Goal: Transaction & Acquisition: Purchase product/service

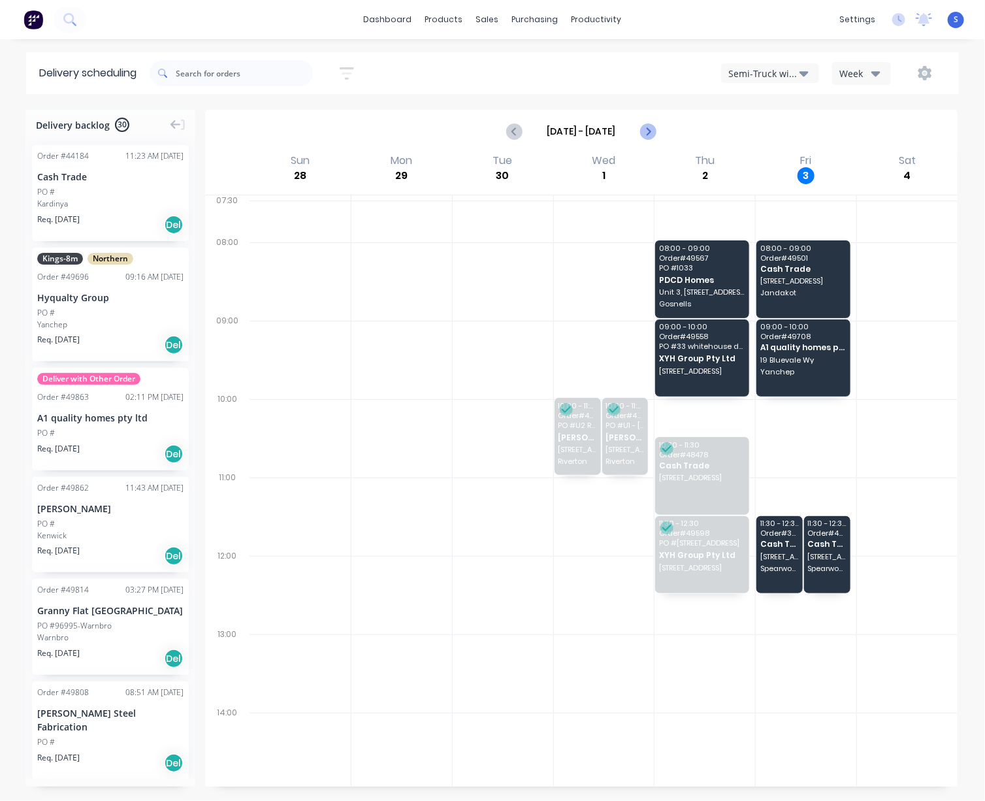
click at [639, 138] on icon "Next page" at bounding box center [647, 131] width 16 height 16
type input "Oct 5 - Oct 11"
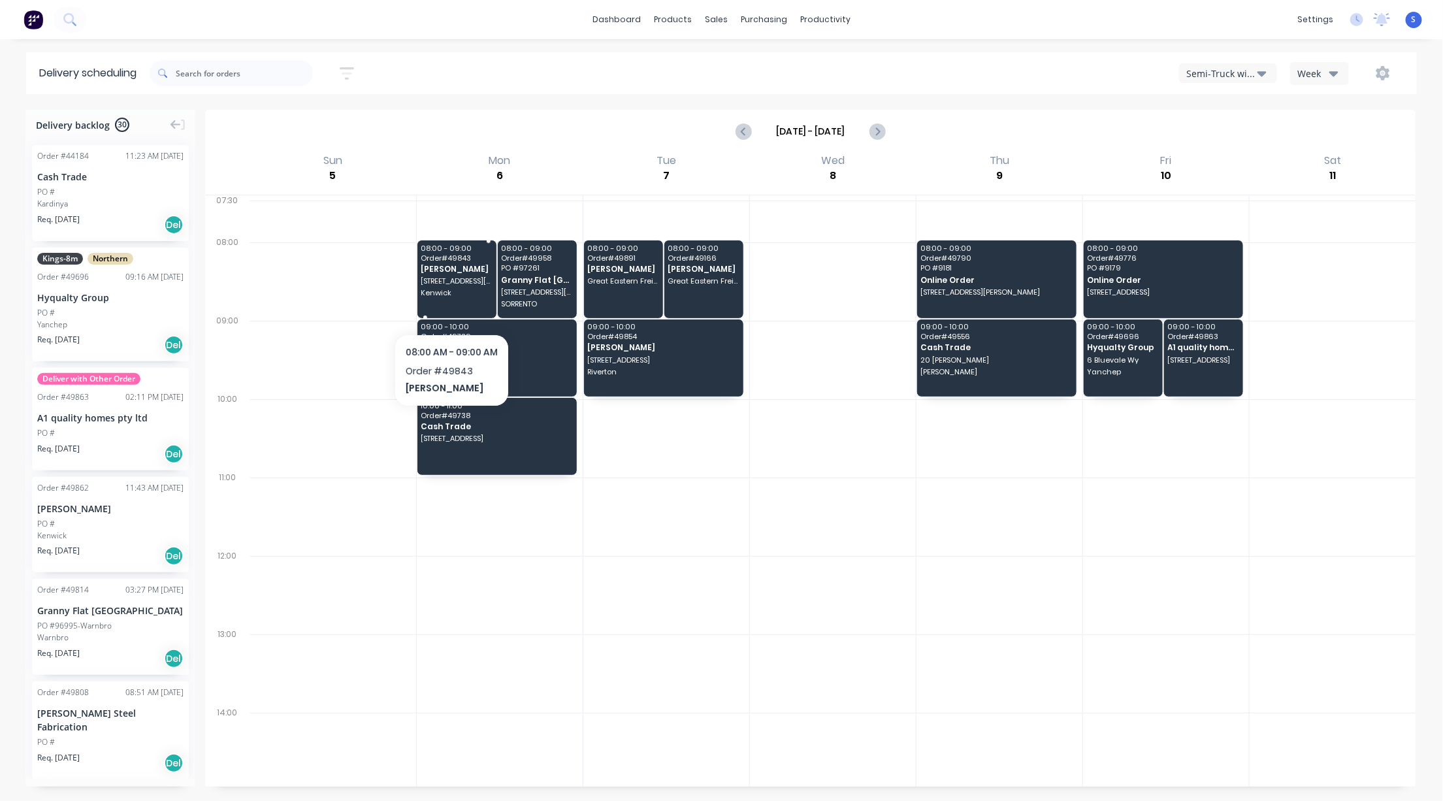
click at [462, 291] on div "08:00 - 09:00 Order # 49843 Chris Gu 38-46 Stafford road? Kenwick" at bounding box center [456, 278] width 79 height 77
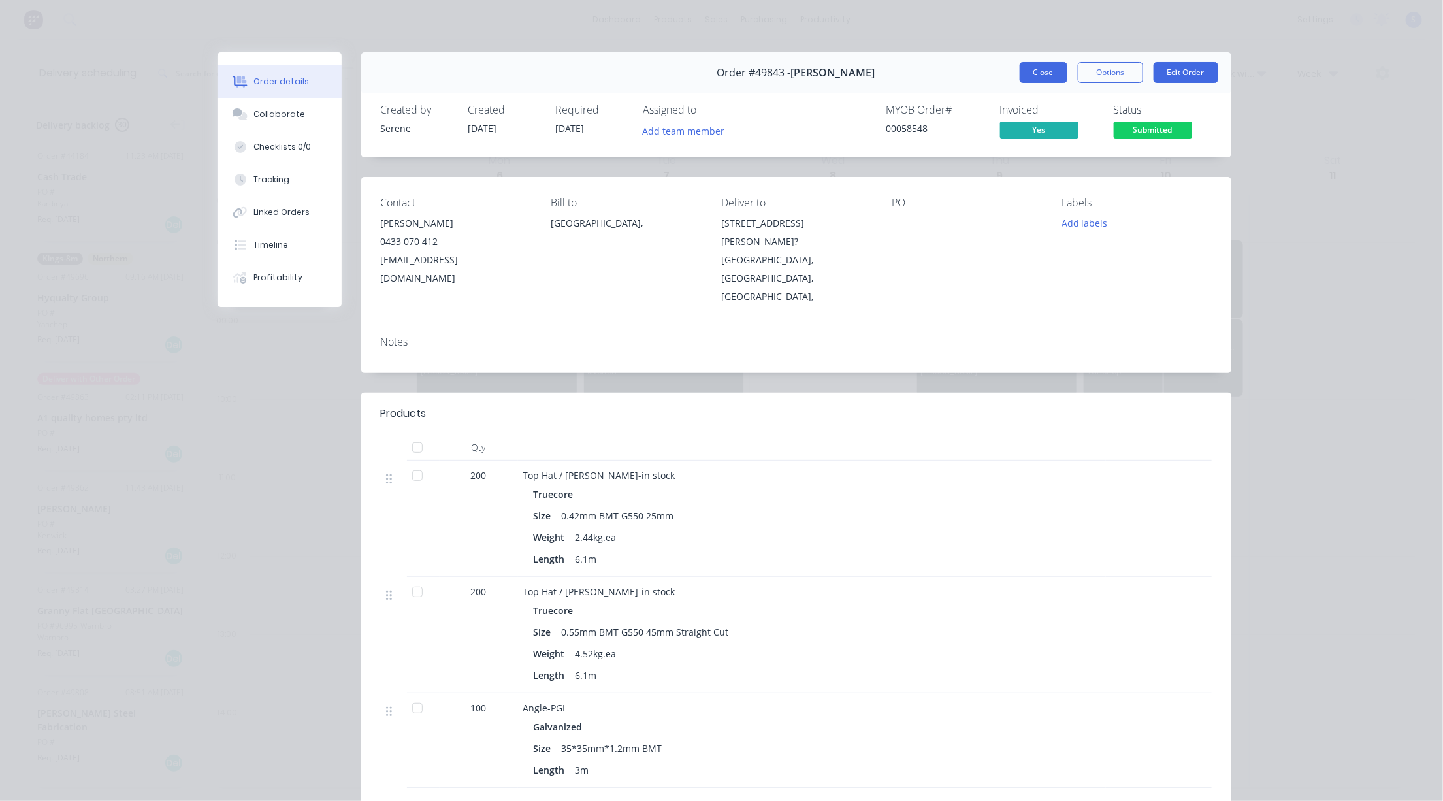
click at [984, 76] on button "Close" at bounding box center [1043, 72] width 48 height 21
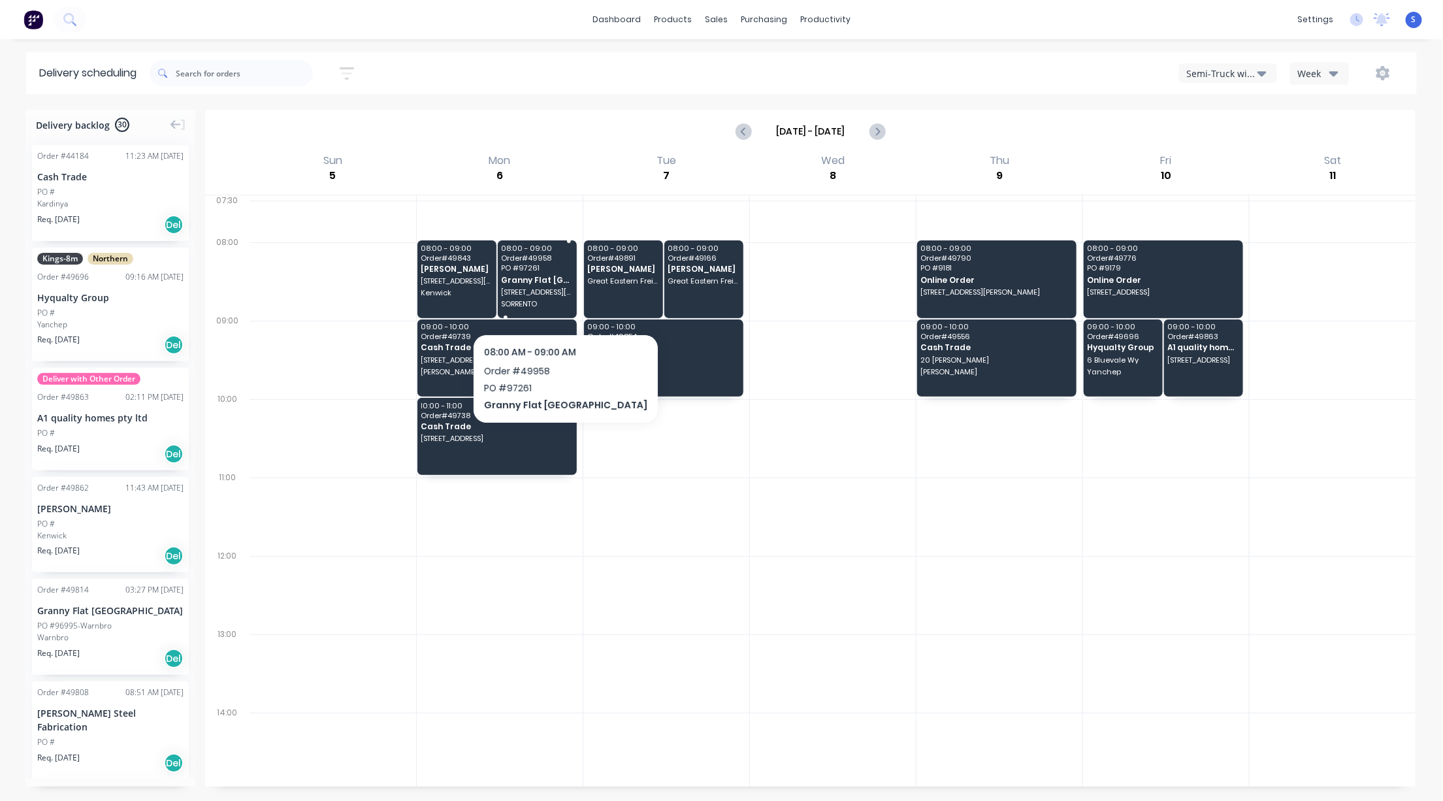
click at [528, 284] on span "Granny Flat [GEOGRAPHIC_DATA]" at bounding box center [537, 280] width 71 height 8
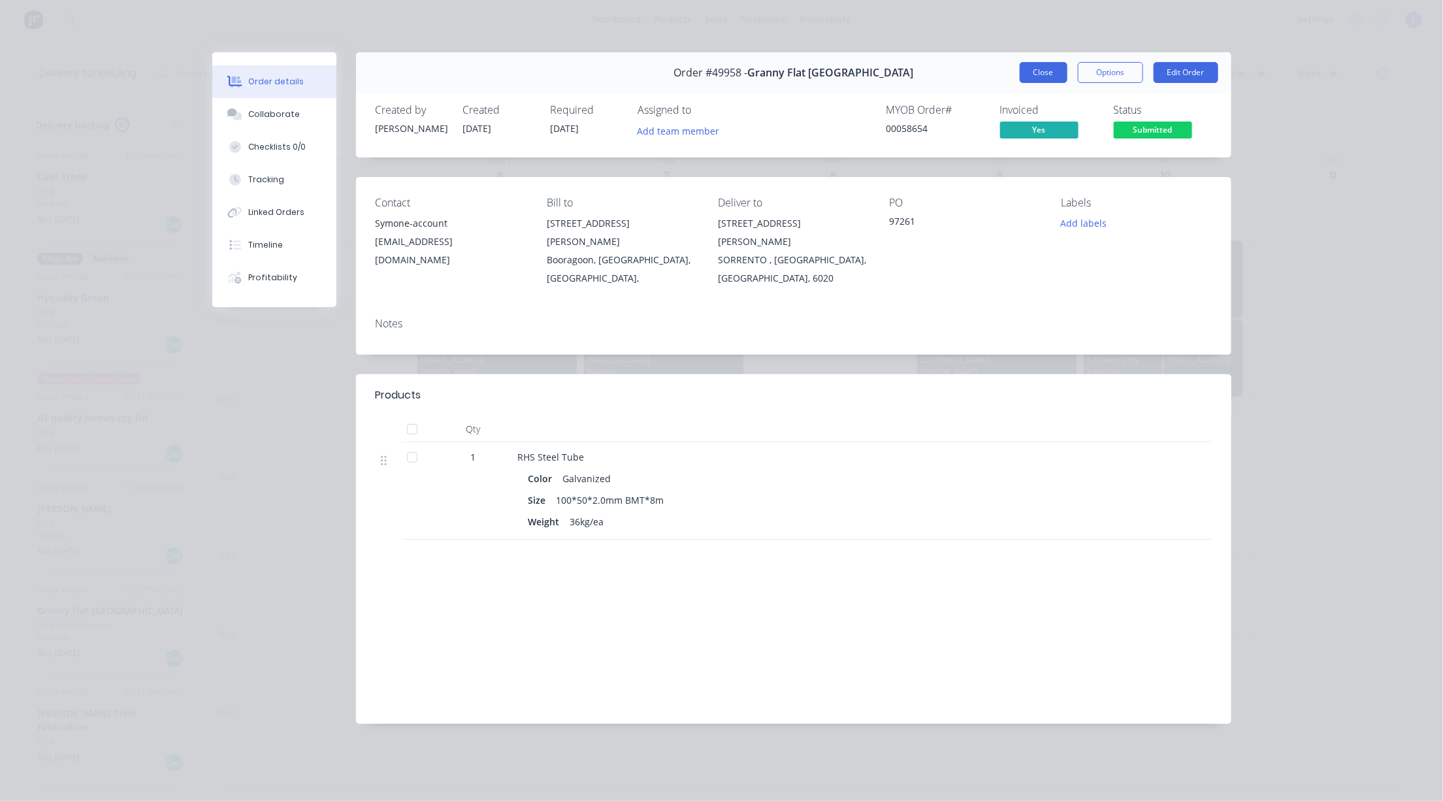
click at [984, 76] on button "Close" at bounding box center [1043, 72] width 48 height 21
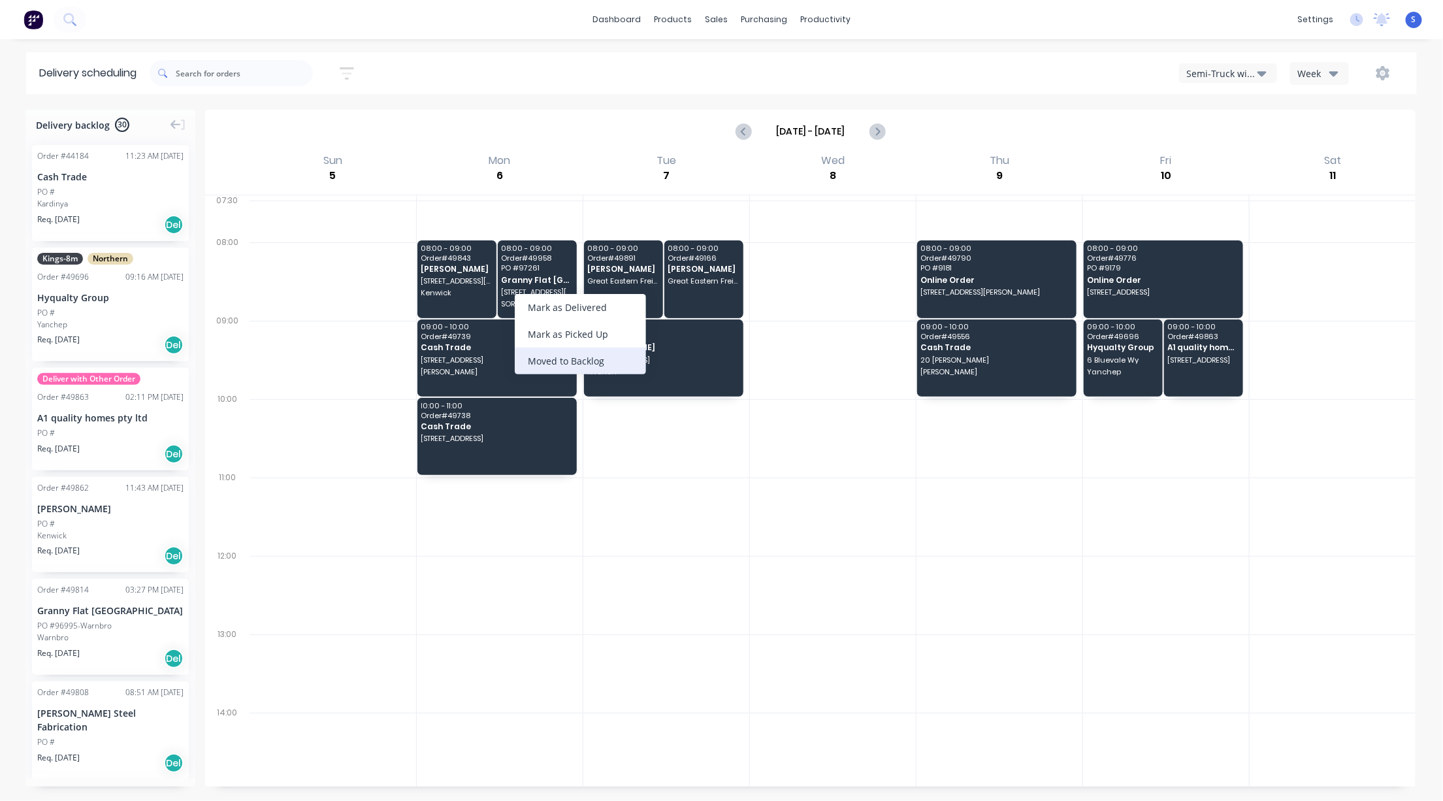
click at [566, 366] on div "Moved to Backlog" at bounding box center [580, 360] width 131 height 27
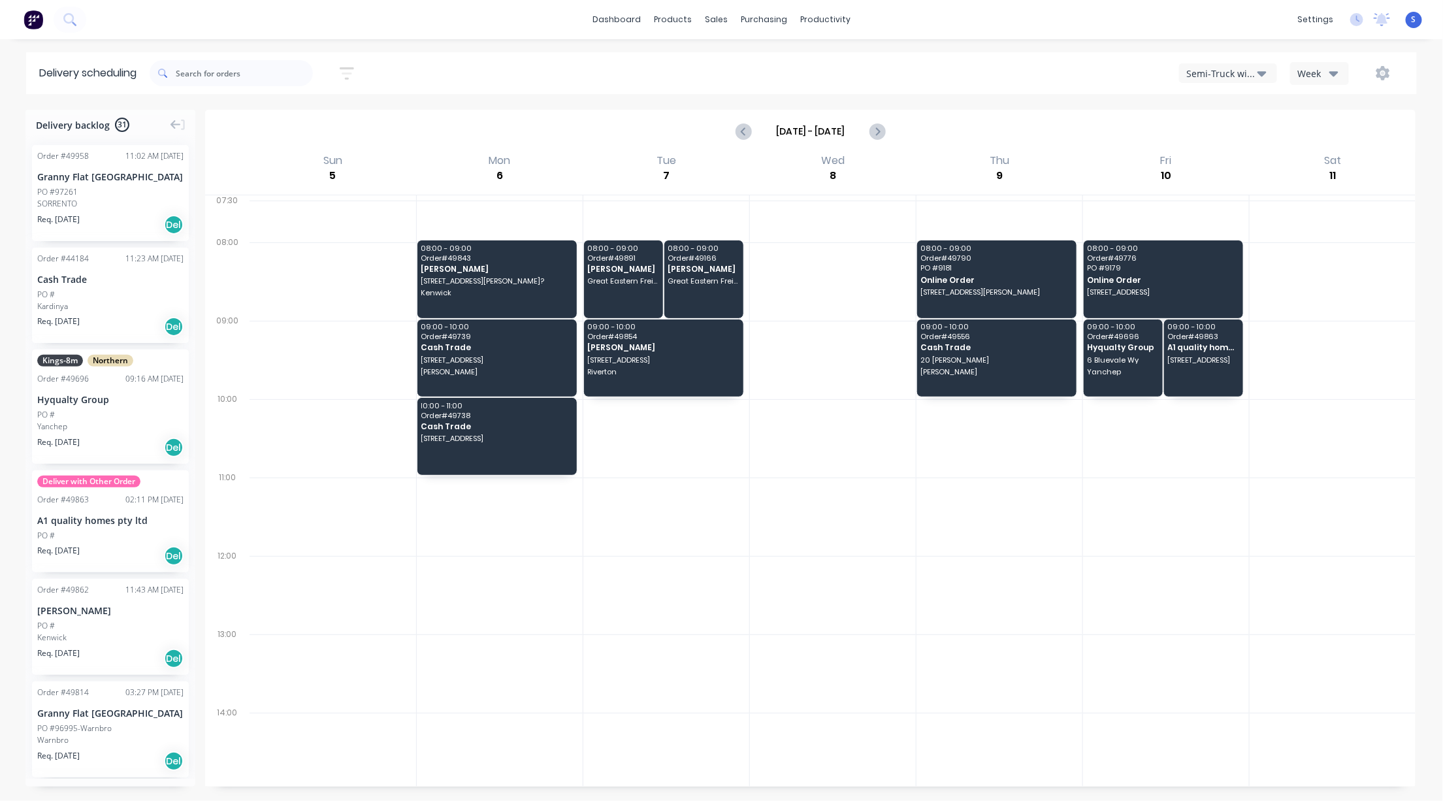
click at [984, 73] on icon "button" at bounding box center [1261, 73] width 9 height 5
click at [984, 156] on div "Utes Delivery" at bounding box center [1243, 159] width 129 height 26
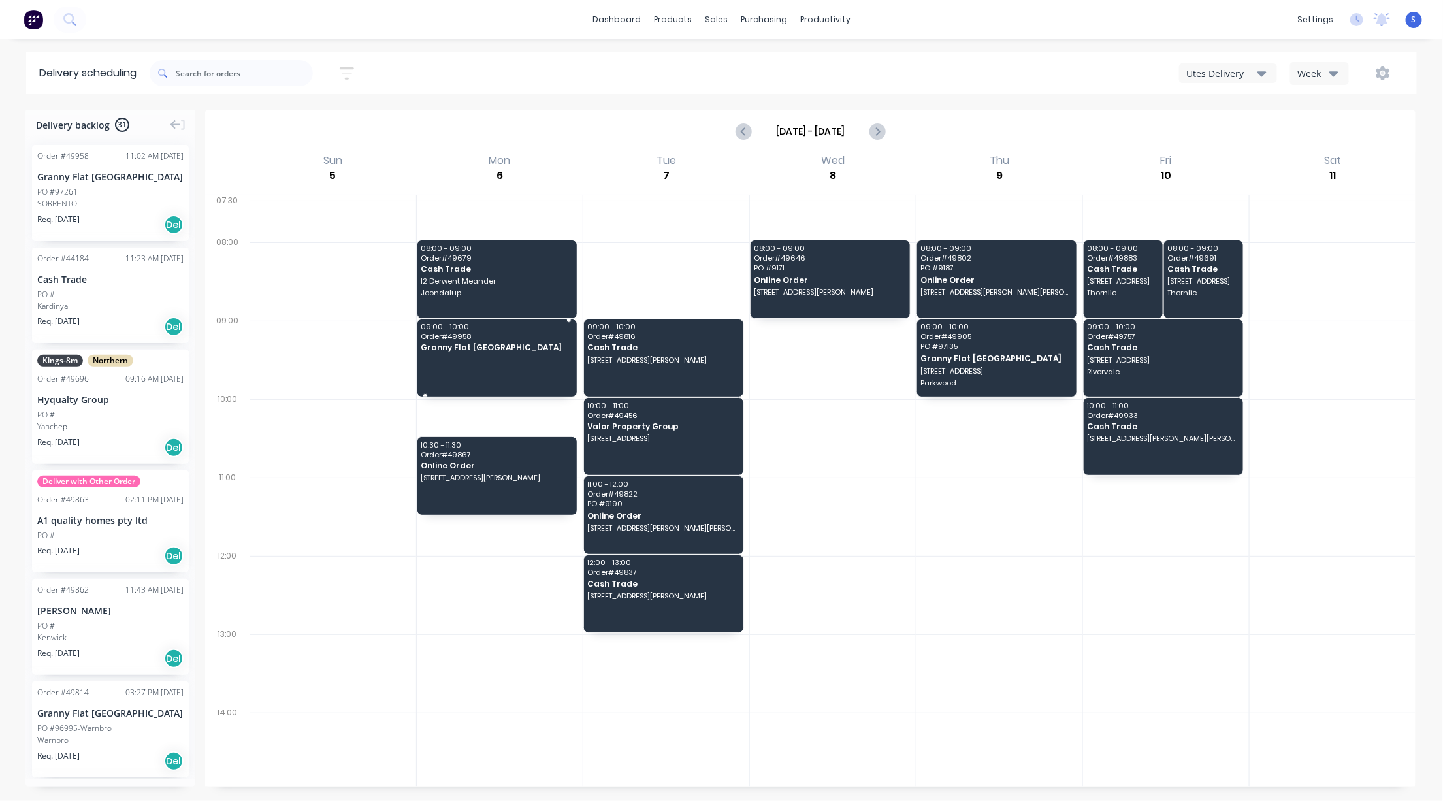
drag, startPoint x: 74, startPoint y: 197, endPoint x: 481, endPoint y: 361, distance: 438.7
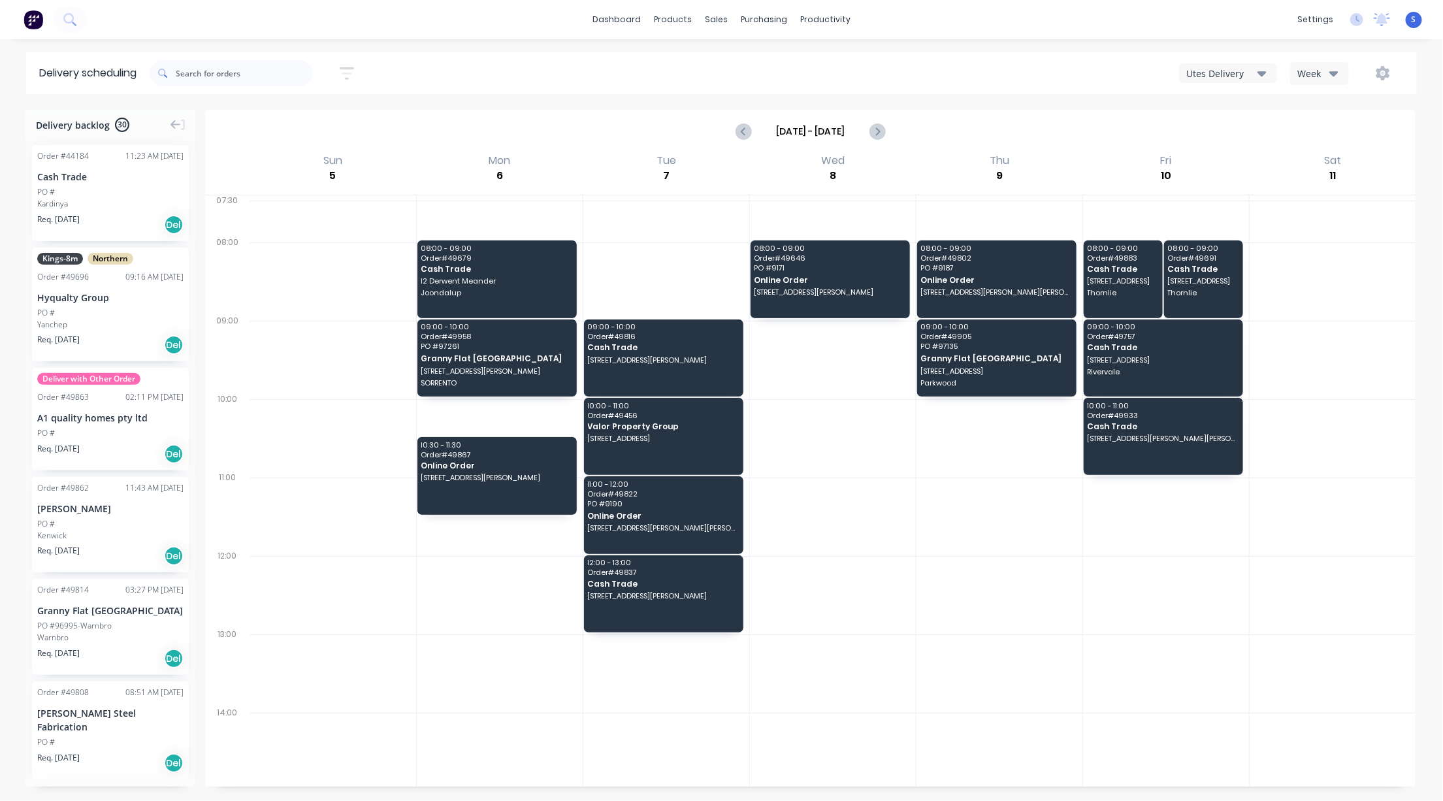
click at [984, 79] on div "Utes Delivery" at bounding box center [1221, 74] width 71 height 14
click at [984, 107] on div "Semi-Truck with Hiab" at bounding box center [1243, 106] width 129 height 26
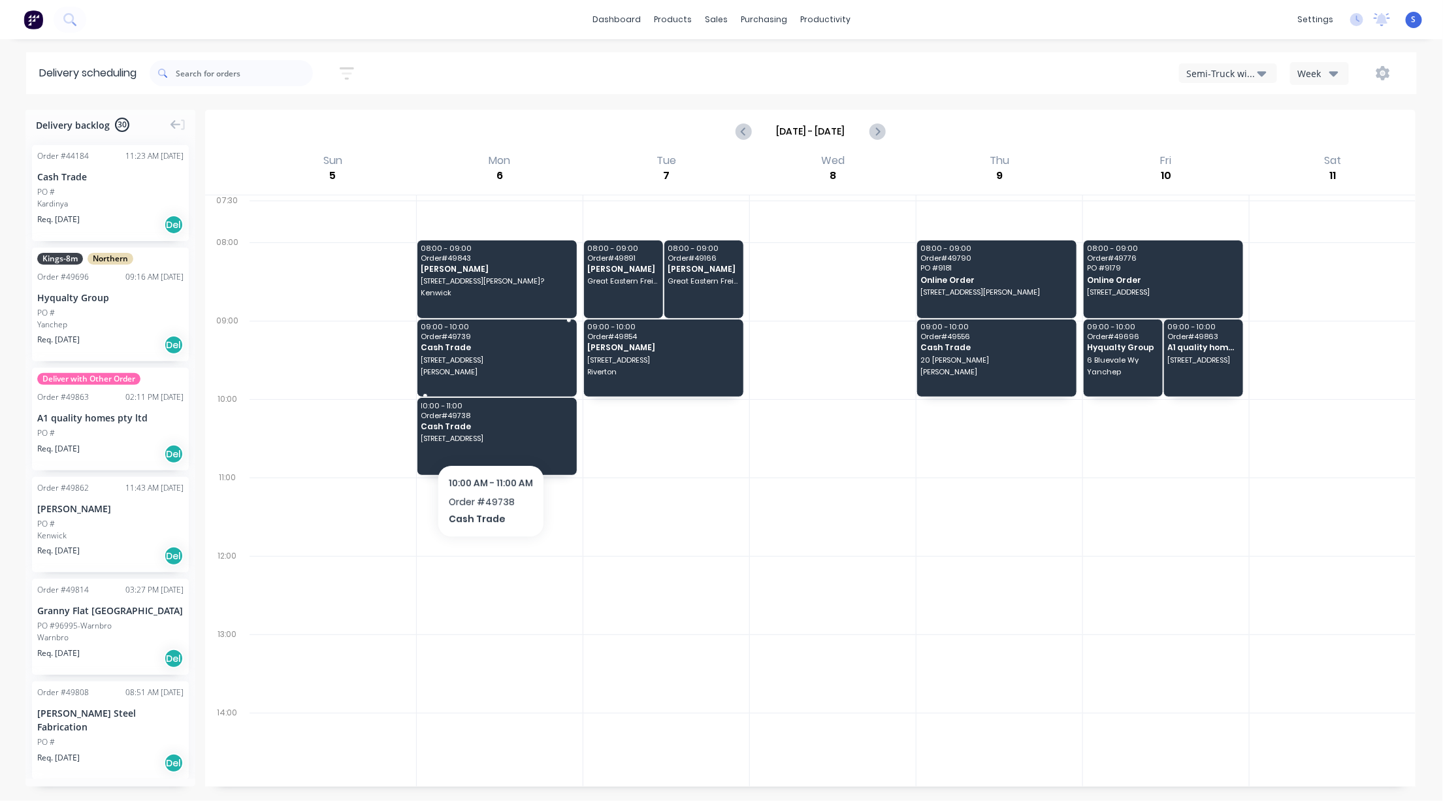
click at [484, 285] on span "38-46 Stafford road?" at bounding box center [496, 281] width 150 height 8
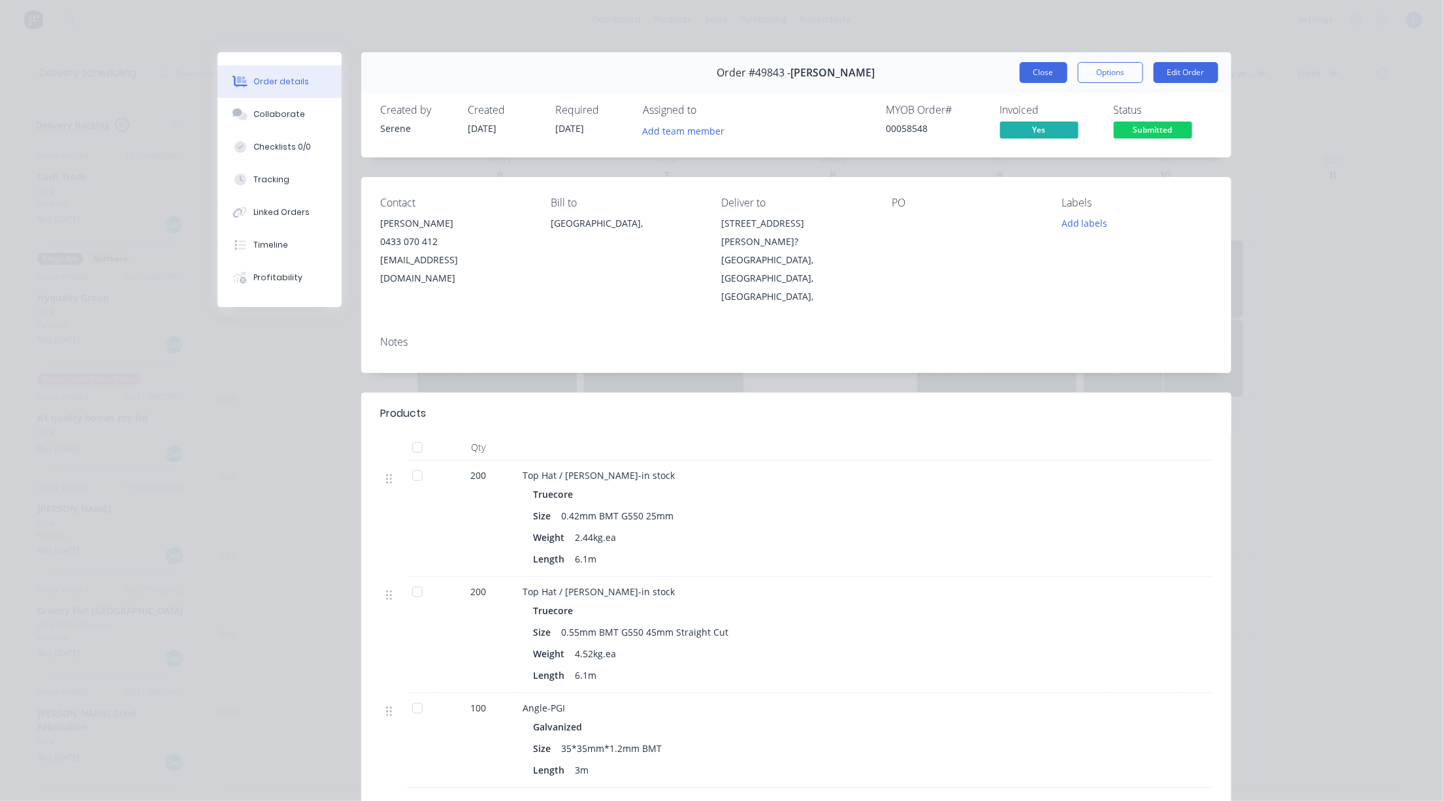
click at [984, 77] on button "Close" at bounding box center [1043, 72] width 48 height 21
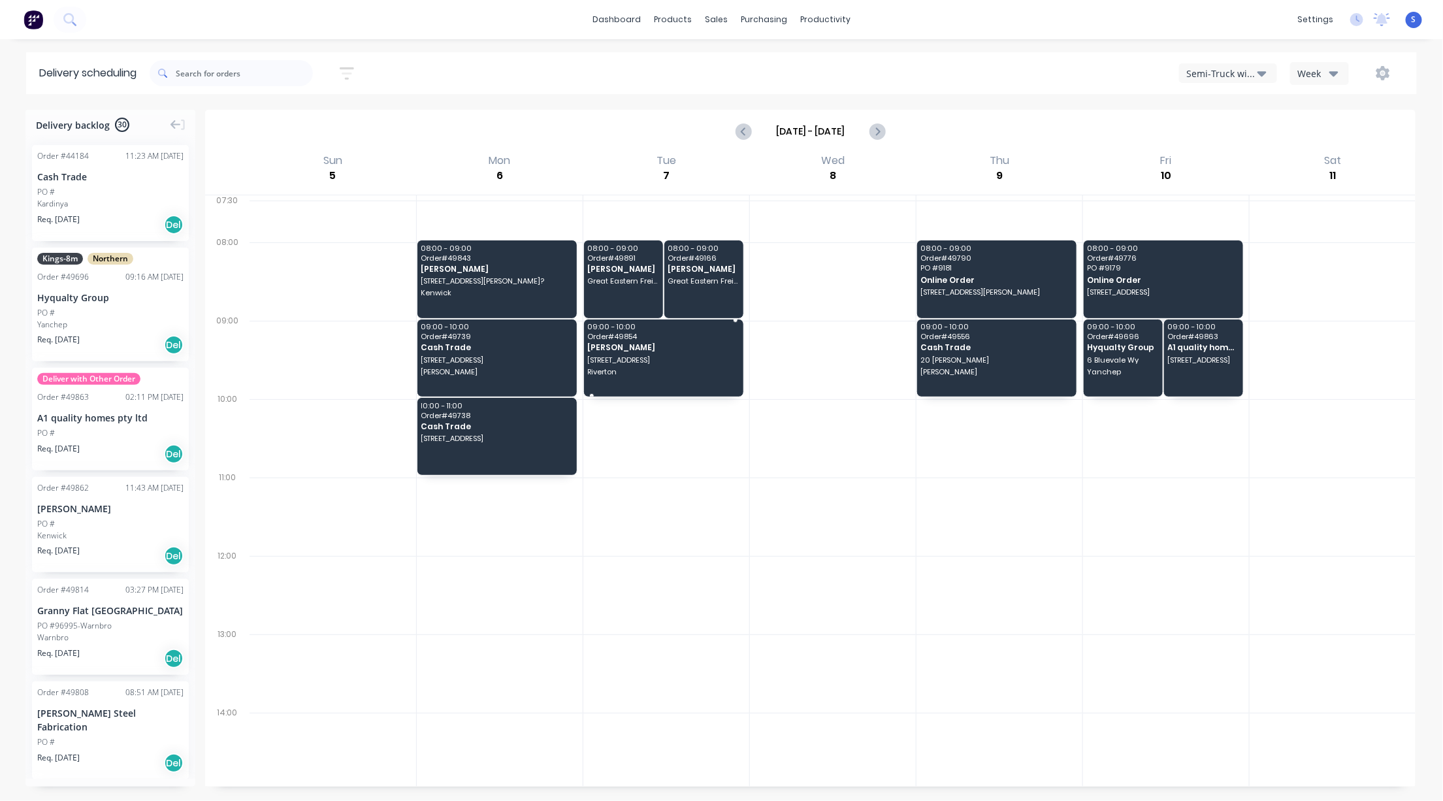
click at [658, 364] on span "460 Riverton Dr," at bounding box center [663, 360] width 150 height 8
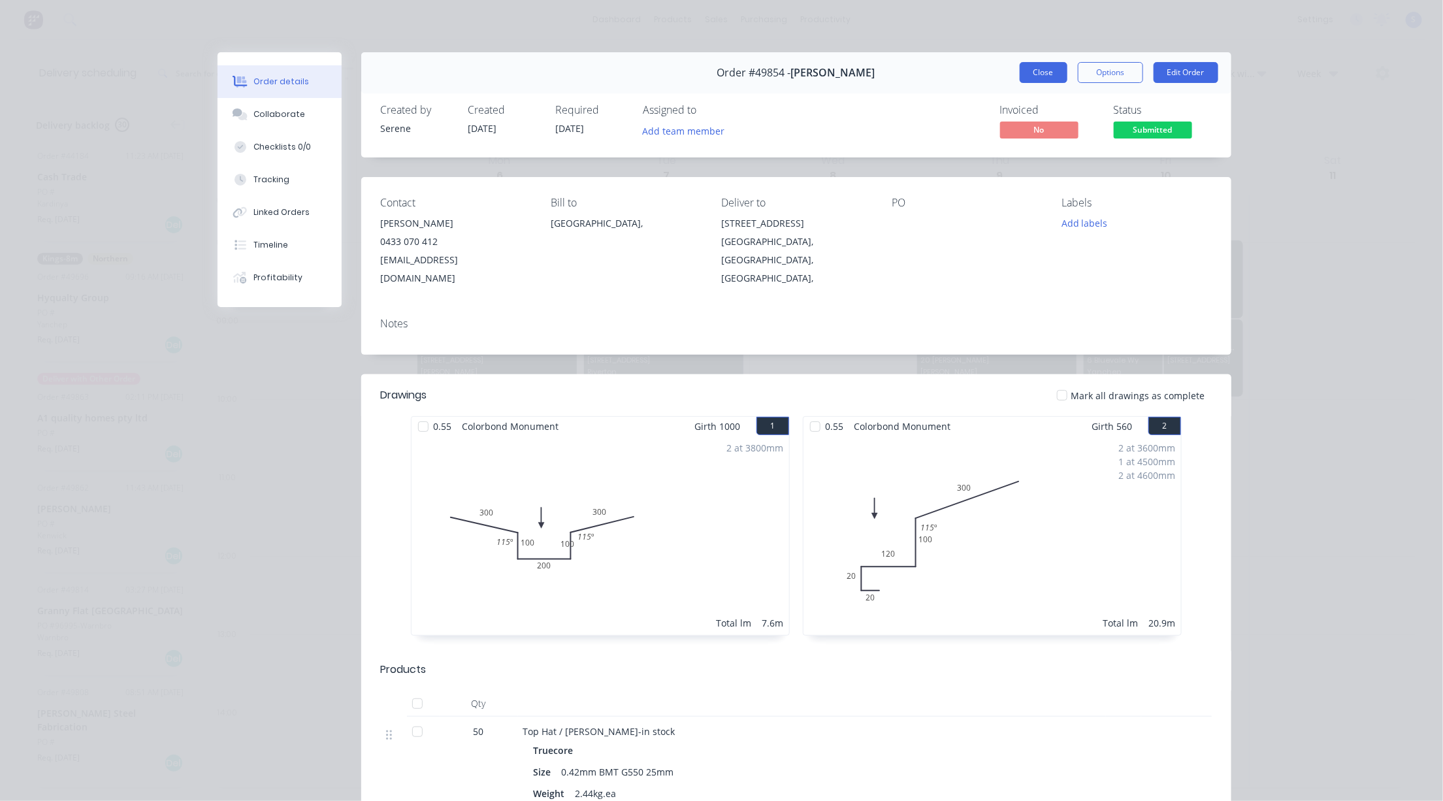
click at [984, 82] on button "Close" at bounding box center [1043, 72] width 48 height 21
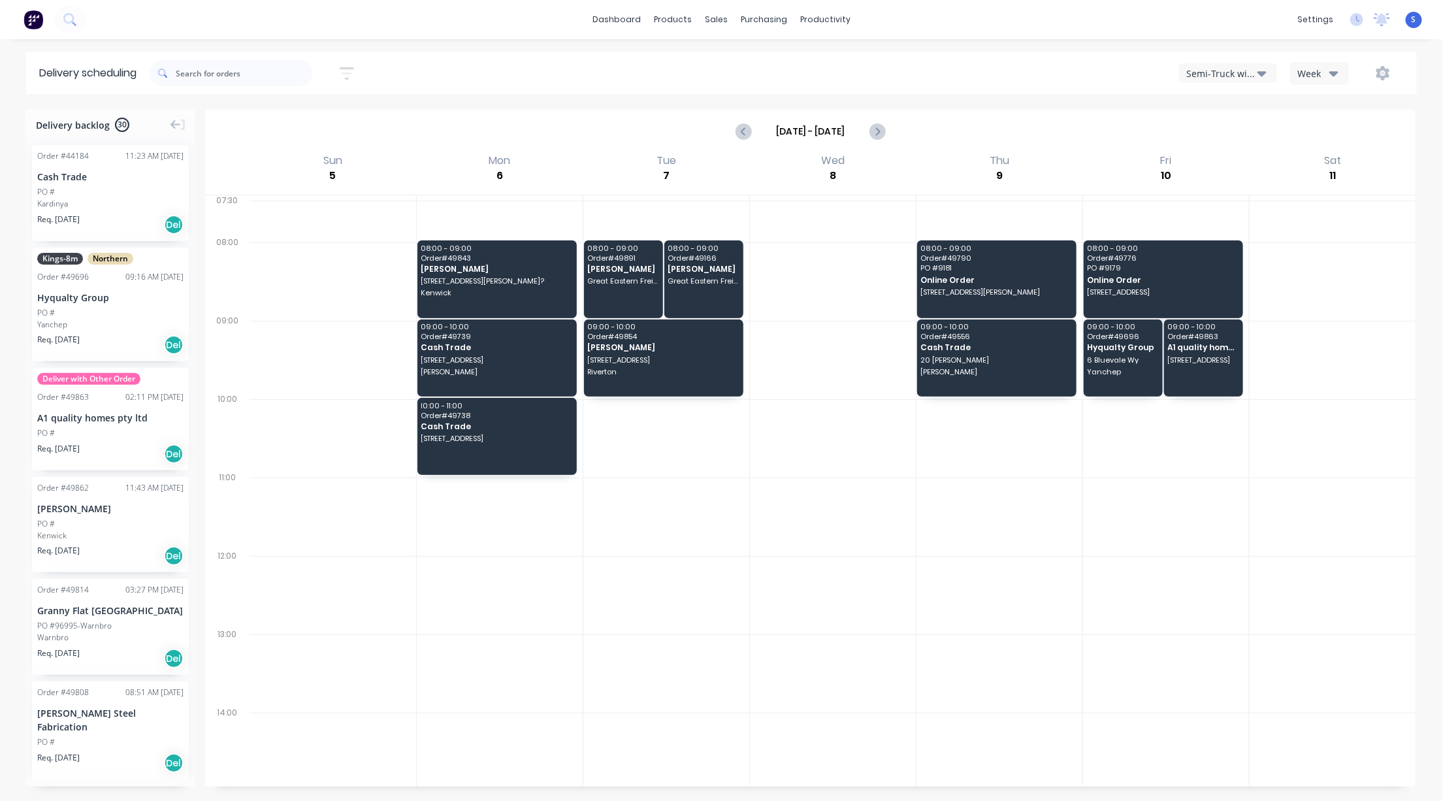
click at [984, 551] on div at bounding box center [1166, 516] width 166 height 78
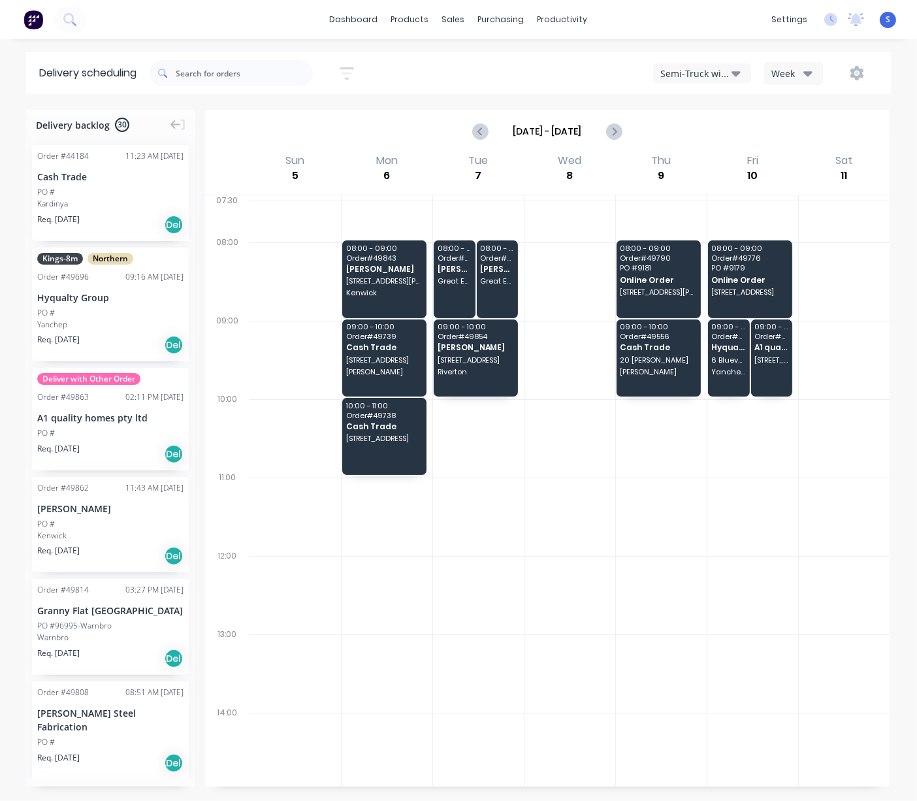
click at [598, 543] on div at bounding box center [569, 516] width 91 height 78
click at [482, 95] on div "Customers" at bounding box center [490, 90] width 47 height 12
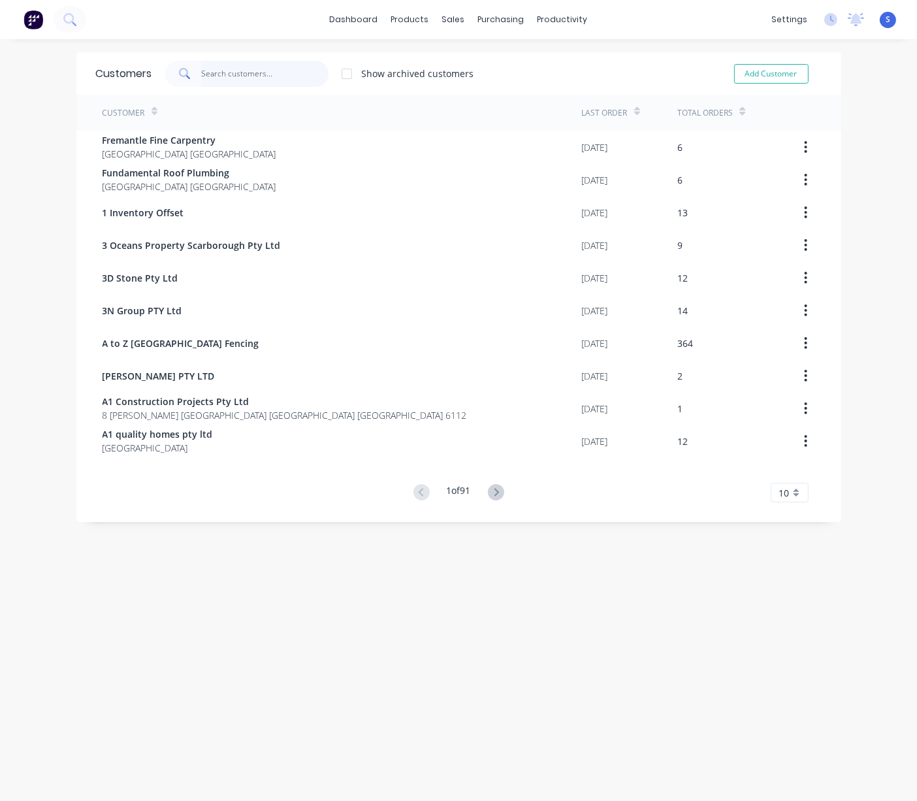
click at [230, 74] on input "text" at bounding box center [264, 74] width 127 height 26
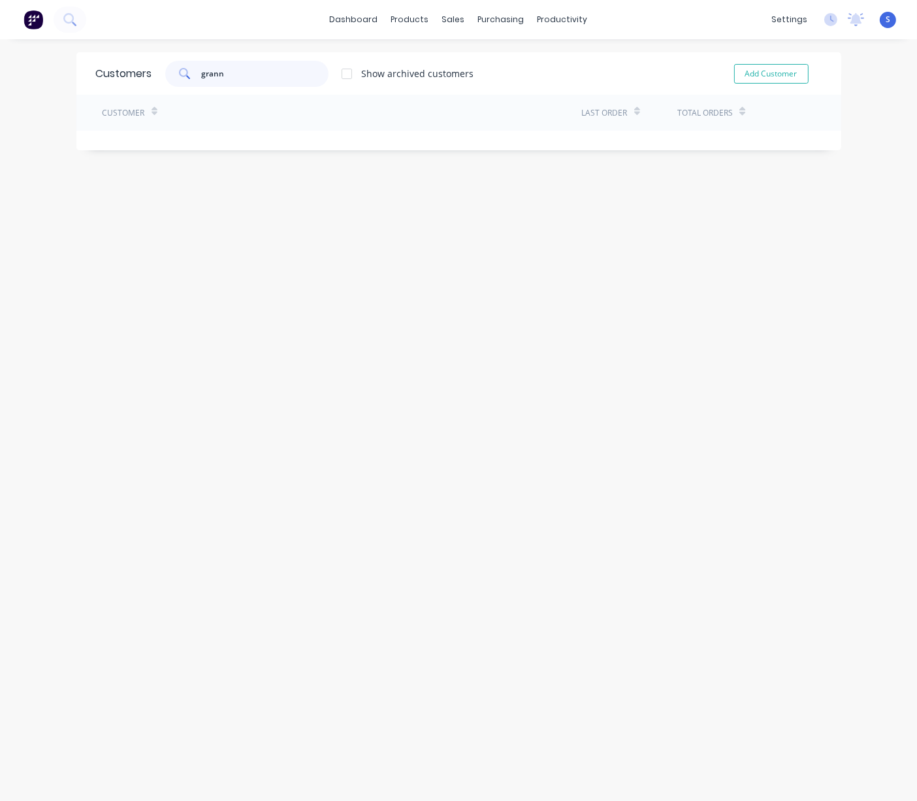
type input "granny"
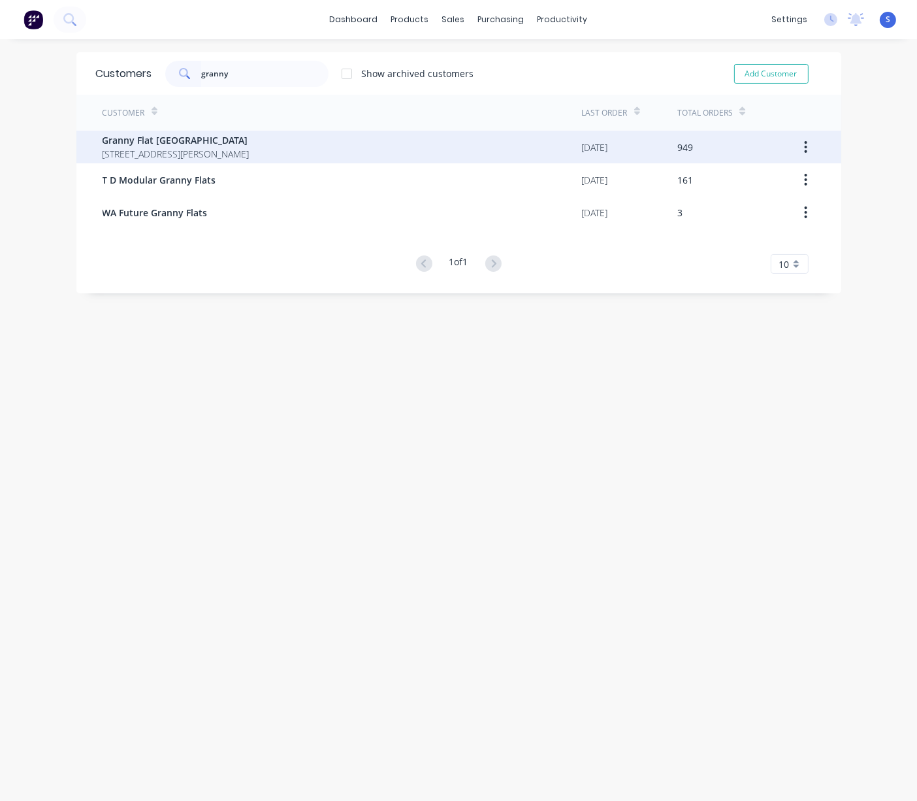
click at [204, 138] on span "Granny Flat [GEOGRAPHIC_DATA]" at bounding box center [176, 140] width 147 height 14
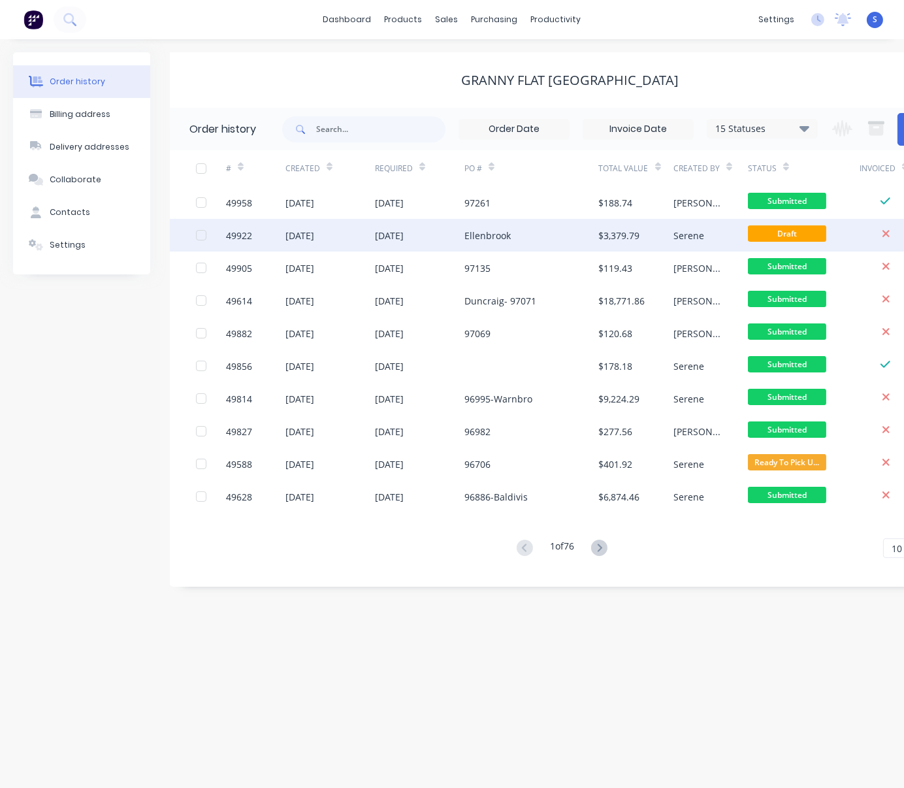
click at [404, 233] on div "[DATE]" at bounding box center [389, 236] width 29 height 14
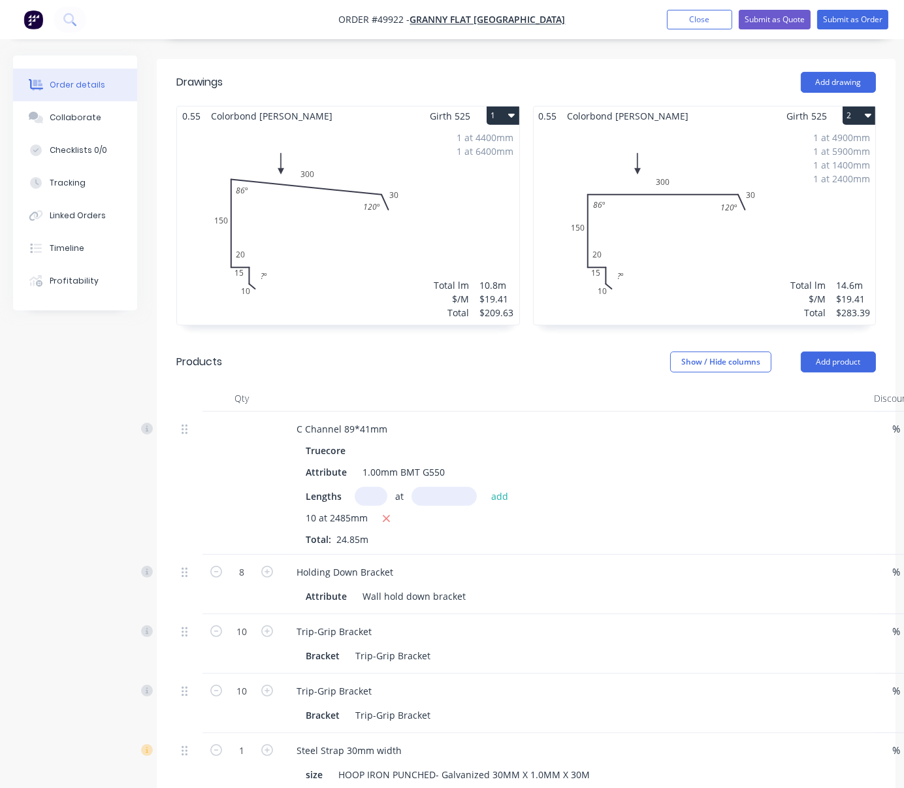
scroll to position [609, 0]
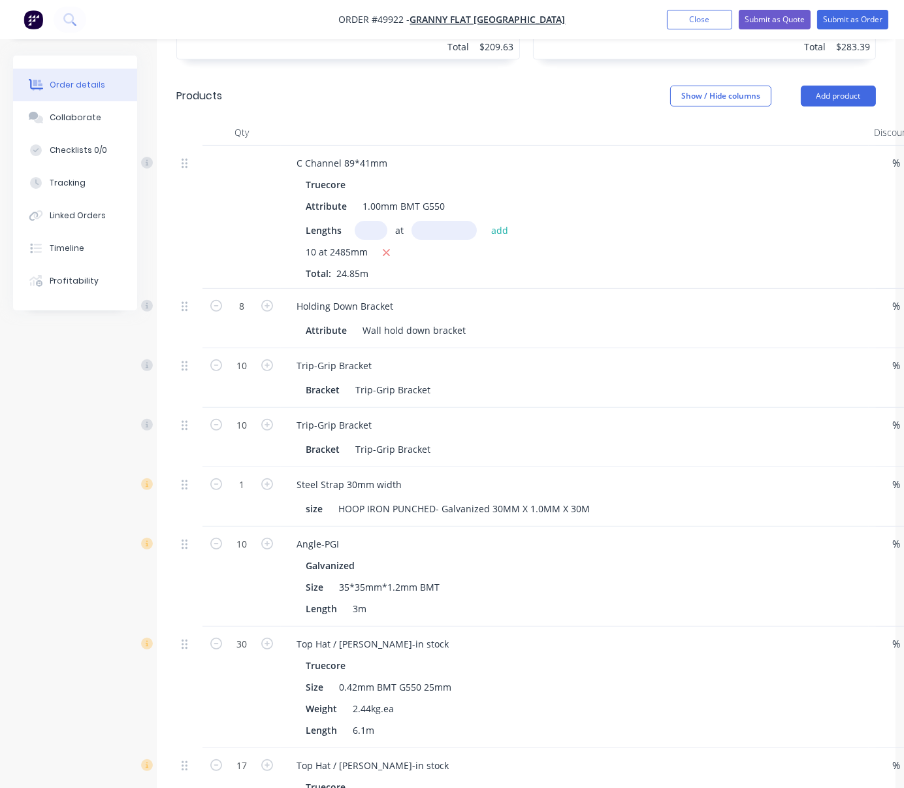
click at [679, 375] on div "Trip-Grip Bracket" at bounding box center [574, 365] width 577 height 19
click at [376, 240] on input "text" at bounding box center [371, 230] width 33 height 19
type input "1"
type input "439800"
click at [485, 221] on button "add" at bounding box center [500, 230] width 31 height 18
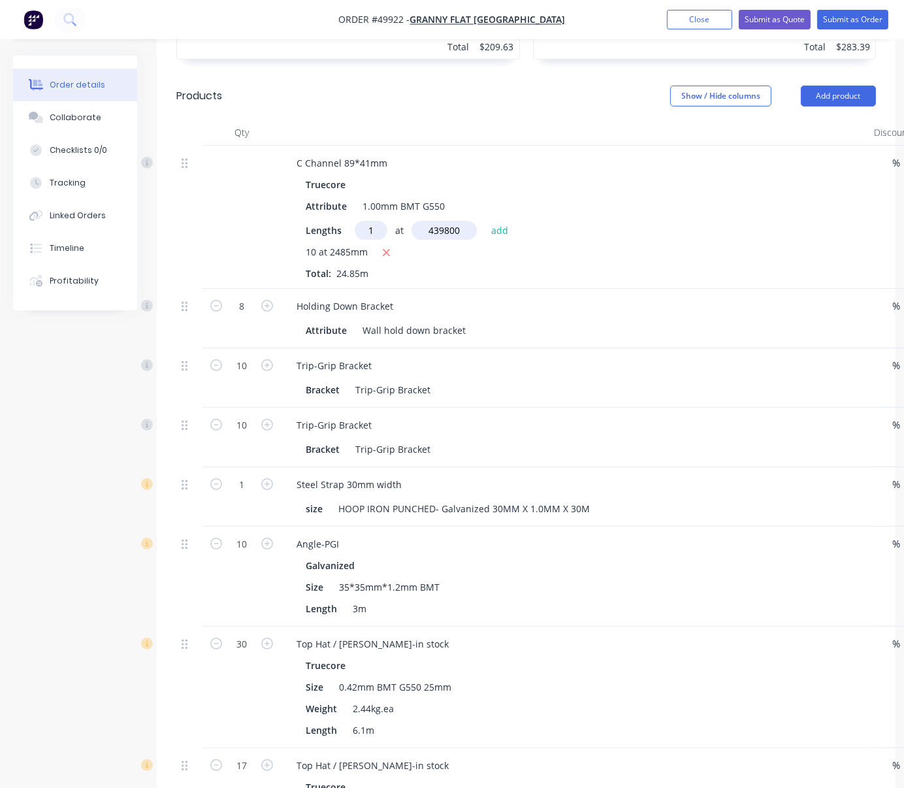
type input "$2,718.20"
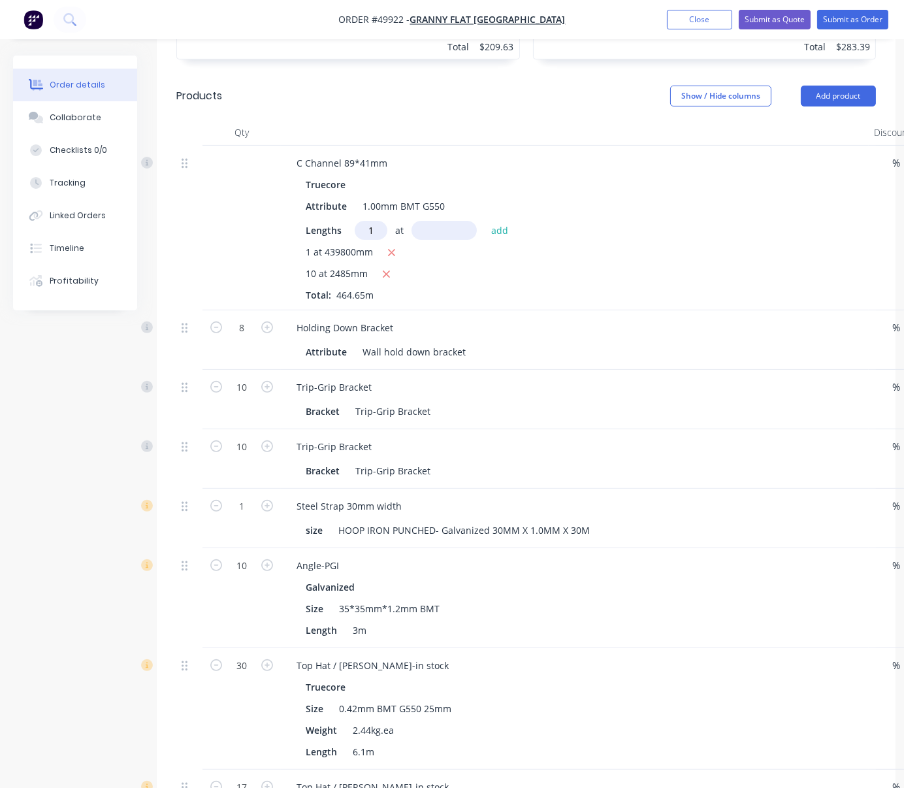
type input "1"
type input "230600"
click at [485, 221] on button "add" at bounding box center [500, 230] width 31 height 18
type input "$4,067.21"
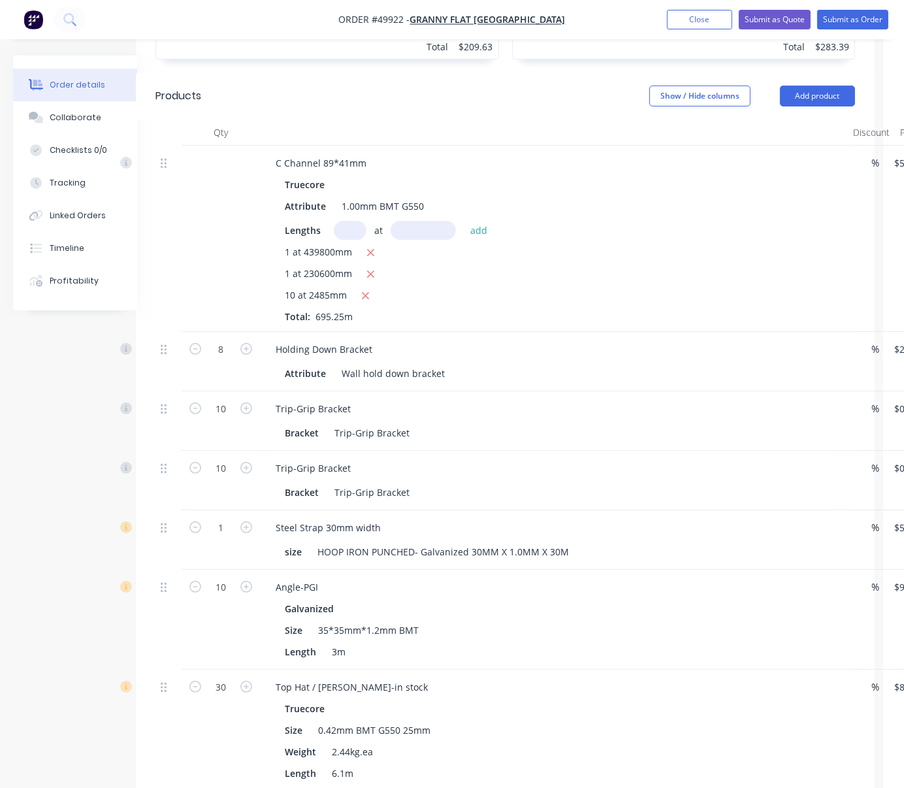
scroll to position [609, 135]
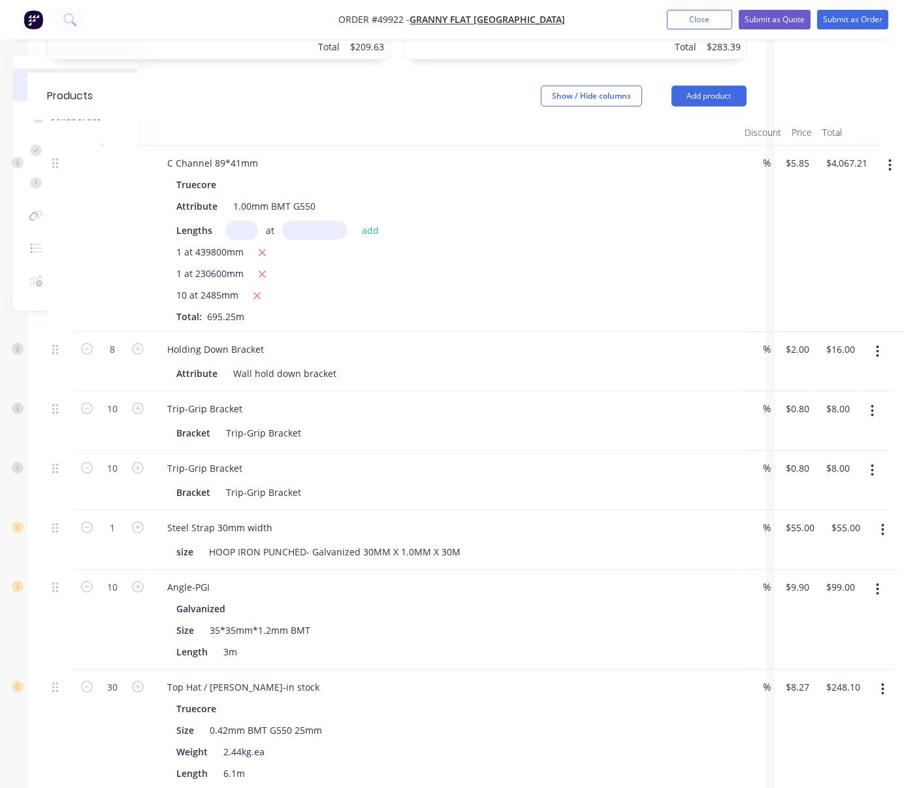
drag, startPoint x: 568, startPoint y: 178, endPoint x: 686, endPoint y: 193, distance: 119.2
click at [889, 172] on icon "button" at bounding box center [887, 165] width 3 height 14
click at [816, 203] on div "Edit" at bounding box center [842, 199] width 101 height 19
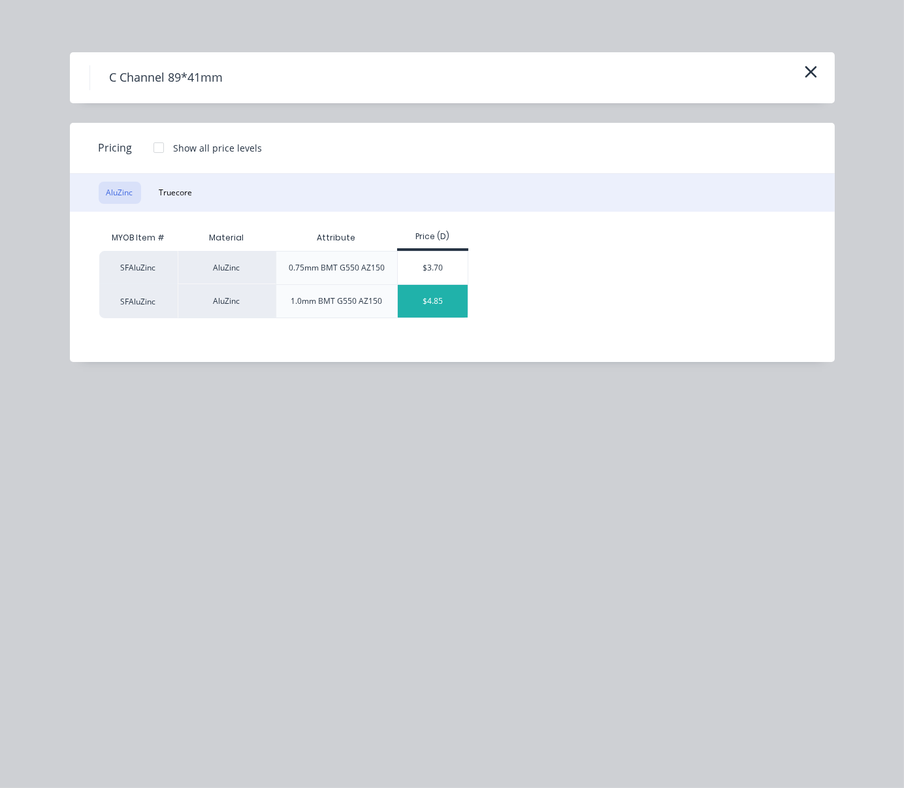
click at [446, 317] on div "$4.85" at bounding box center [433, 301] width 70 height 33
type input "$4.85"
type input "$3,371.96"
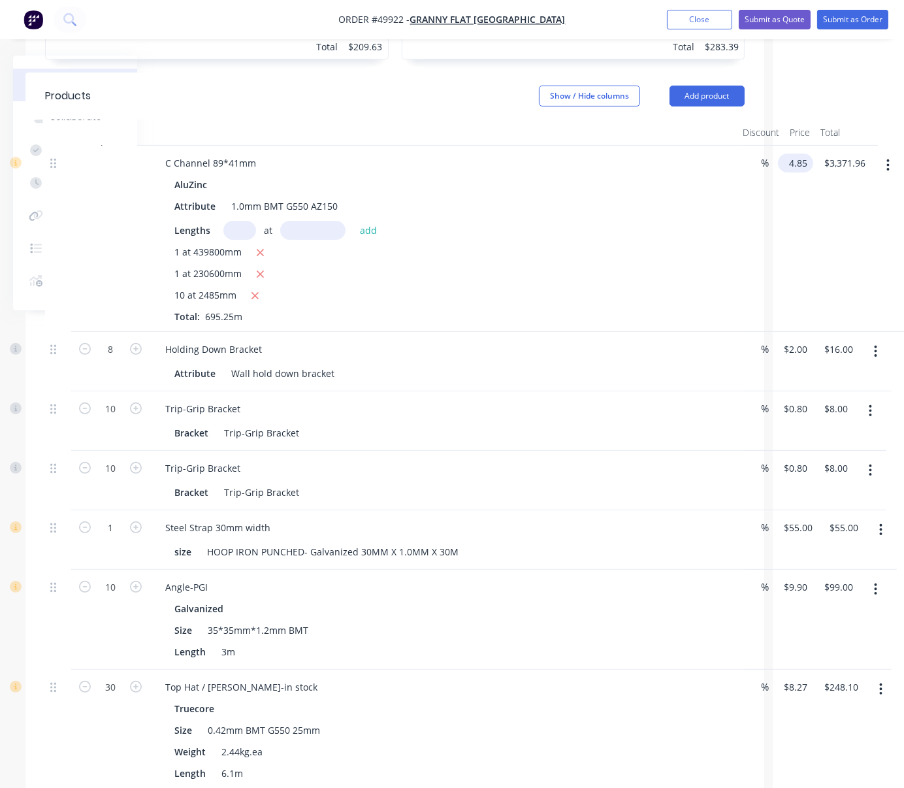
scroll to position [609, 134]
click at [801, 169] on input "4.85" at bounding box center [798, 162] width 30 height 19
type input "$5.85"
type input "$4,067.21"
click at [798, 243] on div "$5.85 5.85" at bounding box center [792, 239] width 35 height 186
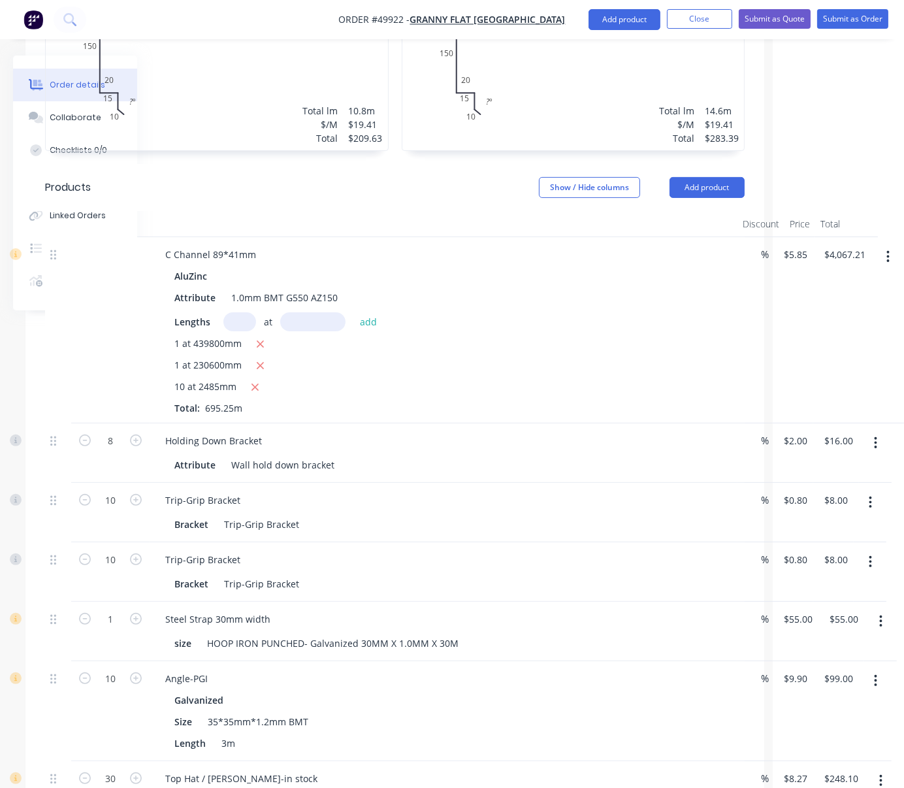
scroll to position [464, 134]
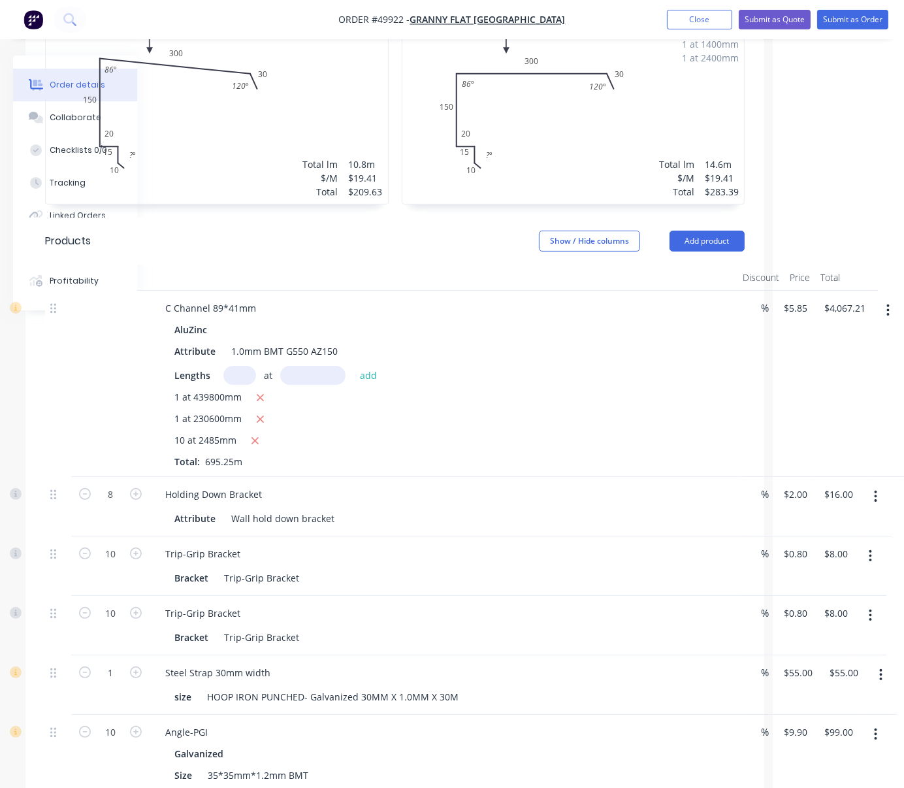
drag, startPoint x: 568, startPoint y: 310, endPoint x: 563, endPoint y: 302, distance: 9.4
click at [568, 310] on div "C Channel 89*41mm" at bounding box center [443, 307] width 577 height 19
click at [781, 18] on button "Submit as Quote" at bounding box center [775, 20] width 72 height 20
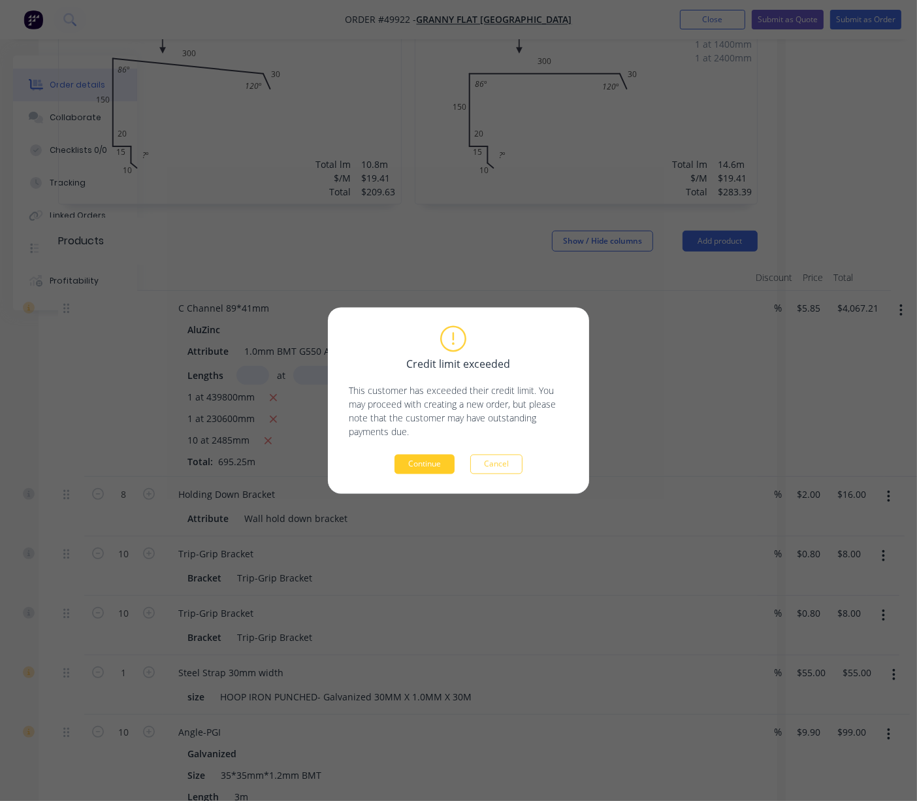
click at [441, 457] on button "Continue" at bounding box center [424, 465] width 60 height 20
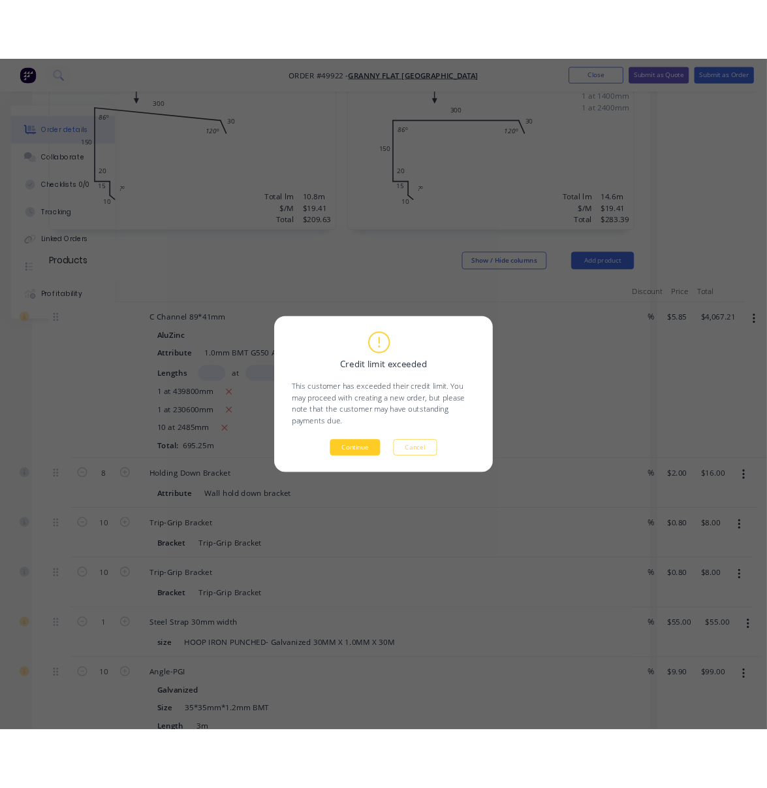
scroll to position [0, 0]
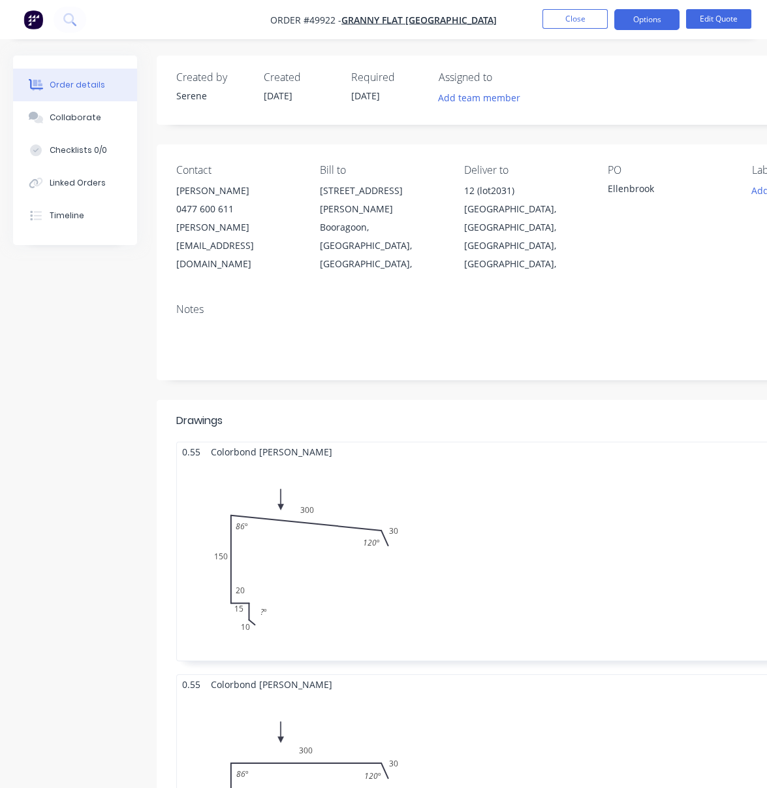
click at [430, 406] on header "Drawings" at bounding box center [526, 421] width 738 height 42
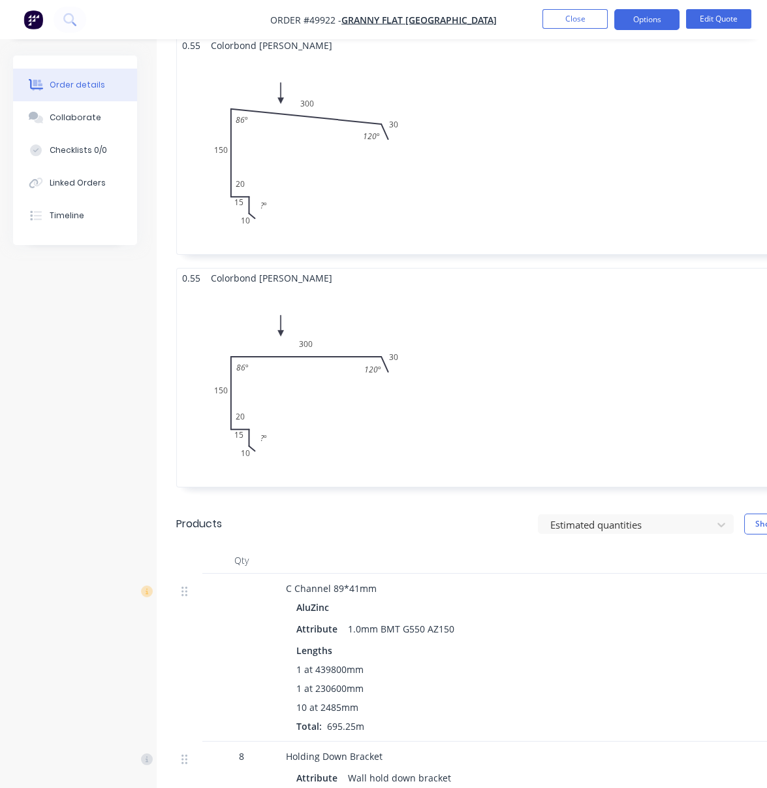
scroll to position [609, 0]
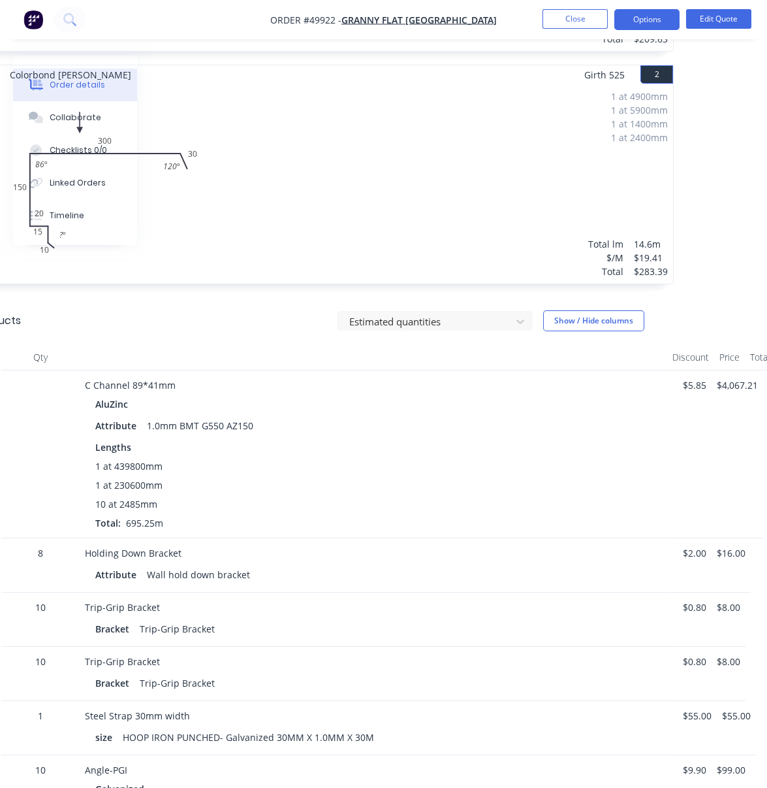
drag, startPoint x: 315, startPoint y: 350, endPoint x: 462, endPoint y: 355, distance: 147.0
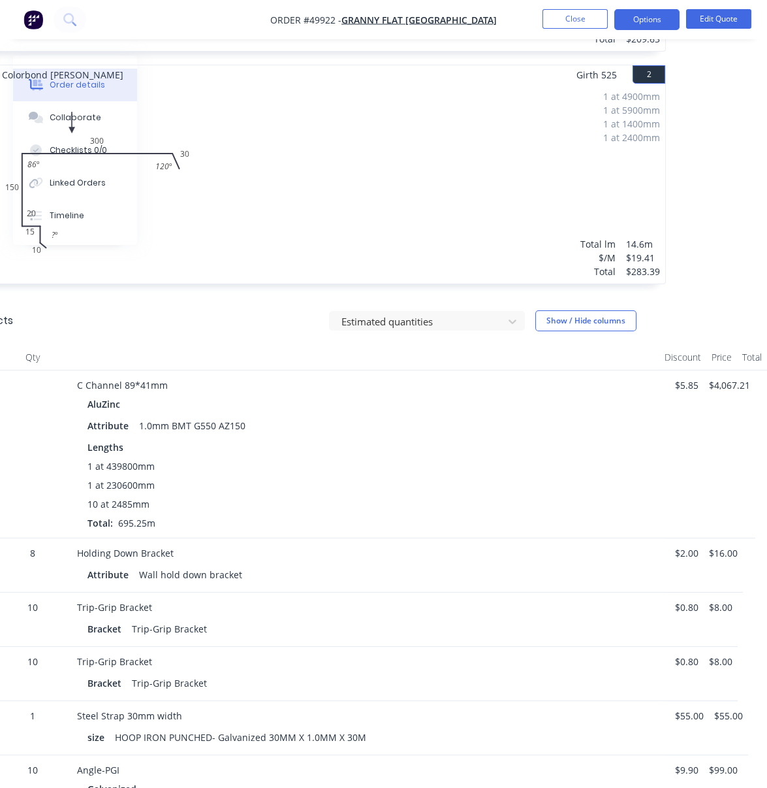
click at [418, 392] on div "C Channel 89*41mm" at bounding box center [365, 385] width 577 height 14
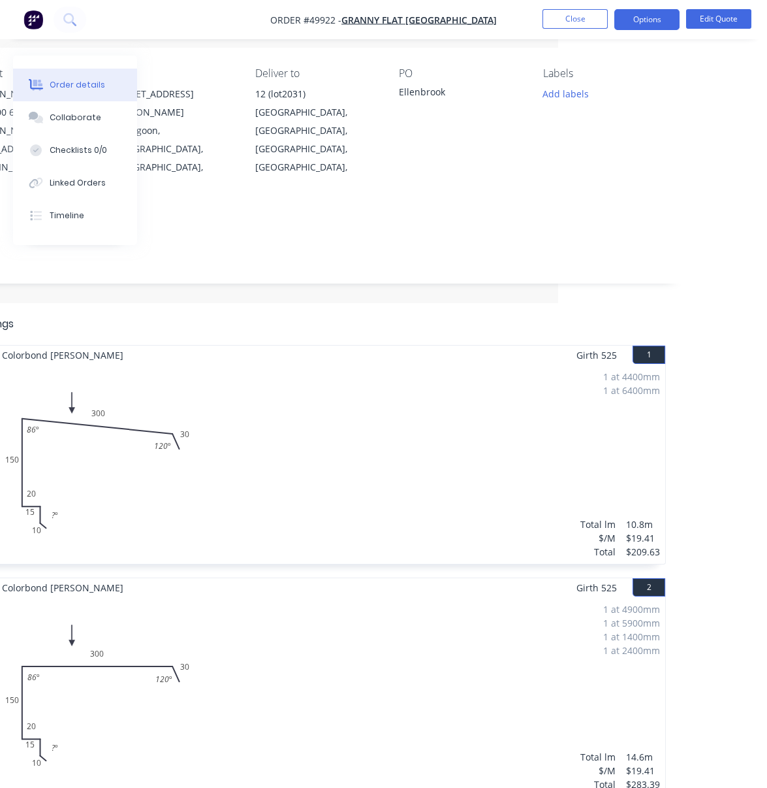
scroll to position [0, 212]
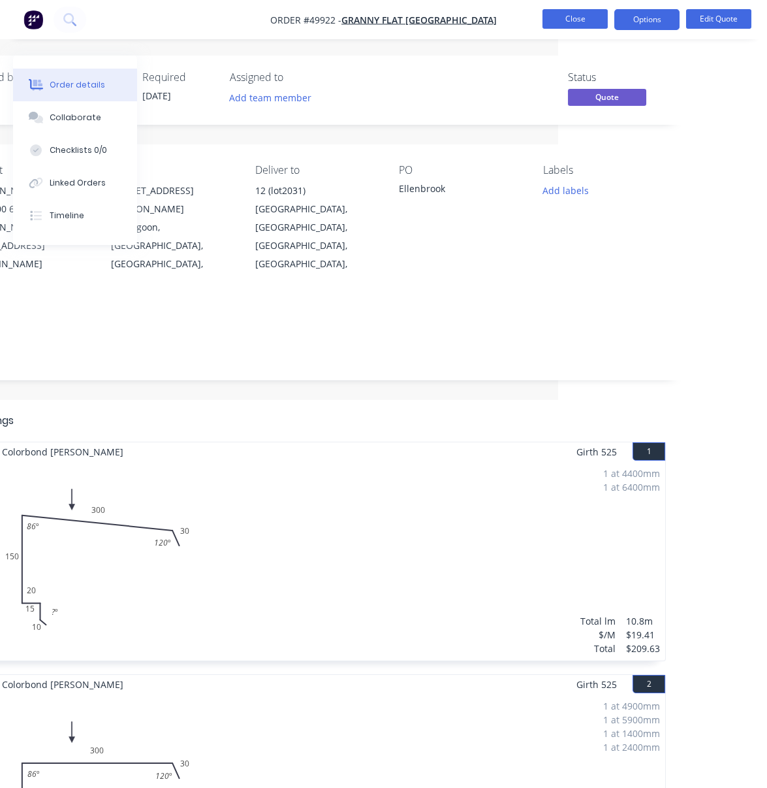
click at [571, 22] on button "Close" at bounding box center [575, 19] width 65 height 20
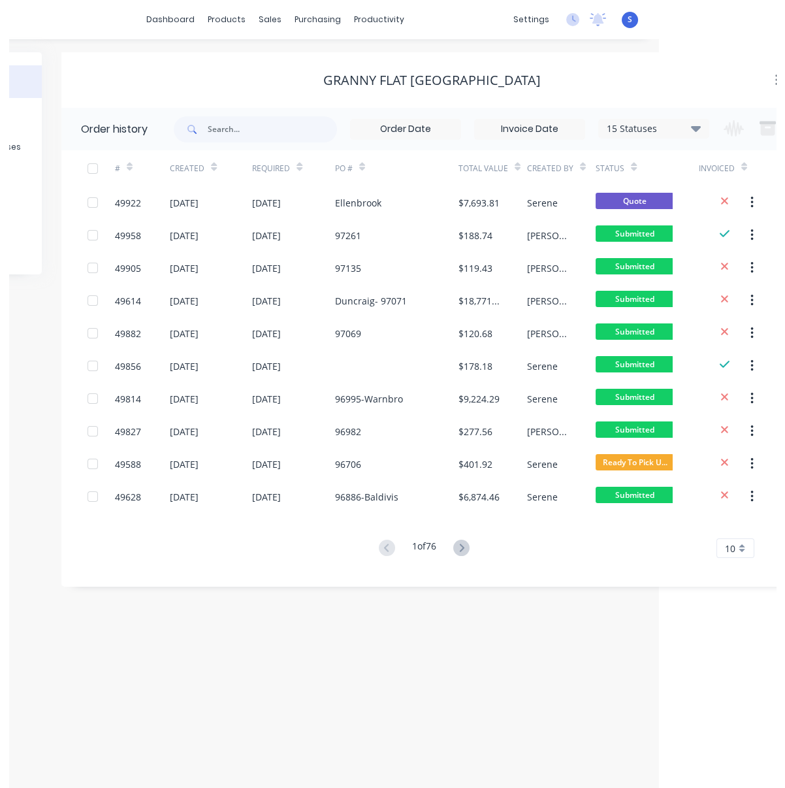
scroll to position [0, 169]
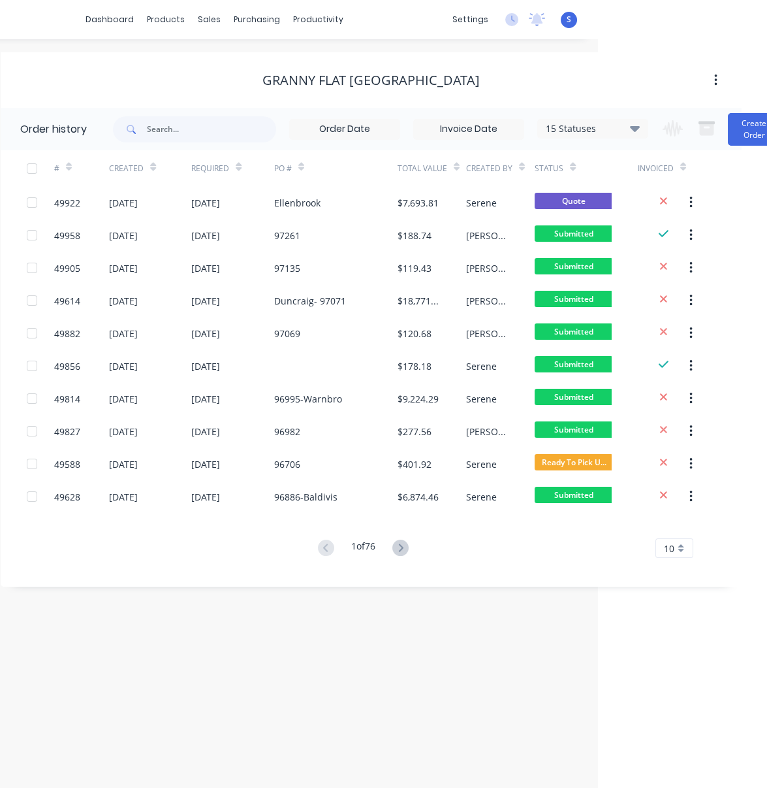
drag, startPoint x: 465, startPoint y: 630, endPoint x: 519, endPoint y: 632, distance: 53.6
click at [415, 548] on div "1 of 76 10 5 10 15 20 25 30 35" at bounding box center [364, 548] width 726 height 19
click at [406, 547] on icon at bounding box center [401, 547] width 16 height 16
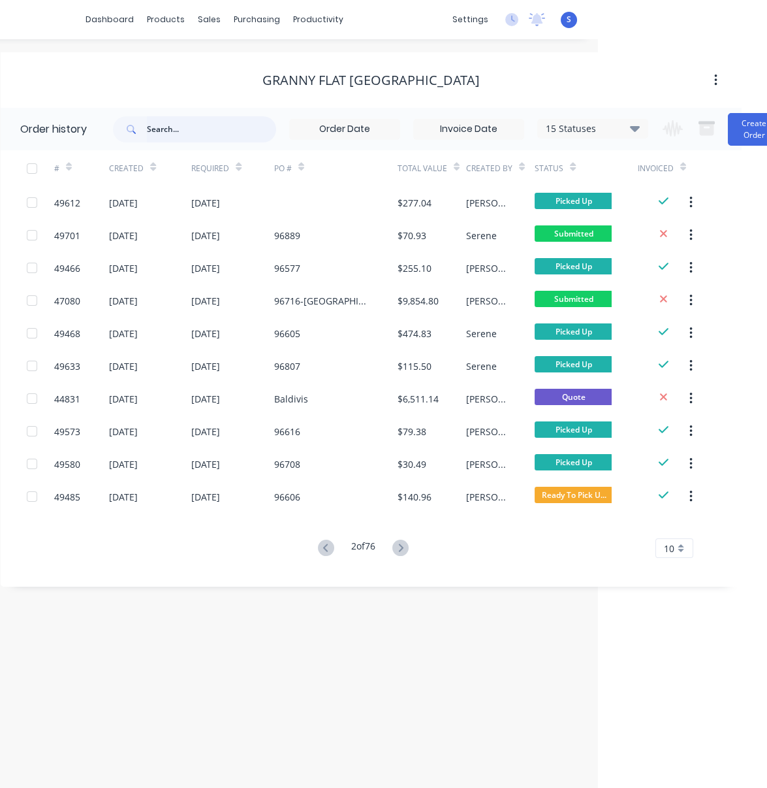
click at [175, 133] on input "text" at bounding box center [211, 129] width 129 height 26
type input "49625"
click at [175, 133] on input "49625" at bounding box center [211, 129] width 129 height 26
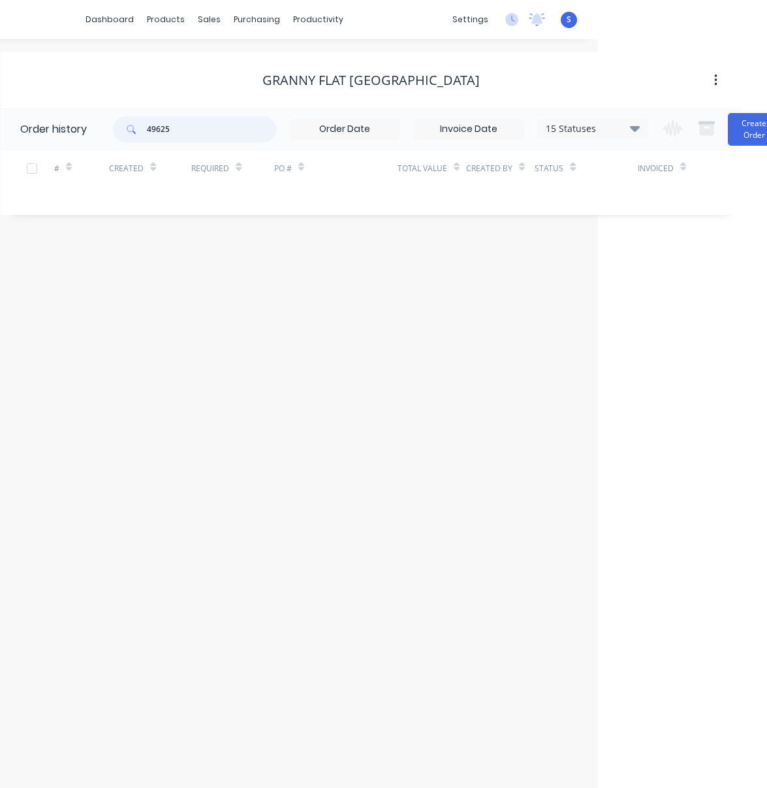
click at [175, 133] on input "49625" at bounding box center [211, 129] width 129 height 26
type input "49265"
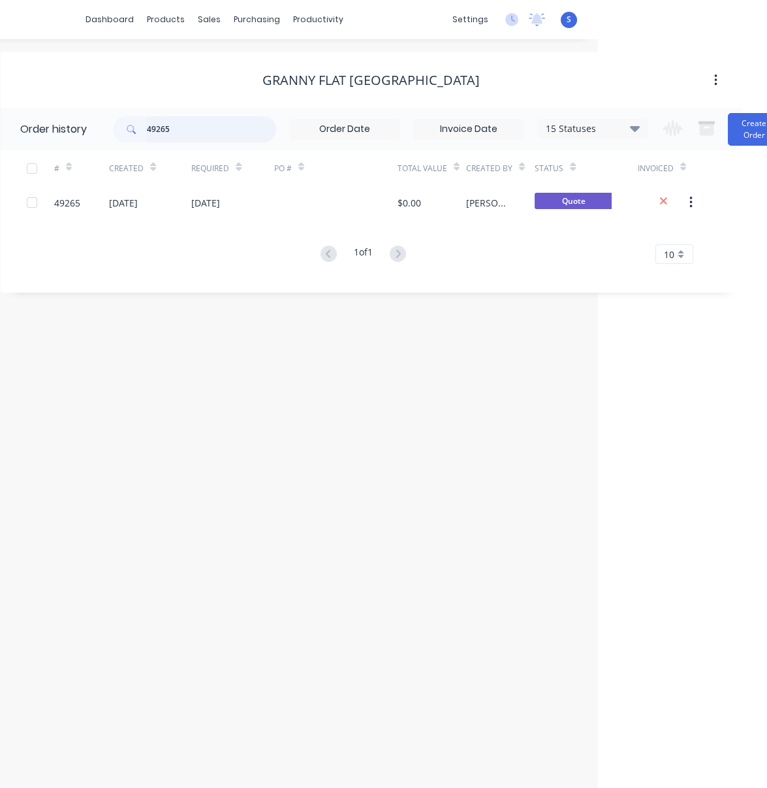
click at [195, 127] on input "49265" at bounding box center [211, 129] width 129 height 26
type input "4"
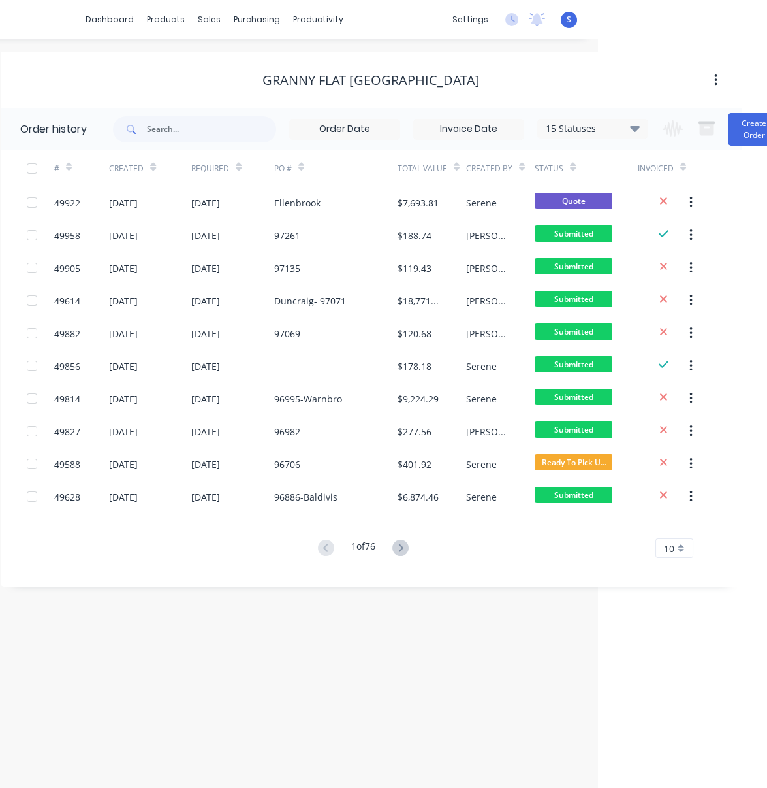
click at [411, 543] on button at bounding box center [401, 548] width 24 height 19
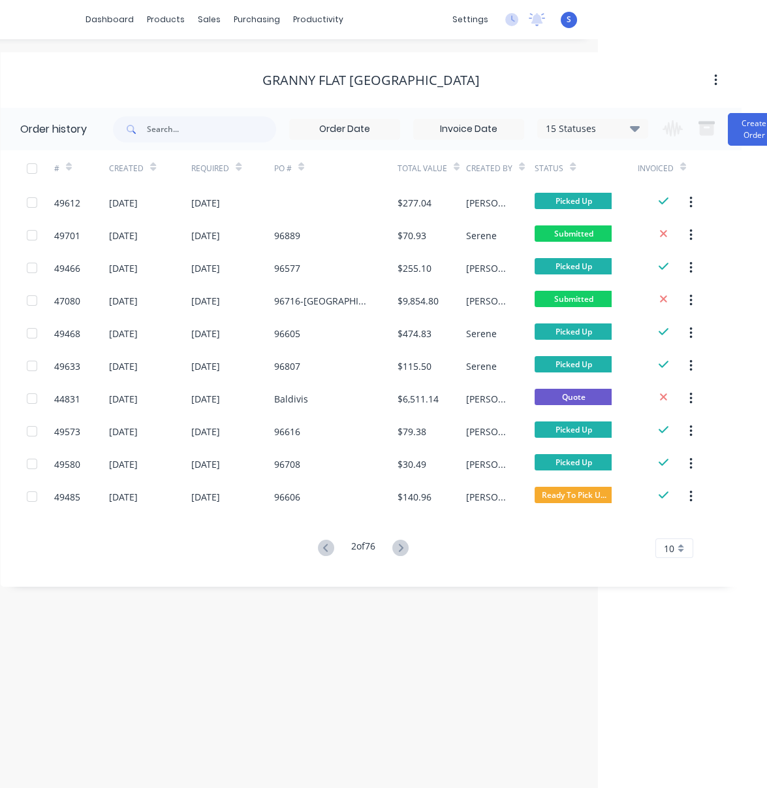
click at [306, 560] on div "# Created Required PO # Total Value Created By Status Invoiced 49612 23 Sep 202…" at bounding box center [364, 361] width 726 height 423
click at [318, 549] on icon at bounding box center [326, 547] width 16 height 16
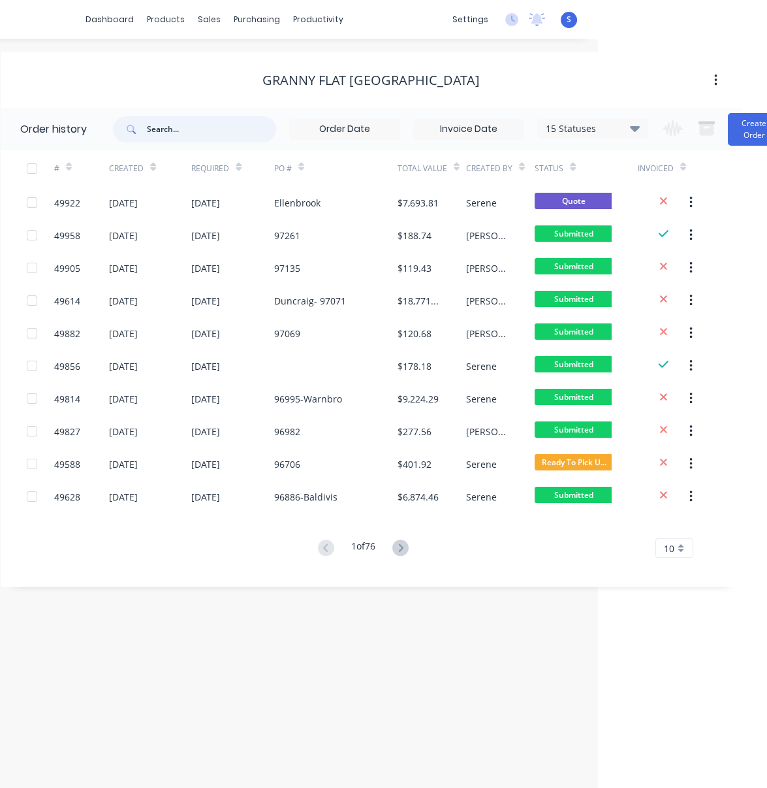
click at [163, 128] on input "text" at bounding box center [211, 129] width 129 height 26
type input "GOSNELLS"
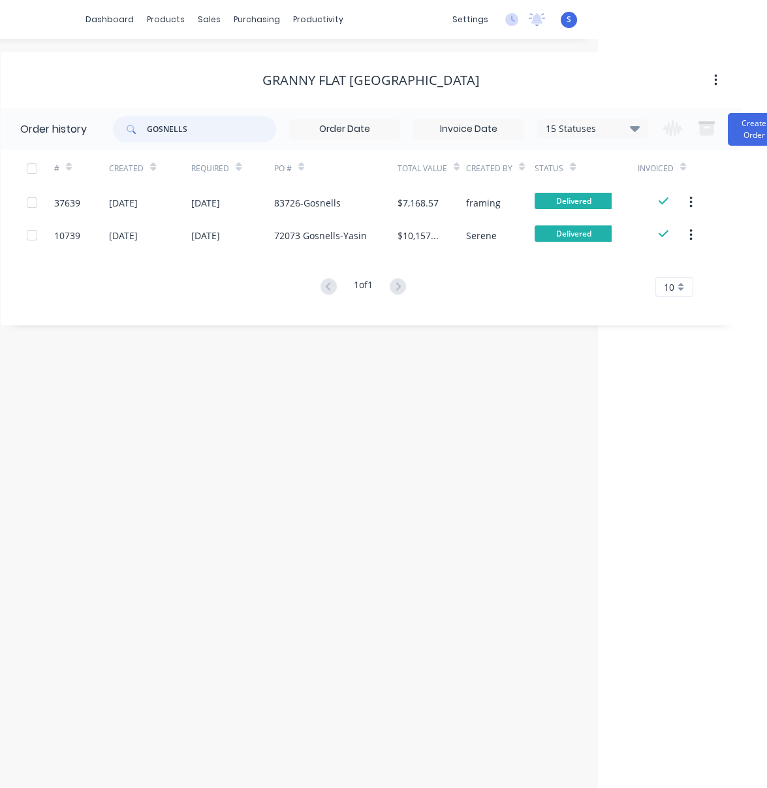
drag, startPoint x: 210, startPoint y: 130, endPoint x: 105, endPoint y: 129, distance: 104.5
click at [123, 127] on div "GOSNELLS" at bounding box center [194, 129] width 163 height 26
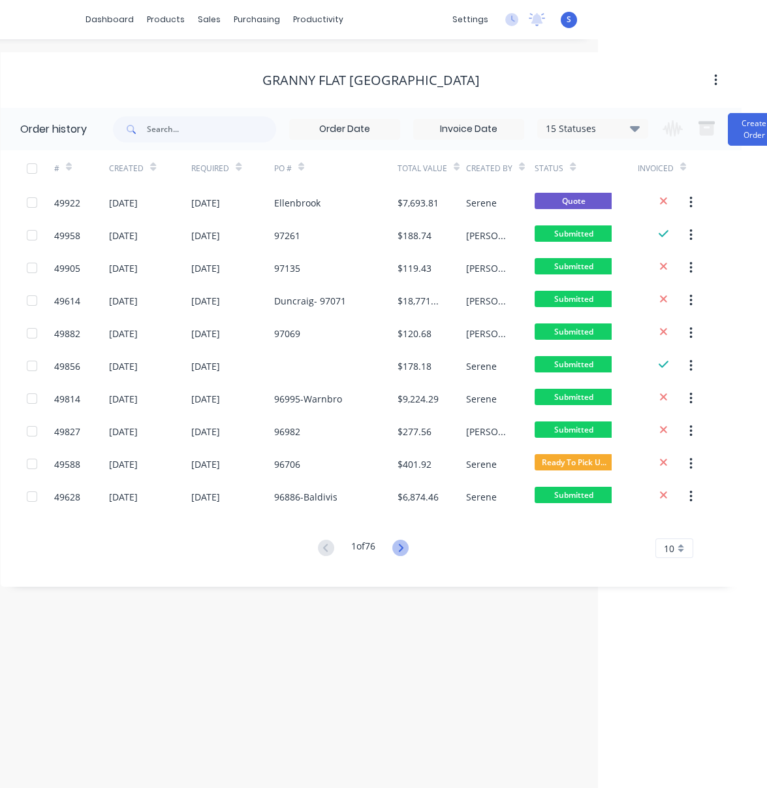
click at [402, 549] on icon at bounding box center [401, 547] width 5 height 8
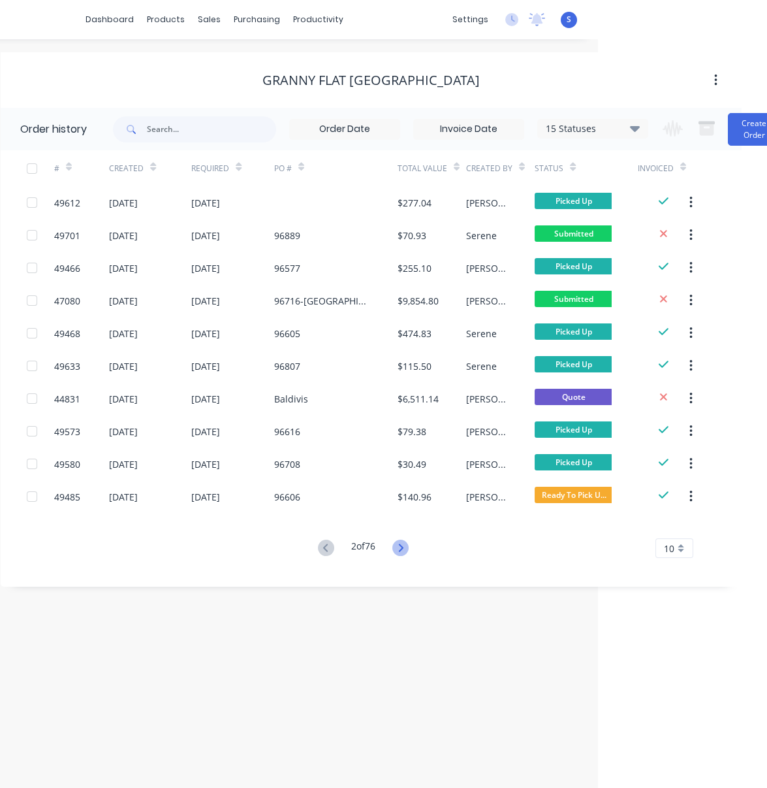
click at [404, 547] on icon at bounding box center [401, 547] width 5 height 8
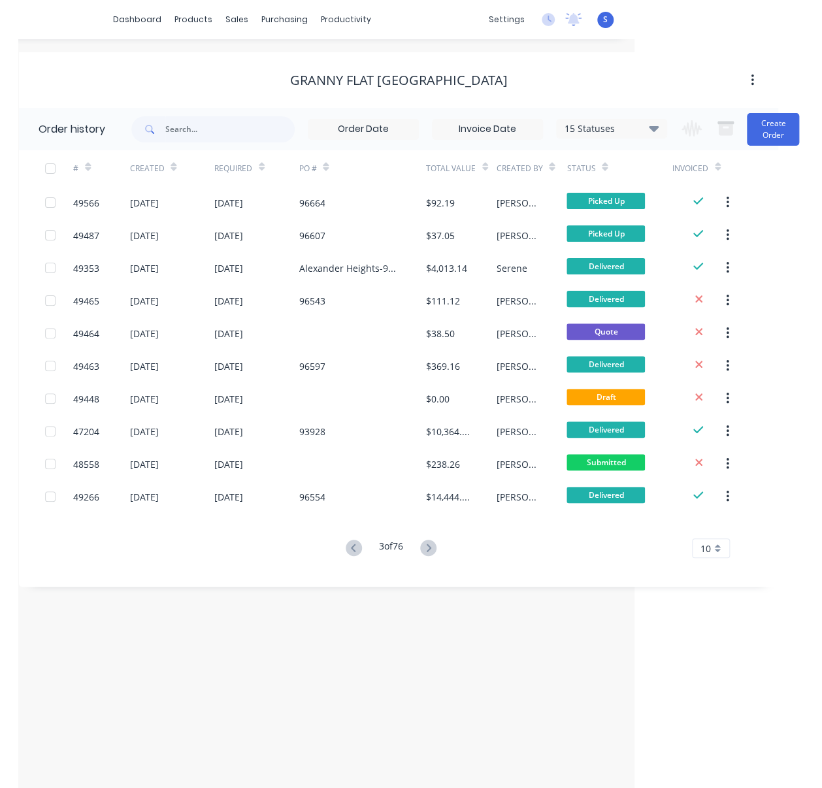
scroll to position [0, 0]
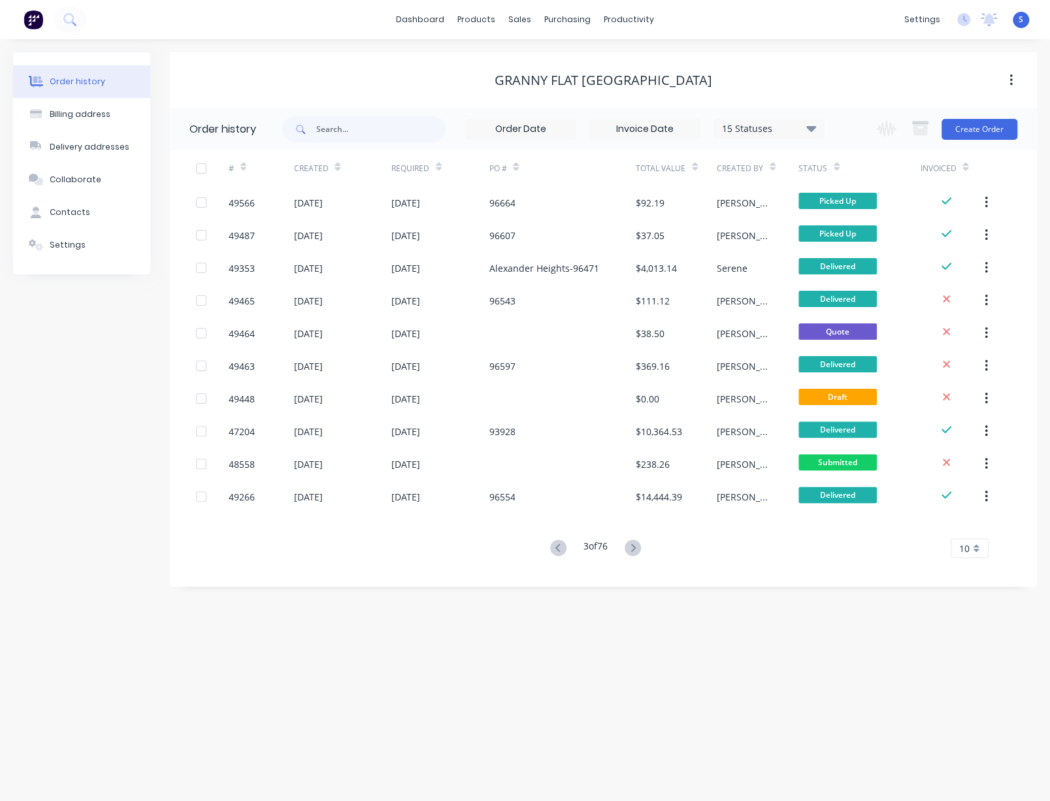
click at [767, 131] on div "15 Statuses" at bounding box center [769, 128] width 110 height 14
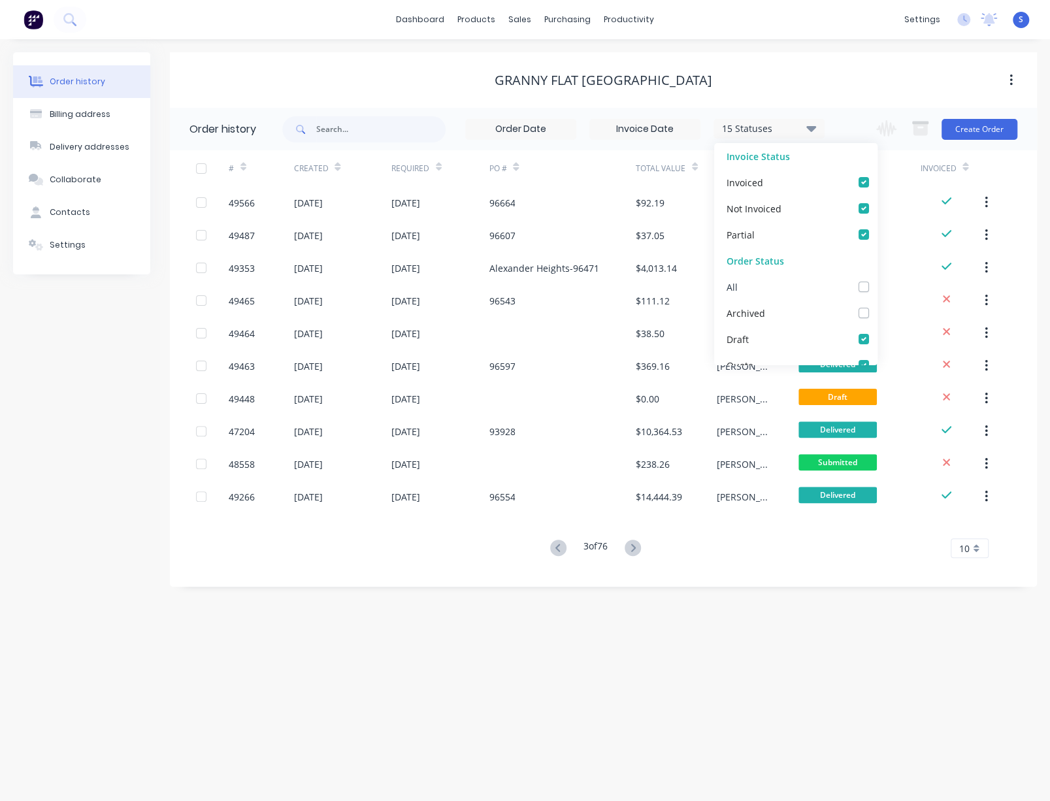
click at [876, 280] on label at bounding box center [876, 280] width 0 height 0
click at [876, 285] on input "checkbox" at bounding box center [881, 286] width 10 height 12
checkbox input "true"
click at [876, 280] on label at bounding box center [876, 280] width 0 height 0
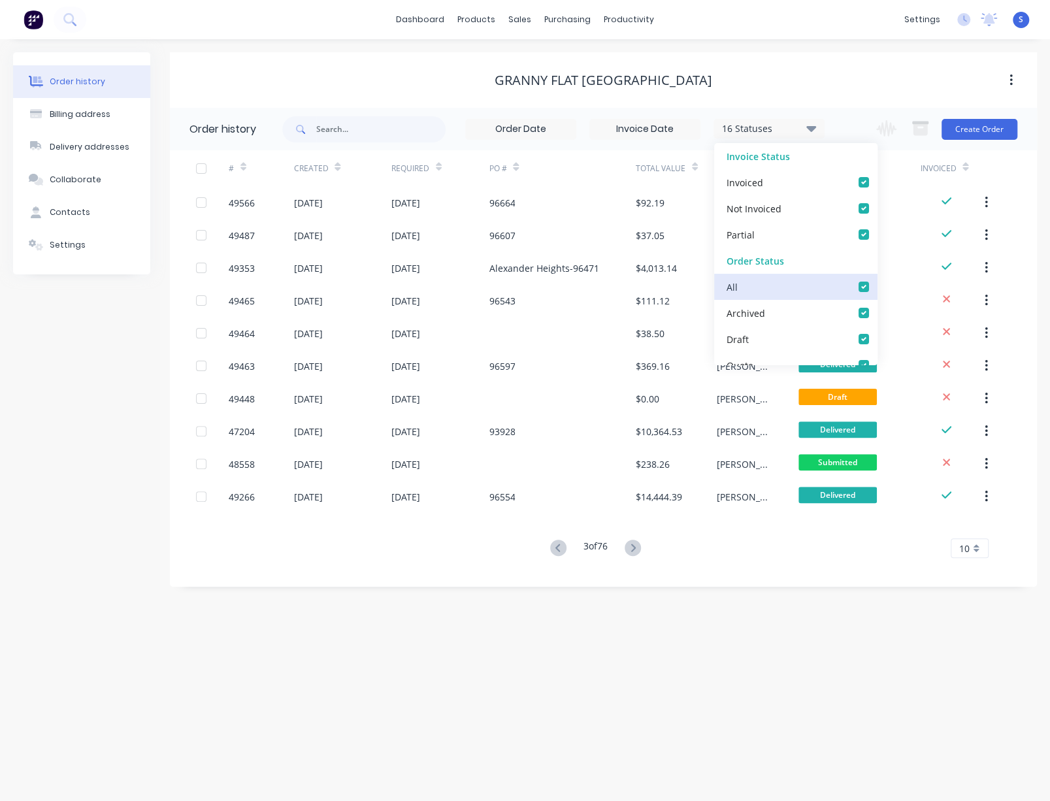
click at [876, 285] on input "checkbox" at bounding box center [881, 286] width 10 height 12
checkbox input "false"
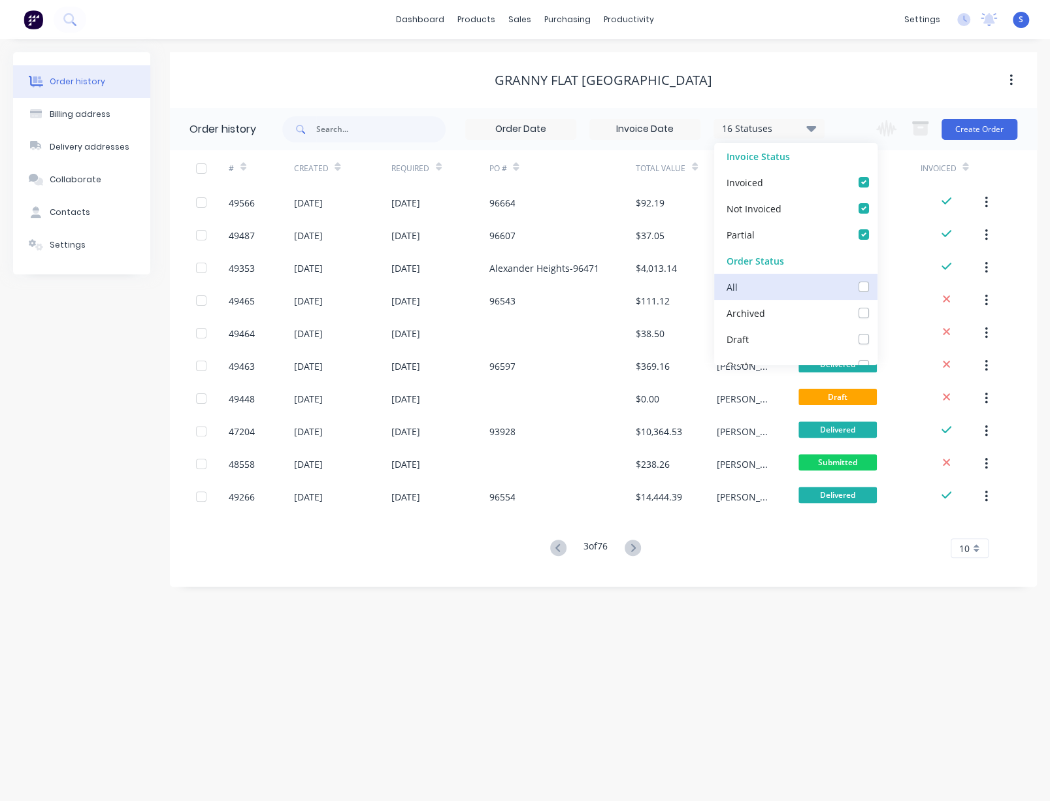
checkbox input "false"
checkbox _checkbox_fa9d56c1-1b30-4402-8531-bc47b5cbca4bundefined "false"
checkbox Up_checkbox_6208f69f-1ba5-45dd-833a-b9197696ed13undefined "false"
checkbox input "false"
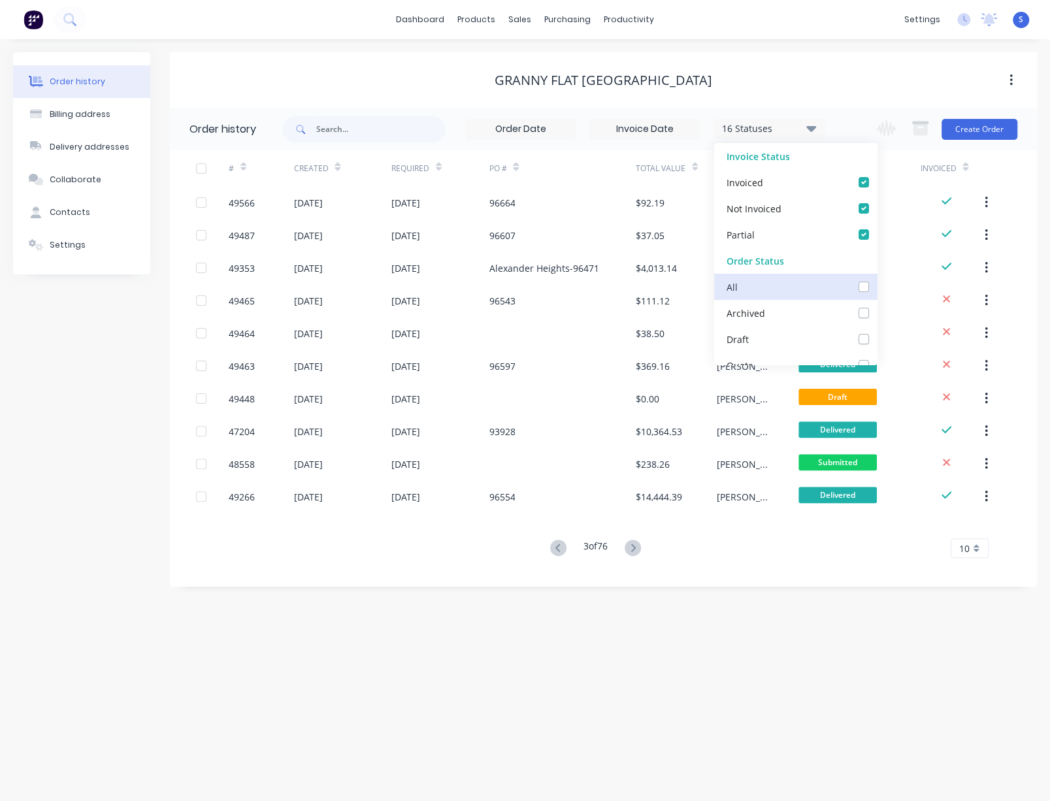
checkbox input "false"
checkbox Up_checkbox_wigofwundefined "false"
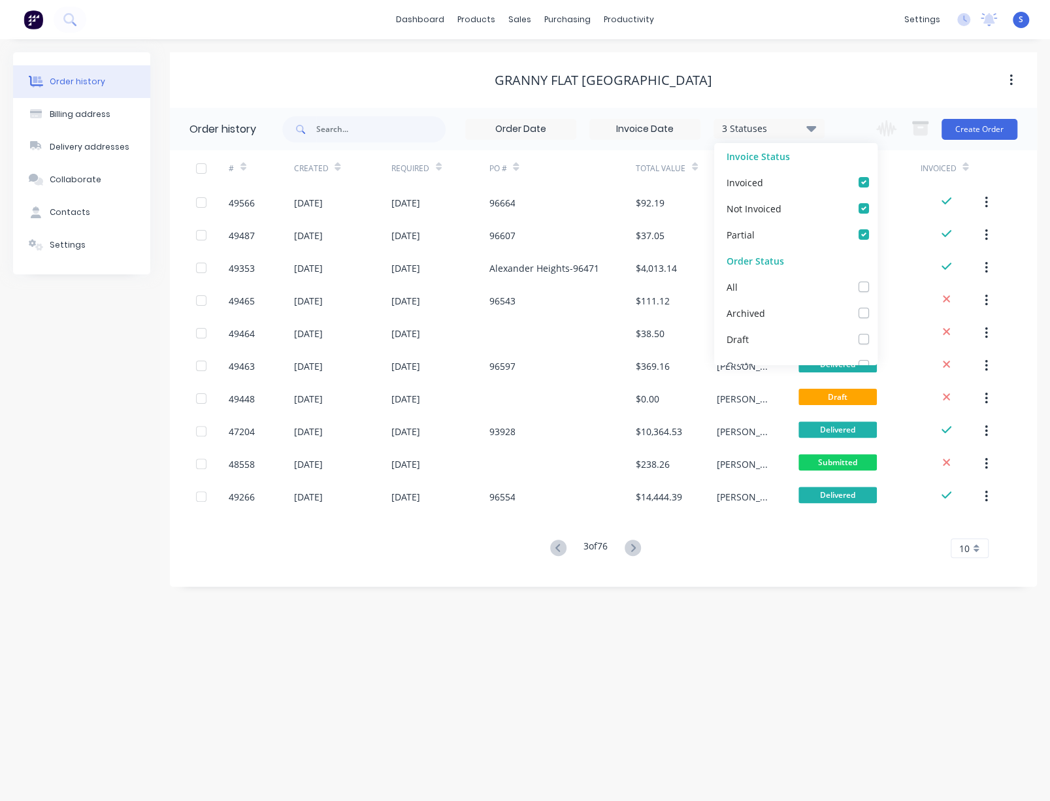
click at [876, 358] on label at bounding box center [876, 358] width 0 height 0
click at [876, 368] on input "checkbox" at bounding box center [881, 364] width 10 height 12
checkbox input "true"
click at [781, 632] on div "Order history Billing address Delivery addresses Collaborate Contacts Settings …" at bounding box center [525, 419] width 1050 height 761
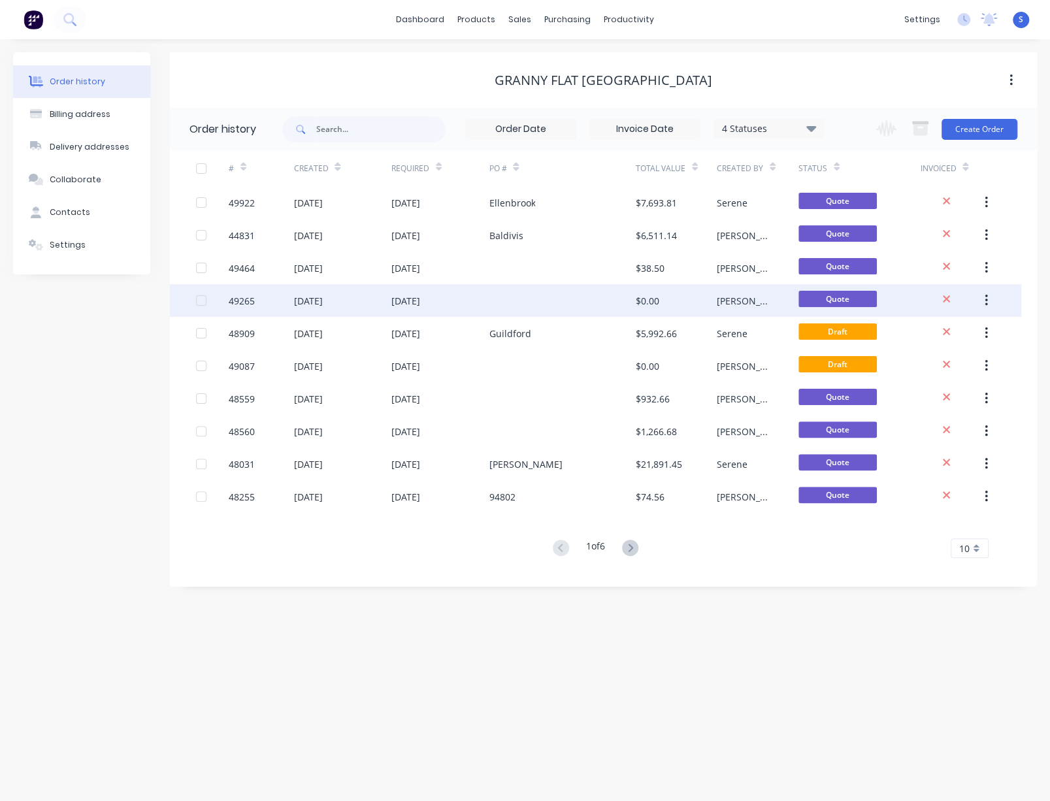
click at [563, 299] on div at bounding box center [562, 300] width 146 height 33
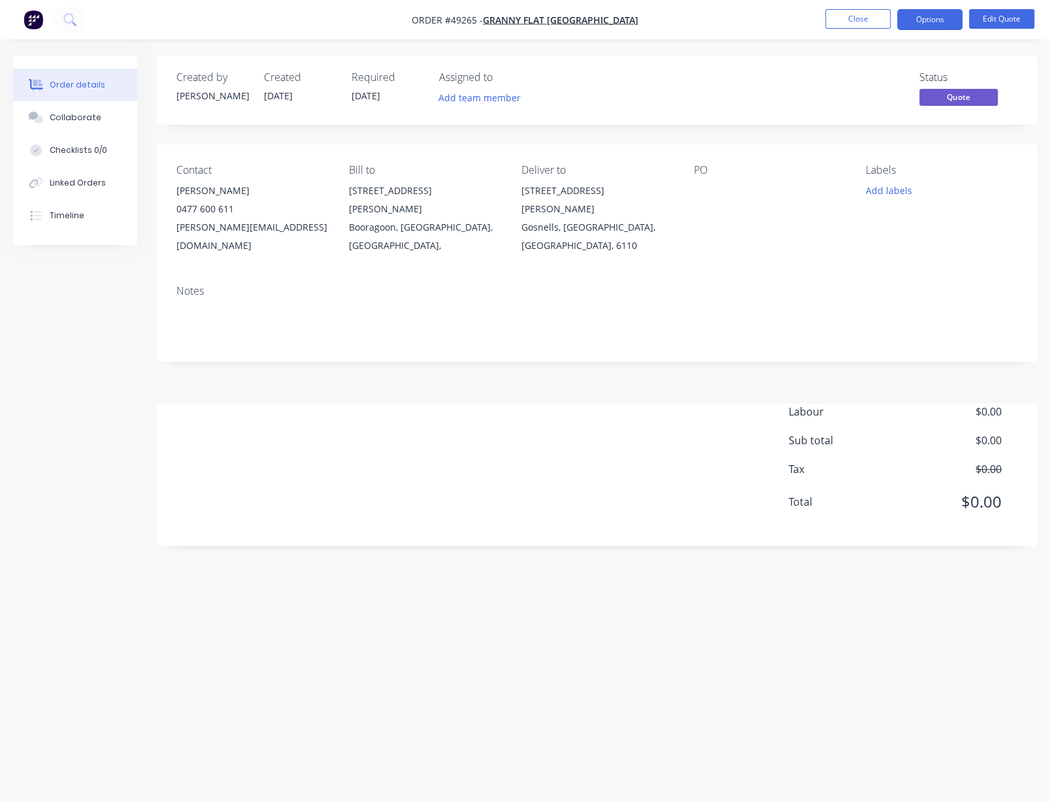
click at [567, 393] on div "Created by Bob Created 15/09/25 Required 15/09/25 Assigned to Add team member S…" at bounding box center [597, 301] width 880 height 490
click at [984, 19] on button "Edit Quote" at bounding box center [1001, 19] width 65 height 20
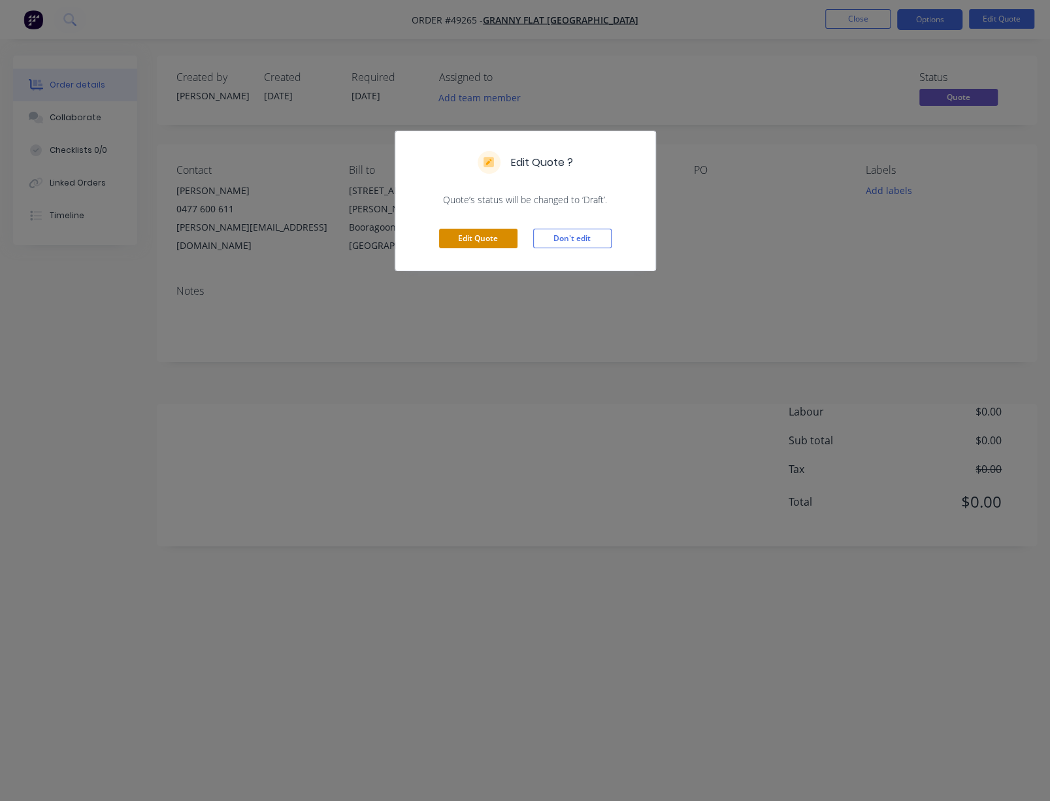
click at [472, 247] on button "Edit Quote" at bounding box center [478, 239] width 78 height 20
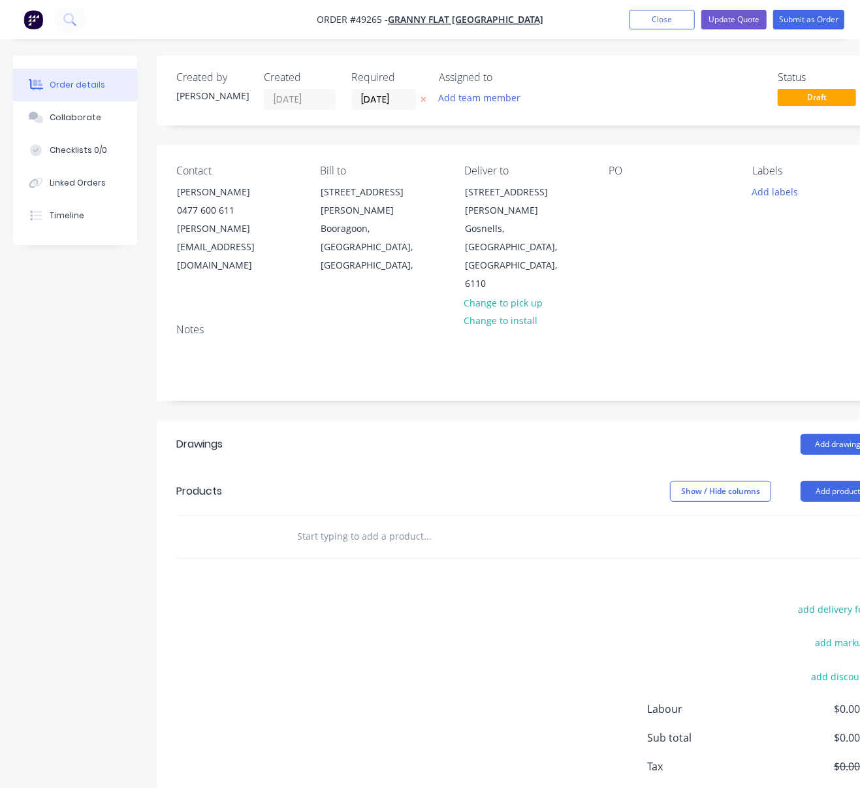
click at [606, 445] on header "Drawings Add drawing" at bounding box center [526, 444] width 739 height 47
click at [626, 434] on div "Add drawing" at bounding box center [600, 444] width 551 height 21
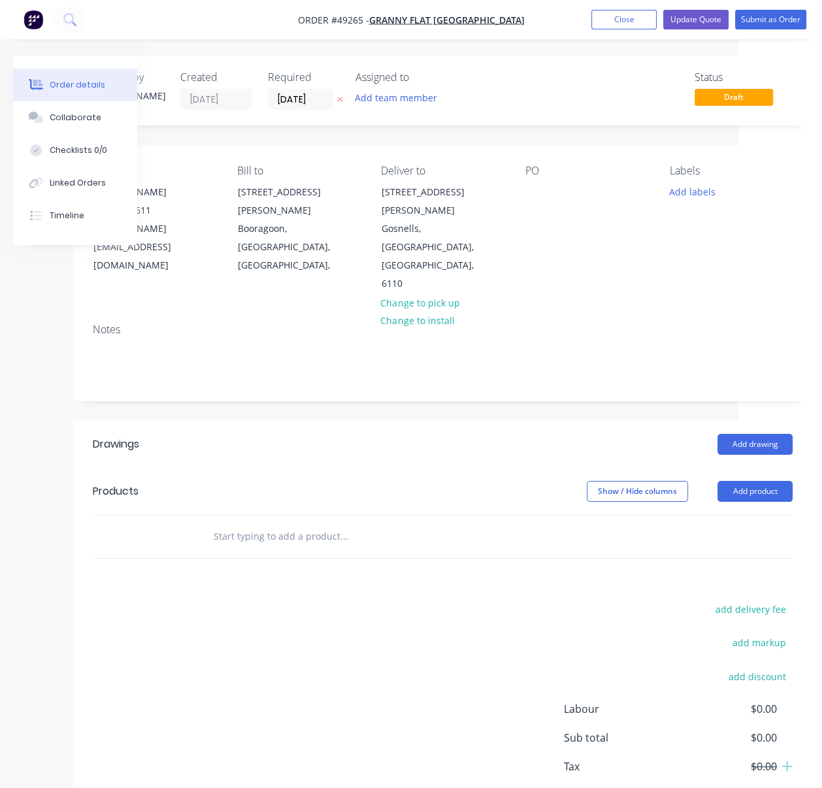
drag, startPoint x: 399, startPoint y: 453, endPoint x: 556, endPoint y: 453, distance: 156.7
click at [764, 481] on button "Add product" at bounding box center [751, 491] width 75 height 21
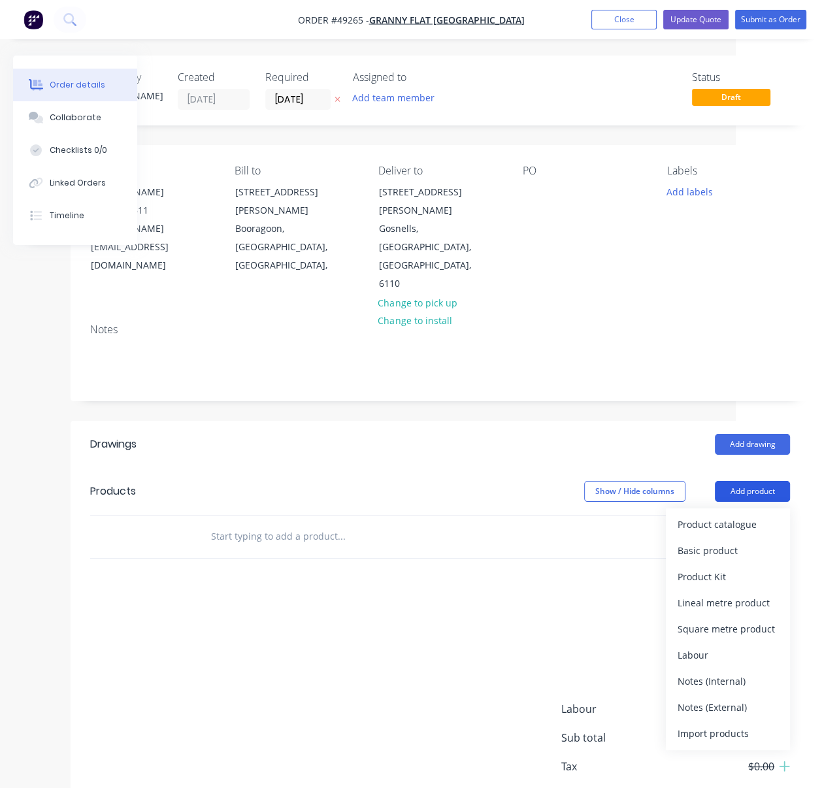
click at [751, 515] on div "Product catalogue" at bounding box center [727, 524] width 101 height 19
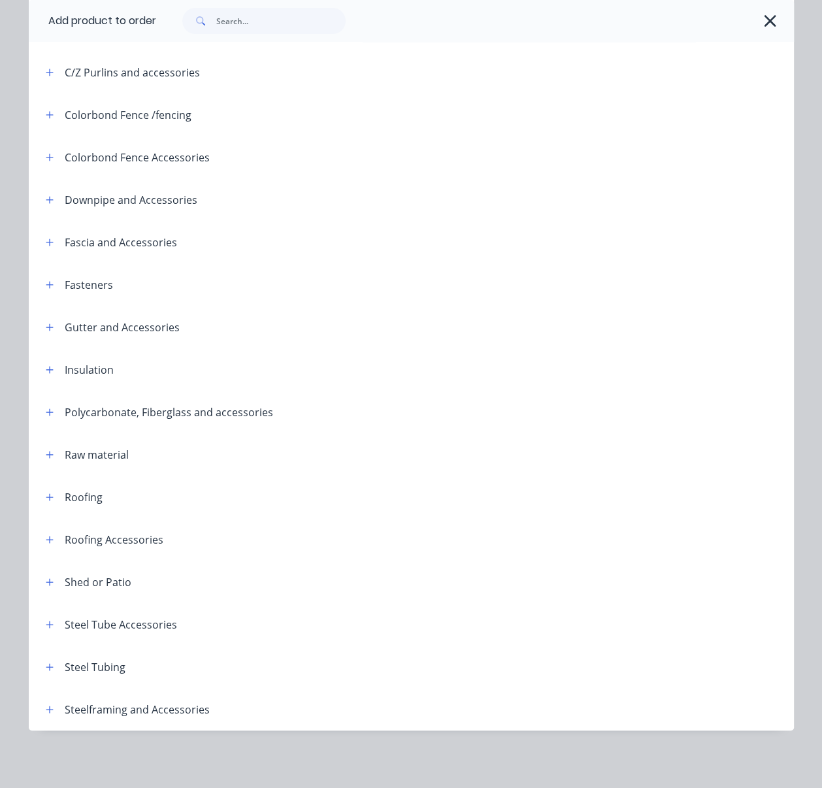
scroll to position [282, 0]
click at [42, 702] on button "button" at bounding box center [50, 709] width 16 height 16
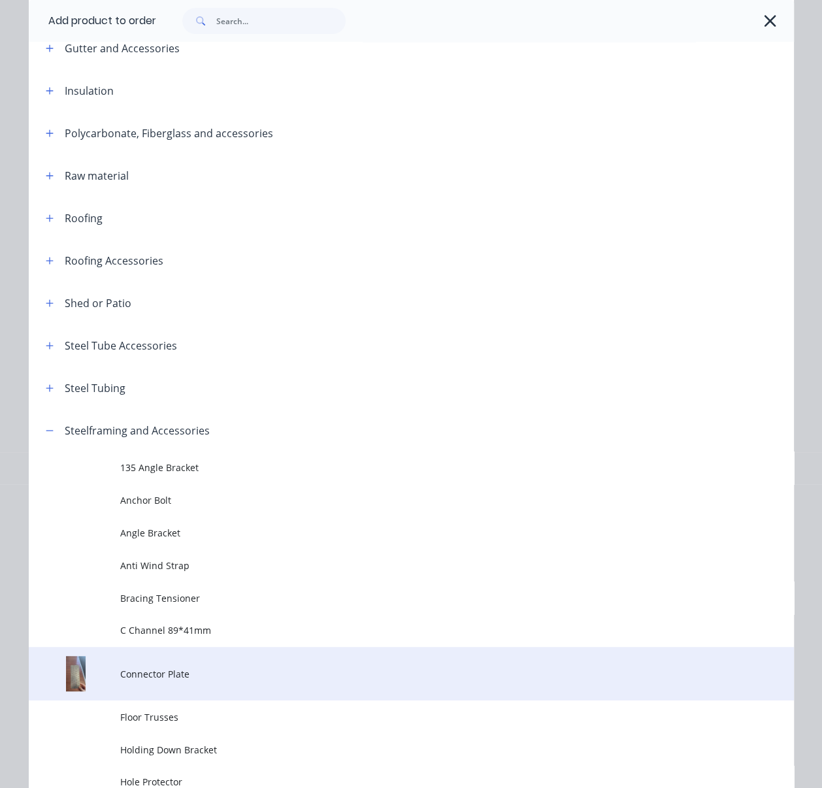
scroll to position [1095, 0]
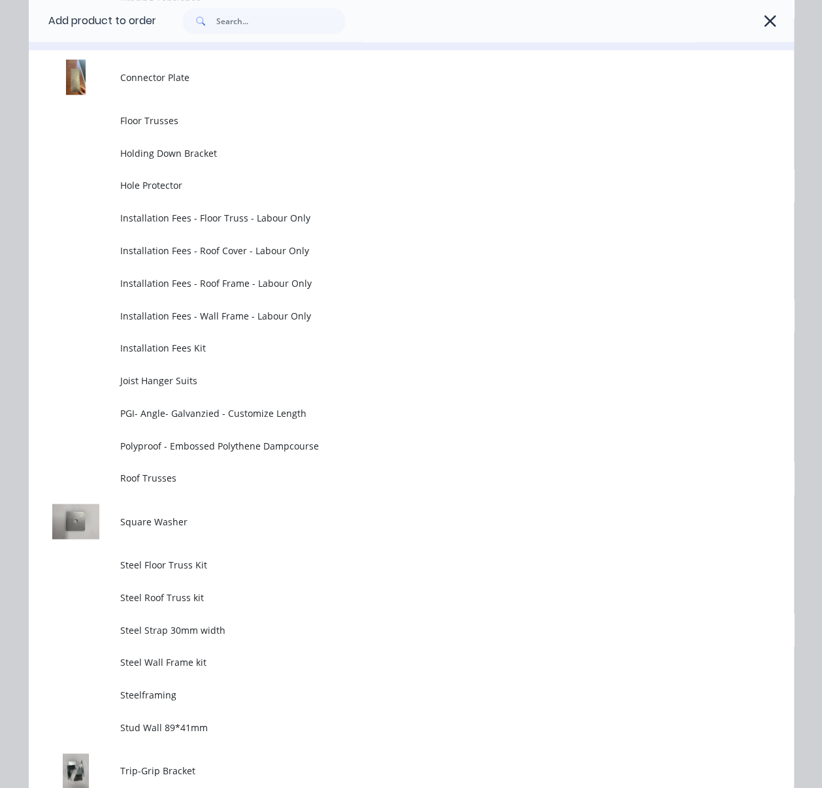
click at [203, 40] on span "C Channel 89*41mm" at bounding box center [389, 34] width 538 height 14
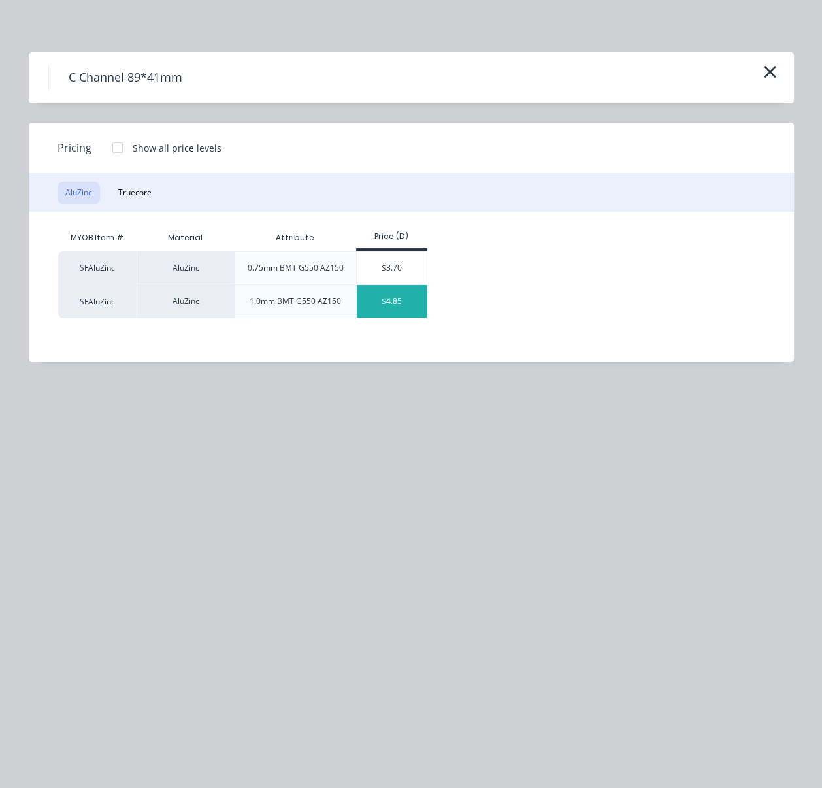
click at [403, 315] on div "$4.85" at bounding box center [392, 301] width 70 height 33
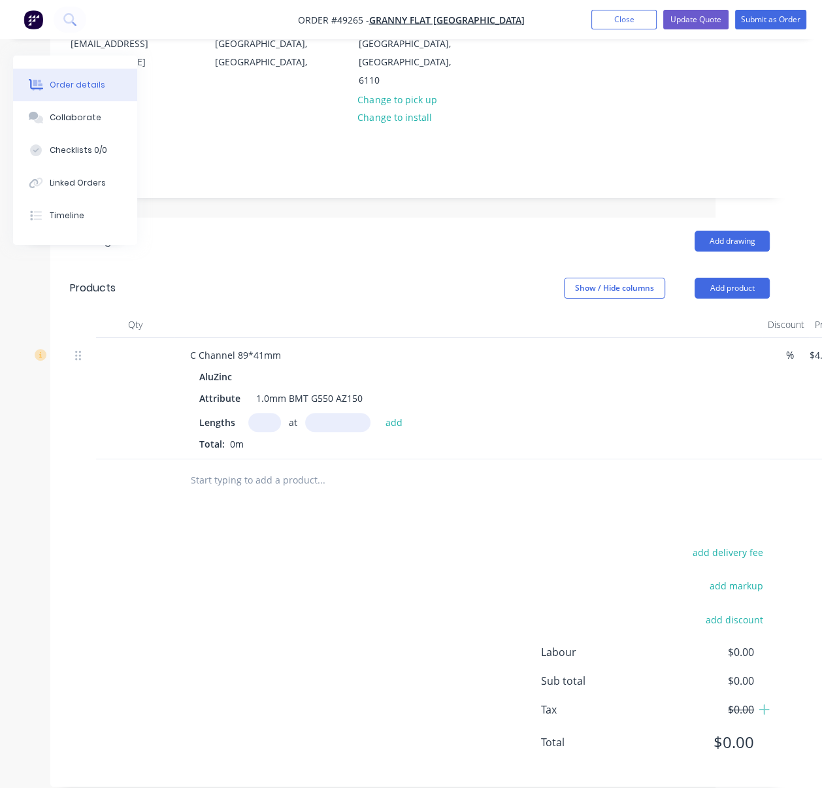
scroll to position [203, 182]
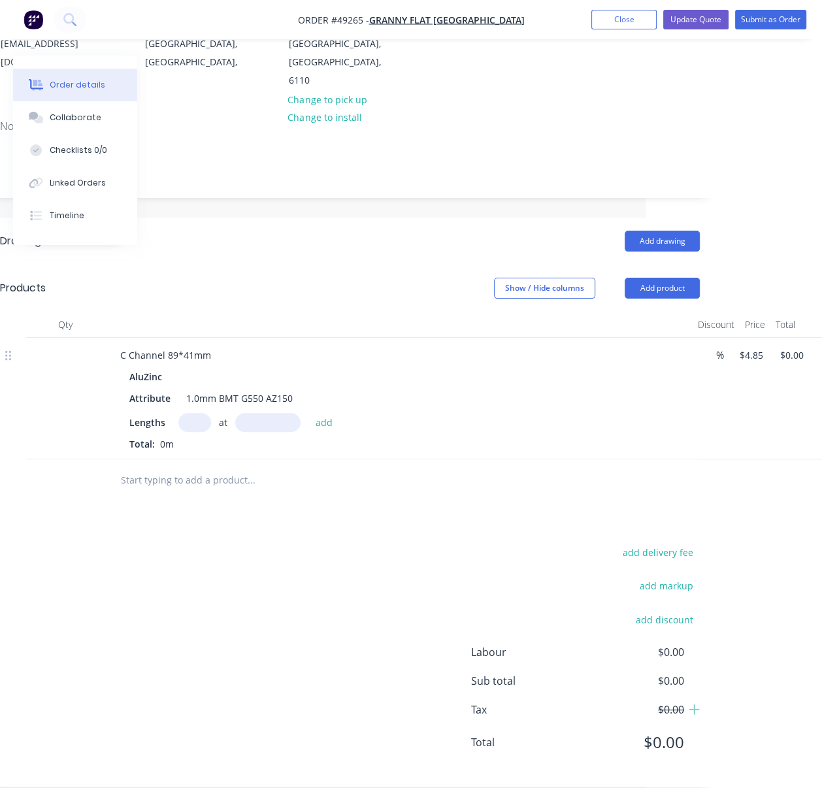
drag, startPoint x: 569, startPoint y: 359, endPoint x: 635, endPoint y: 361, distance: 65.3
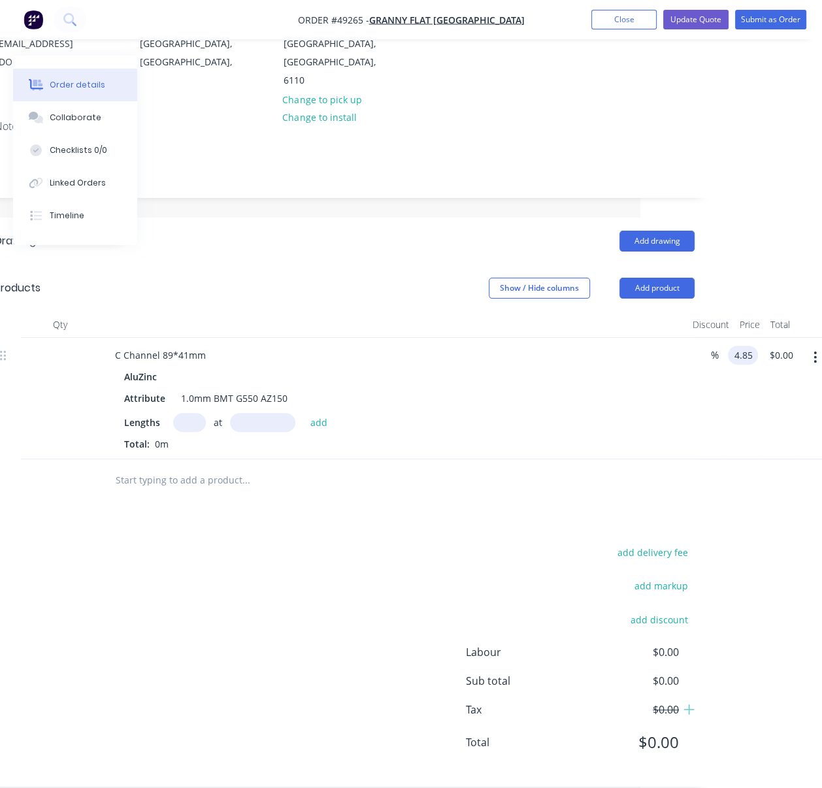
click at [745, 347] on input "4.85" at bounding box center [745, 354] width 25 height 19
type input "$5.85"
drag, startPoint x: 269, startPoint y: 535, endPoint x: 199, endPoint y: 436, distance: 120.9
click at [269, 535] on div "Drawings Add drawing Products Show / Hide columns Add product Qty Discount Pric…" at bounding box center [344, 501] width 739 height 569
click at [188, 418] on input "text" at bounding box center [189, 422] width 33 height 19
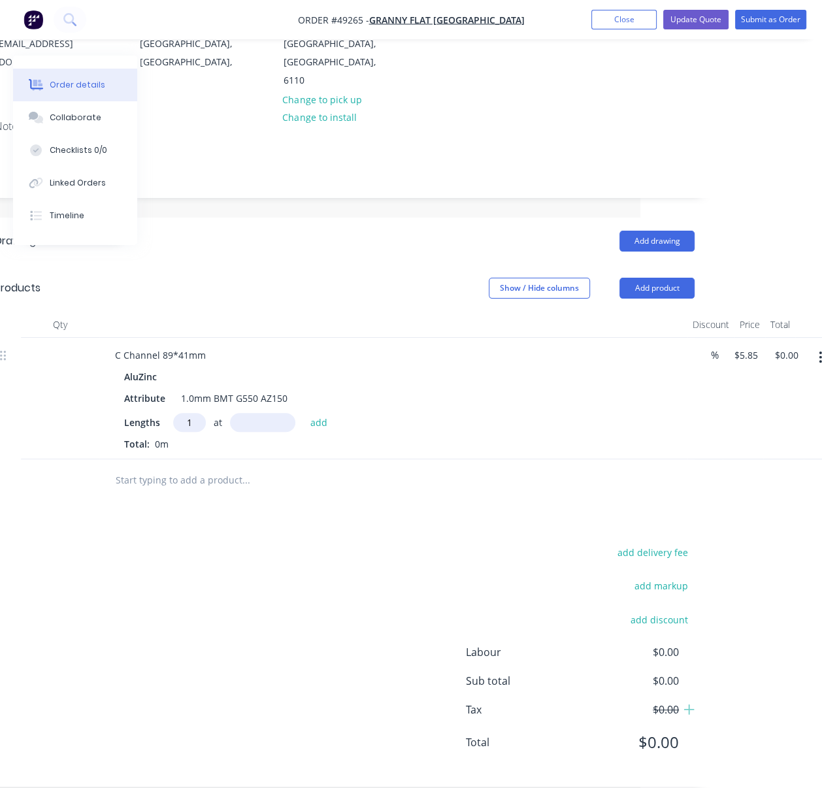
type input "1"
type input "439120"
click at [303, 413] on button "add" at bounding box center [318, 422] width 31 height 18
type input "$2,568.85"
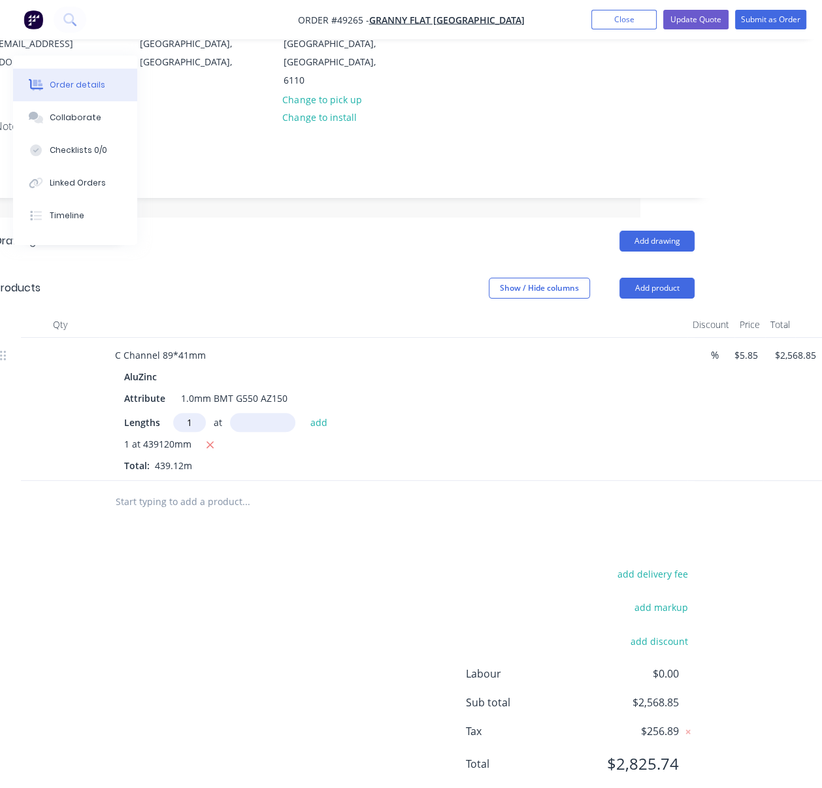
type input "1"
type input "205070"
click at [303, 413] on button "add" at bounding box center [318, 422] width 31 height 18
type input "$3,768.51"
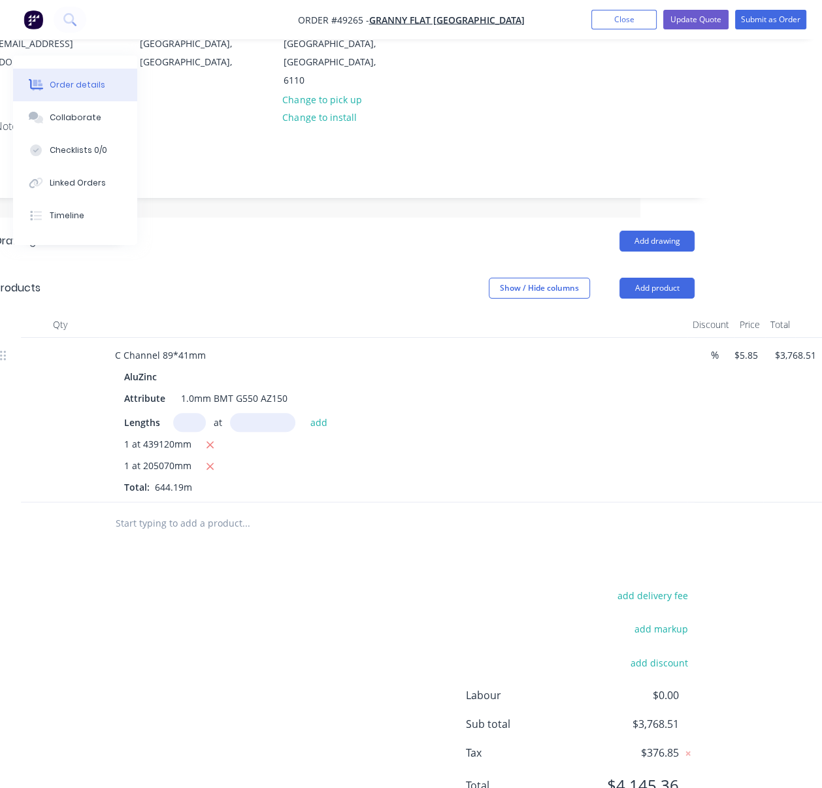
click at [198, 413] on input "text" at bounding box center [189, 422] width 33 height 19
type input "10"
type input "2485"
click at [303, 413] on button "add" at bounding box center [318, 422] width 31 height 18
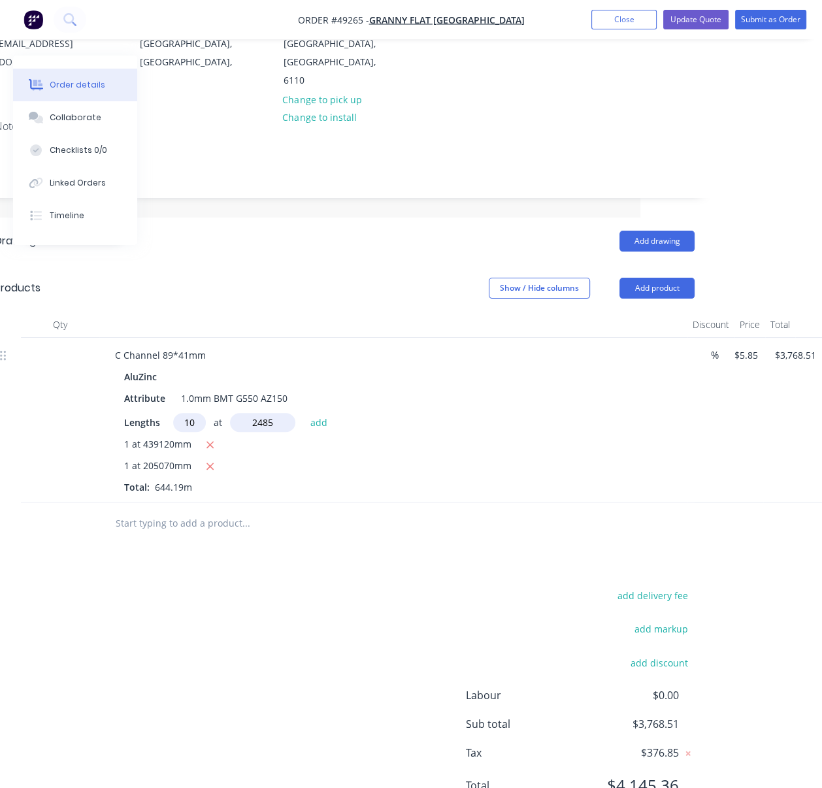
type input "$3,913.88"
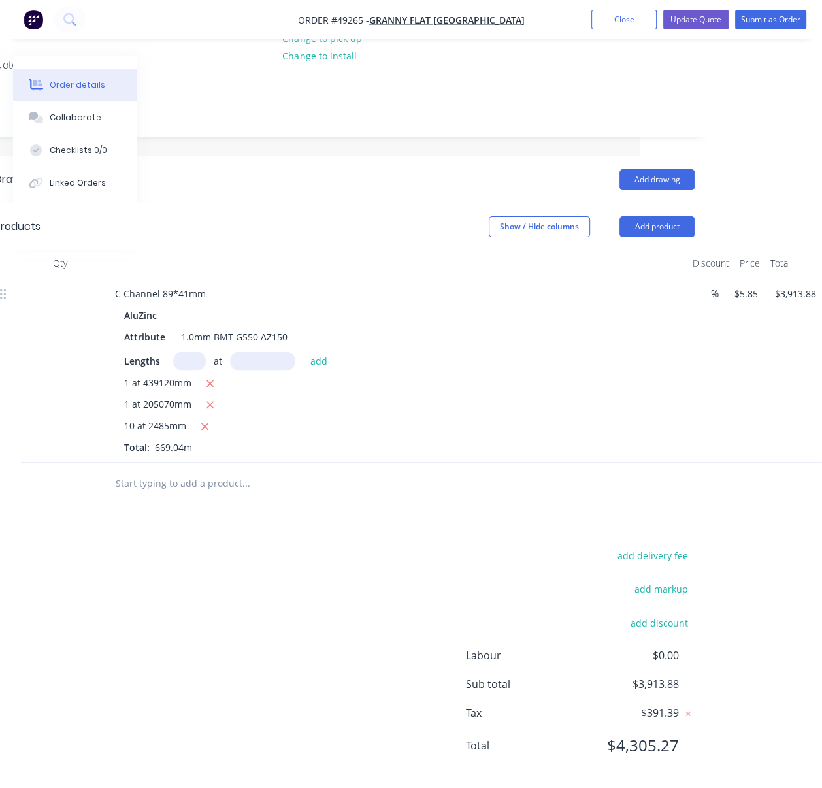
scroll to position [296, 182]
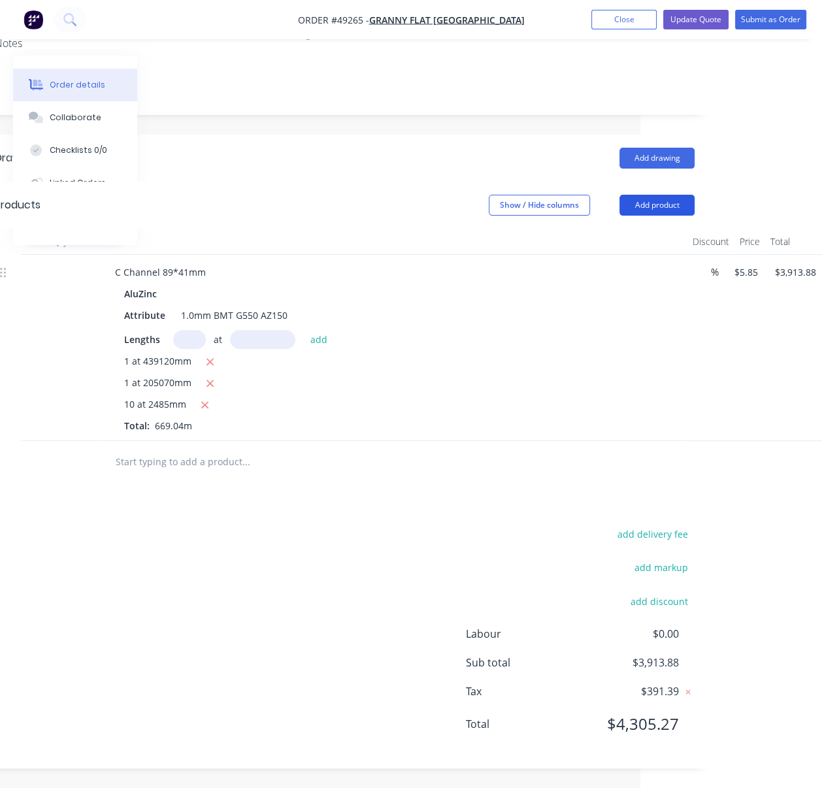
drag, startPoint x: 659, startPoint y: 178, endPoint x: 657, endPoint y: 187, distance: 8.7
click at [659, 195] on button "Add product" at bounding box center [656, 205] width 75 height 21
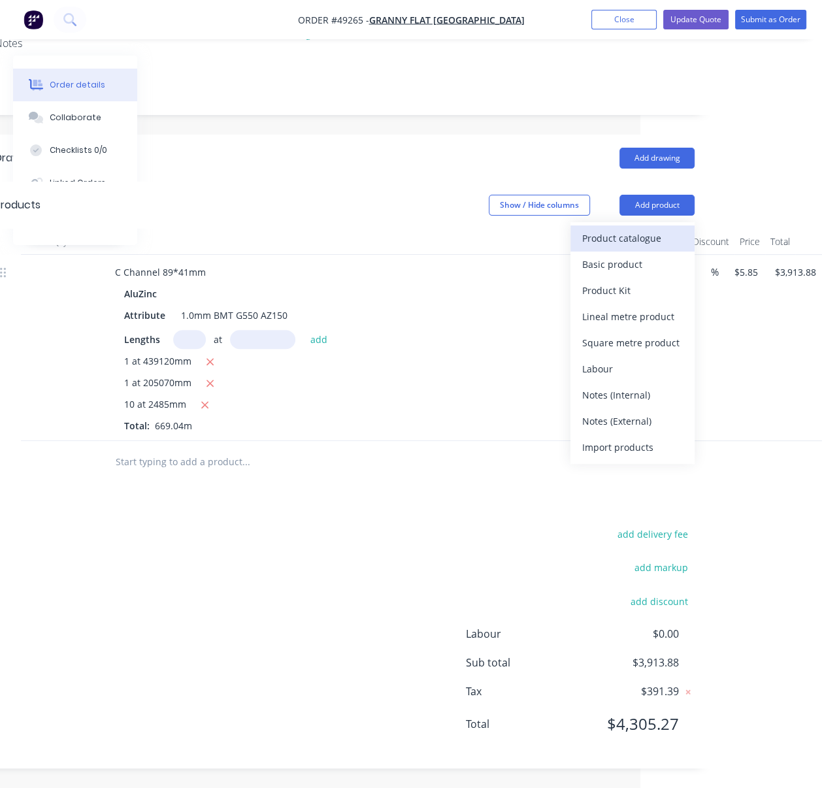
click at [649, 229] on div "Product catalogue" at bounding box center [632, 238] width 101 height 19
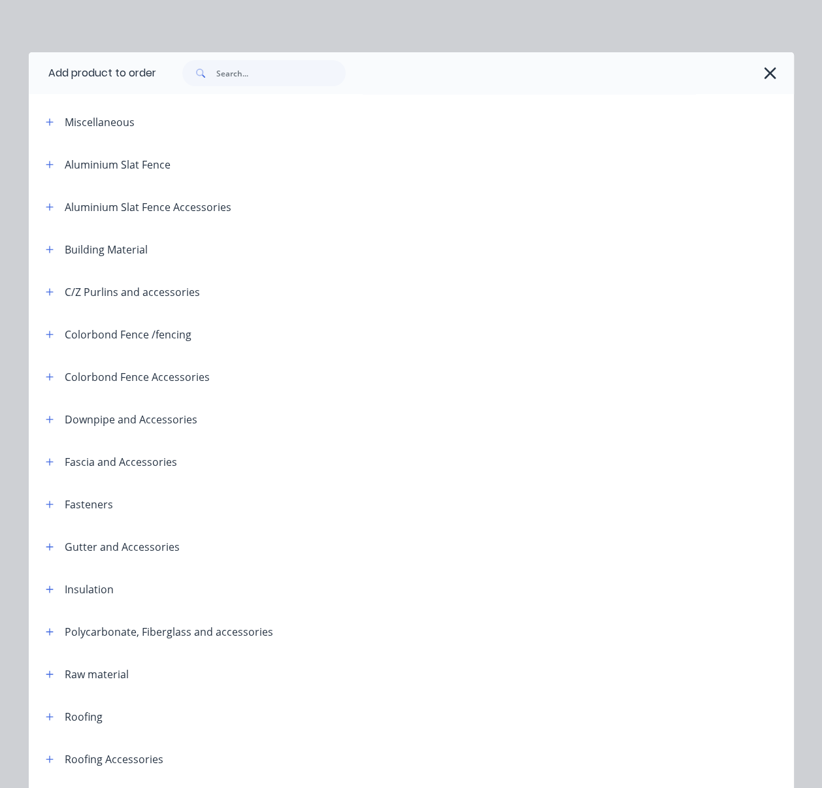
scroll to position [282, 0]
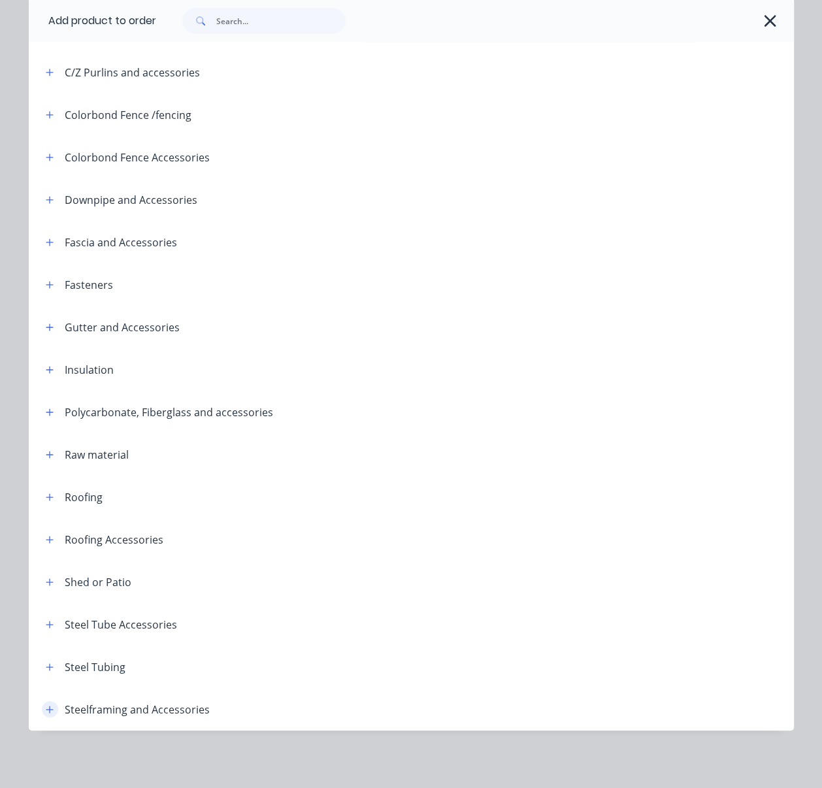
click at [48, 705] on icon "button" at bounding box center [50, 709] width 8 height 9
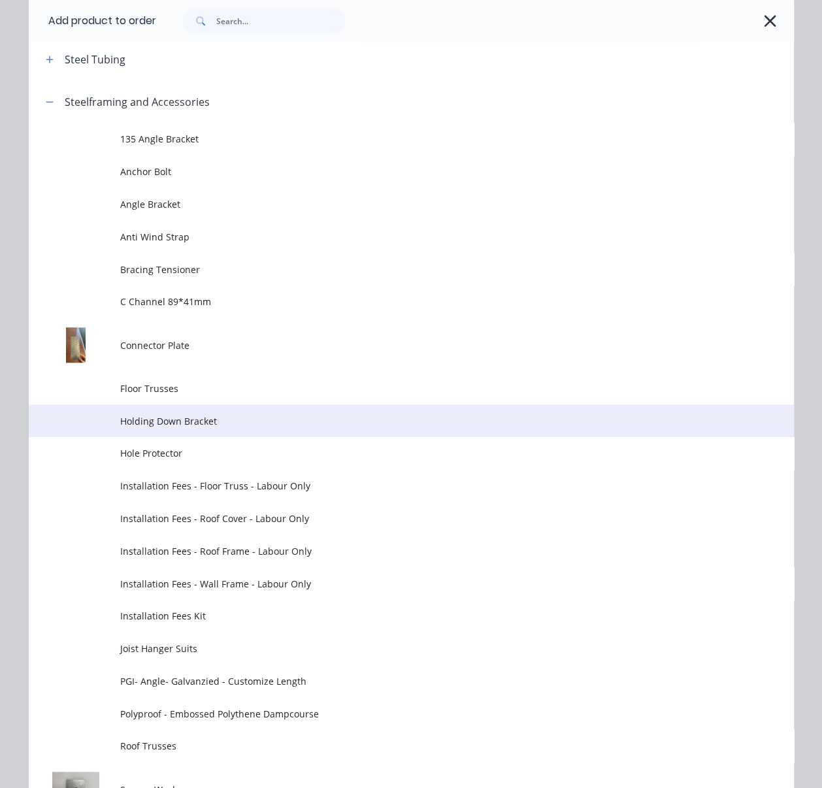
scroll to position [892, 0]
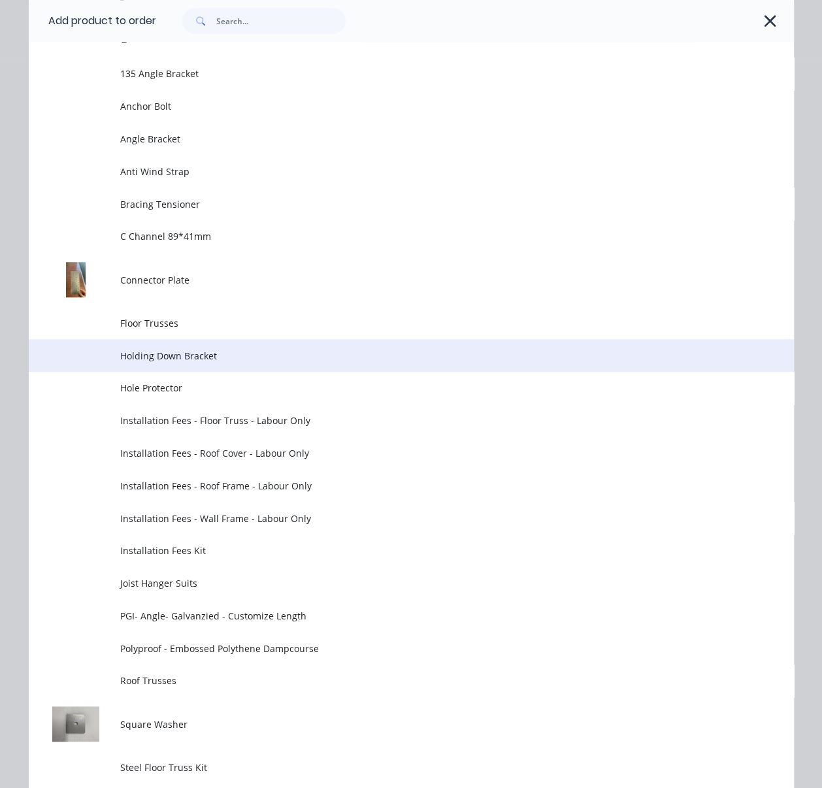
click at [210, 362] on span "Holding Down Bracket" at bounding box center [389, 356] width 538 height 14
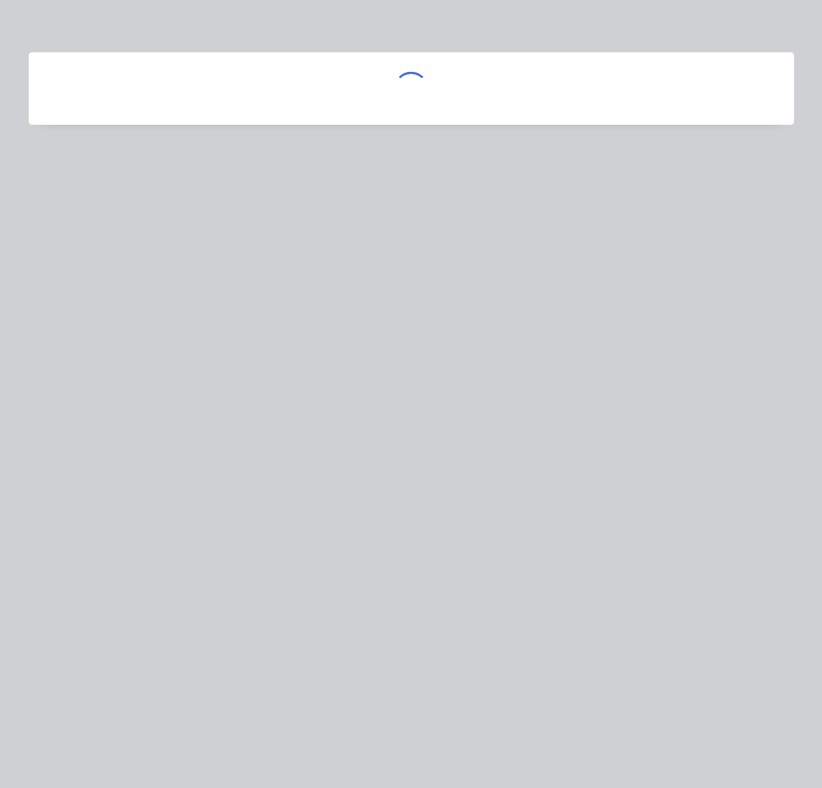
scroll to position [0, 0]
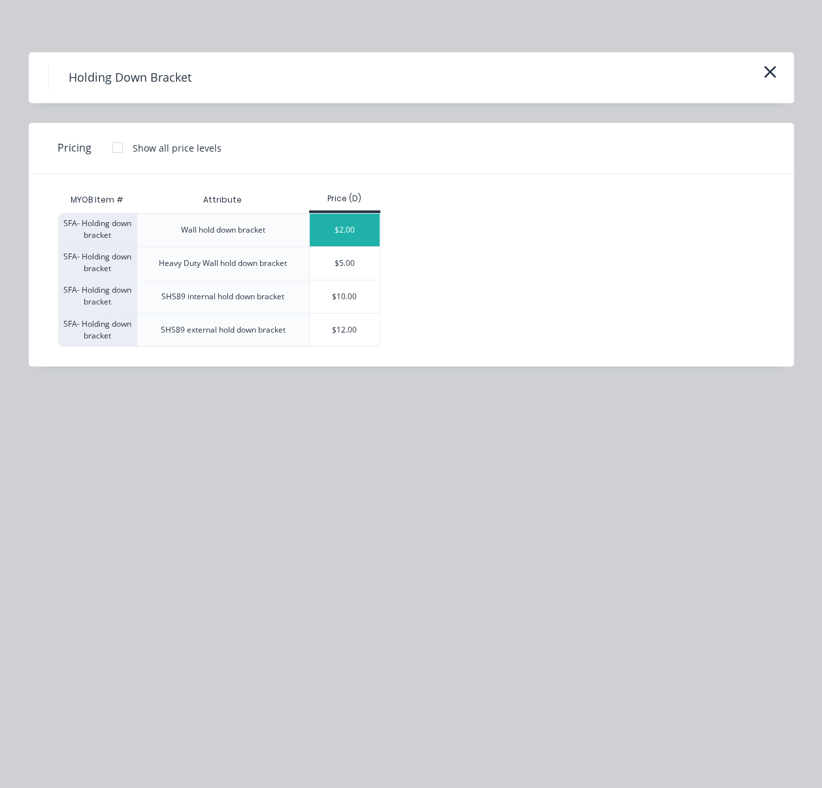
click at [349, 244] on div "$2.00" at bounding box center [345, 230] width 70 height 33
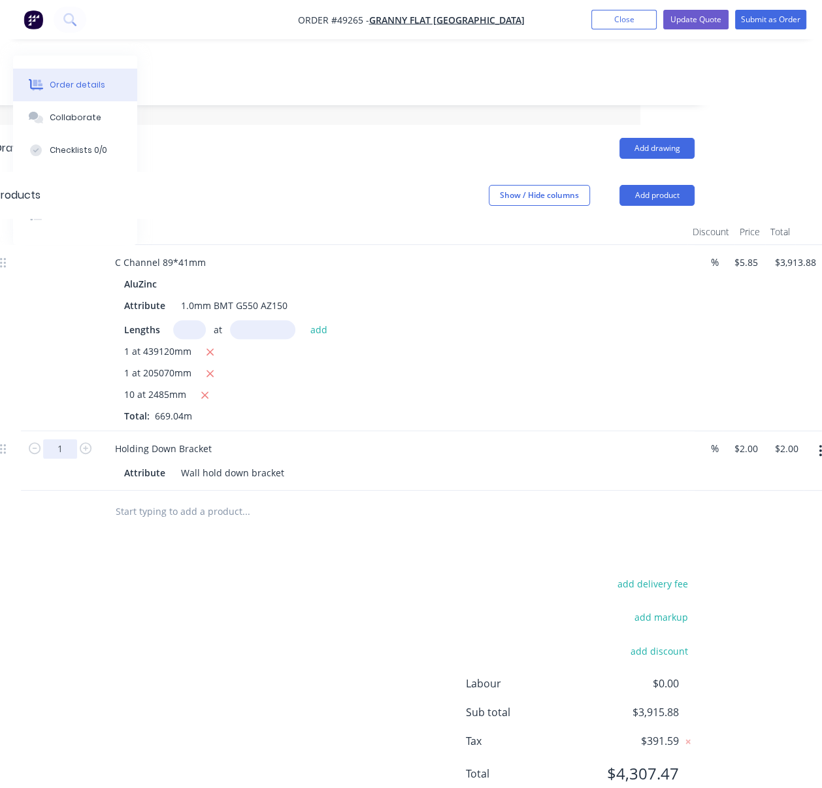
click at [67, 443] on input "1" at bounding box center [60, 449] width 34 height 20
type input "13"
type input "$26.00"
click at [312, 643] on div "add delivery fee add markup add discount Labour $0.00 Sub total $3,915.88 Tax $…" at bounding box center [344, 686] width 699 height 223
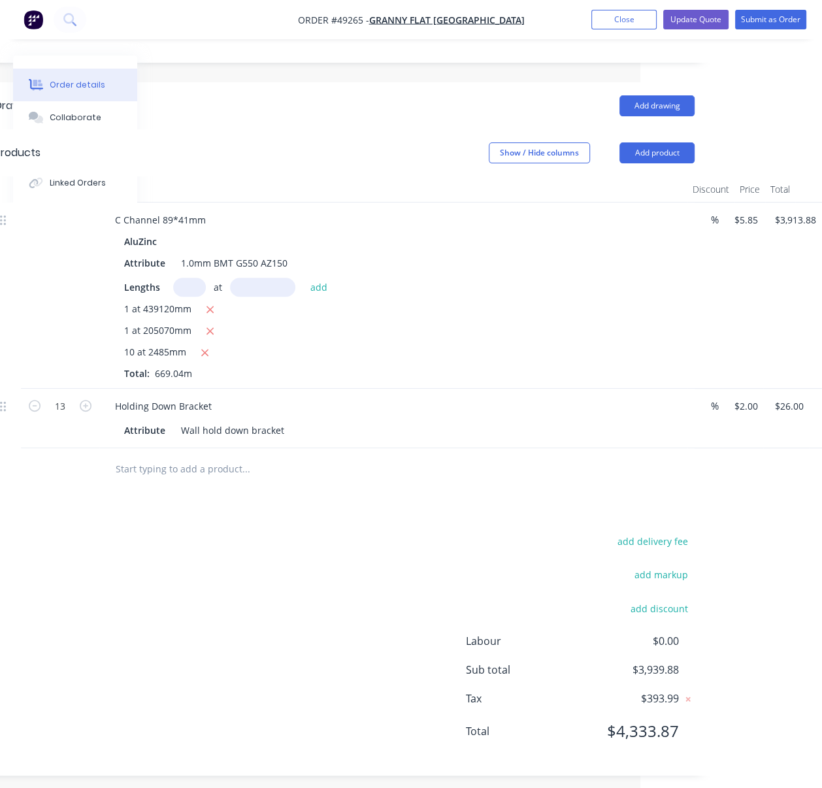
scroll to position [359, 182]
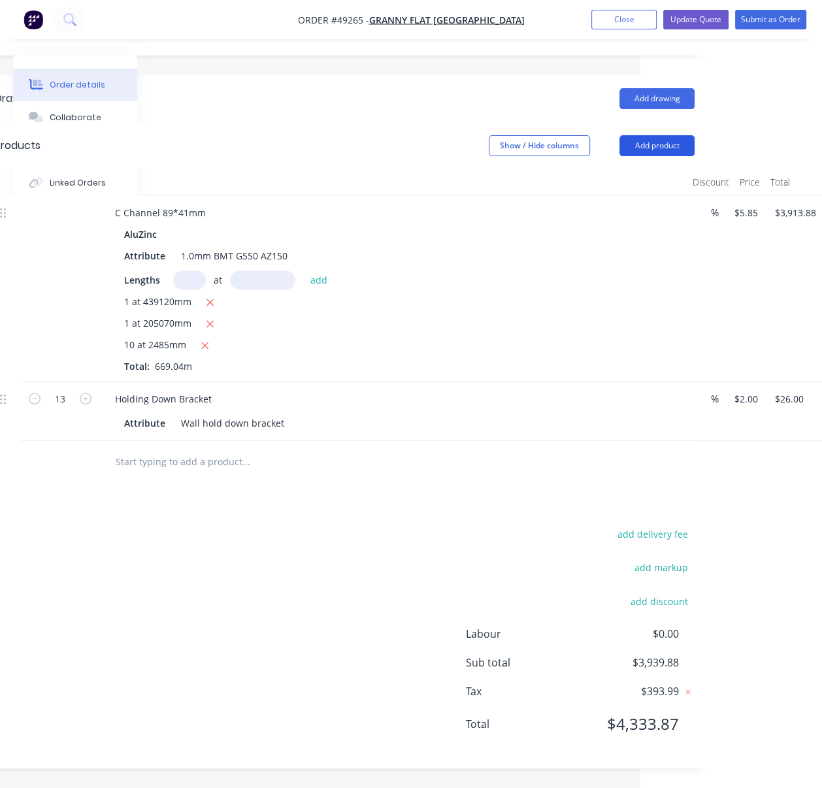
drag, startPoint x: 673, startPoint y: 116, endPoint x: 663, endPoint y: 130, distance: 17.2
click at [673, 135] on button "Add product" at bounding box center [656, 145] width 75 height 21
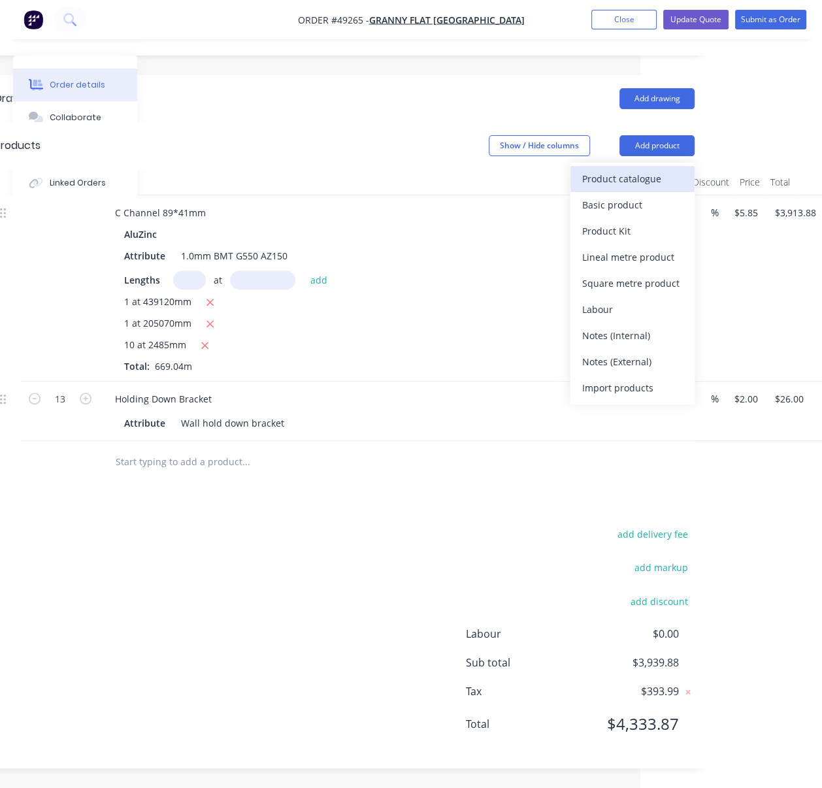
click at [658, 169] on div "Product catalogue" at bounding box center [632, 178] width 101 height 19
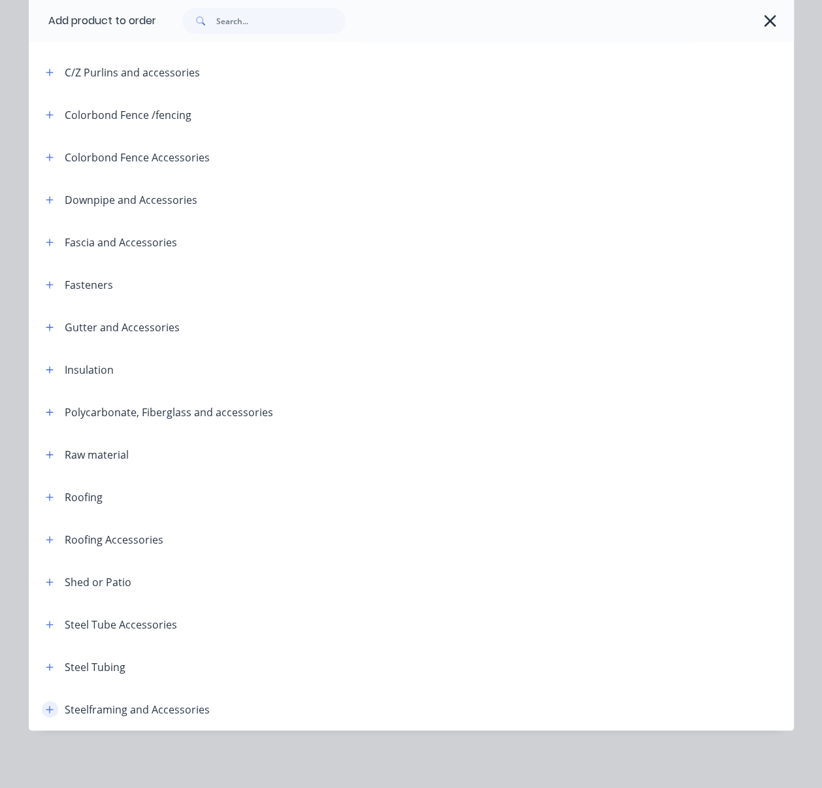
click at [52, 703] on button "button" at bounding box center [50, 709] width 16 height 16
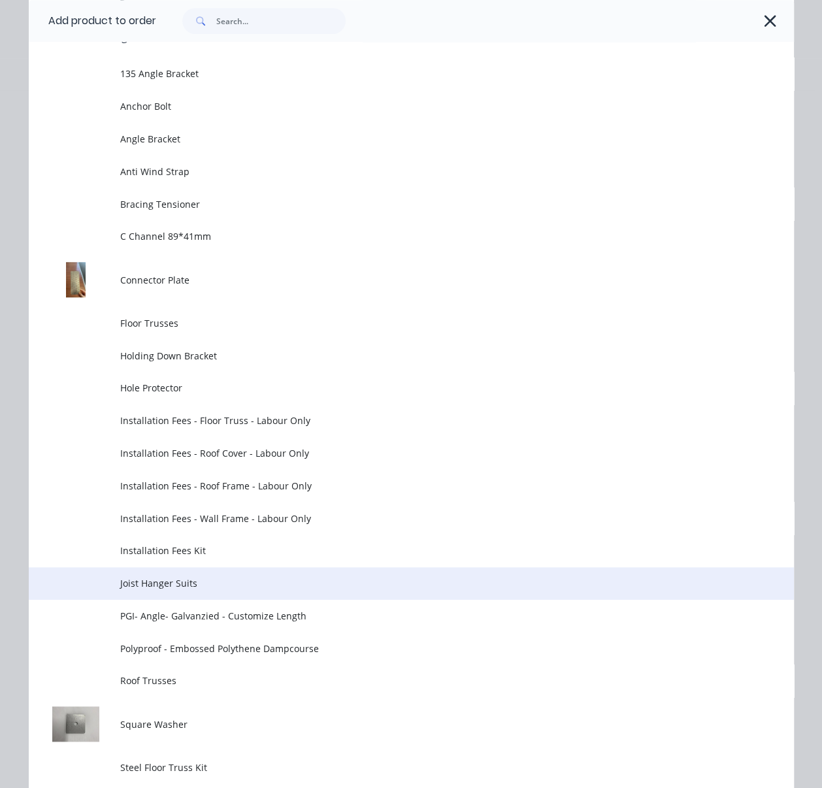
scroll to position [1298, 0]
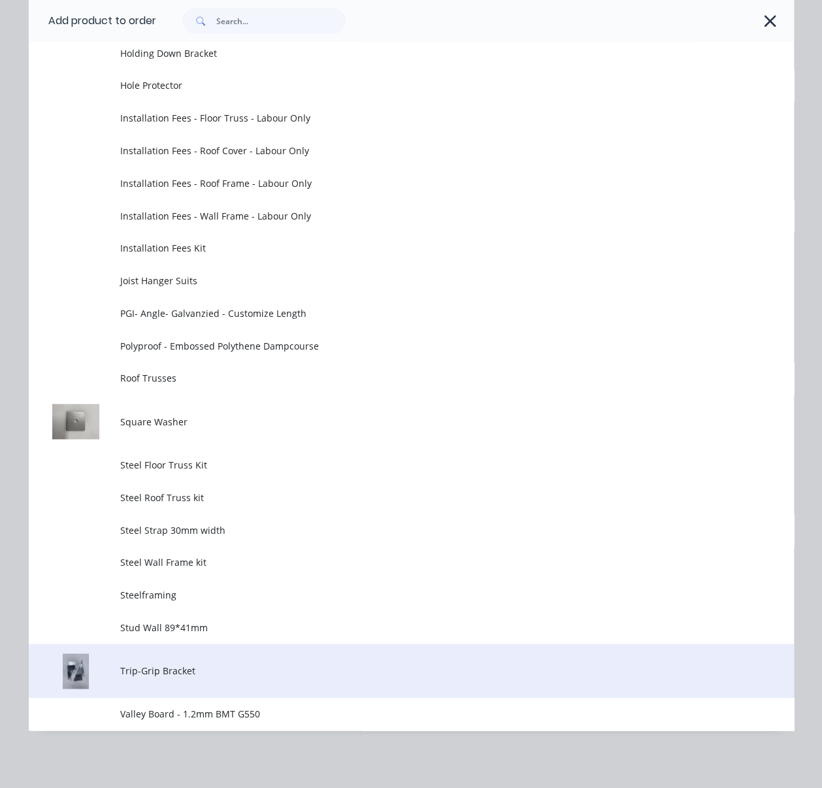
click at [180, 677] on span "Trip-Grip Bracket" at bounding box center [389, 671] width 538 height 14
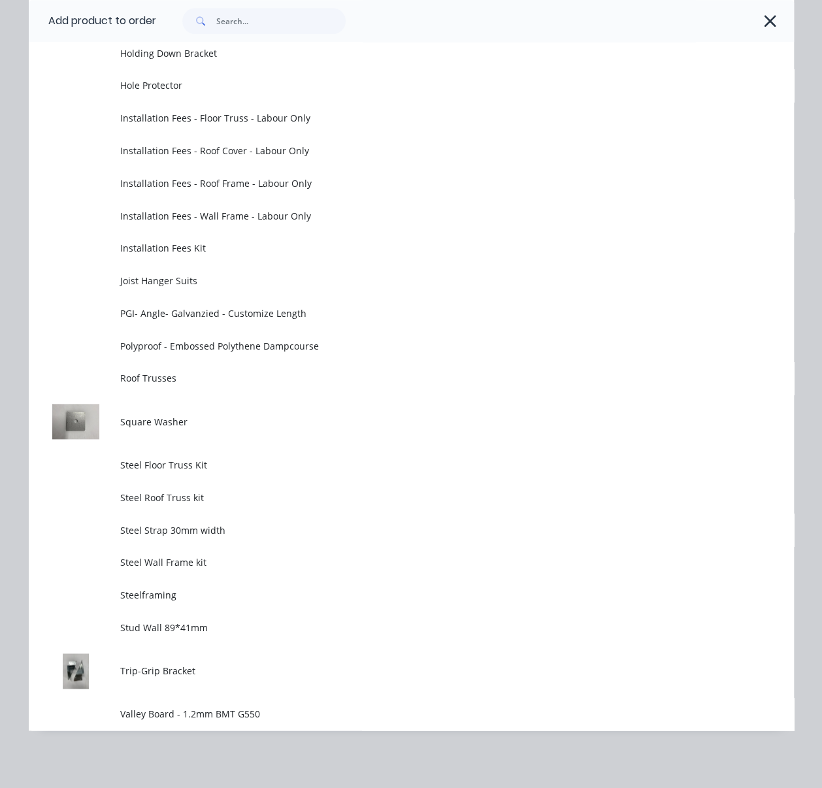
scroll to position [0, 0]
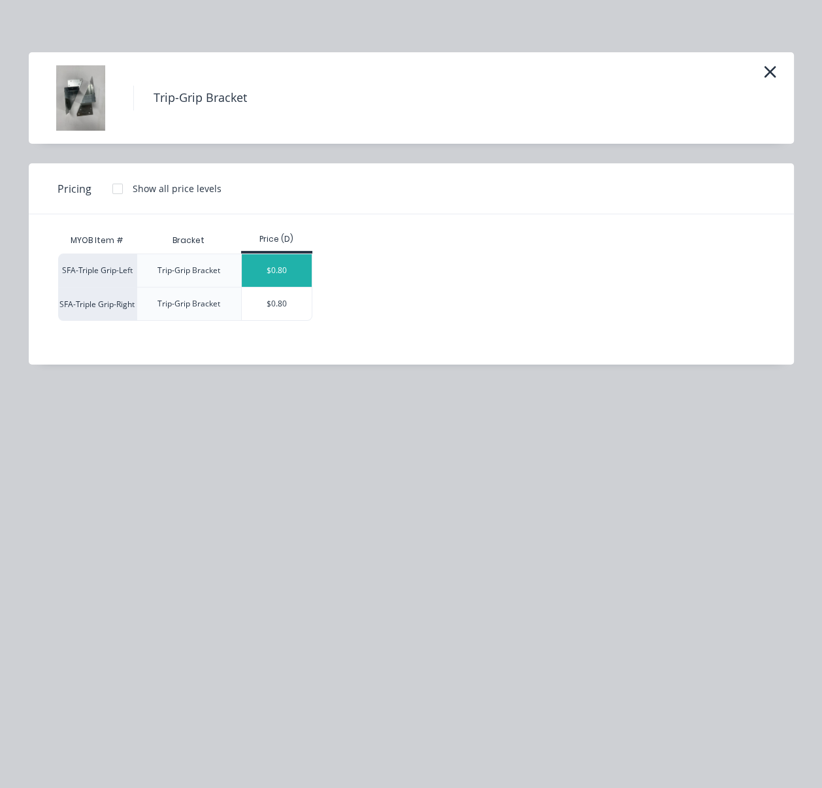
click at [291, 276] on div "$0.80" at bounding box center [277, 270] width 70 height 33
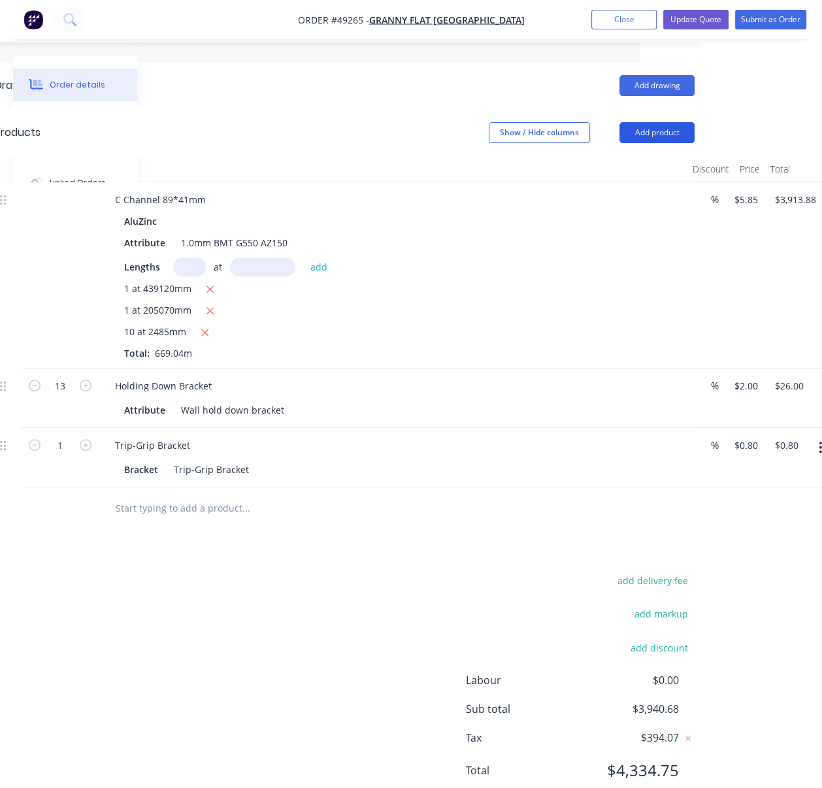
click at [656, 122] on button "Add product" at bounding box center [656, 132] width 75 height 21
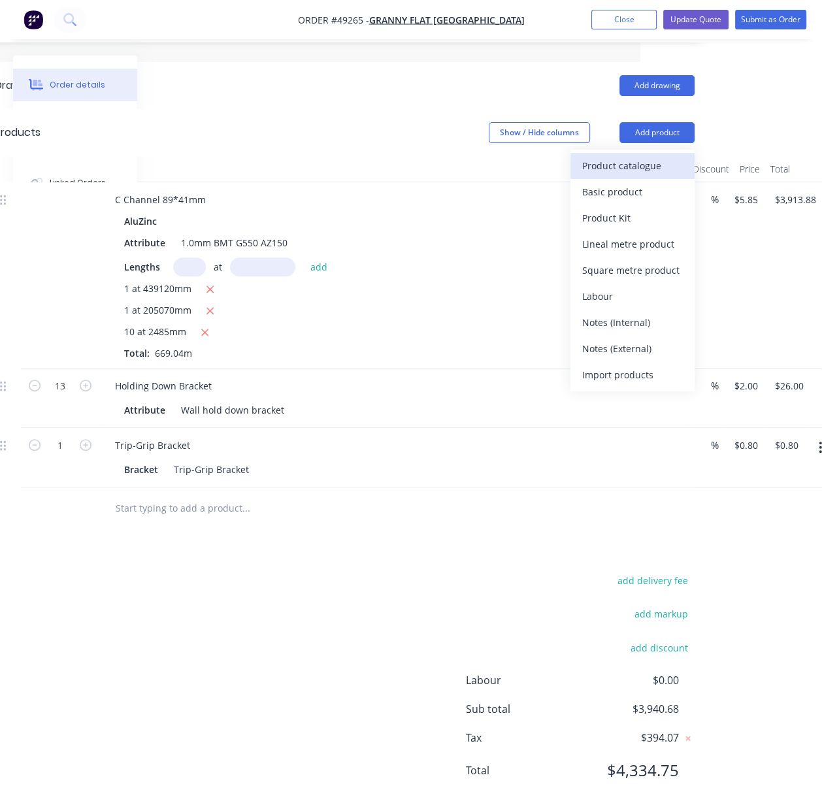
click at [646, 158] on div "Product catalogue" at bounding box center [632, 165] width 101 height 19
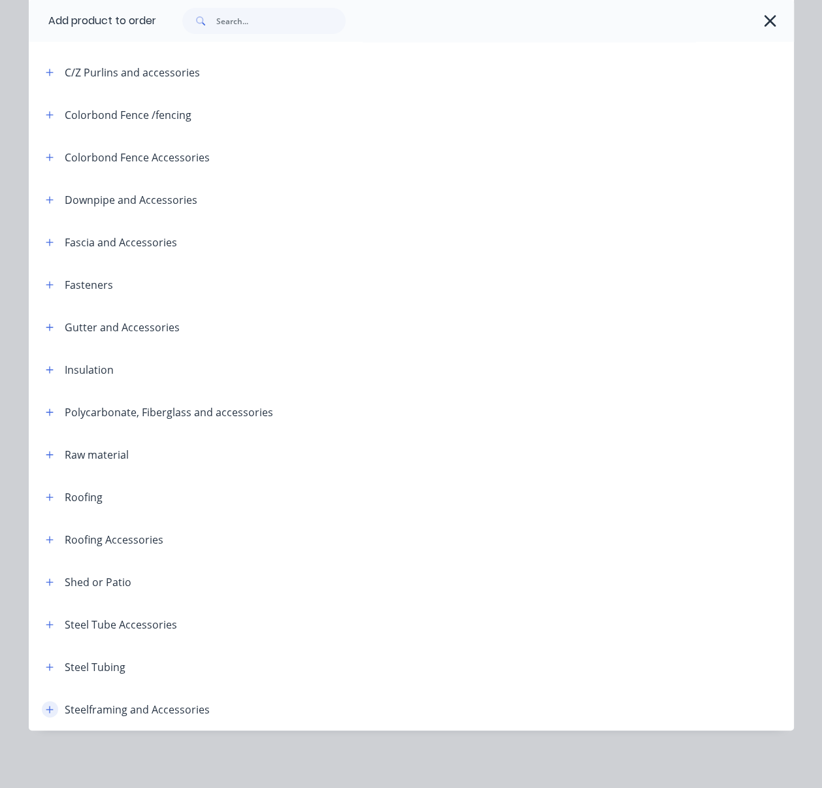
click at [46, 708] on icon "button" at bounding box center [50, 709] width 8 height 9
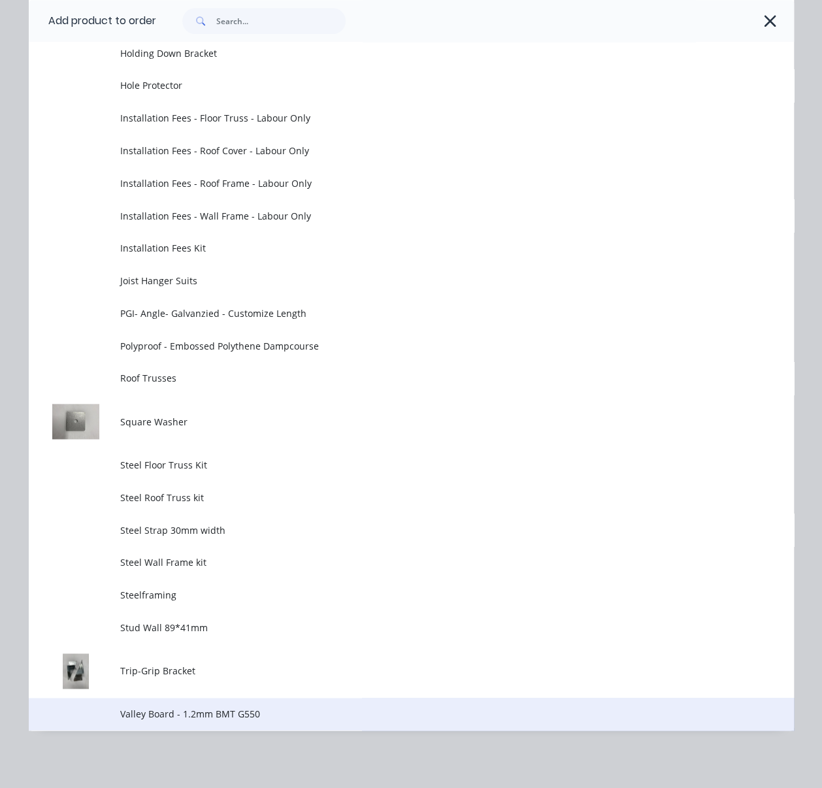
scroll to position [1312, 0]
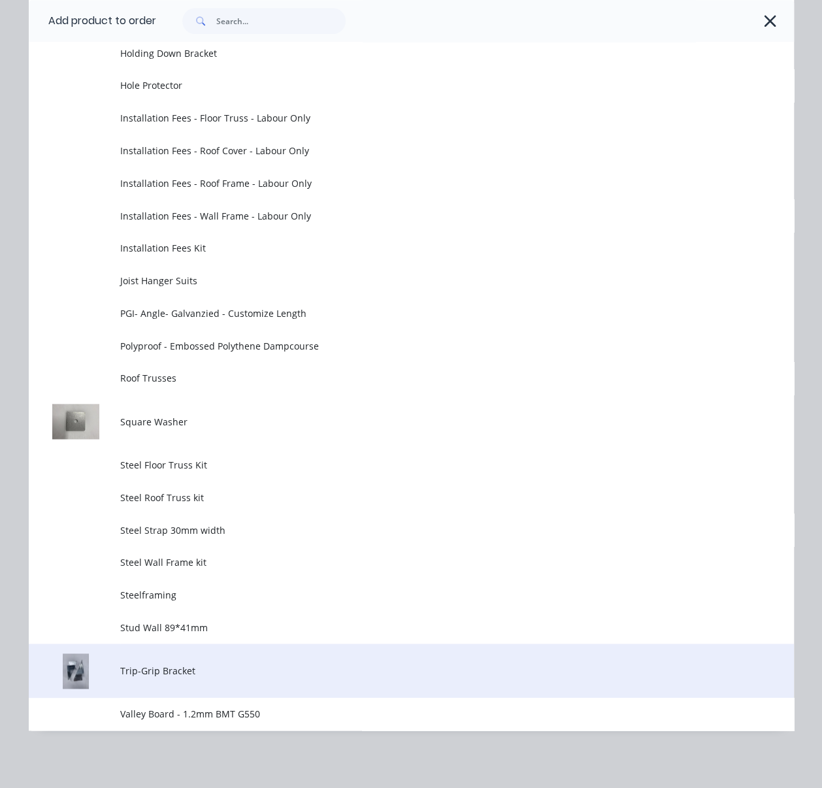
click at [184, 671] on td "Trip-Grip Bracket" at bounding box center [456, 670] width 673 height 54
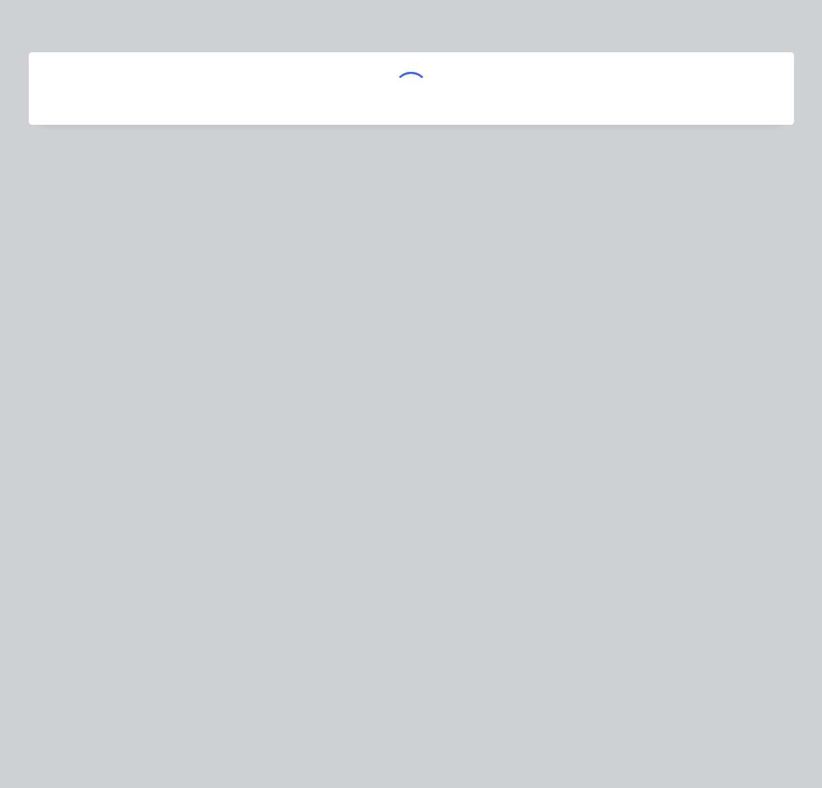
scroll to position [0, 0]
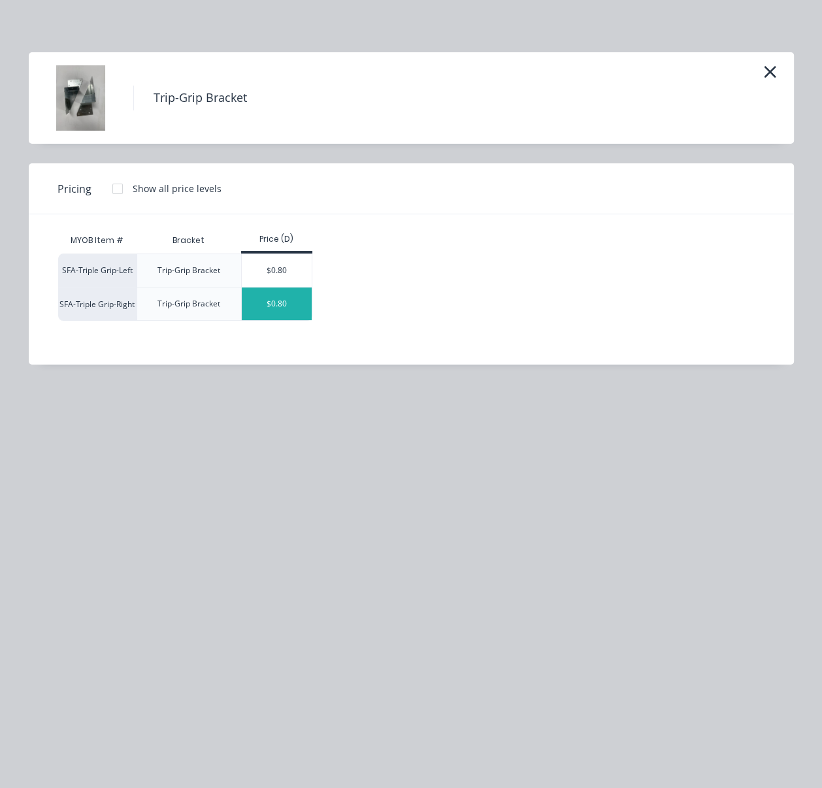
click at [292, 309] on div "$0.80" at bounding box center [277, 303] width 70 height 33
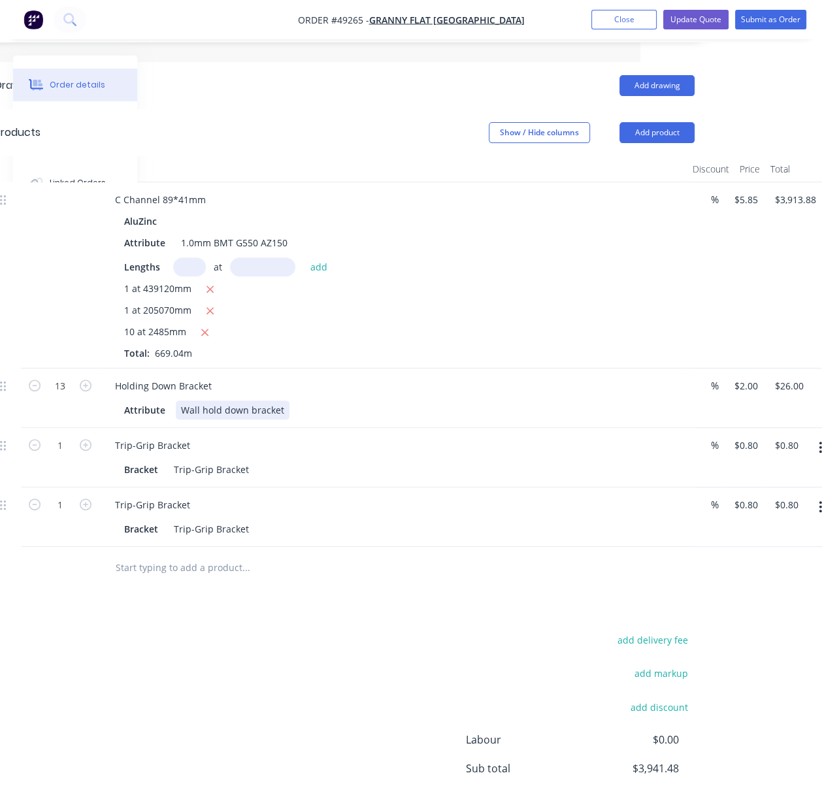
click at [528, 412] on div "Attribute Wall hold down bracket" at bounding box center [390, 409] width 543 height 19
click at [562, 330] on div "10 at 2485mm" at bounding box center [393, 333] width 538 height 16
click at [67, 450] on input "1" at bounding box center [60, 446] width 34 height 20
type input "5"
type input "$4.00"
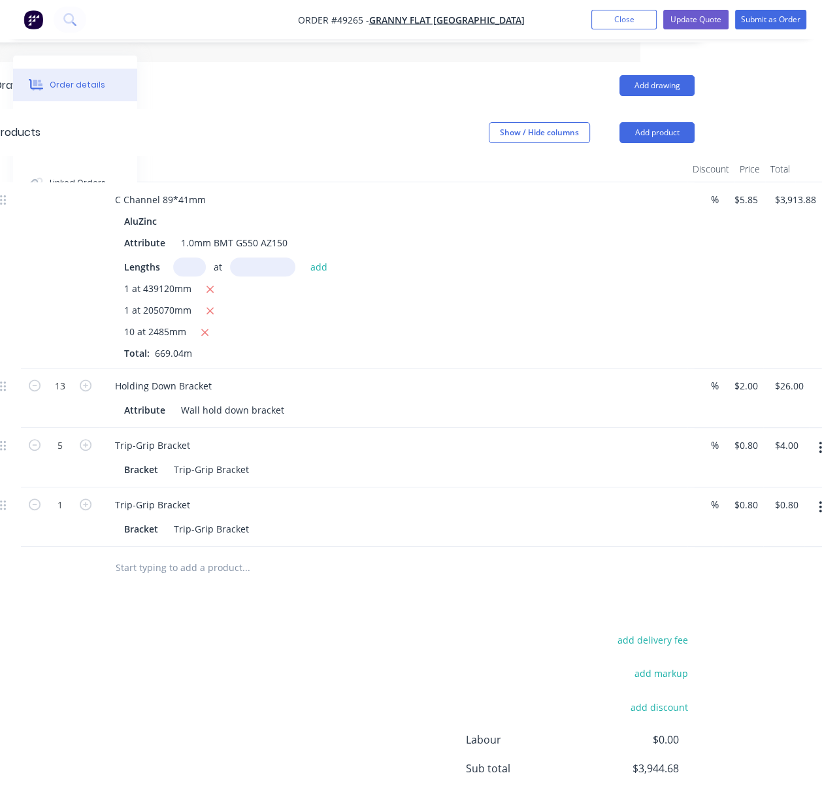
click at [67, 321] on div at bounding box center [60, 275] width 78 height 186
click at [65, 513] on input "1" at bounding box center [60, 505] width 34 height 20
type input "5"
type input "$4.00"
drag, startPoint x: 326, startPoint y: 699, endPoint x: 326, endPoint y: 692, distance: 7.8
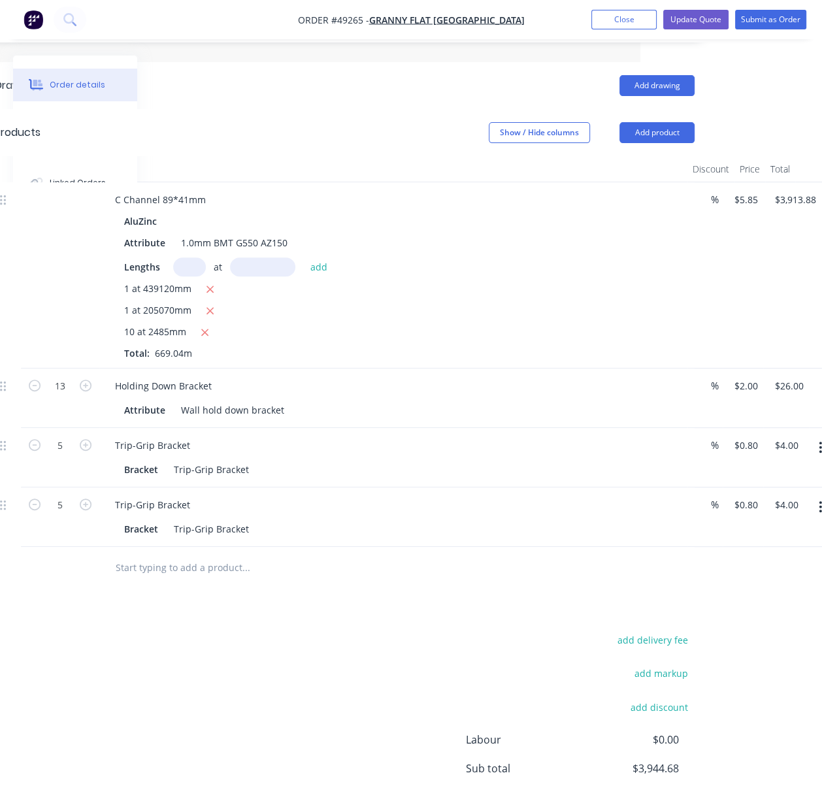
click at [326, 699] on div "add delivery fee add markup add discount Labour $0.00 Sub total $3,944.68 Tax $…" at bounding box center [344, 742] width 699 height 223
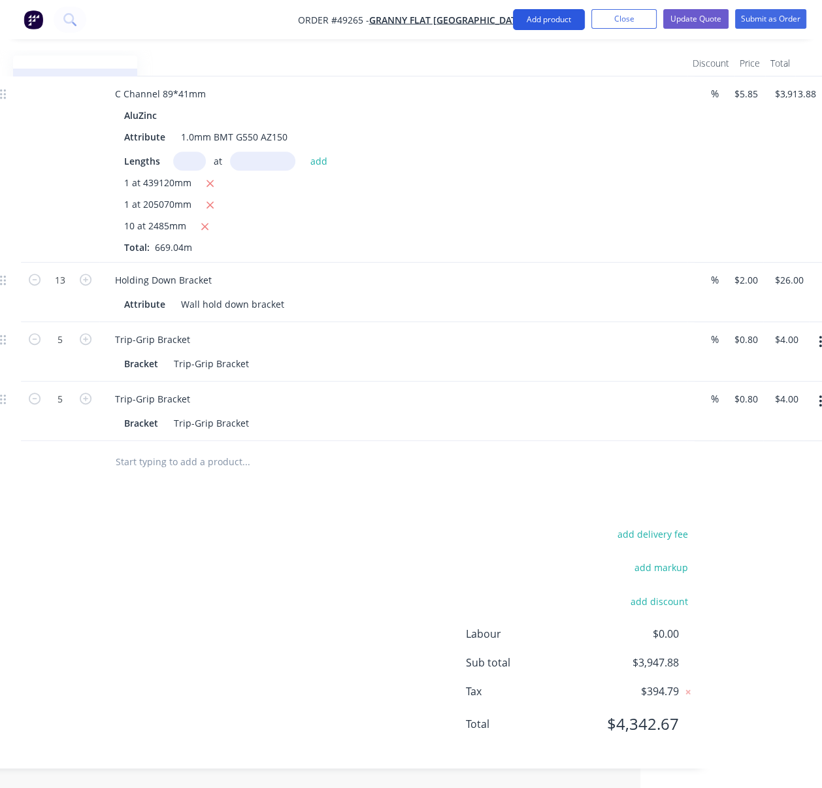
click at [539, 16] on button "Add product" at bounding box center [549, 19] width 72 height 21
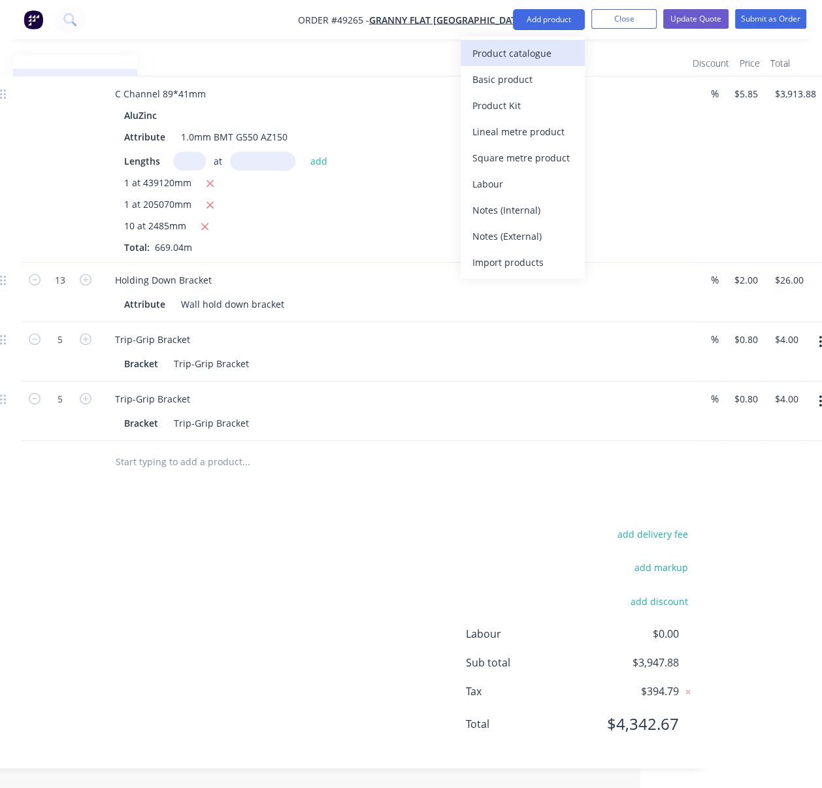
click at [540, 45] on div "Product catalogue" at bounding box center [522, 53] width 101 height 19
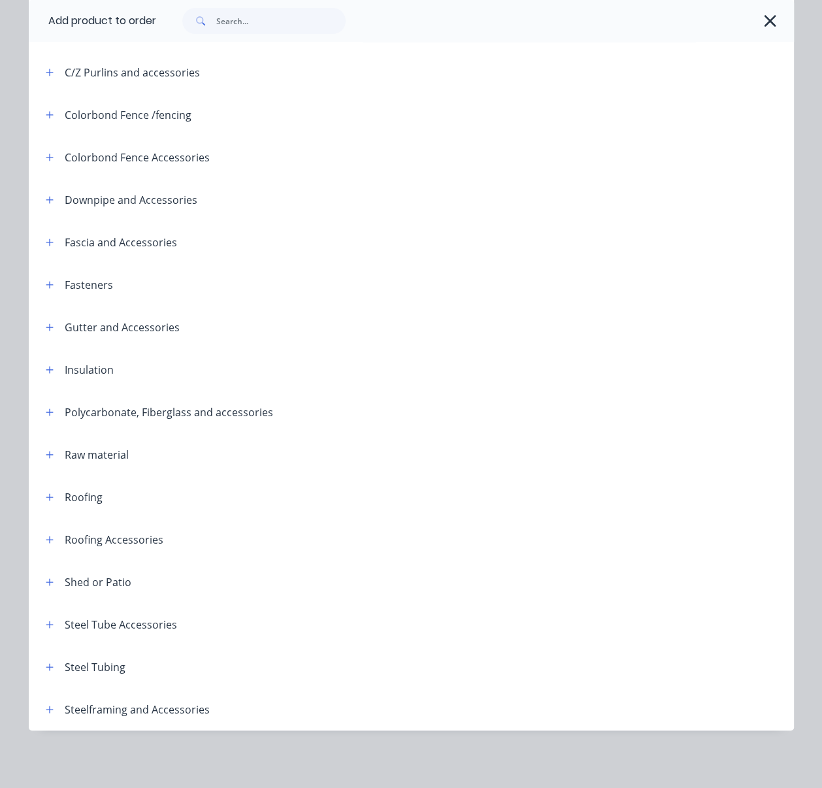
scroll to position [282, 0]
click at [46, 705] on icon "button" at bounding box center [50, 709] width 8 height 9
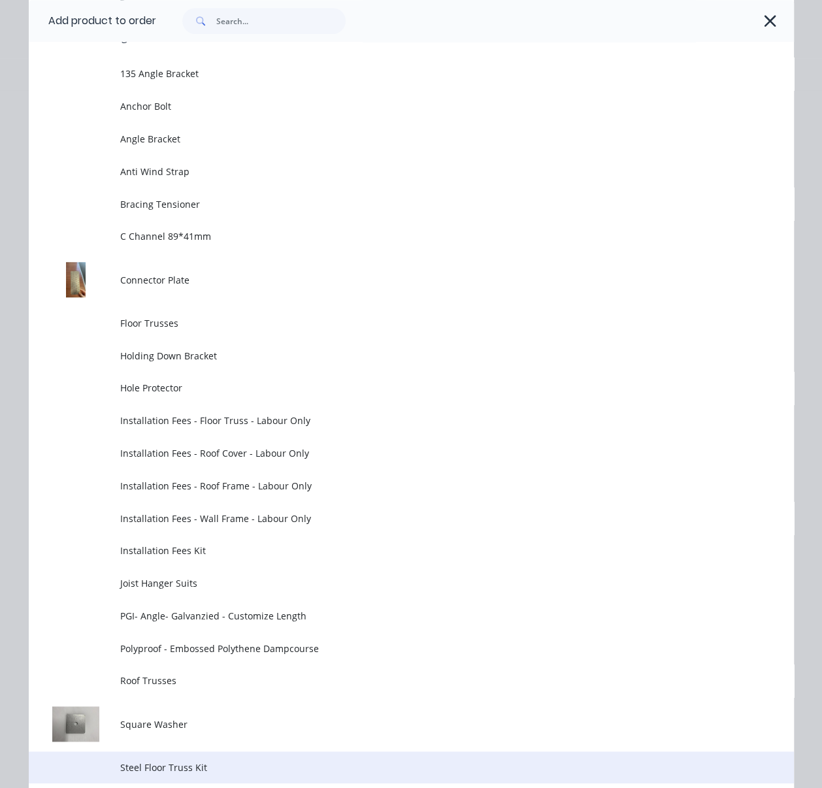
scroll to position [1298, 0]
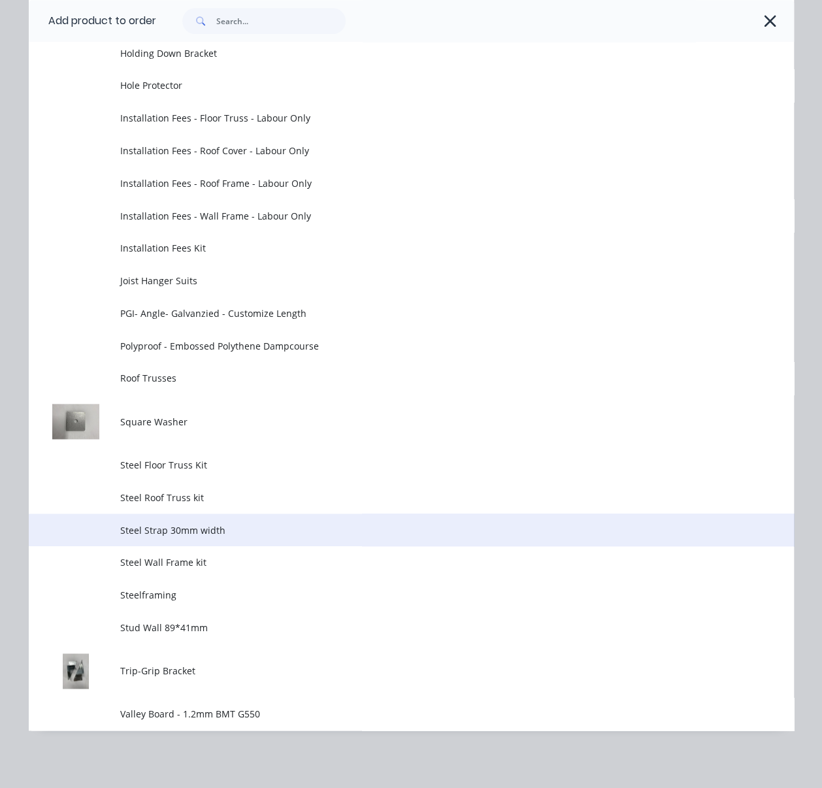
click at [249, 528] on span "Steel Strap 30mm width" at bounding box center [389, 530] width 538 height 14
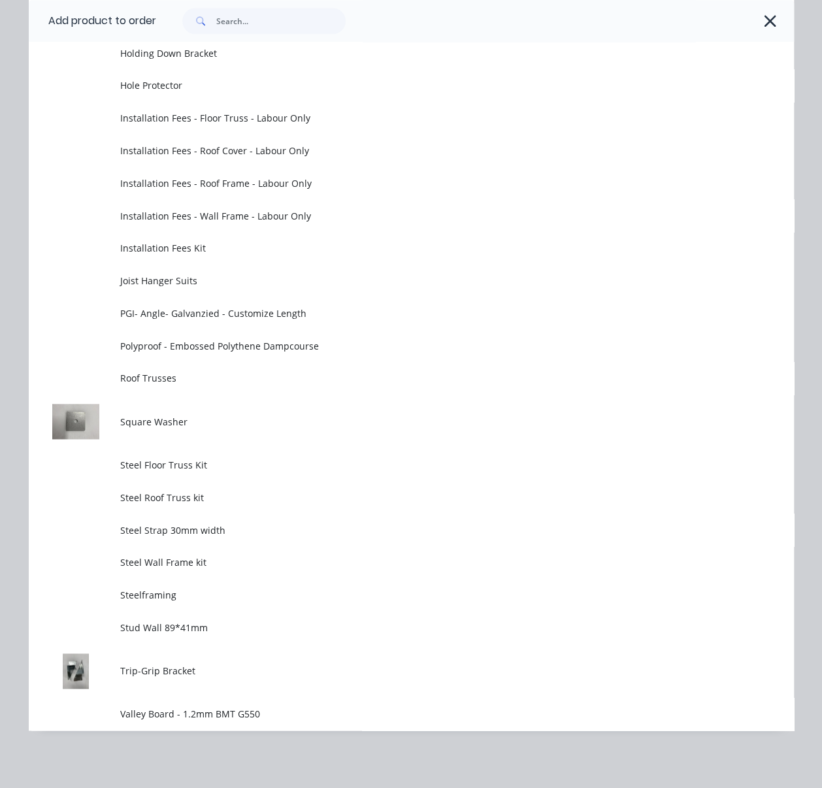
scroll to position [0, 0]
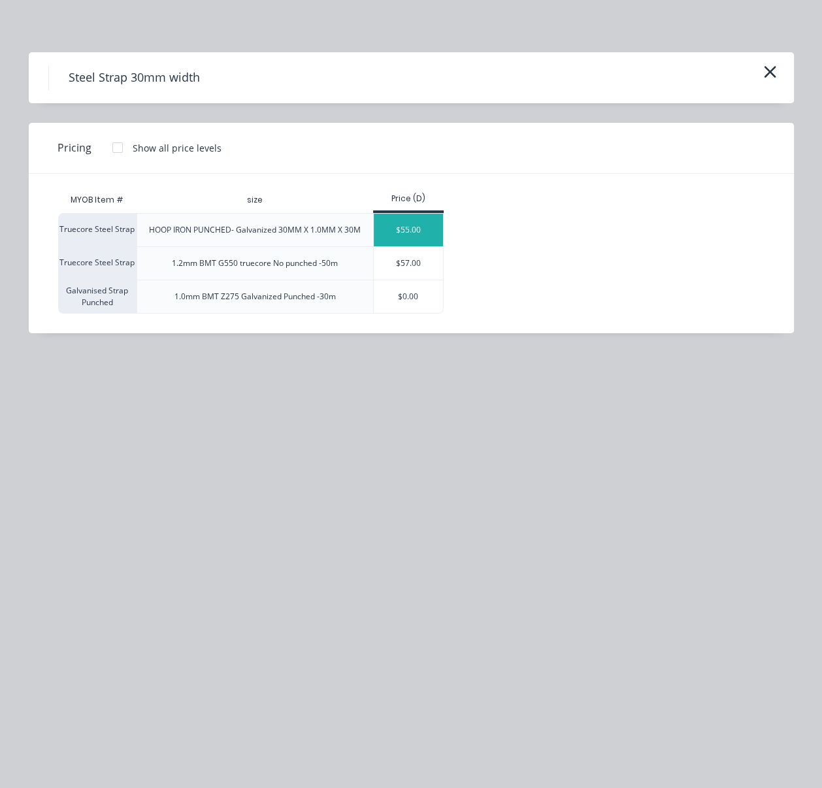
click at [419, 246] on div "$55.00" at bounding box center [409, 230] width 70 height 33
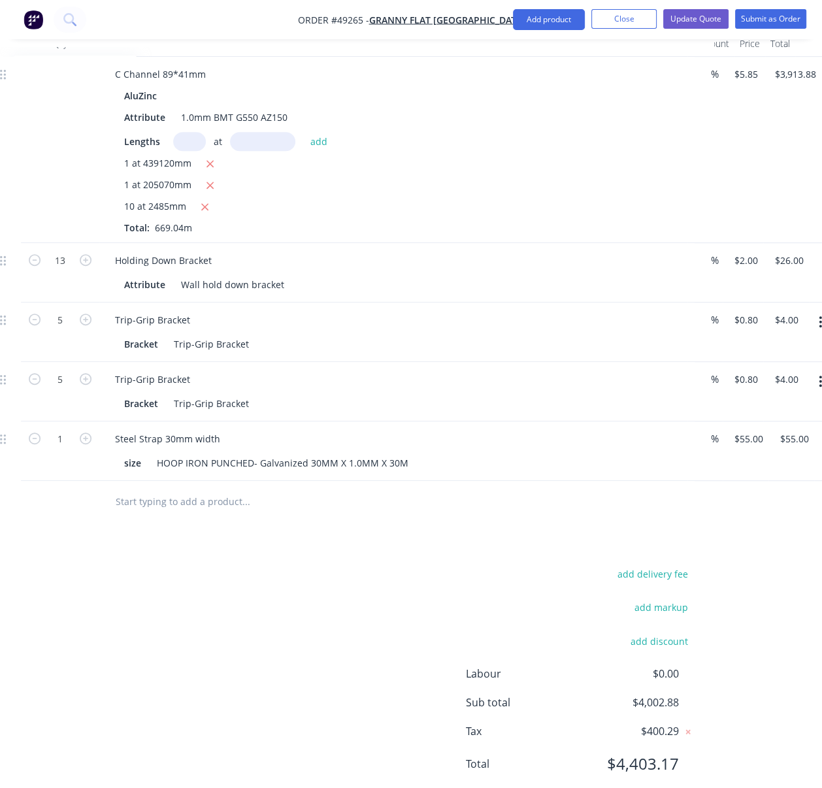
click at [335, 645] on div "add delivery fee add markup add discount Labour $0.00 Sub total $4,002.88 Tax $…" at bounding box center [344, 676] width 699 height 223
click at [555, 15] on button "Add product" at bounding box center [549, 19] width 72 height 21
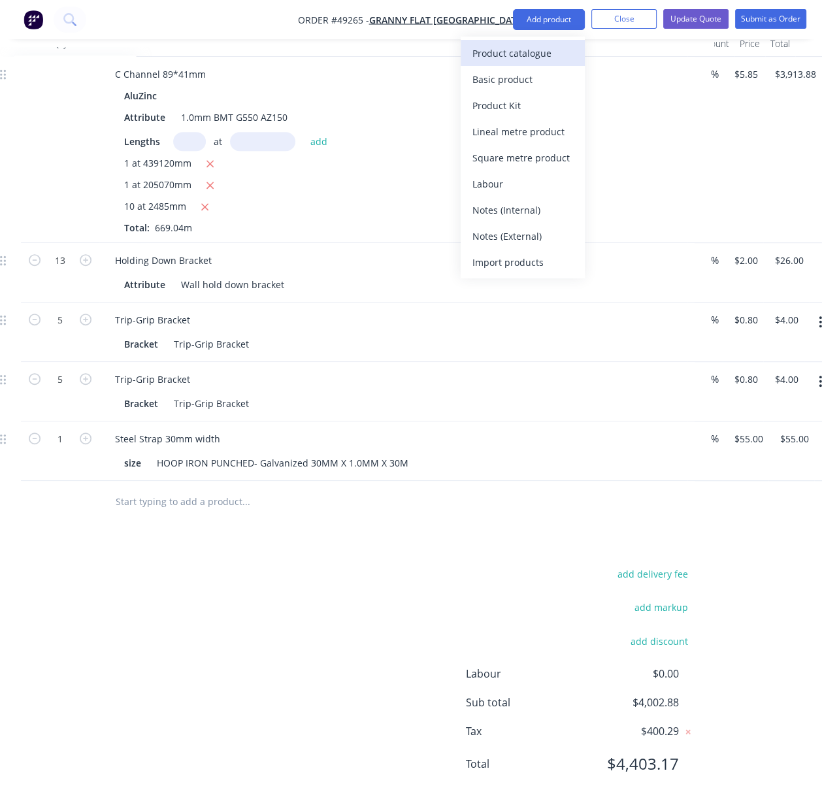
click at [539, 54] on div "Product catalogue" at bounding box center [522, 53] width 101 height 19
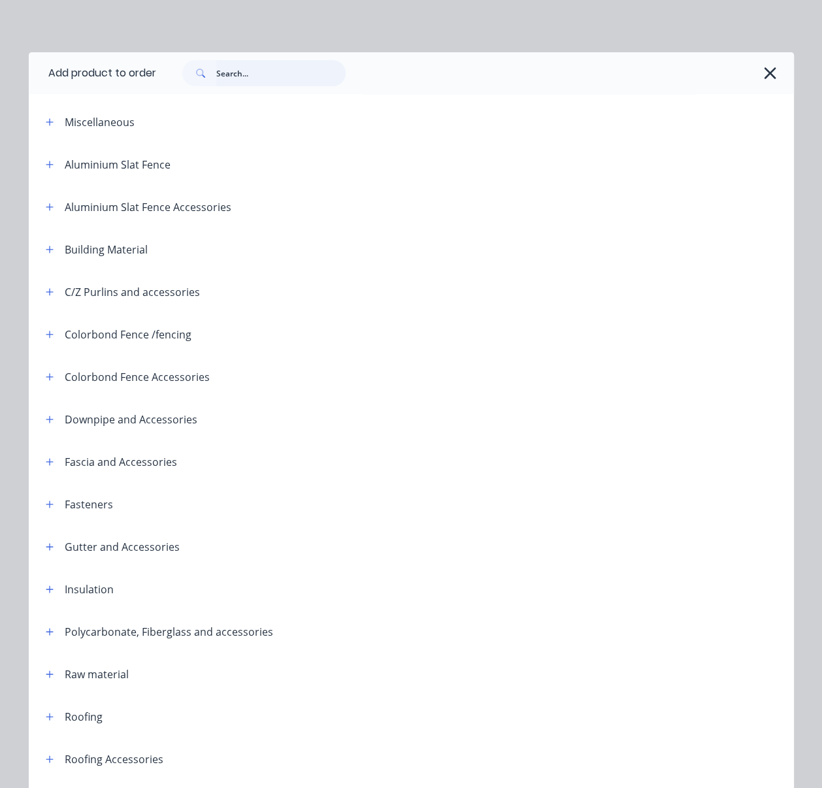
click at [242, 78] on input "text" at bounding box center [280, 73] width 129 height 26
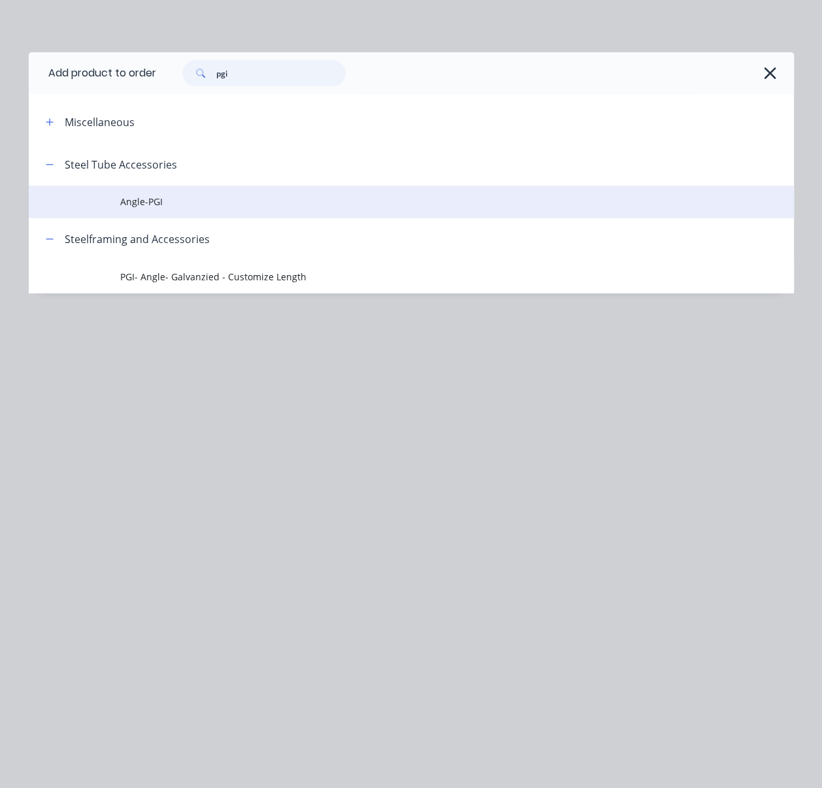
type input "pgi"
click at [173, 208] on span "Angle-PGI" at bounding box center [389, 202] width 538 height 14
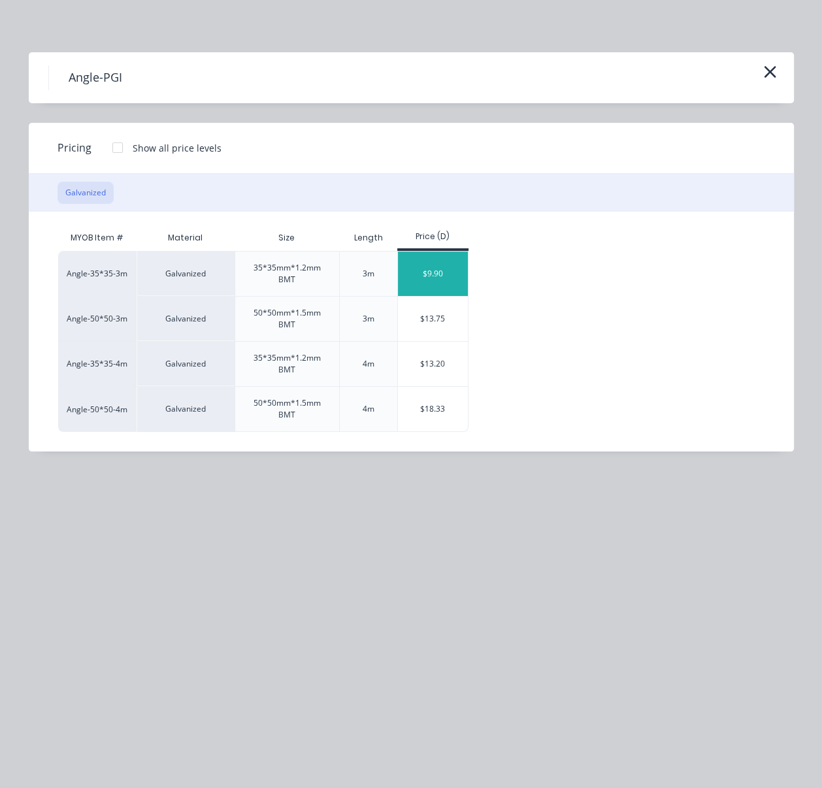
click at [438, 271] on div "$9.90" at bounding box center [433, 273] width 70 height 44
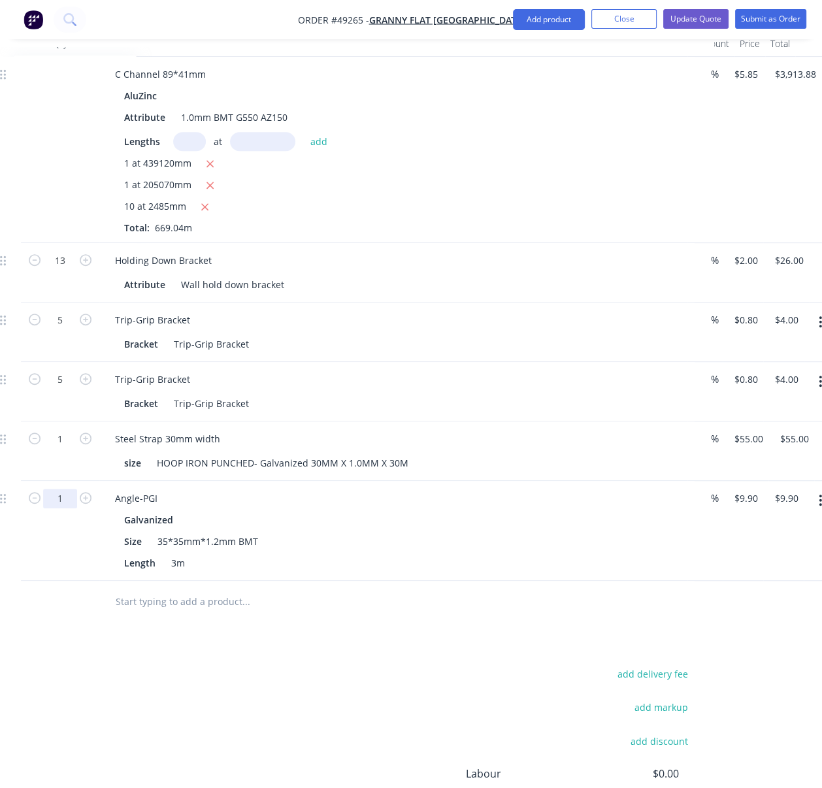
click at [62, 508] on input "1" at bounding box center [60, 499] width 34 height 20
type input "10"
type input "$99.00"
click at [406, 759] on div "add delivery fee add markup add discount Labour $0.00 Sub total $4,101.88 Tax $…" at bounding box center [344, 776] width 699 height 223
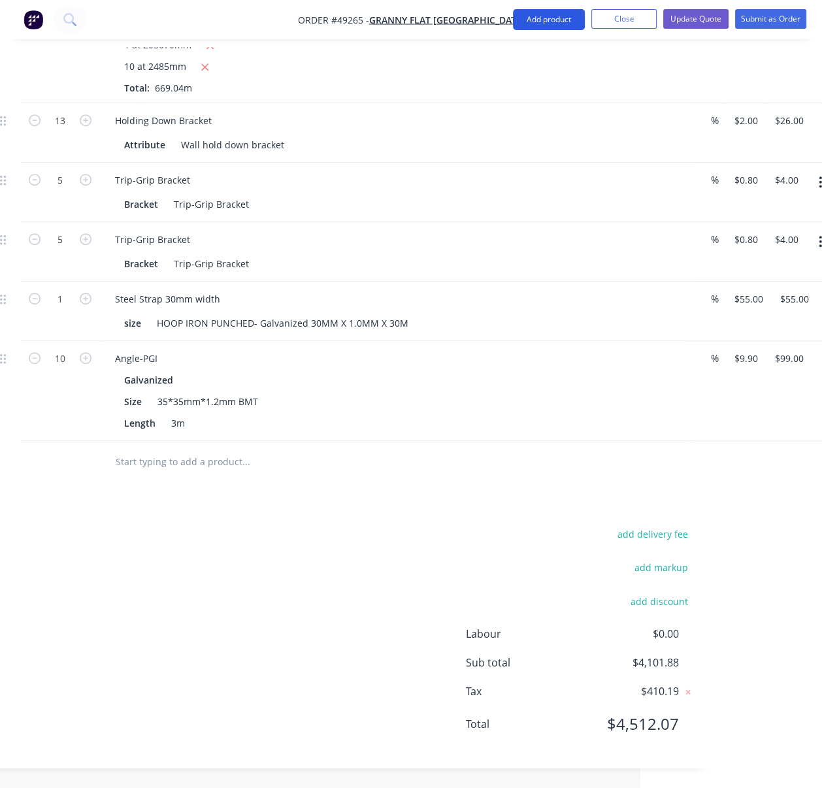
click at [539, 16] on button "Add product" at bounding box center [549, 19] width 72 height 21
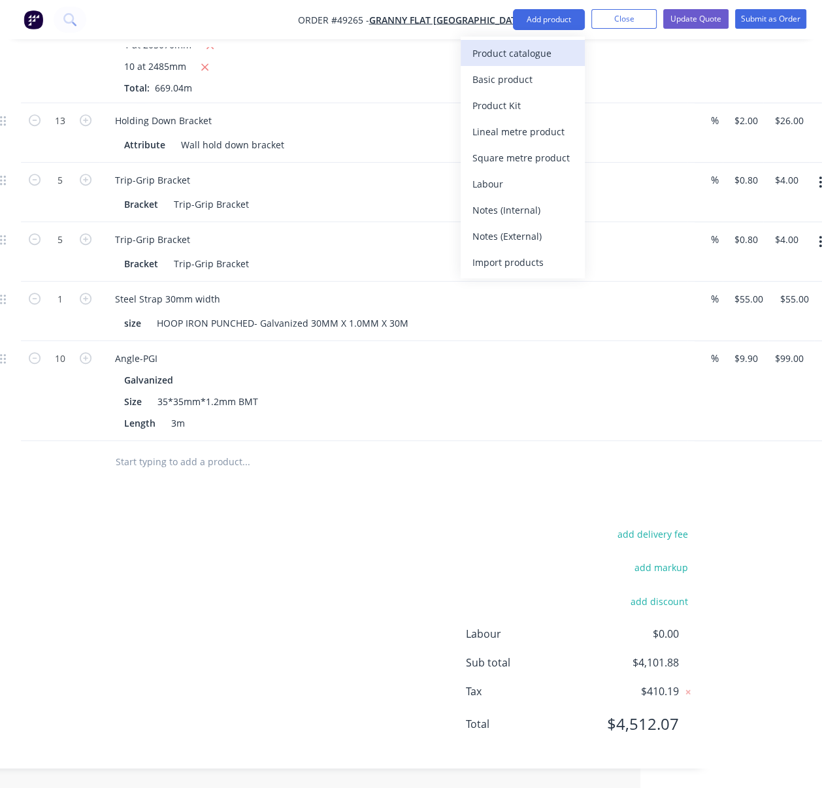
click at [536, 57] on div "Product catalogue" at bounding box center [522, 53] width 101 height 19
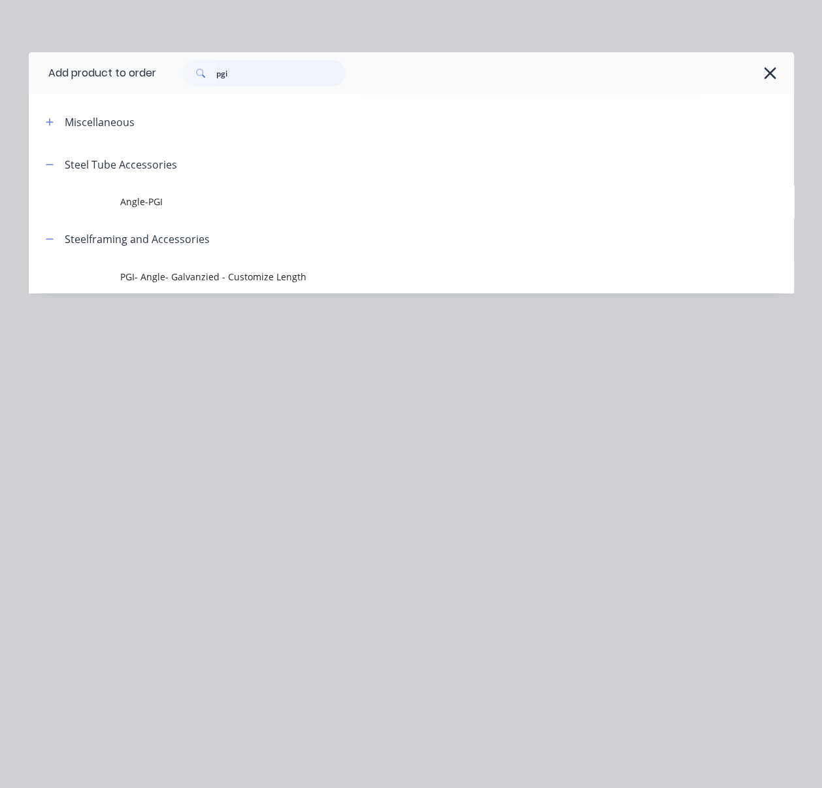
drag, startPoint x: 269, startPoint y: 86, endPoint x: 204, endPoint y: 78, distance: 65.7
click at [205, 78] on div "pgi" at bounding box center [263, 73] width 163 height 26
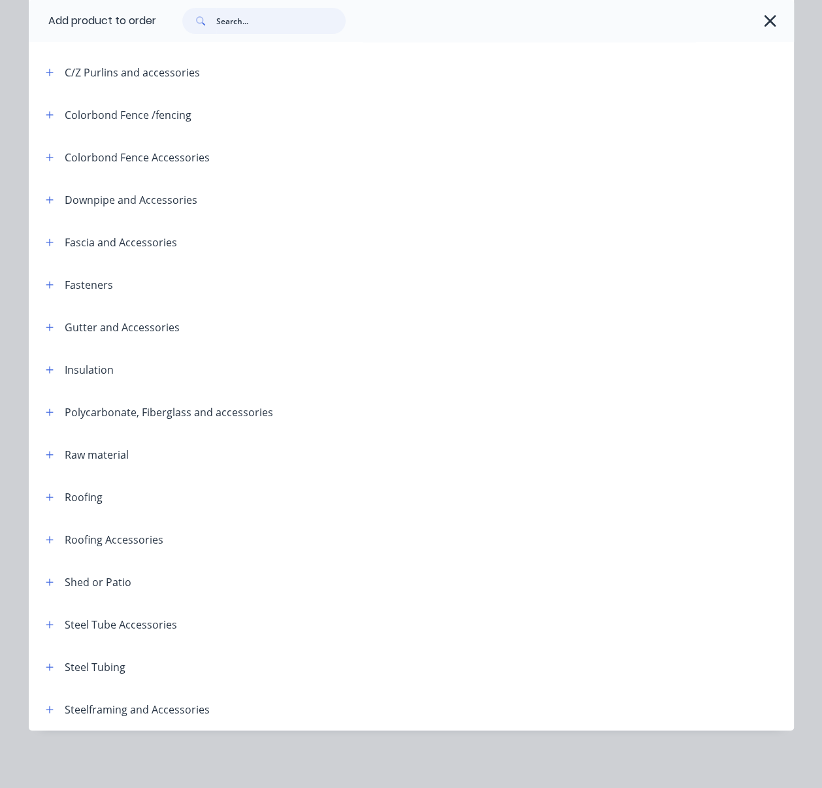
scroll to position [282, 0]
click at [46, 492] on icon "button" at bounding box center [50, 496] width 8 height 9
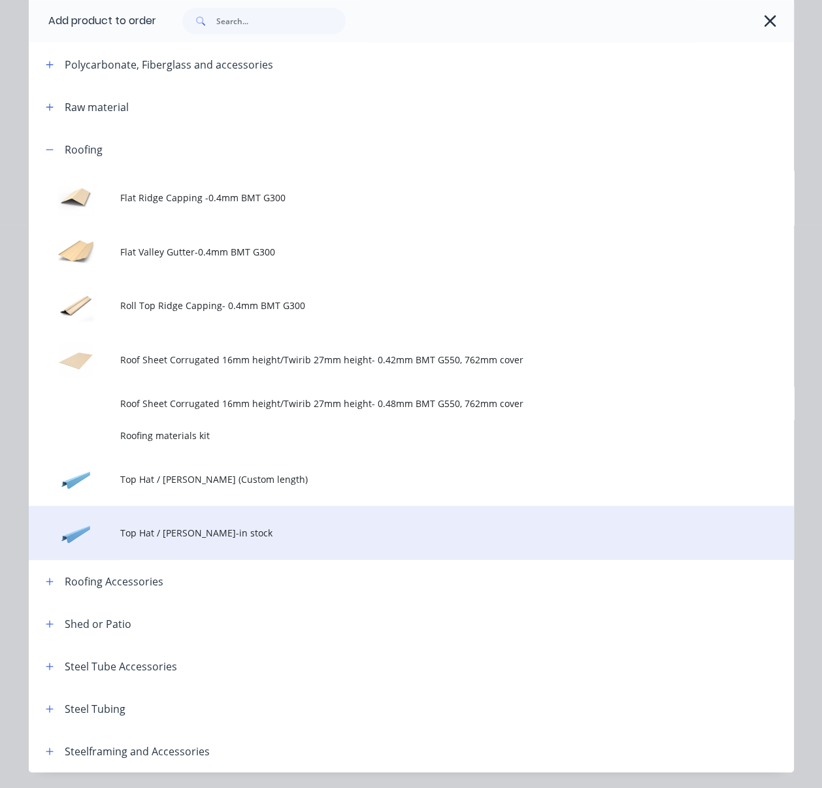
scroll to position [682, 0]
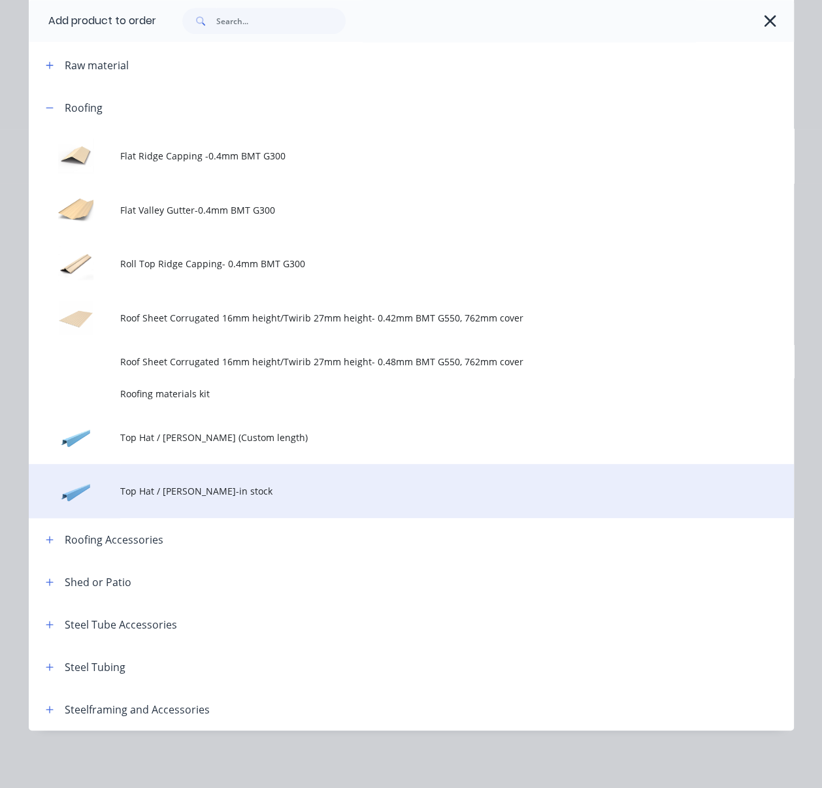
click at [291, 484] on span "Top Hat / [PERSON_NAME]-in stock" at bounding box center [389, 491] width 538 height 14
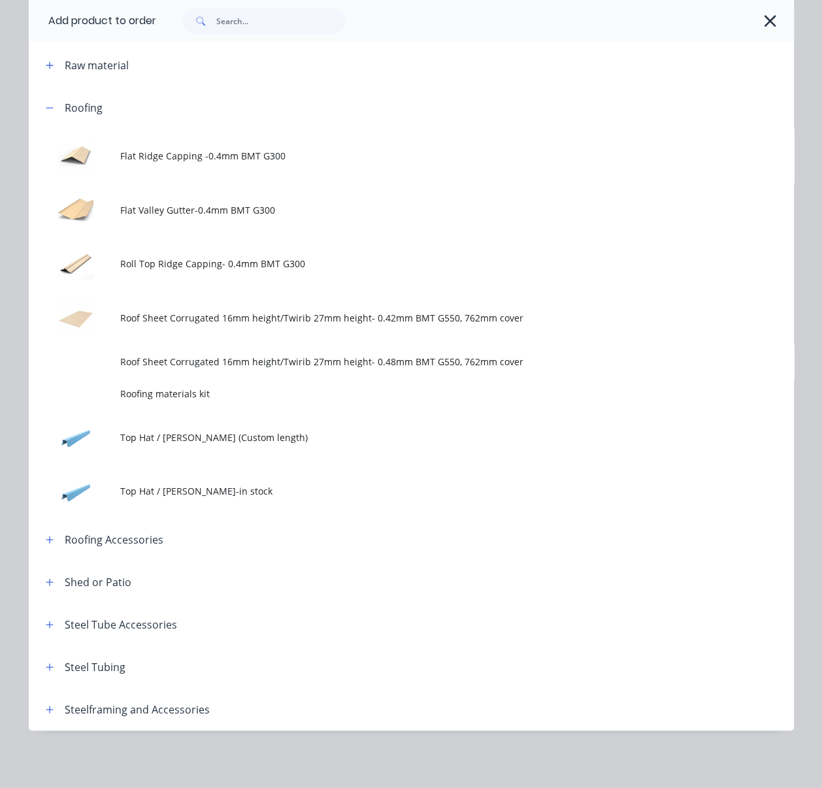
scroll to position [0, 0]
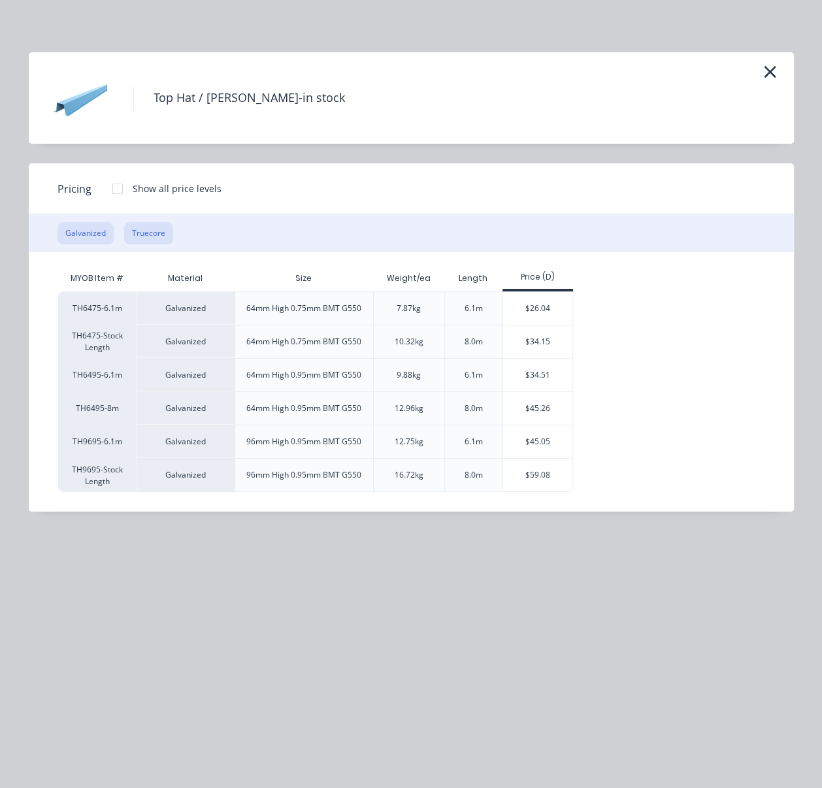
click at [140, 242] on button "Truecore" at bounding box center [148, 233] width 49 height 22
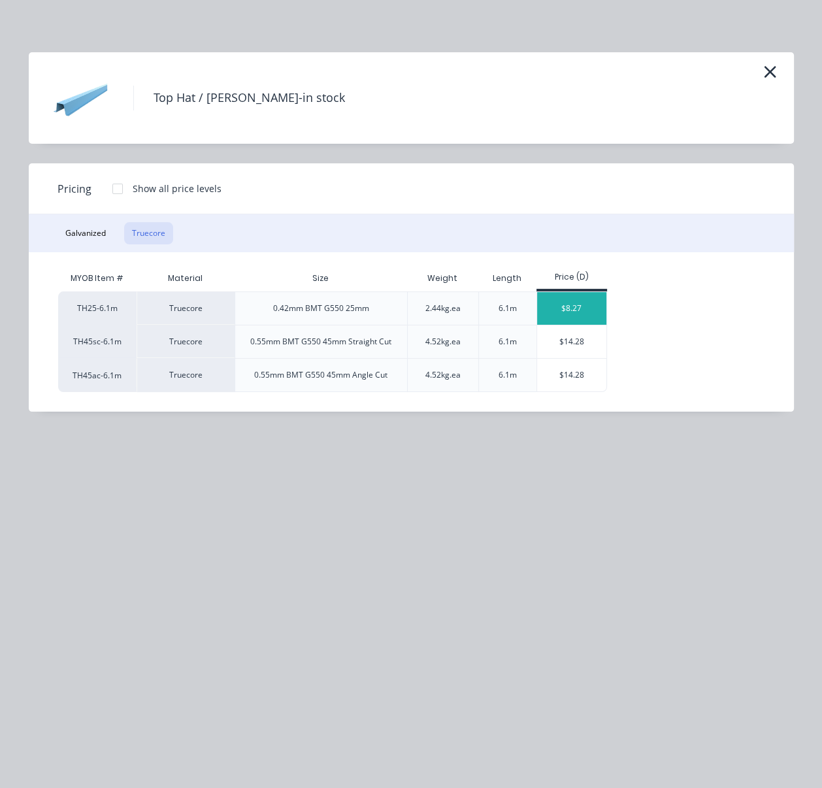
click at [583, 316] on div "$8.27" at bounding box center [572, 308] width 70 height 33
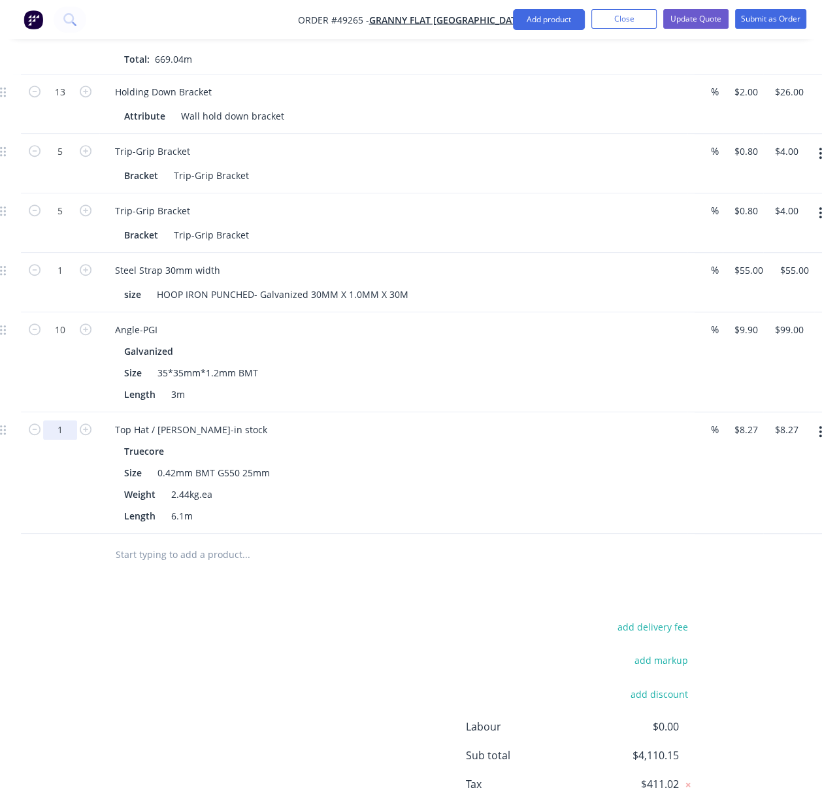
click at [66, 440] on input "1" at bounding box center [60, 430] width 34 height 20
type input "22"
type input "$181.94"
click at [385, 608] on div "Drawings Add drawing Products Show / Hide columns Add product Qty Discount Pric…" at bounding box center [344, 314] width 739 height 1093
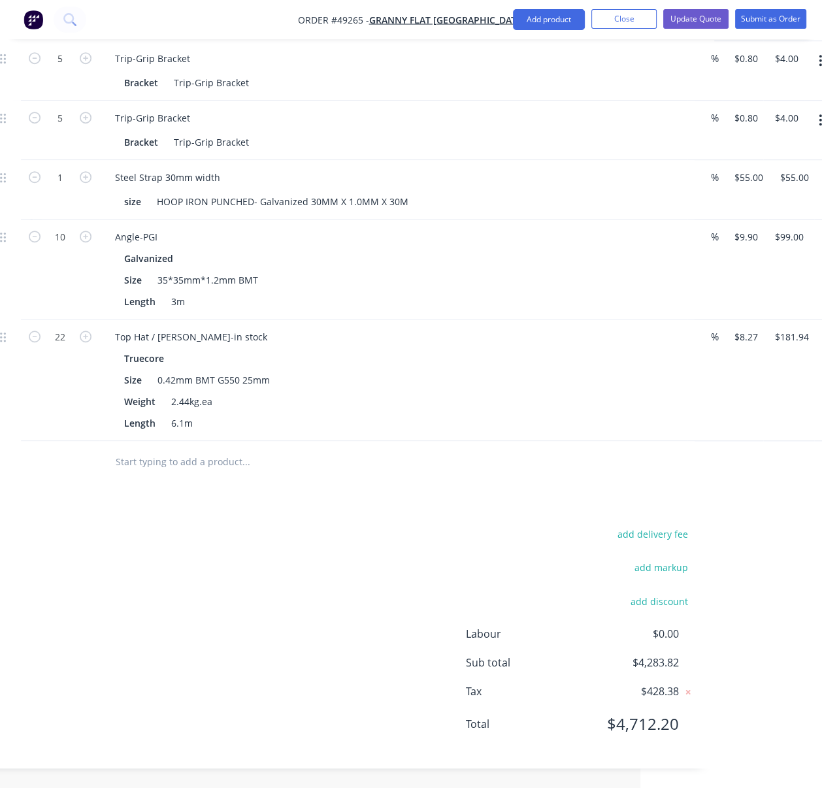
scroll to position [781, 182]
click at [560, 21] on button "Add product" at bounding box center [549, 19] width 72 height 21
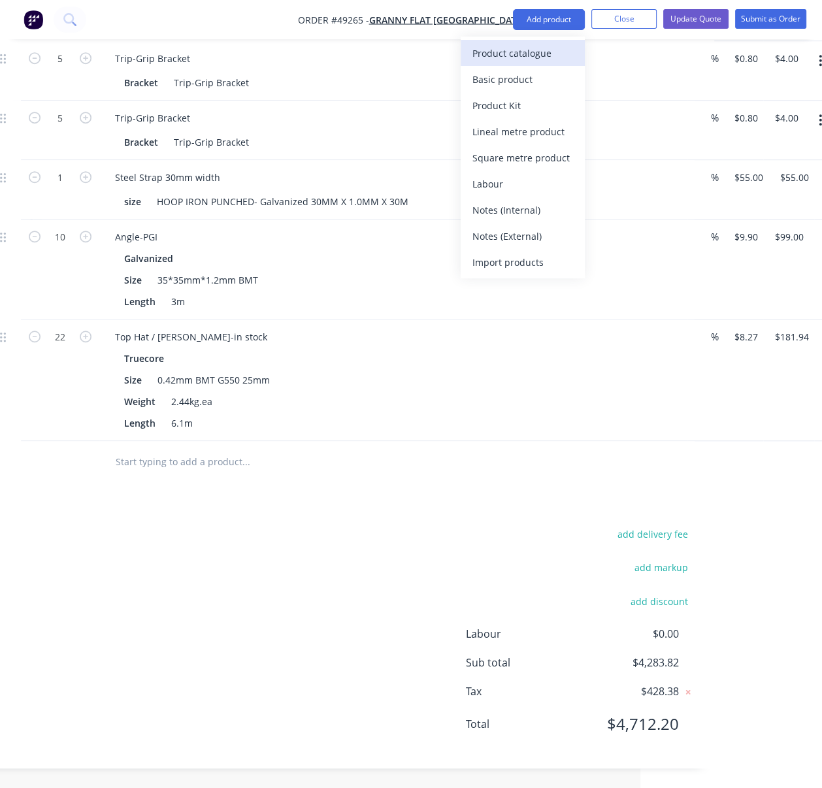
click at [543, 52] on div "Product catalogue" at bounding box center [522, 53] width 101 height 19
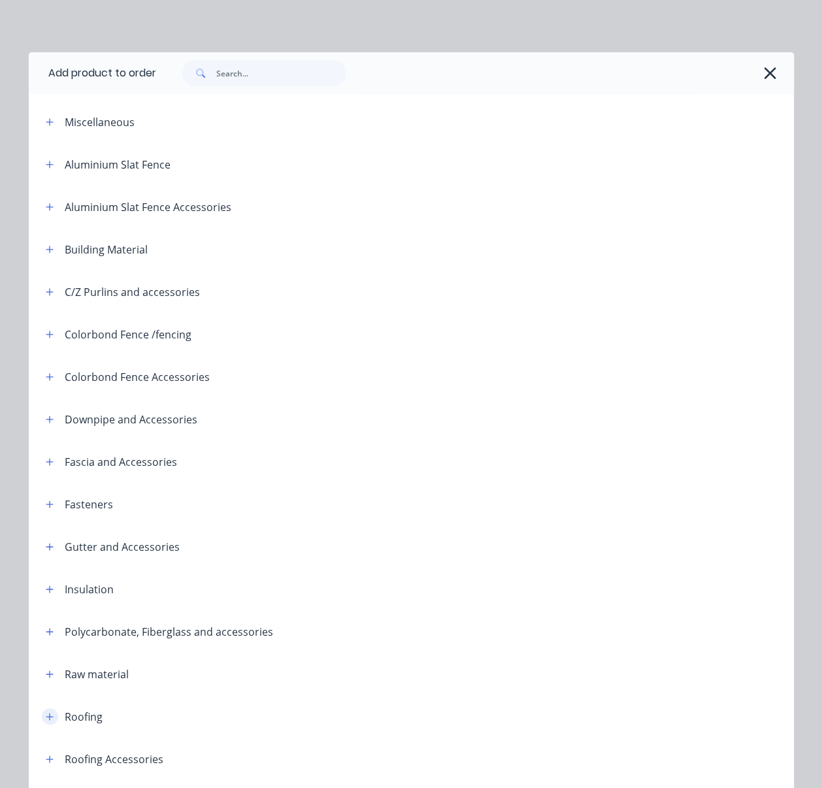
click at [46, 720] on icon "button" at bounding box center [49, 716] width 7 height 7
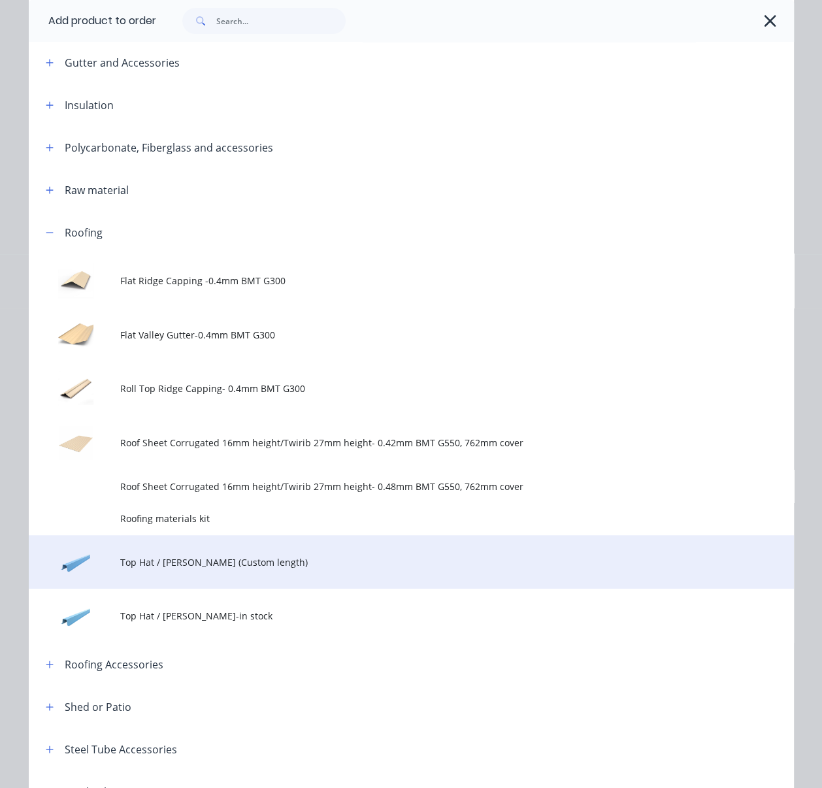
scroll to position [609, 0]
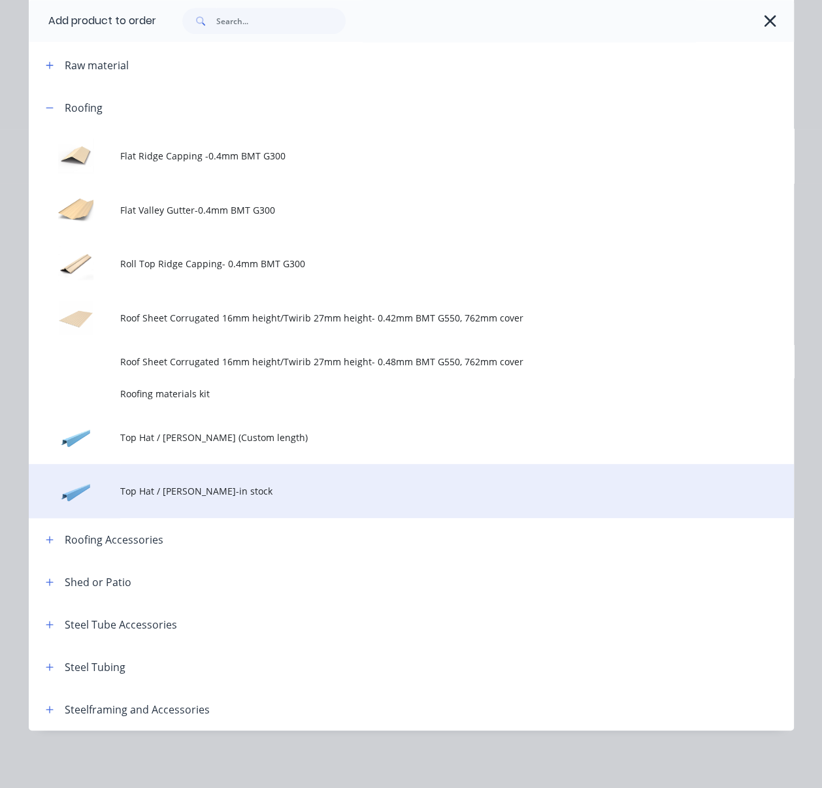
click at [291, 518] on td "Top Hat / [PERSON_NAME]-in stock" at bounding box center [456, 491] width 673 height 54
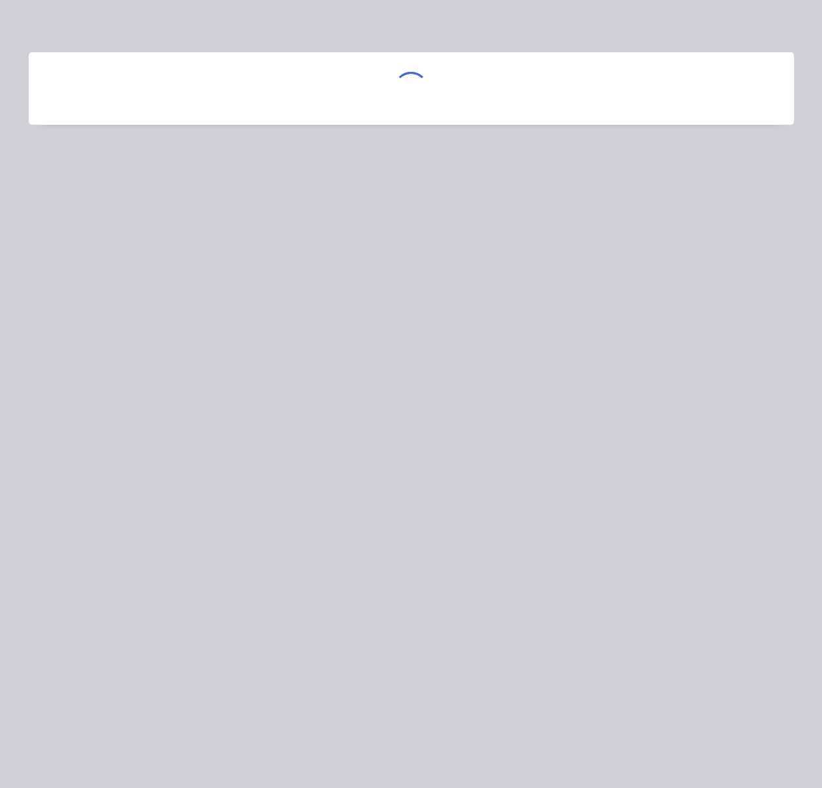
scroll to position [0, 0]
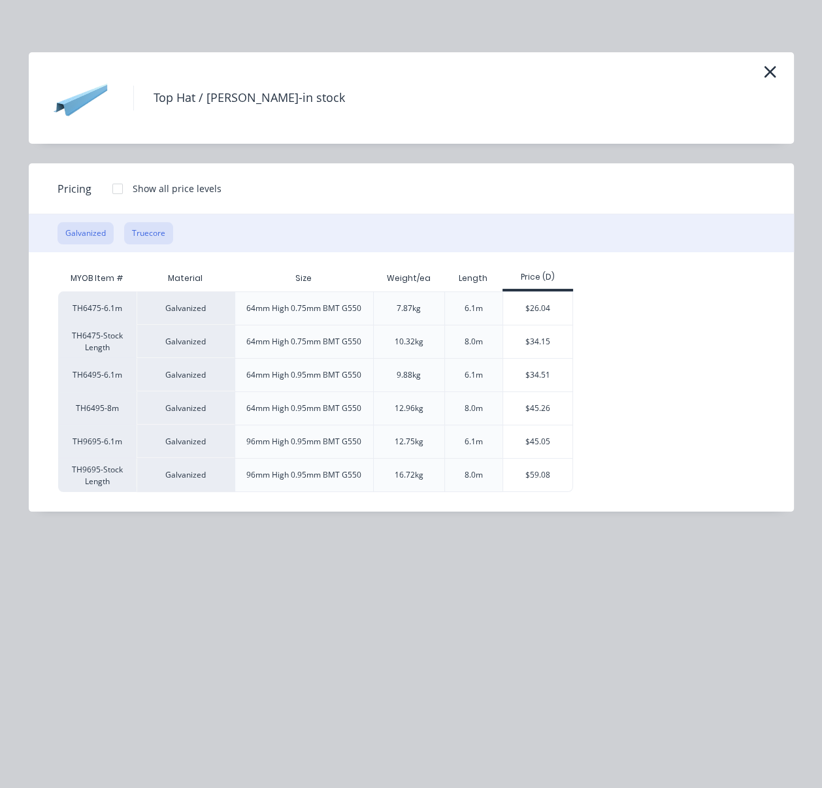
click at [139, 244] on button "Truecore" at bounding box center [148, 233] width 49 height 22
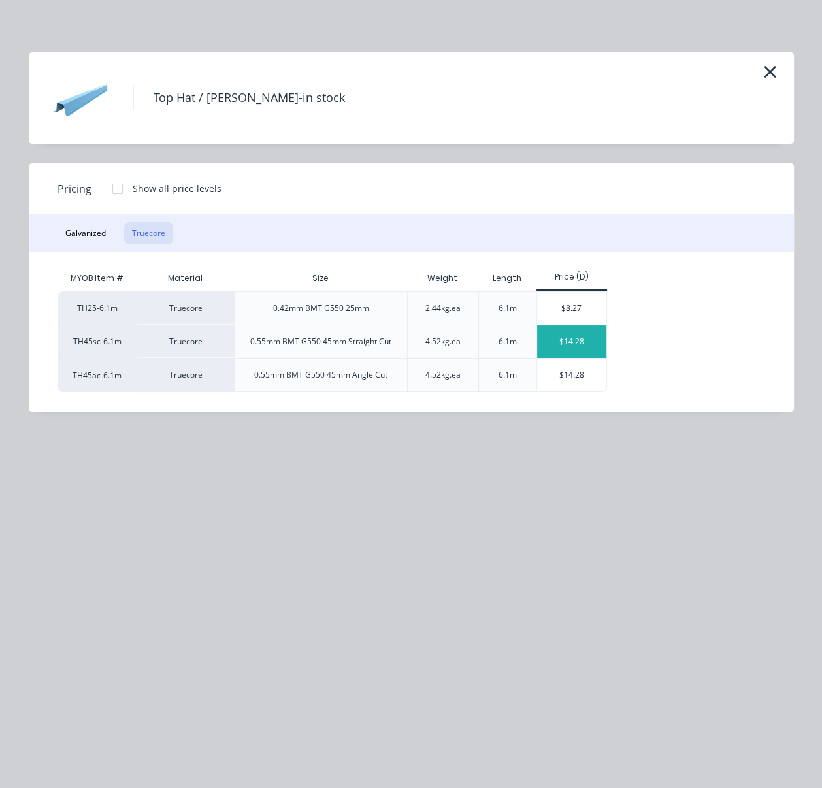
click at [578, 358] on div "$14.28" at bounding box center [572, 341] width 70 height 33
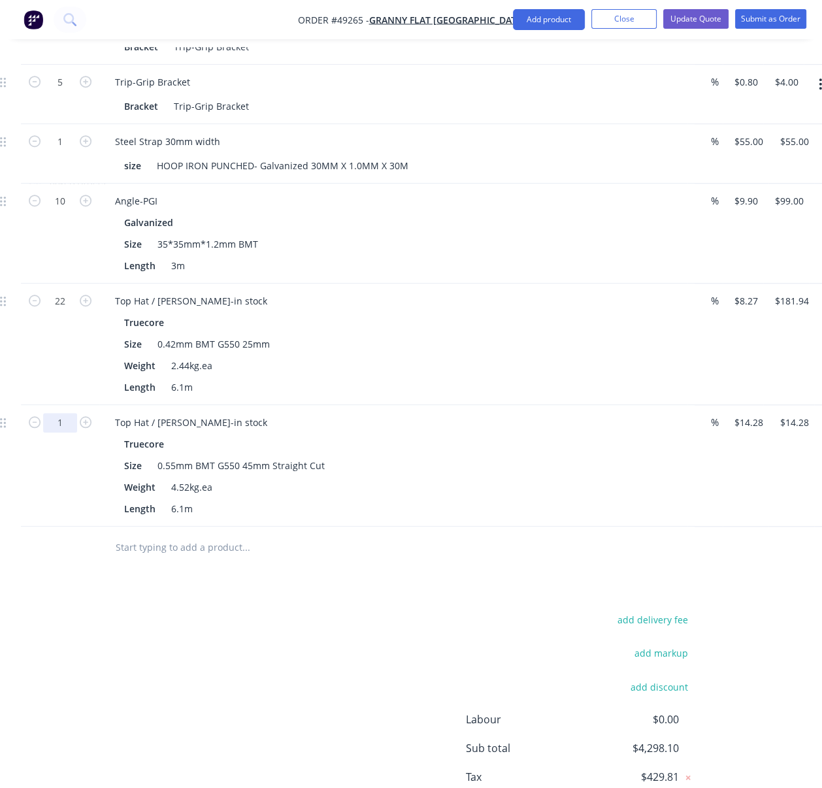
click at [70, 432] on input "1" at bounding box center [60, 423] width 34 height 20
type input "10"
type input "$142.80"
click at [84, 646] on div "add delivery fee add markup add discount Labour $0.00 Sub total $4,298.10 Tax $…" at bounding box center [344, 722] width 699 height 223
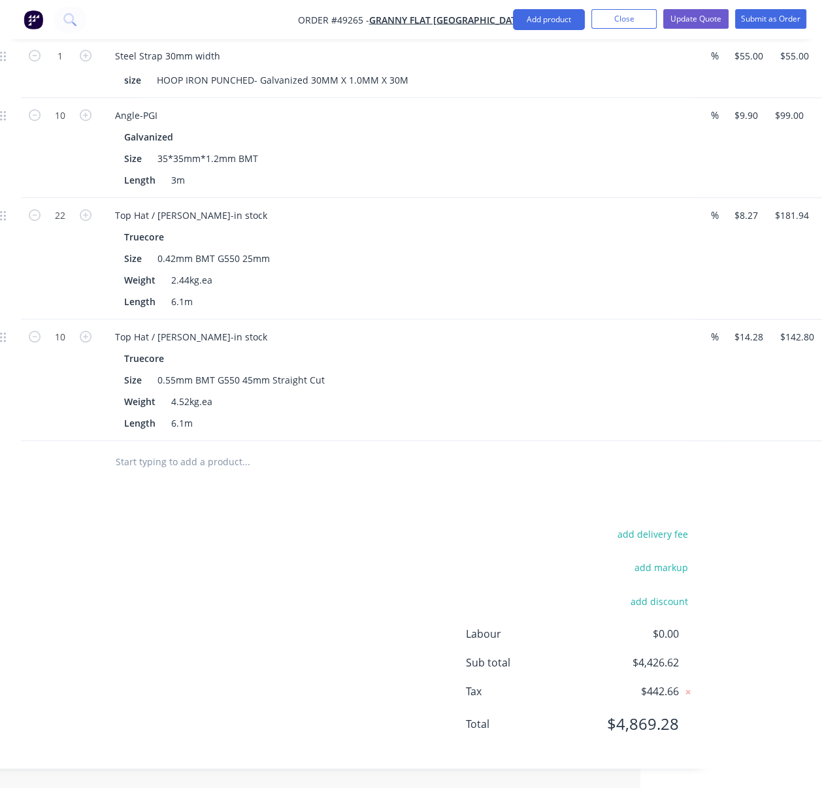
scroll to position [910, 182]
click at [553, 20] on button "Add product" at bounding box center [549, 19] width 72 height 21
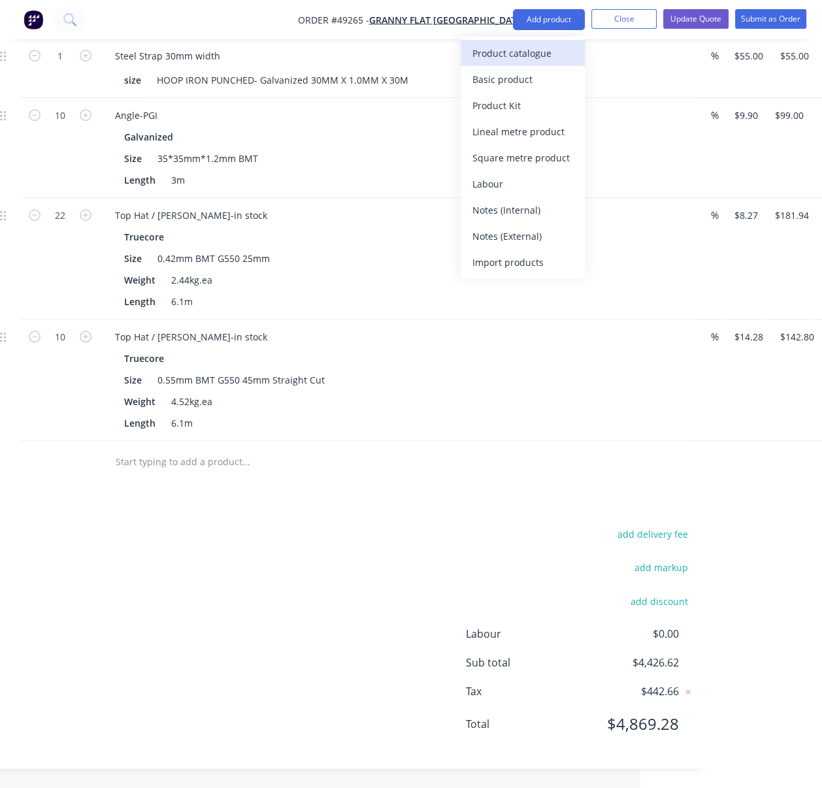
click at [547, 47] on div "Product catalogue" at bounding box center [522, 53] width 101 height 19
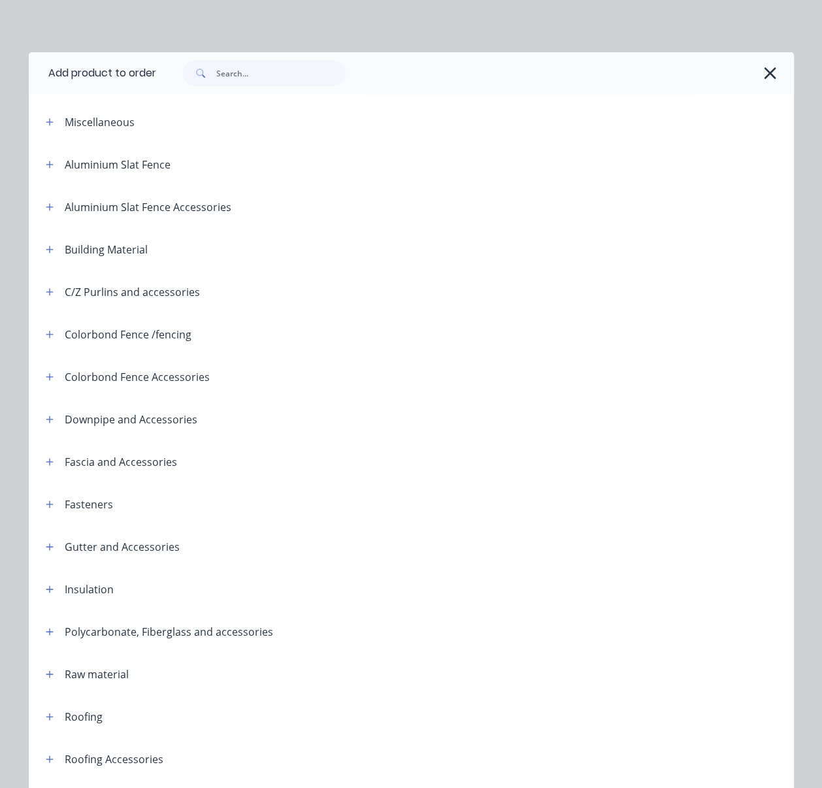
scroll to position [282, 0]
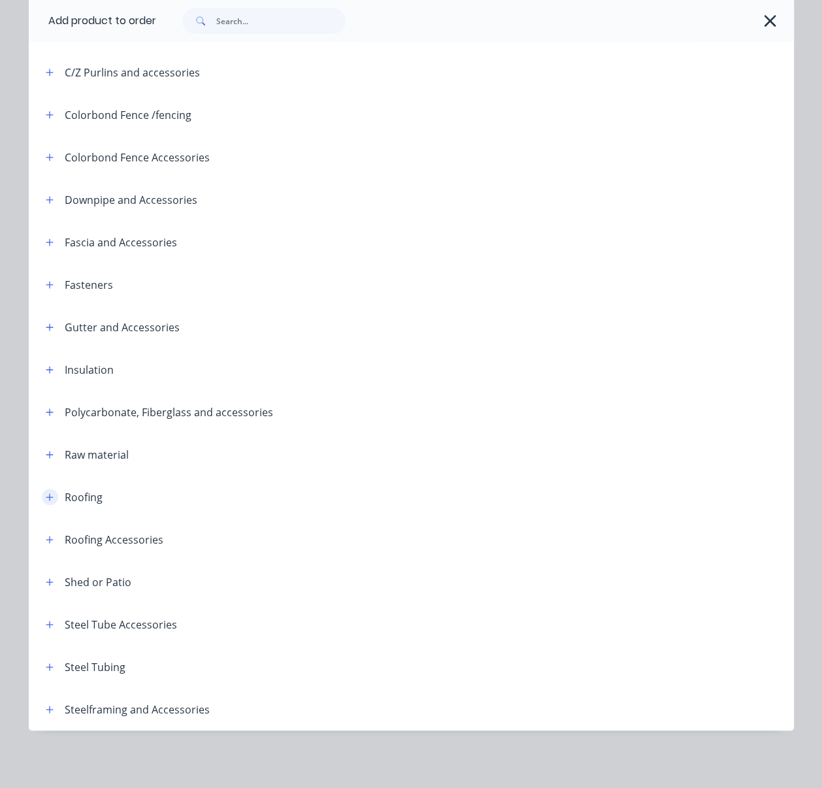
click at [46, 493] on icon "button" at bounding box center [49, 496] width 7 height 7
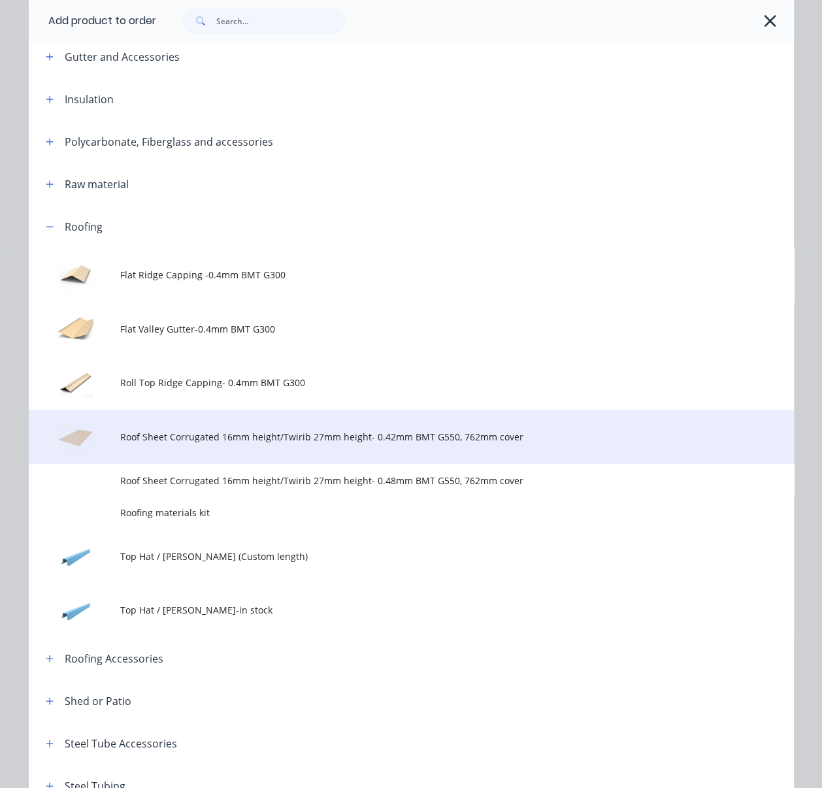
scroll to position [682, 0]
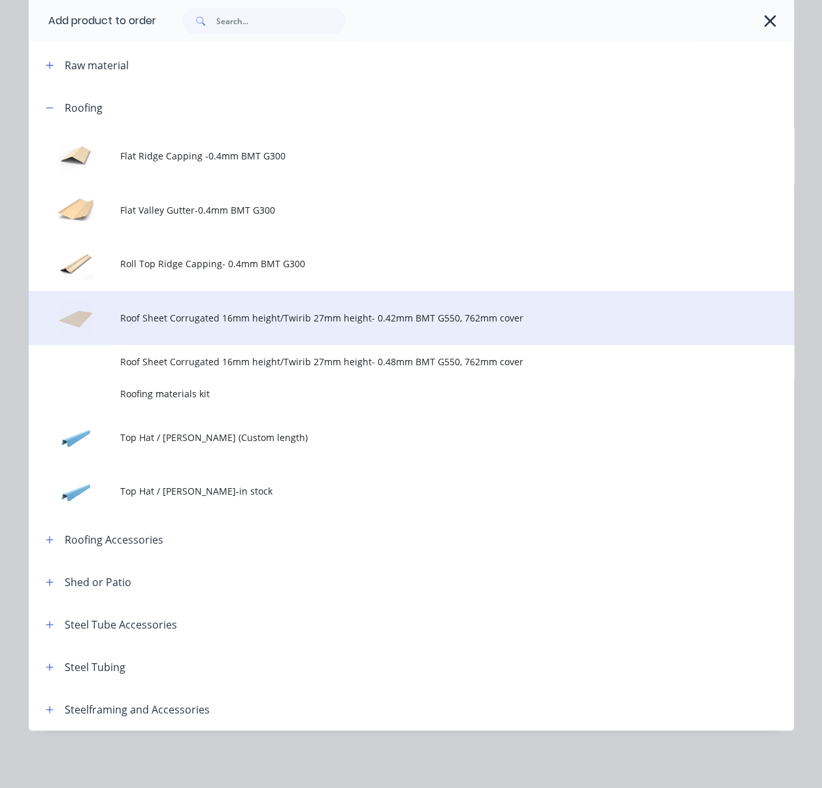
click at [405, 311] on span "Roof Sheet Corrugated 16mm height/Twirib 27mm height- 0.42mm BMT G550, 762mm co…" at bounding box center [389, 318] width 538 height 14
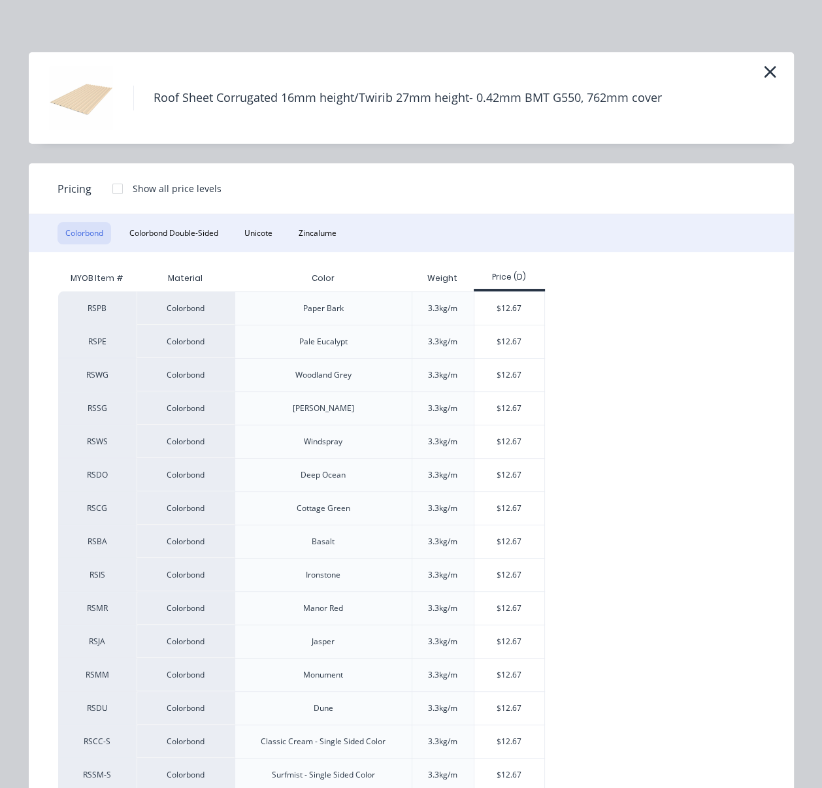
scroll to position [203, 0]
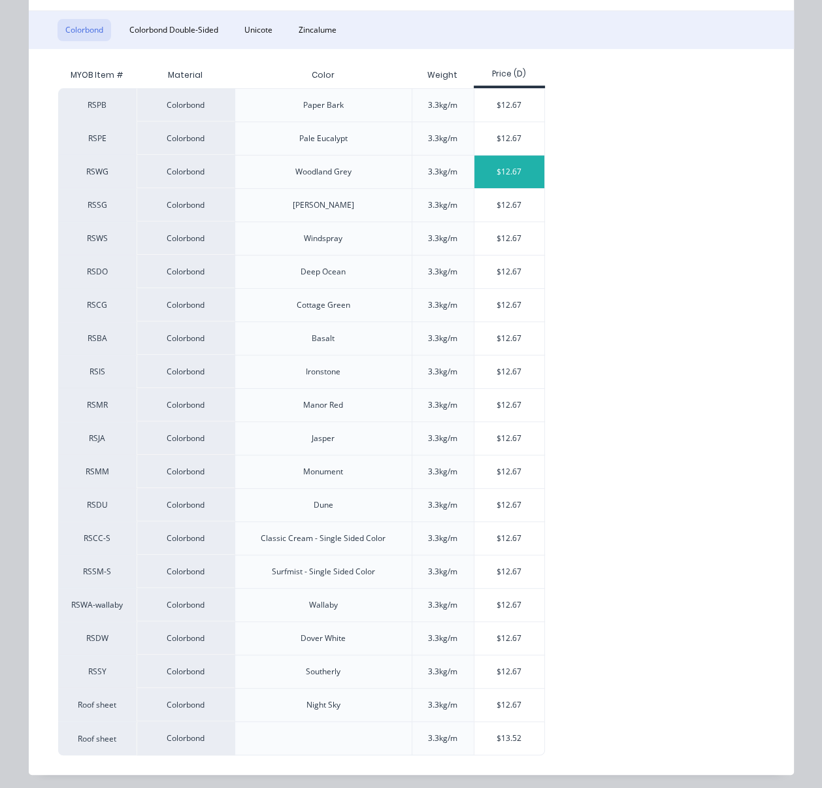
click at [503, 188] on div "$12.67" at bounding box center [509, 171] width 70 height 33
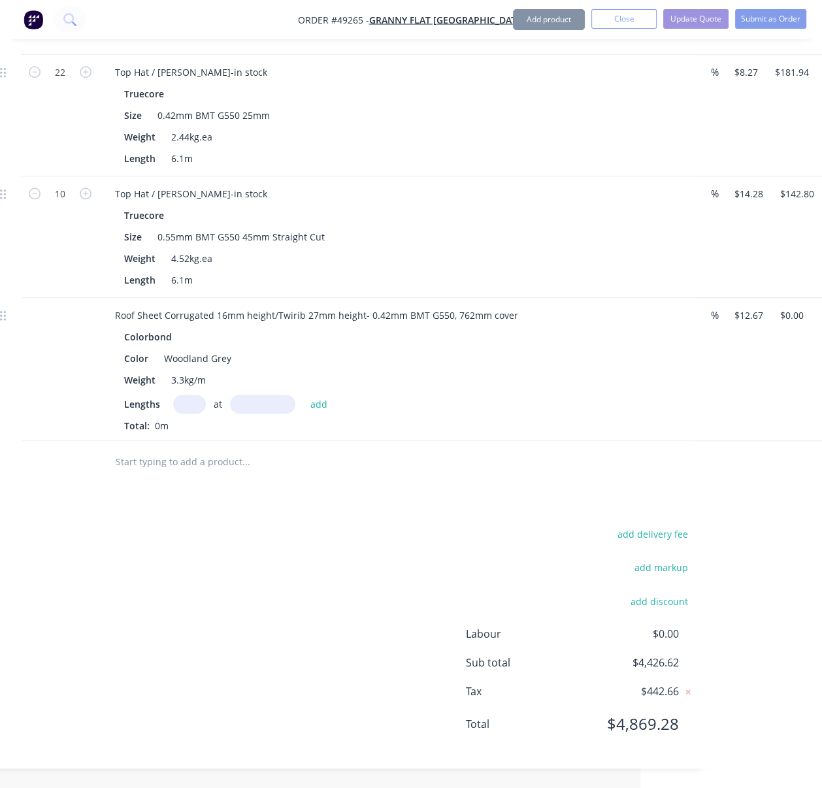
scroll to position [1062, 182]
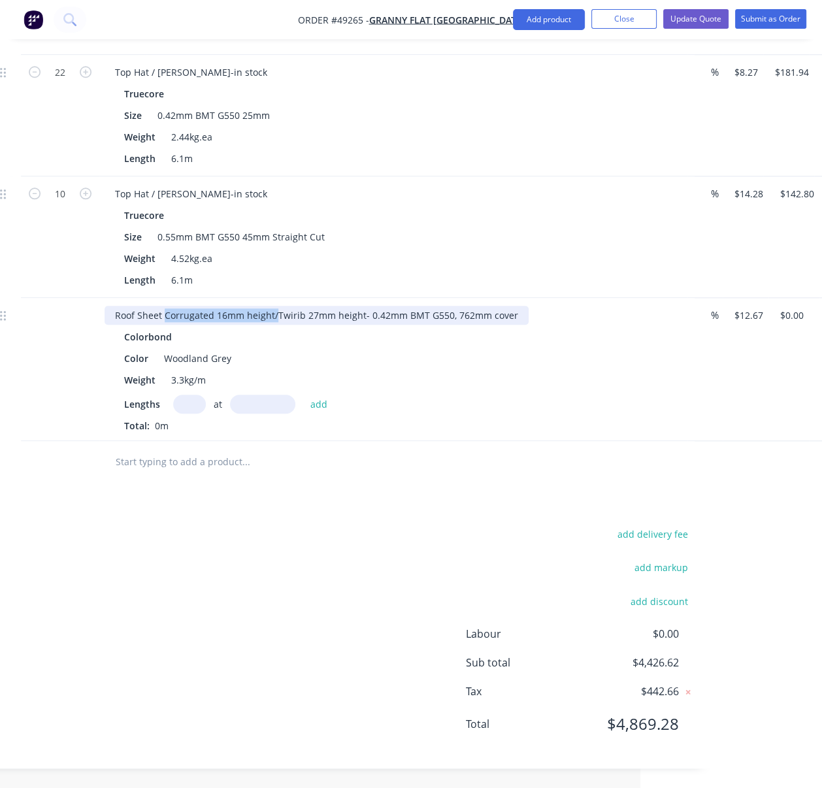
drag, startPoint x: 288, startPoint y: 287, endPoint x: 170, endPoint y: 291, distance: 117.6
click at [170, 306] on div "Roof Sheet Corrugated 16mm height/Twirib 27mm height- 0.42mm BMT G550, 762mm co…" at bounding box center [316, 315] width 424 height 19
click at [183, 396] on input "text" at bounding box center [189, 403] width 33 height 19
click at [581, 306] on div "Roof Sheet Twirib 27mm height- 0.42mm BMT G550, 762mm cover Colorbond Color Woo…" at bounding box center [393, 369] width 588 height 143
click at [194, 394] on input "text" at bounding box center [189, 403] width 33 height 19
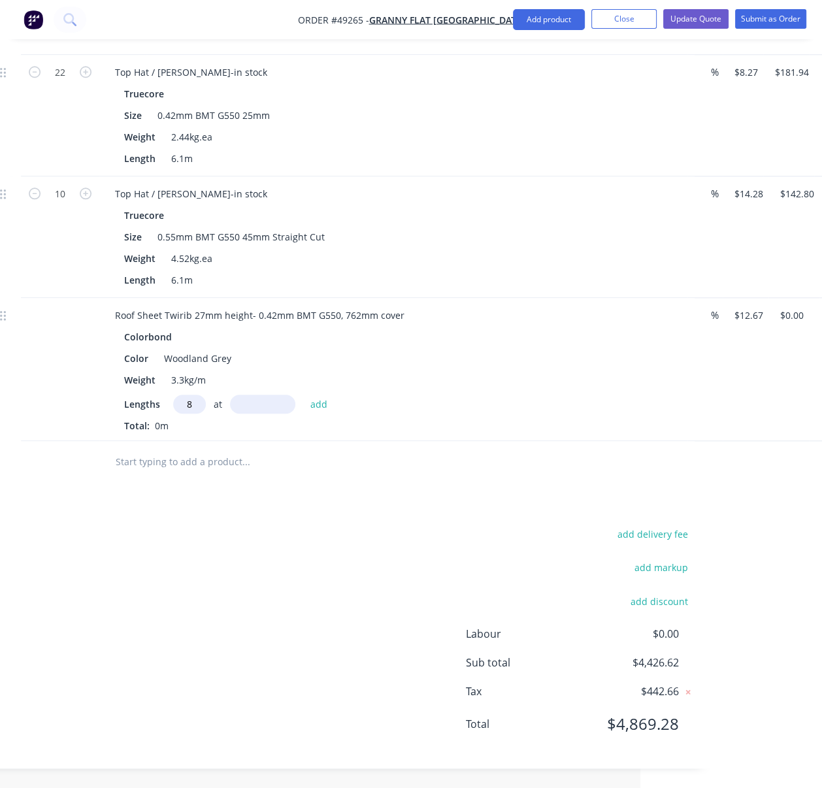
type input "8"
type input "7235"
click at [303, 394] on button "add" at bounding box center [318, 403] width 31 height 18
type input "$733.34"
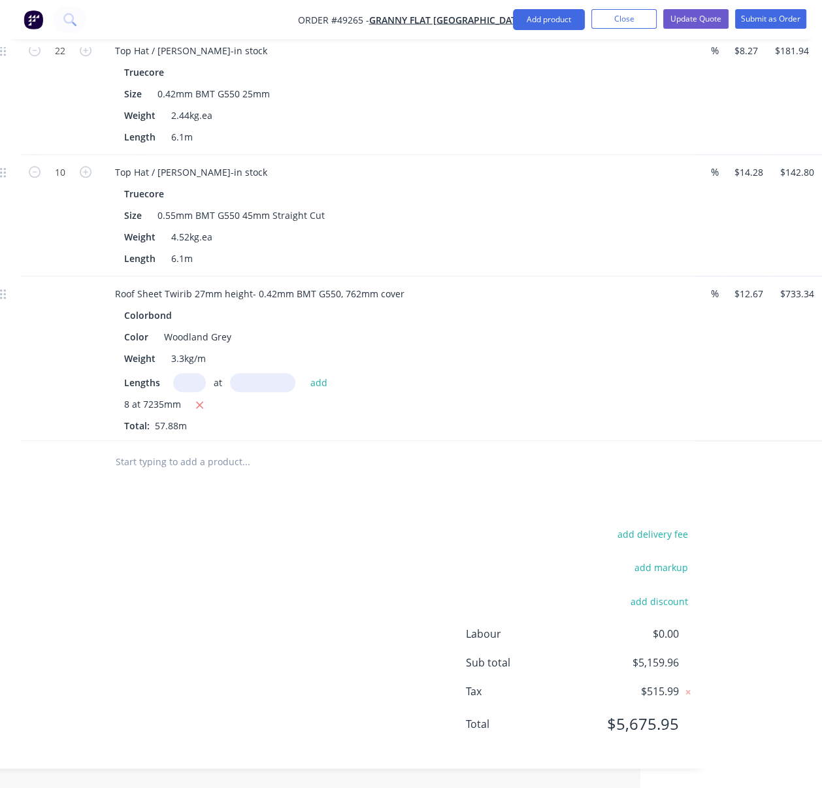
scroll to position [1084, 182]
click at [545, 24] on button "Add product" at bounding box center [549, 19] width 72 height 21
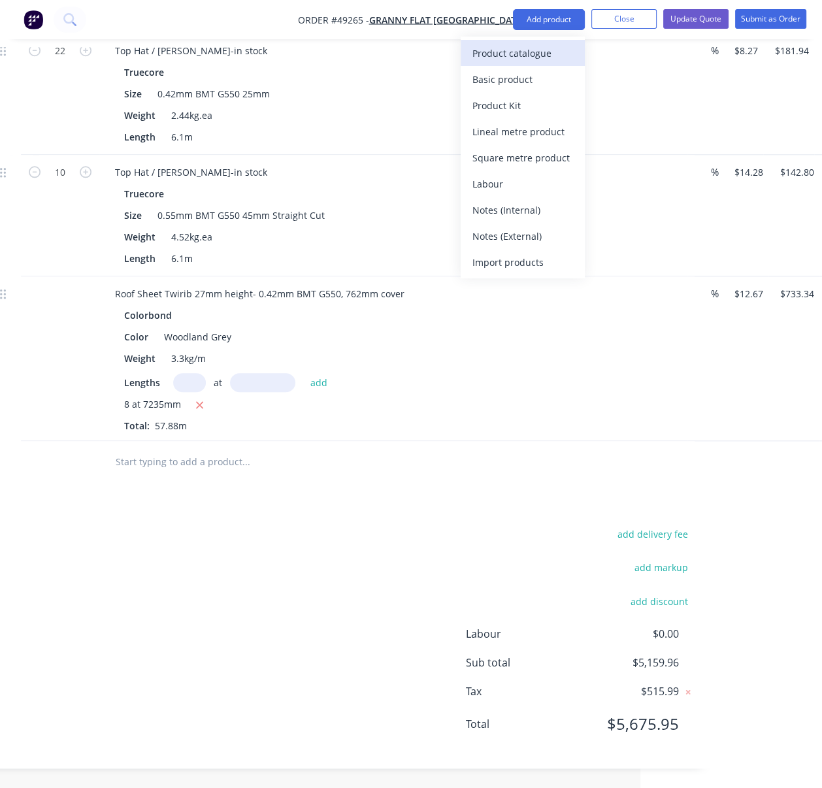
click at [551, 57] on div "Product catalogue" at bounding box center [522, 53] width 101 height 19
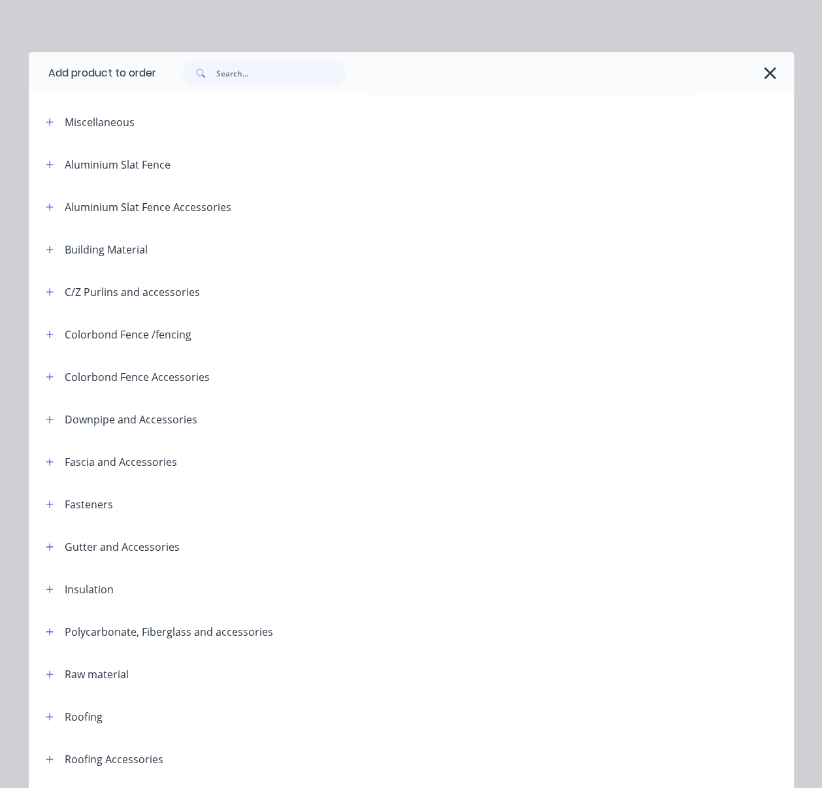
scroll to position [203, 0]
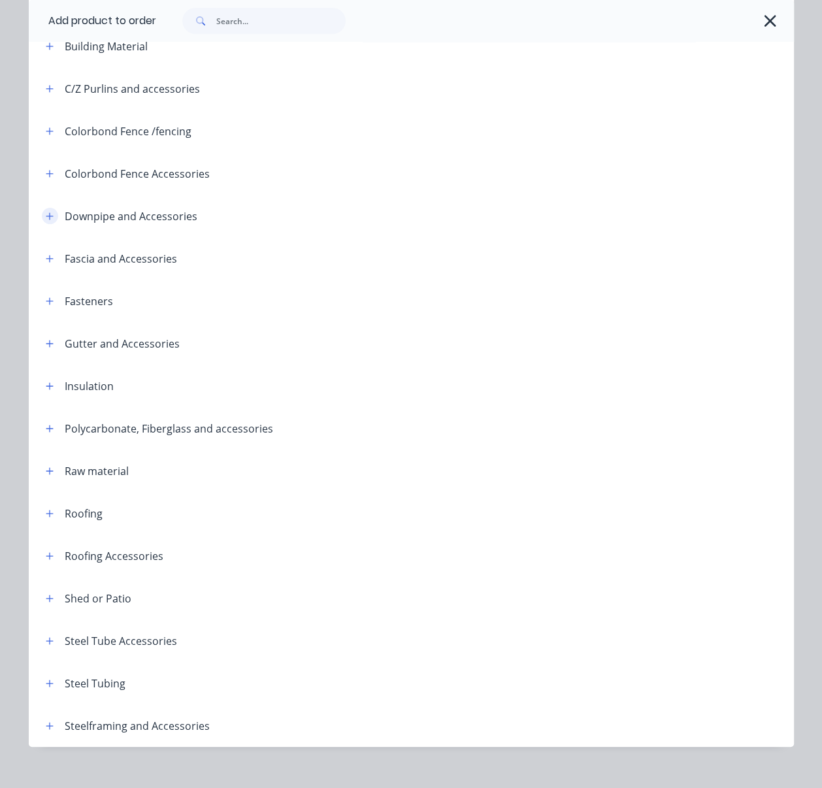
click at [51, 224] on button "button" at bounding box center [50, 216] width 16 height 16
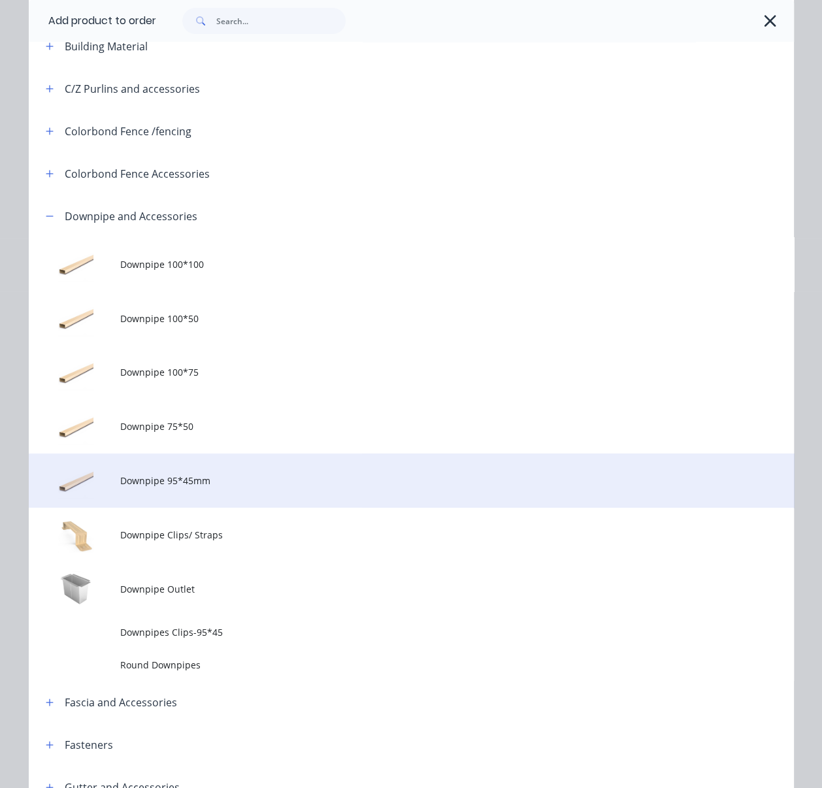
click at [239, 487] on span "Downpipe 95*45mm" at bounding box center [389, 480] width 538 height 14
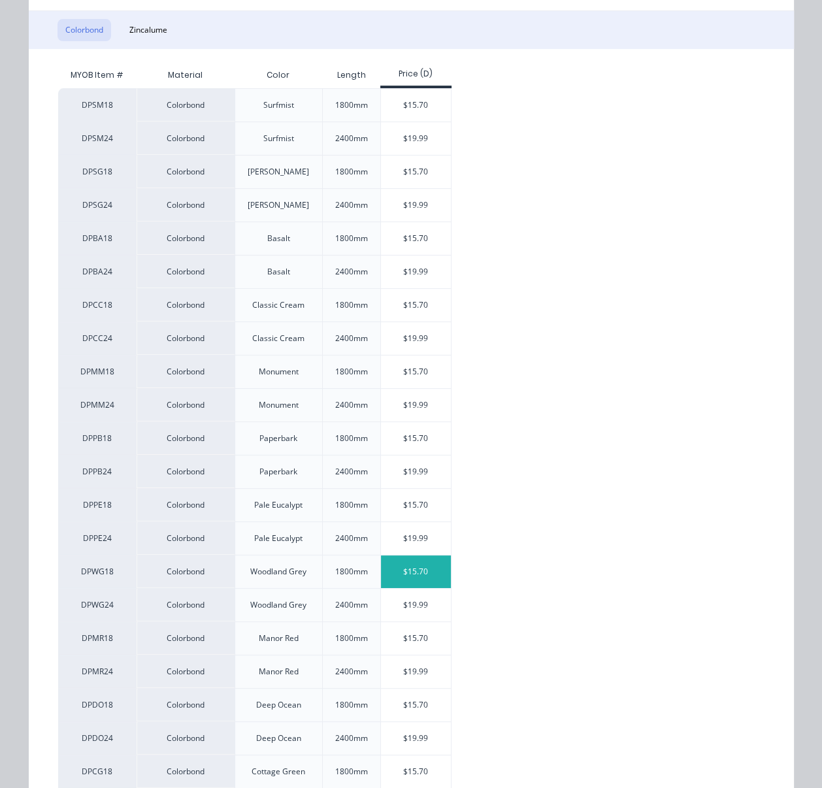
click at [425, 588] on div "$15.70" at bounding box center [416, 571] width 70 height 33
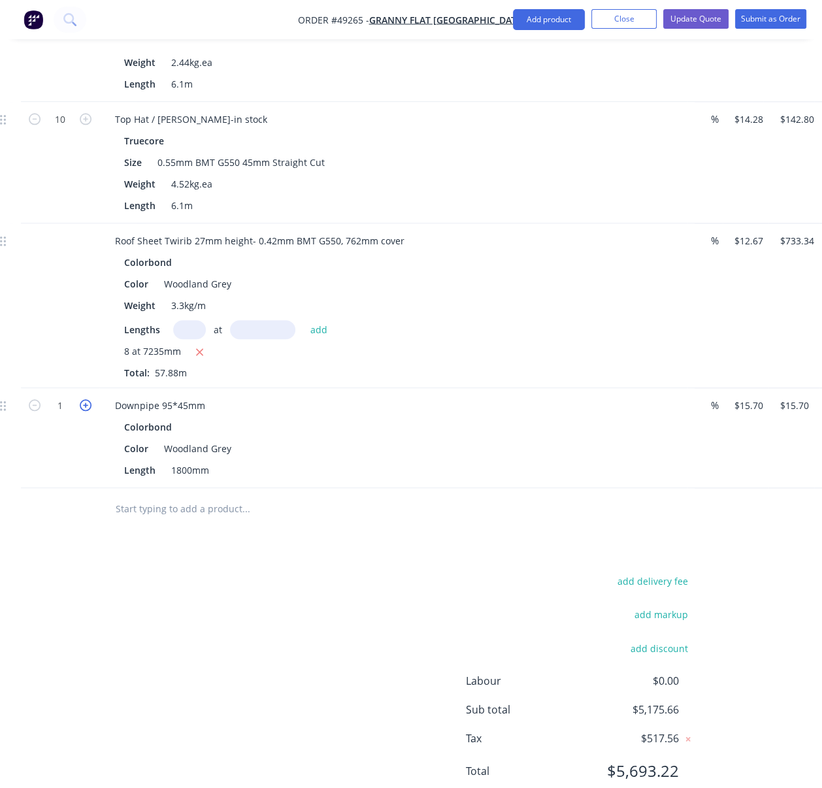
click at [84, 411] on icon "button" at bounding box center [86, 405] width 12 height 12
type input "2"
type input "$31.40"
click at [84, 411] on icon "button" at bounding box center [86, 405] width 12 height 12
type input "3"
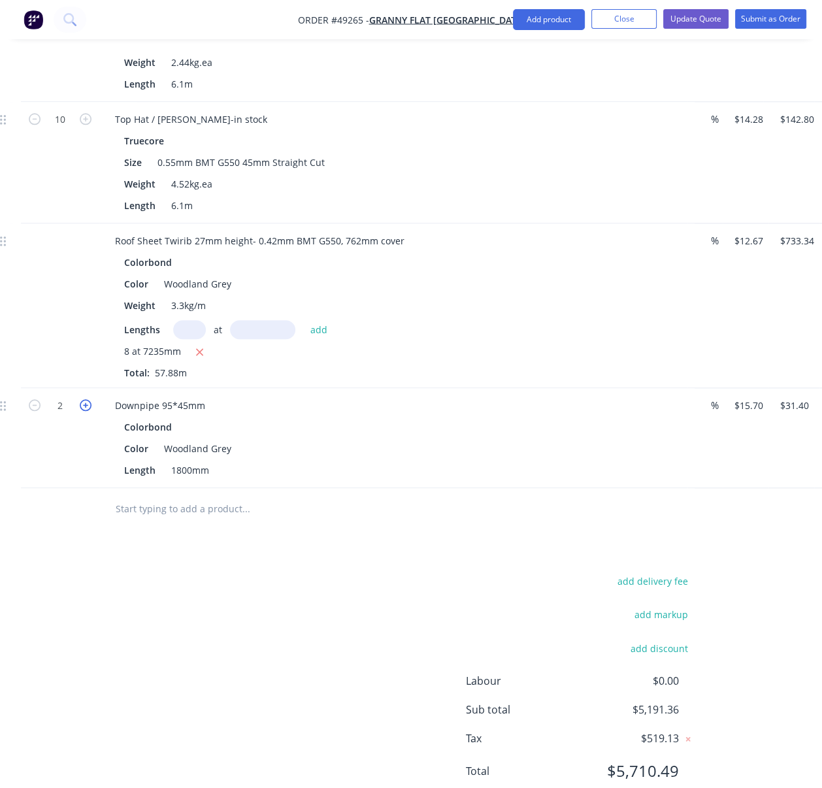
type input "$47.10"
click at [84, 411] on icon "button" at bounding box center [86, 405] width 12 height 12
type input "4"
type input "$62.80"
click at [556, 22] on button "Add product" at bounding box center [549, 19] width 72 height 21
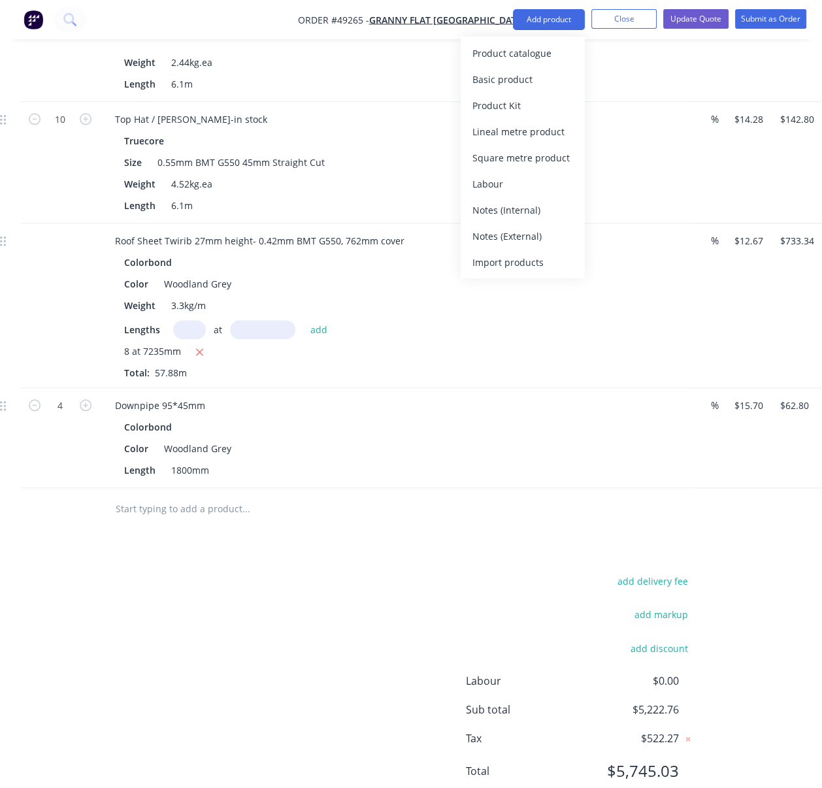
click at [547, 41] on button "Product catalogue" at bounding box center [522, 53] width 124 height 26
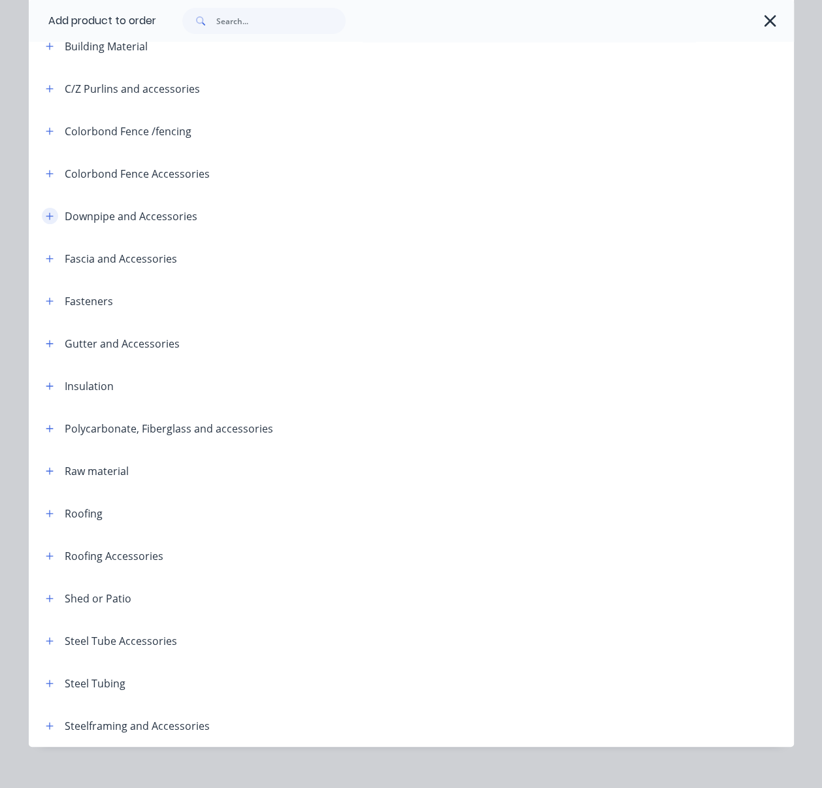
click at [44, 224] on button "button" at bounding box center [50, 216] width 16 height 16
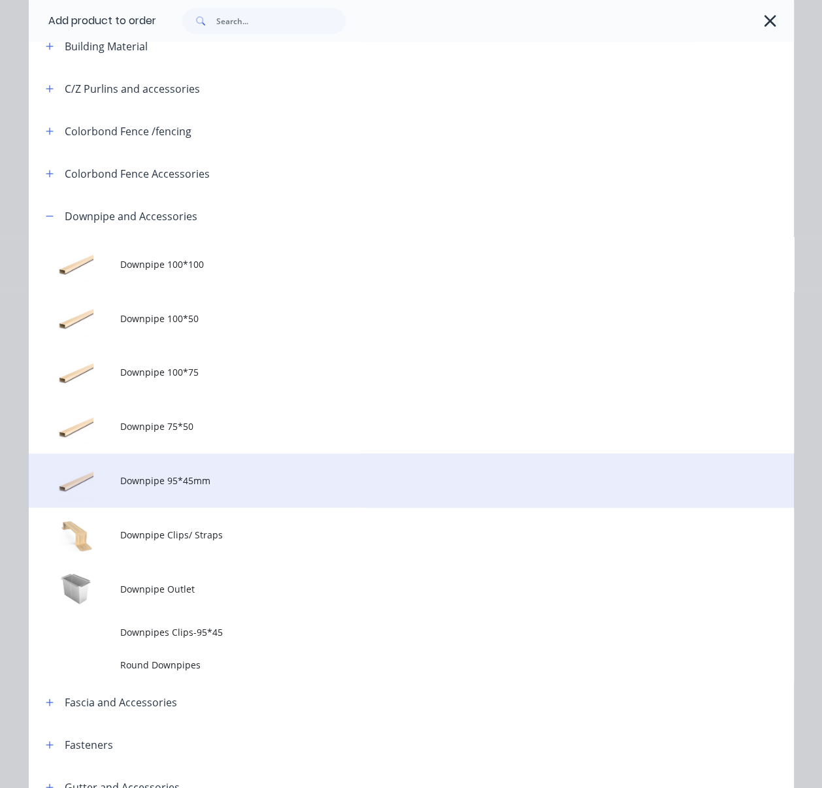
scroll to position [406, 0]
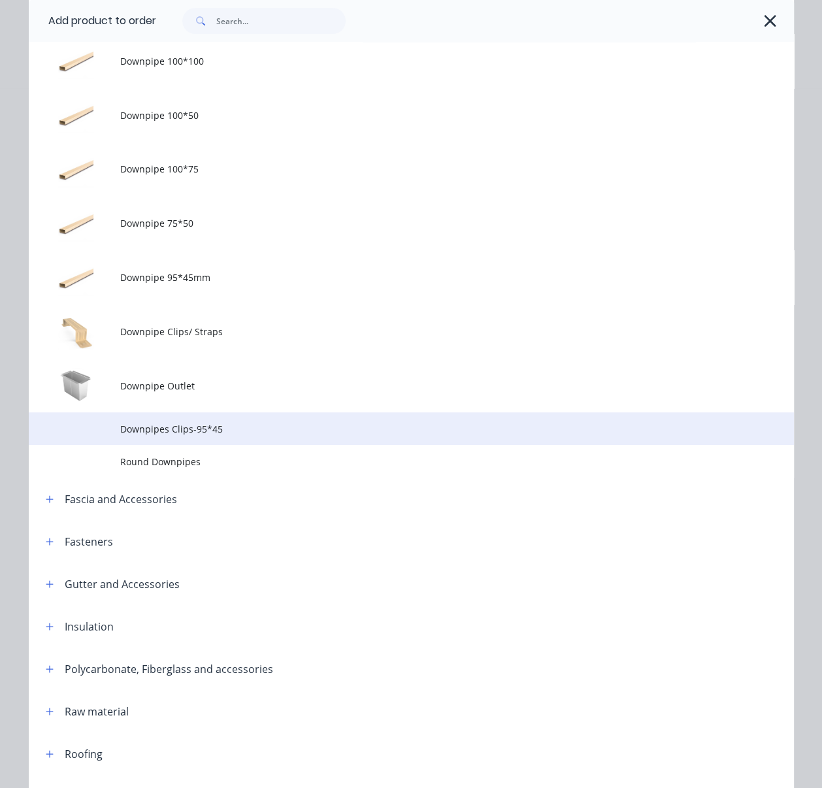
click at [248, 436] on span "Downpipes Clips-95*45" at bounding box center [389, 429] width 538 height 14
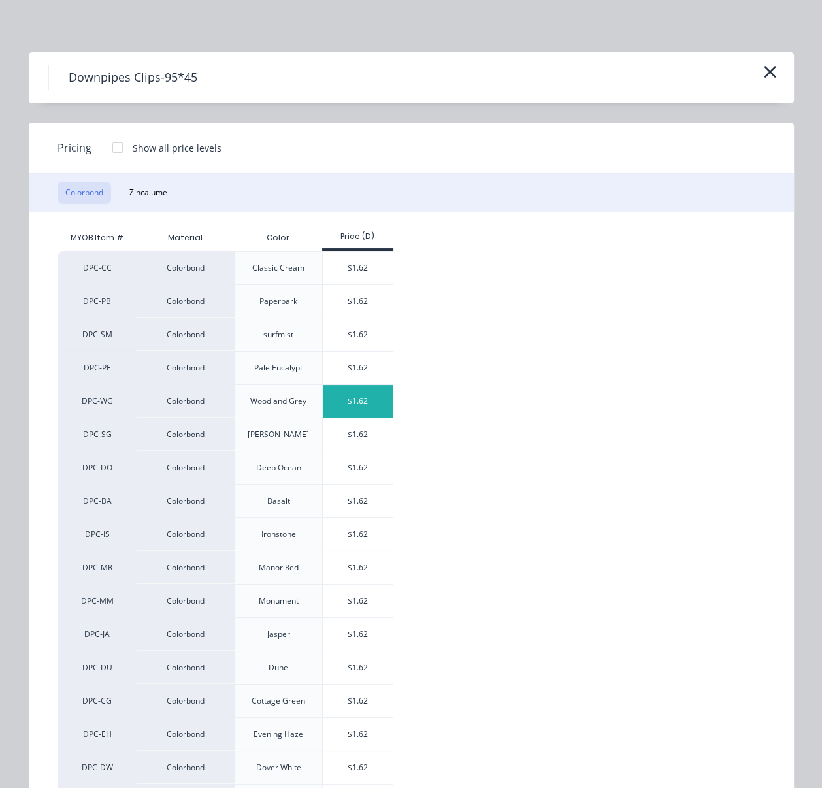
click at [361, 417] on div "$1.62" at bounding box center [358, 401] width 70 height 33
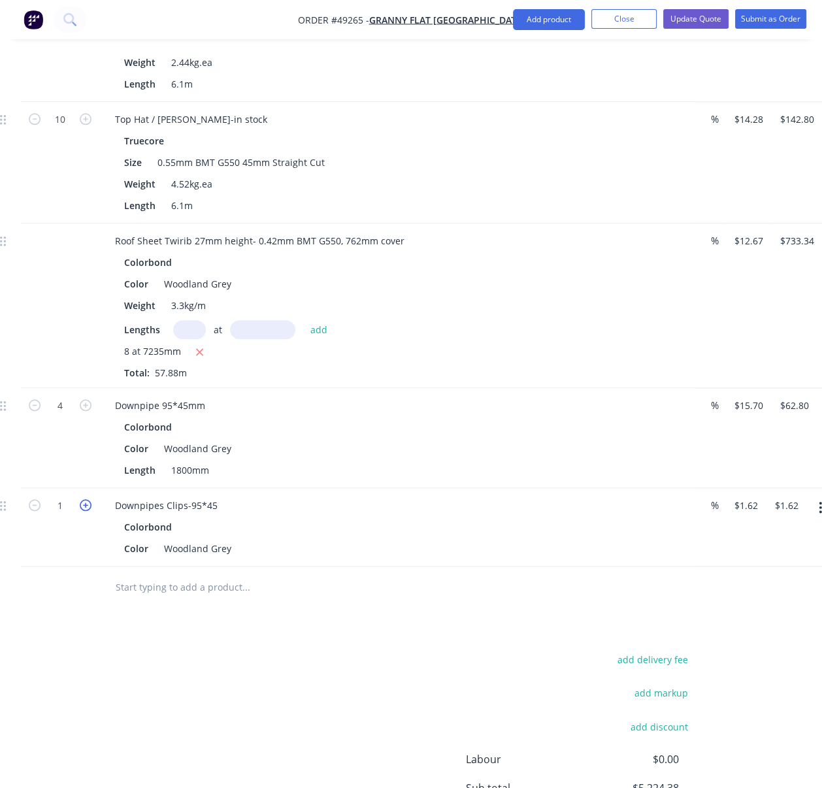
click at [88, 511] on icon "button" at bounding box center [86, 505] width 12 height 12
type input "2"
type input "$3.24"
click at [88, 511] on icon "button" at bounding box center [86, 505] width 12 height 12
type input "3"
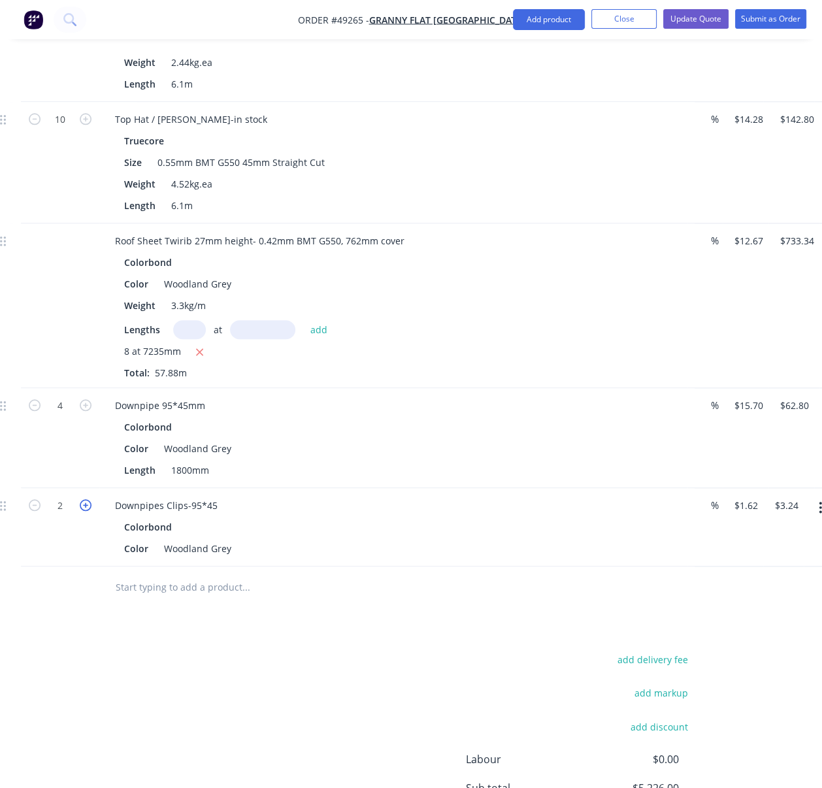
type input "$4.86"
click at [88, 511] on icon "button" at bounding box center [86, 505] width 12 height 12
type input "4"
type input "$6.48"
click at [88, 511] on icon "button" at bounding box center [86, 505] width 12 height 12
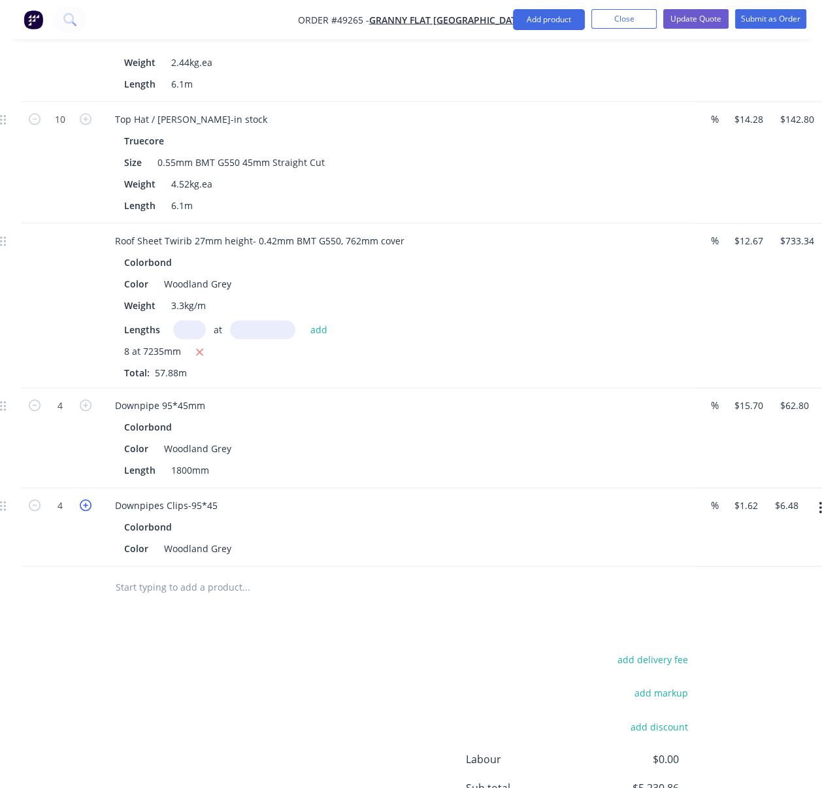
type input "5"
type input "$8.10"
click at [36, 511] on icon "button" at bounding box center [35, 505] width 12 height 12
type input "4"
type input "$6.48"
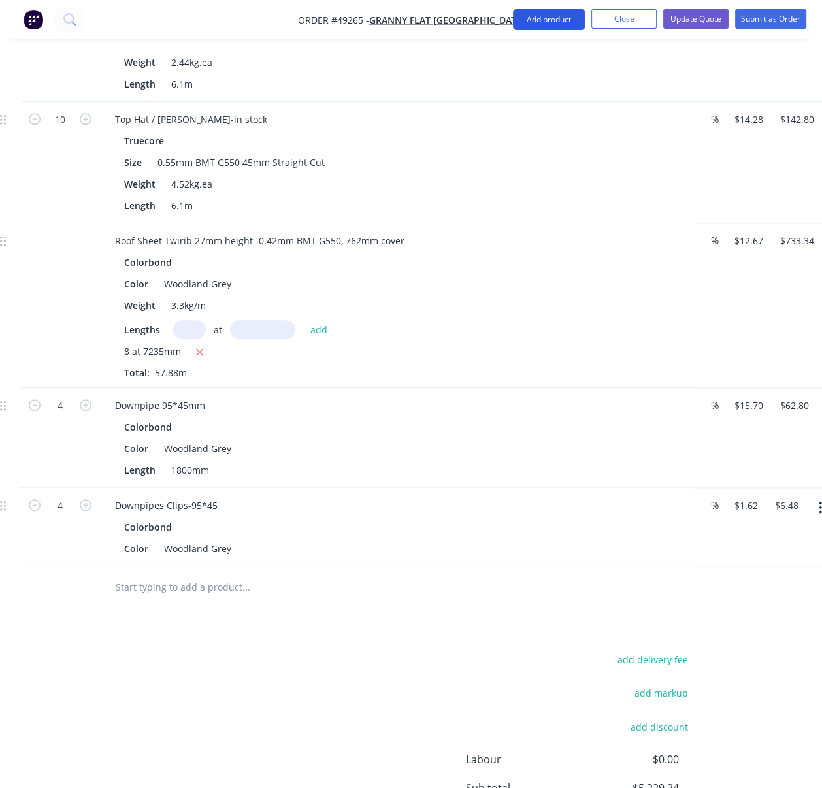
click at [540, 12] on button "Add product" at bounding box center [549, 19] width 72 height 21
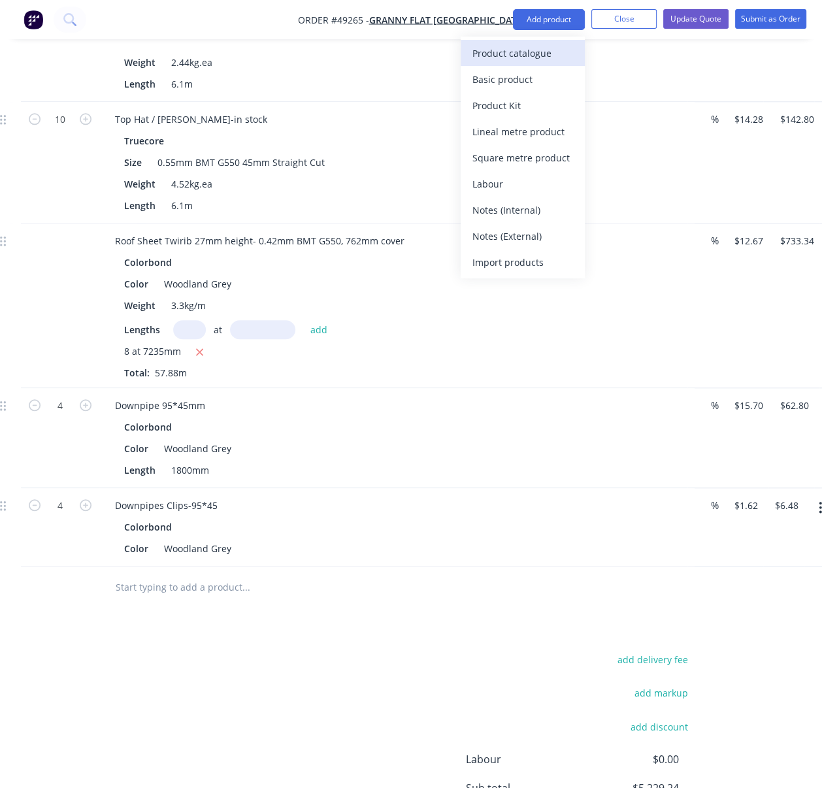
click at [537, 44] on div "Product catalogue" at bounding box center [522, 53] width 101 height 19
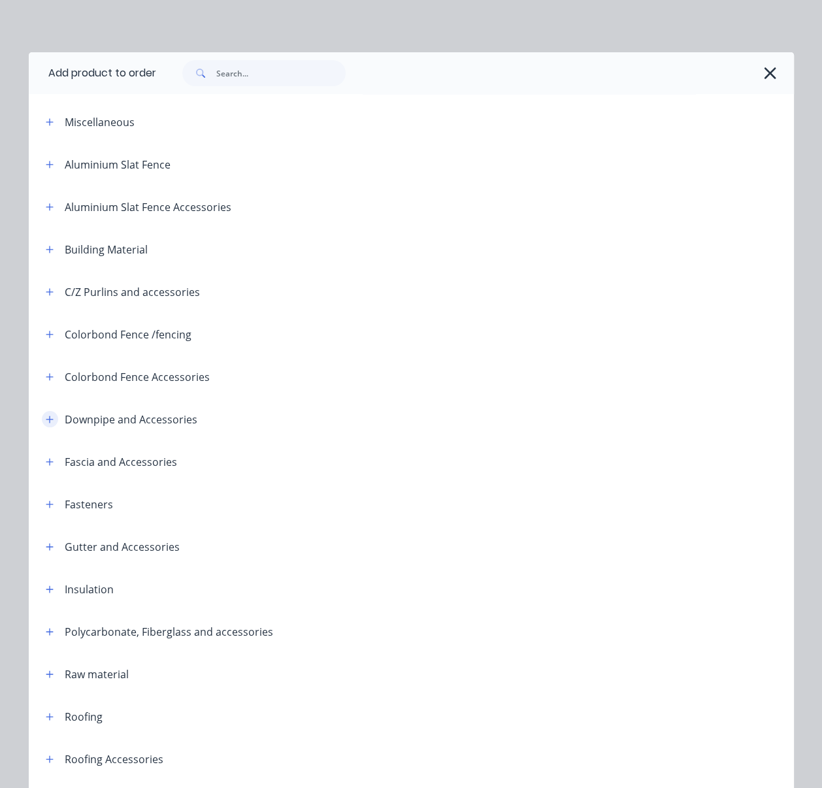
click at [46, 423] on icon "button" at bounding box center [49, 418] width 7 height 7
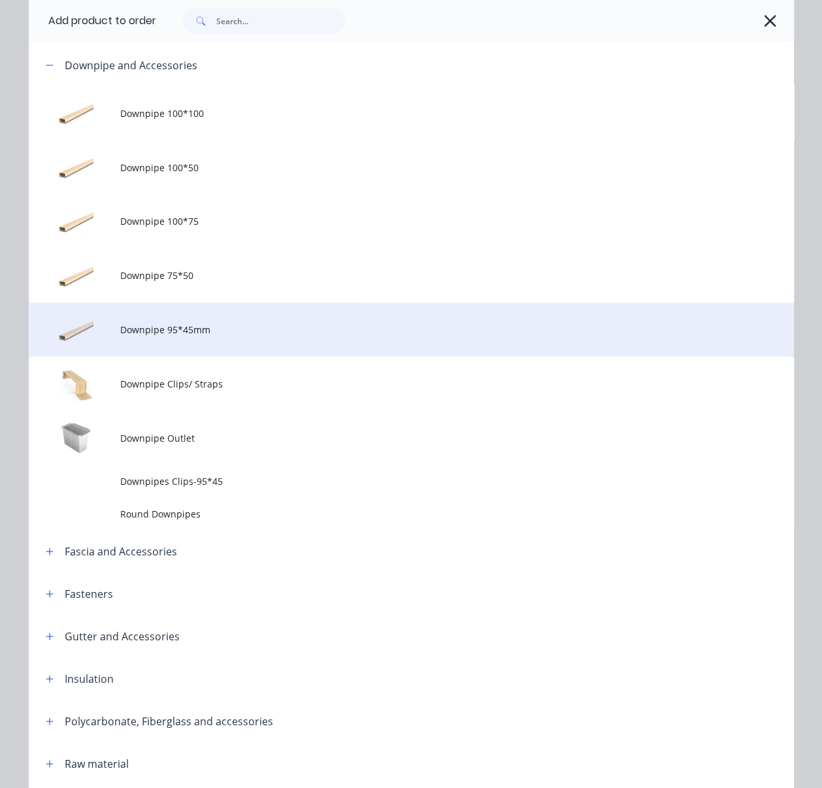
scroll to position [406, 0]
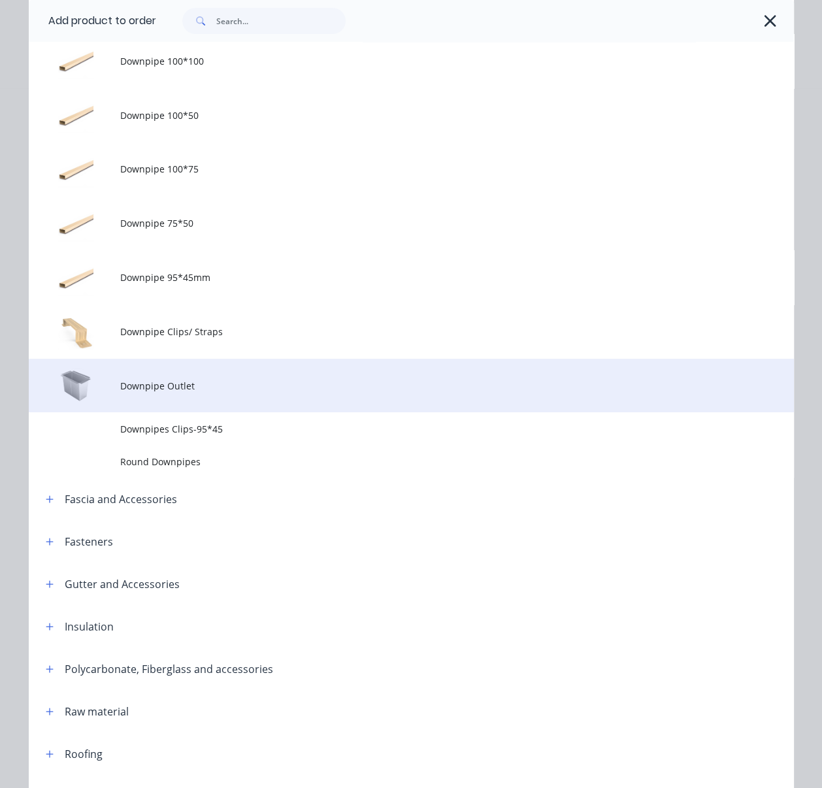
click at [251, 393] on span "Downpipe Outlet" at bounding box center [389, 386] width 538 height 14
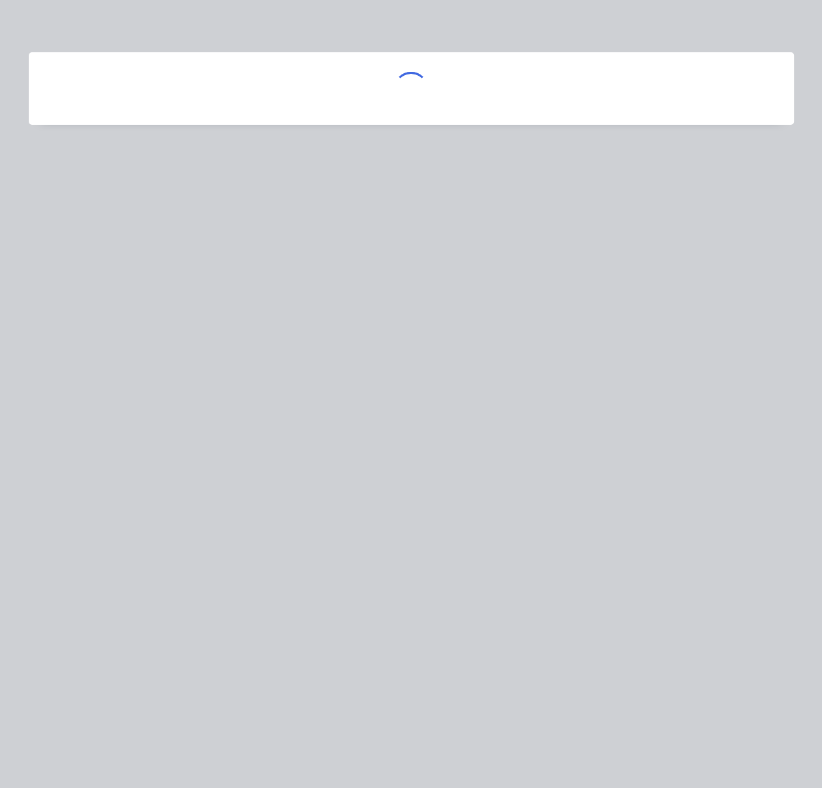
scroll to position [0, 0]
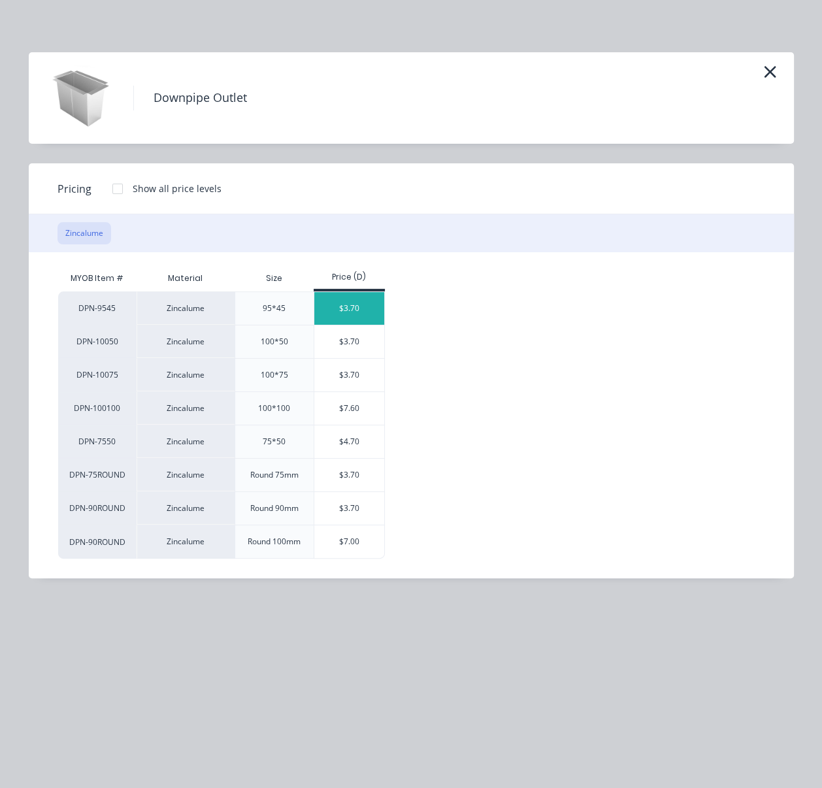
click at [370, 324] on div "$3.70" at bounding box center [349, 308] width 70 height 33
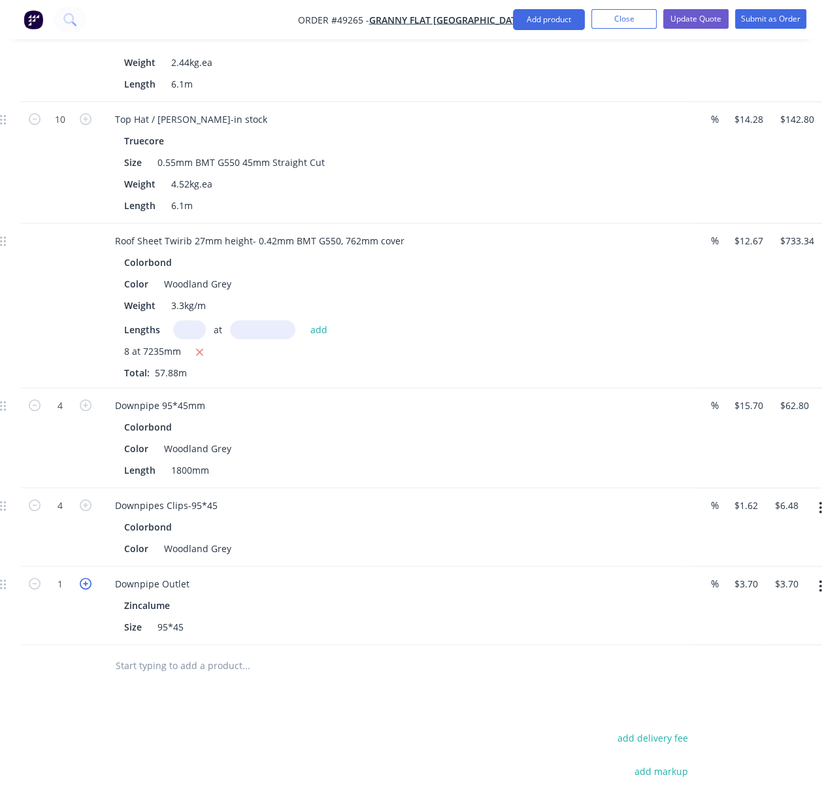
click at [86, 589] on icon "button" at bounding box center [86, 583] width 12 height 12
type input "2"
type input "$7.40"
click at [457, 488] on div "Downpipe 95*45mm Colorbond Color Woodland Grey Length 1800mm" at bounding box center [393, 438] width 588 height 100
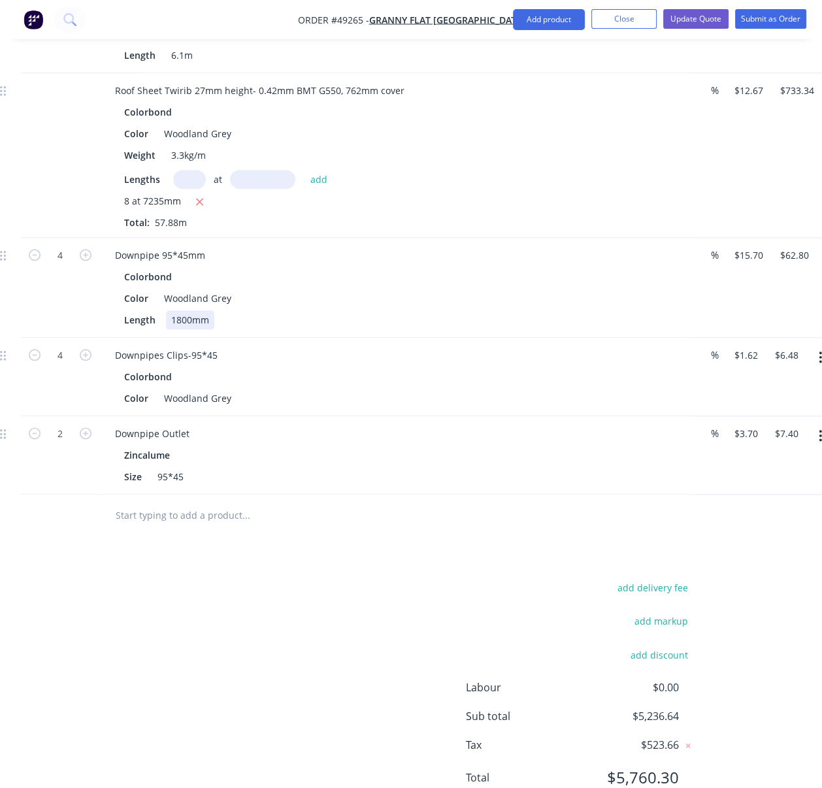
scroll to position [1356, 182]
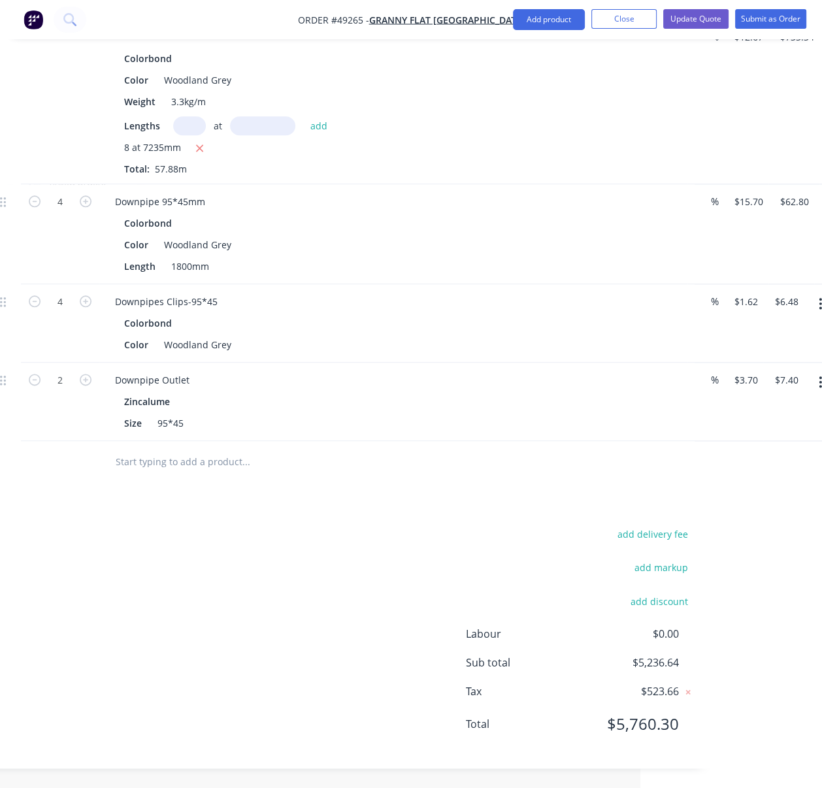
click at [380, 608] on div "add delivery fee add markup add discount Labour $0.00 Sub total $5,236.64 Tax $…" at bounding box center [344, 636] width 699 height 223
click at [673, 532] on button "add delivery fee" at bounding box center [652, 534] width 84 height 18
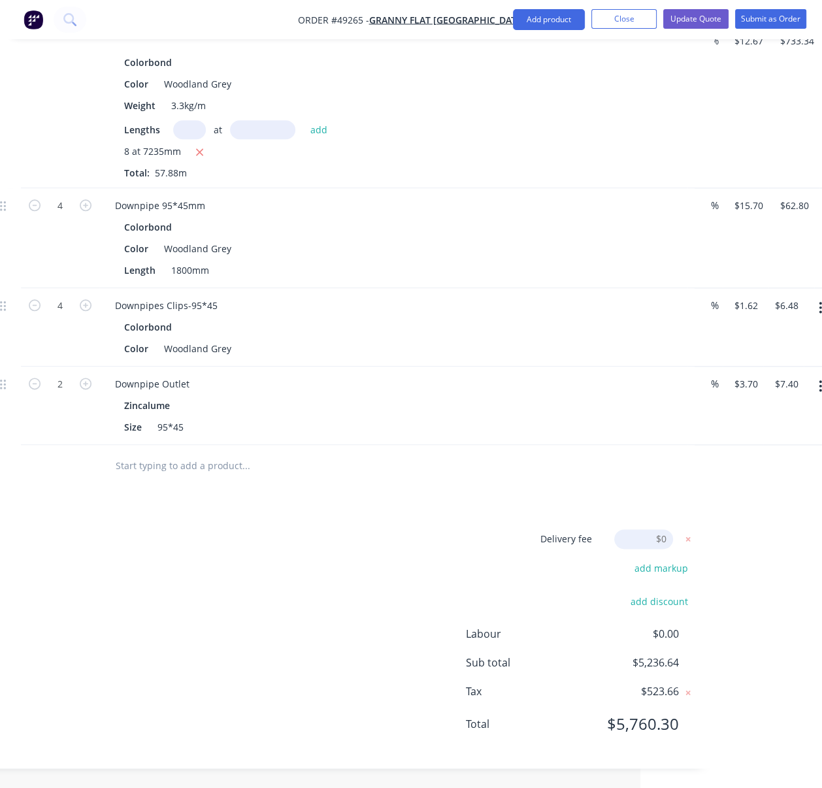
scroll to position [1352, 182]
click at [664, 530] on input at bounding box center [643, 539] width 59 height 20
type input "400"
click input "submit" at bounding box center [0, 0] width 0 height 0
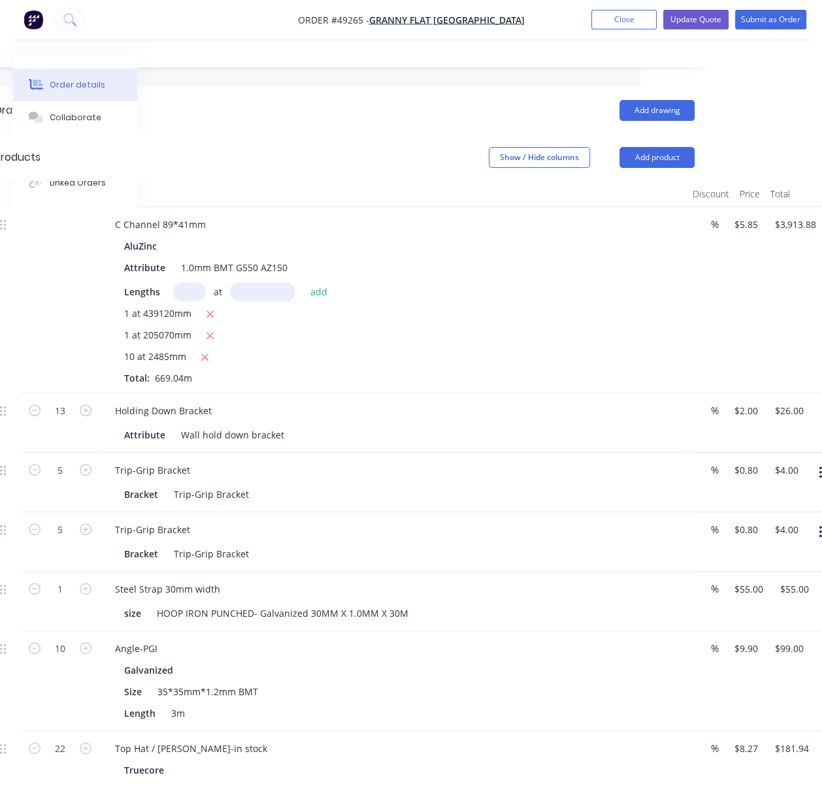
scroll to position [0, 182]
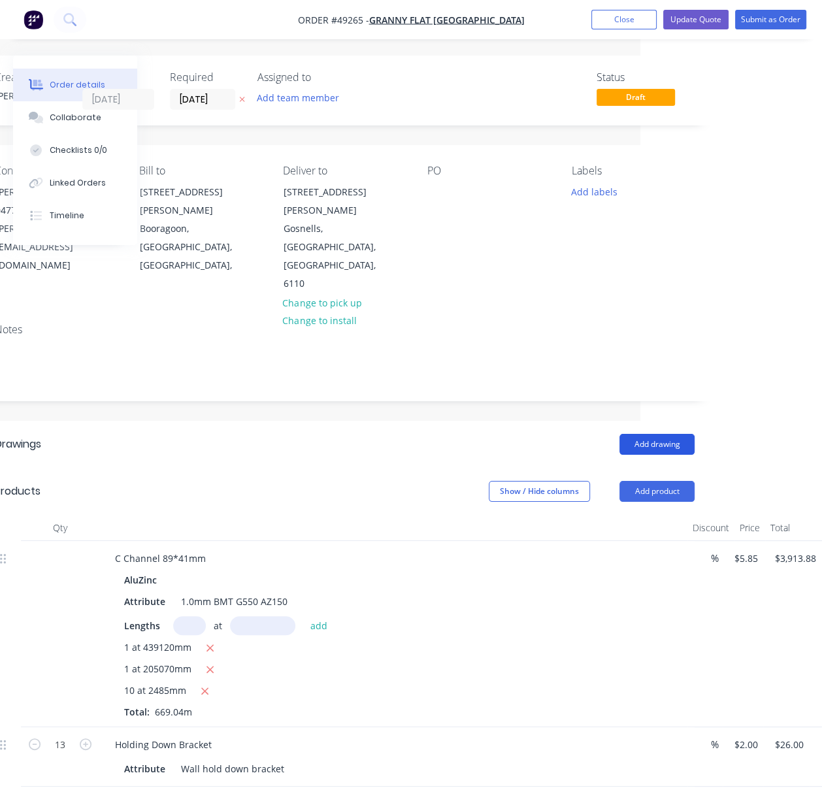
click at [659, 434] on button "Add drawing" at bounding box center [656, 444] width 75 height 21
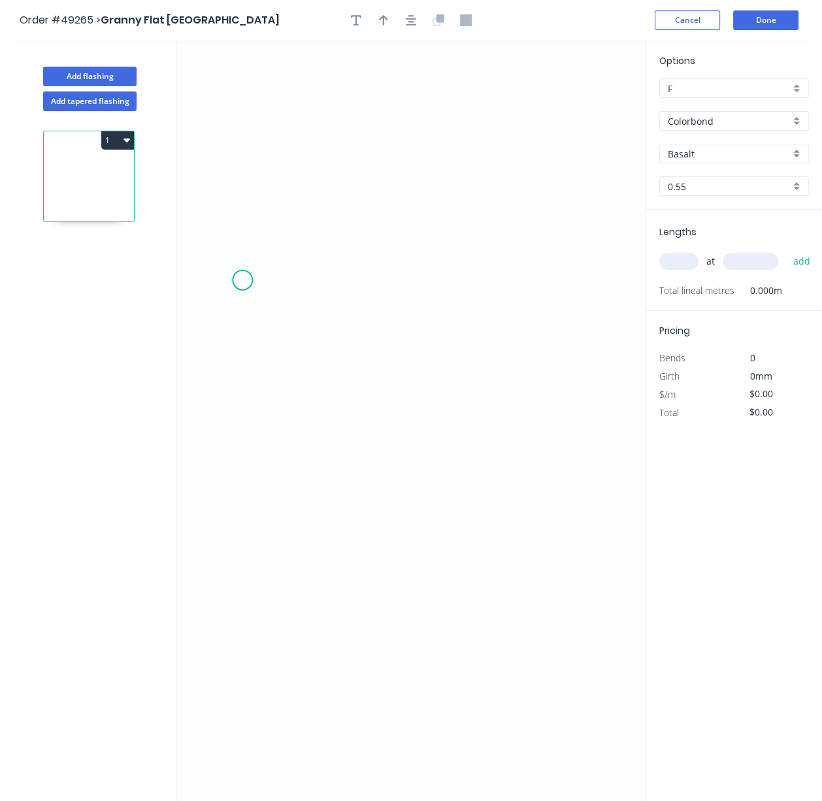
click at [242, 282] on icon "0" at bounding box center [410, 420] width 469 height 760
drag, startPoint x: 253, startPoint y: 260, endPoint x: 325, endPoint y: 255, distance: 71.4
click at [254, 260] on icon "0" at bounding box center [410, 420] width 469 height 760
click at [549, 261] on icon "0 ?" at bounding box center [410, 420] width 469 height 760
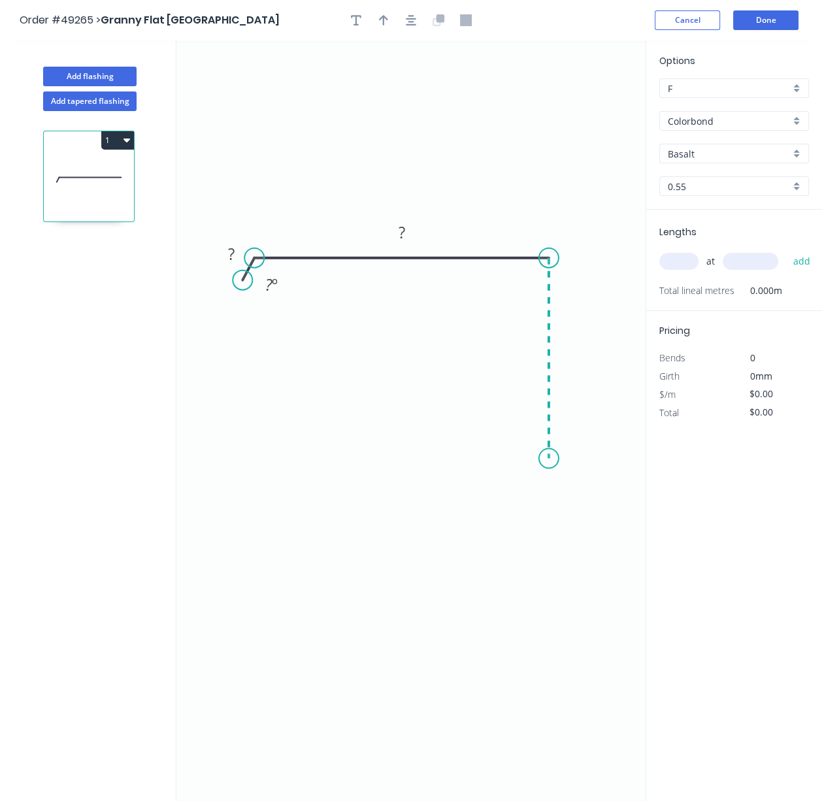
click at [555, 460] on icon "0 ? ? ? º" at bounding box center [410, 420] width 469 height 760
click at [502, 457] on icon "0 ? ? ? ? º" at bounding box center [410, 420] width 469 height 760
click at [504, 511] on icon "0 ? ? ? ? ? º" at bounding box center [410, 420] width 469 height 760
click at [491, 530] on icon "0 ? ? ? ? ? ? º" at bounding box center [410, 420] width 469 height 760
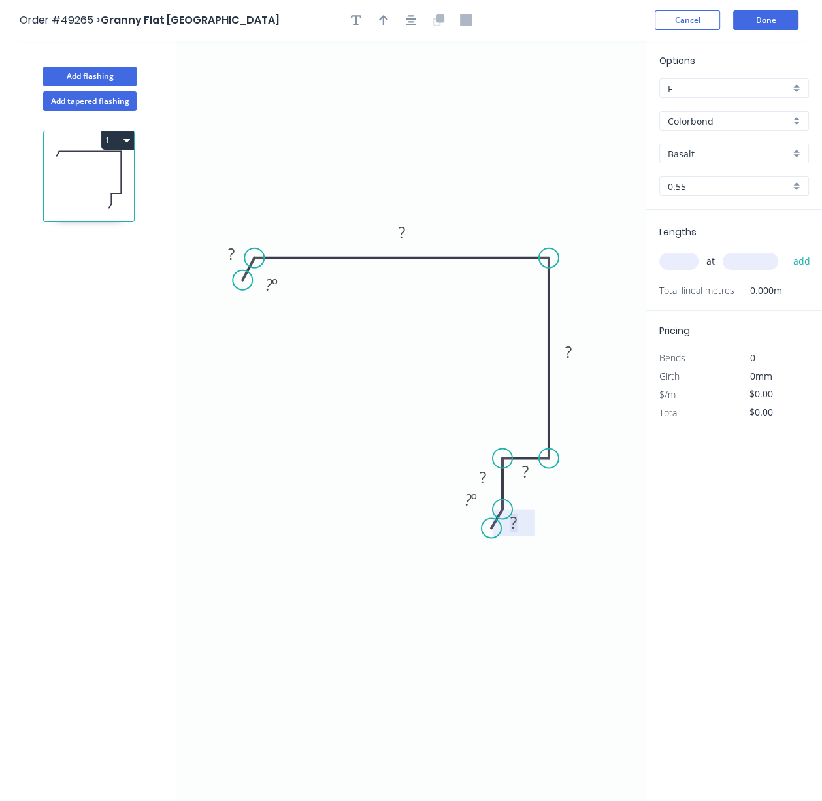
click at [518, 527] on rect at bounding box center [513, 523] width 26 height 18
click at [484, 483] on tspan "?" at bounding box center [482, 477] width 7 height 22
click at [523, 477] on tspan "?" at bounding box center [525, 471] width 7 height 22
click at [570, 359] on tspan "?" at bounding box center [568, 352] width 7 height 22
click at [410, 240] on rect at bounding box center [402, 233] width 26 height 18
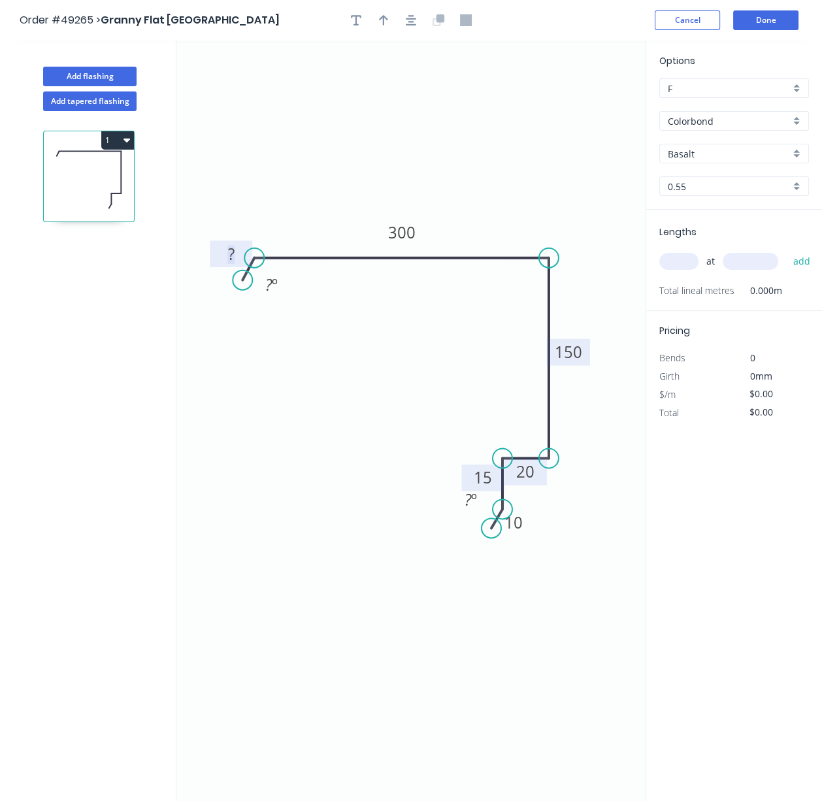
click at [230, 262] on tspan "?" at bounding box center [231, 254] width 7 height 22
click at [291, 357] on icon "0 30? 300 150 20 15 10 ? º ? º" at bounding box center [410, 420] width 469 height 760
click at [229, 257] on tspan "?" at bounding box center [231, 254] width 7 height 22
drag, startPoint x: 283, startPoint y: 347, endPoint x: 280, endPoint y: 298, distance: 49.1
click at [284, 347] on icon "0 30 300 150 20 15 10 ? º ? º" at bounding box center [410, 420] width 469 height 760
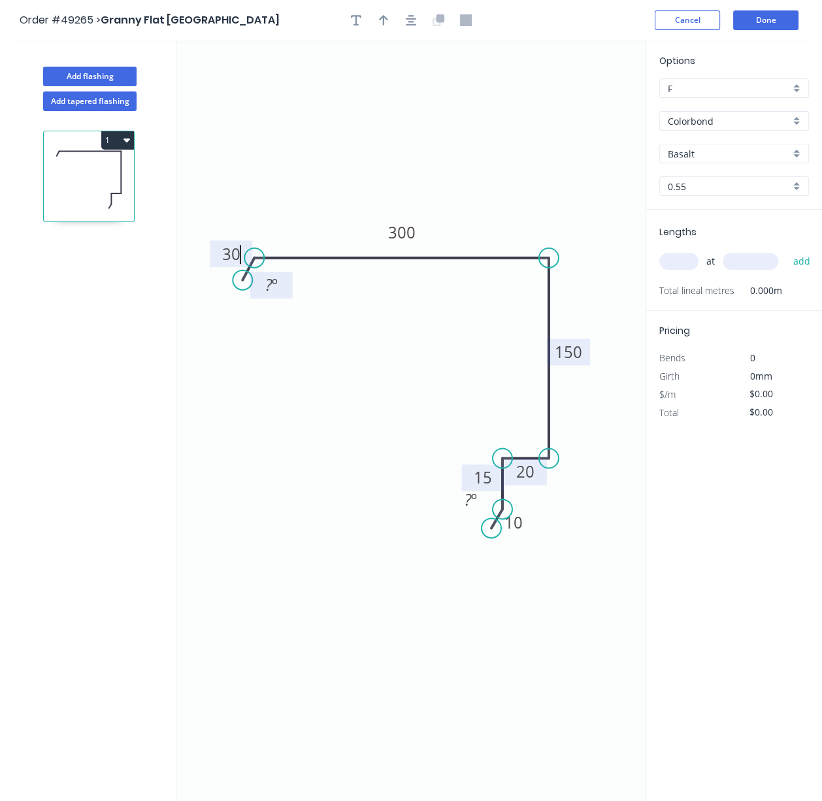
type input "$19.41"
click at [268, 288] on tspan "?" at bounding box center [267, 285] width 7 height 22
click at [321, 377] on icon "0 30 300 150 20 15 10 120 º ? º" at bounding box center [410, 420] width 469 height 760
click at [388, 28] on button "button" at bounding box center [384, 20] width 20 height 20
drag, startPoint x: 581, startPoint y: 105, endPoint x: 464, endPoint y: 223, distance: 166.3
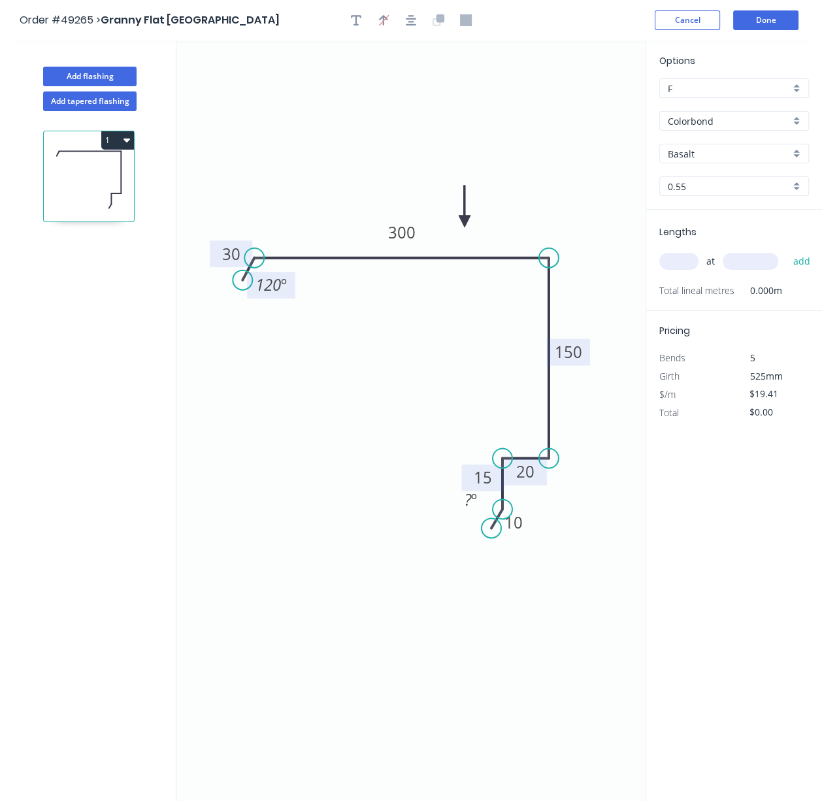
click at [464, 223] on icon at bounding box center [464, 206] width 12 height 42
click at [711, 157] on input "Basalt" at bounding box center [728, 154] width 122 height 14
click at [721, 186] on div "Woodland Grey" at bounding box center [734, 179] width 148 height 23
type input "Woodland Grey"
click at [676, 270] on input "text" at bounding box center [678, 261] width 39 height 17
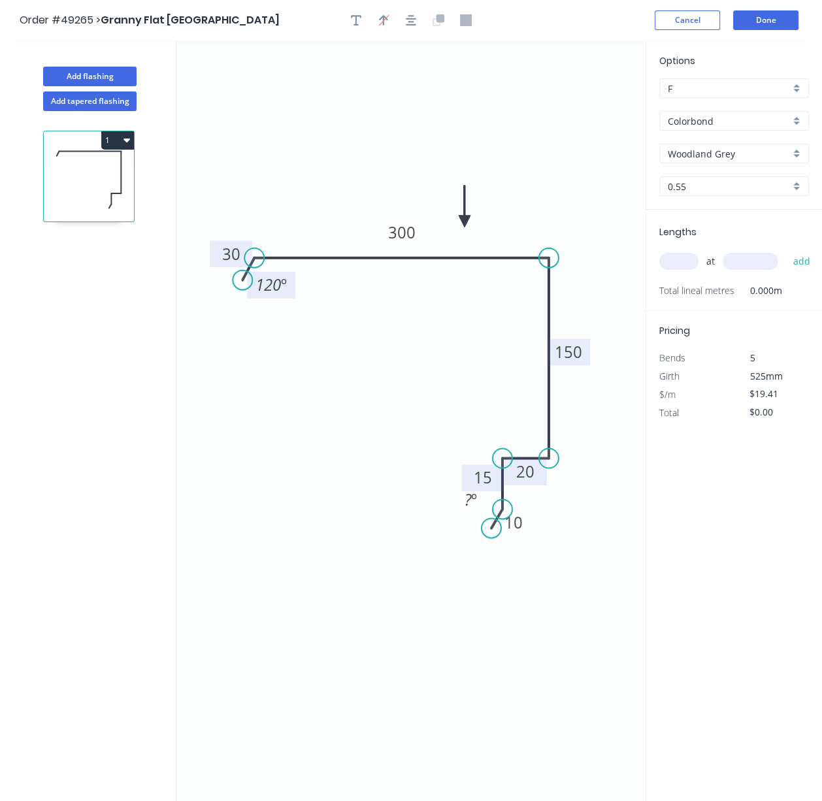
drag, startPoint x: 688, startPoint y: 551, endPoint x: 689, endPoint y: 541, distance: 9.2
click at [689, 551] on div "Options F F Colorbond Colorbond Woodland Grey Woodland Grey 0.55 0.55 Lengths a…" at bounding box center [733, 420] width 176 height 761
click at [687, 270] on input "text" at bounding box center [678, 261] width 39 height 17
type input "2"
type input "7600"
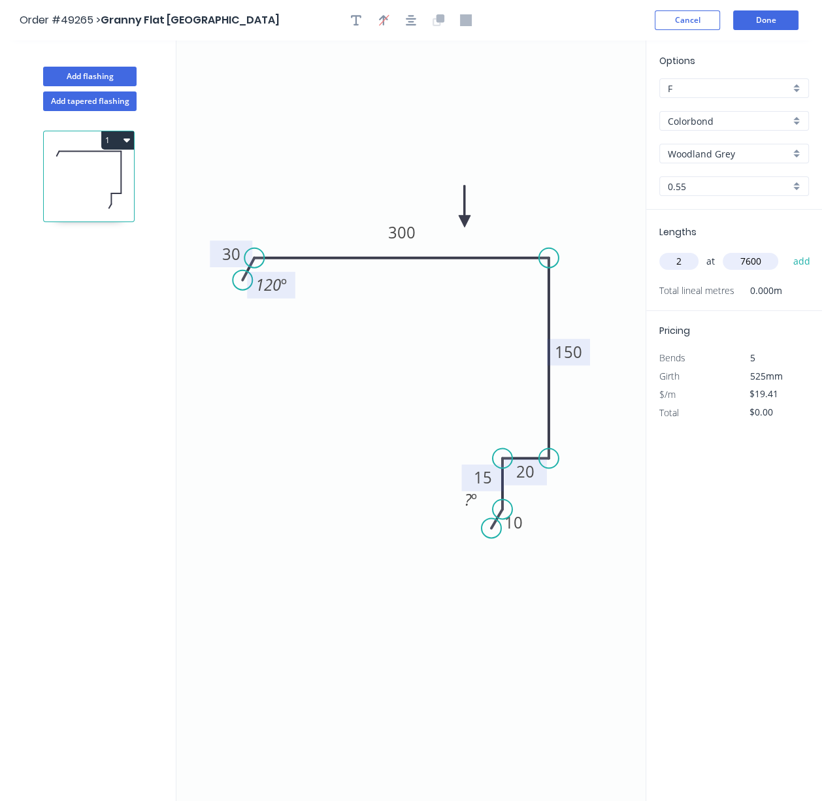
click at [786, 250] on button "add" at bounding box center [801, 261] width 31 height 22
click at [130, 142] on icon "button" at bounding box center [126, 140] width 7 height 4
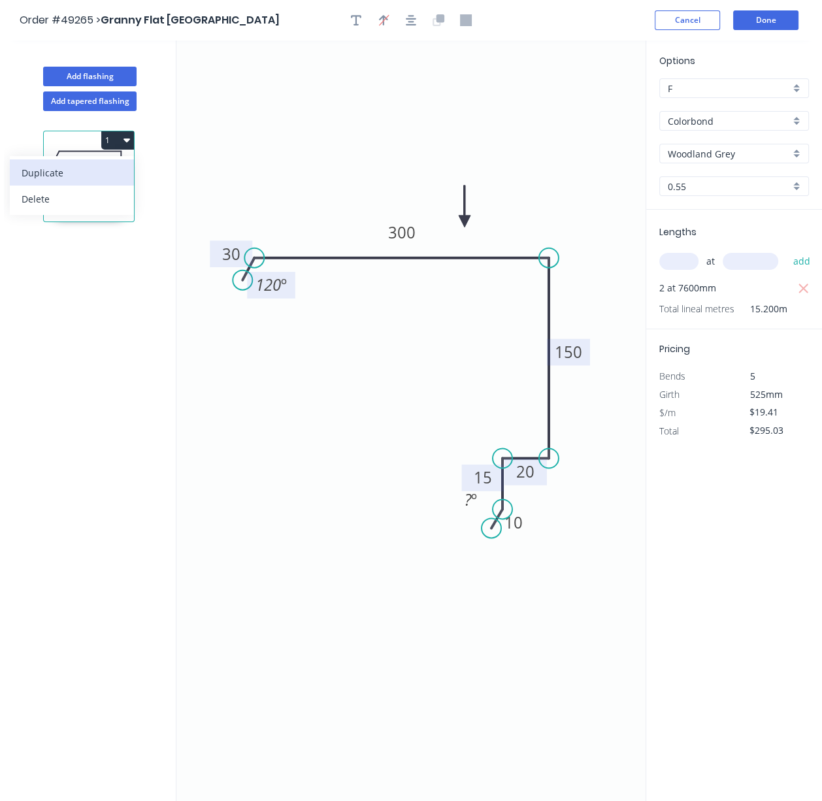
click at [71, 182] on div "Duplicate" at bounding box center [72, 172] width 101 height 19
type input "$0.00"
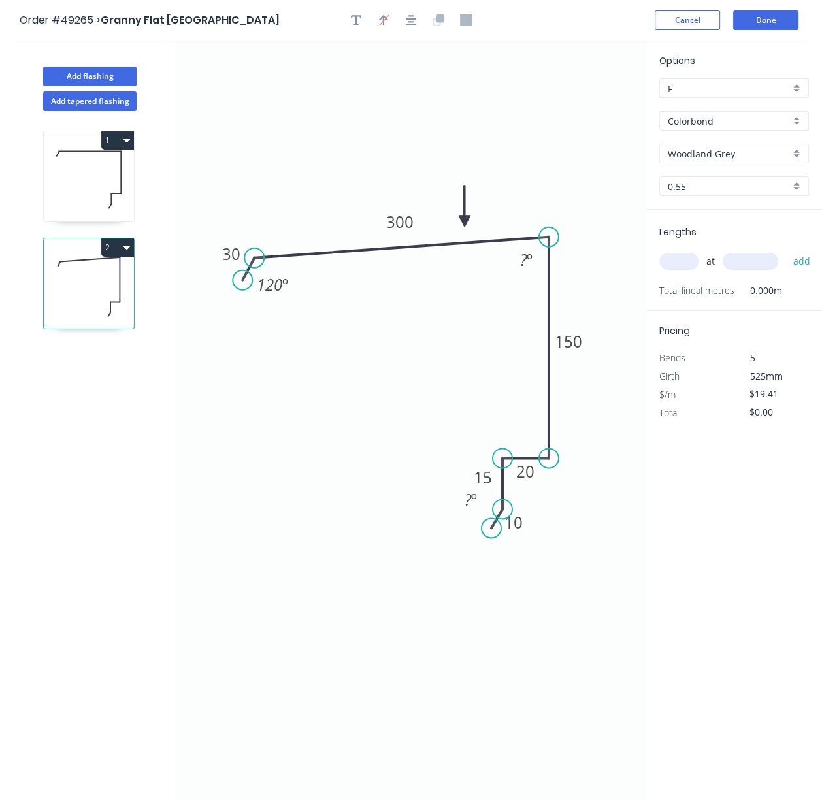
drag, startPoint x: 550, startPoint y: 261, endPoint x: 549, endPoint y: 239, distance: 22.2
click at [549, 239] on circle at bounding box center [549, 237] width 20 height 20
click at [523, 264] on tspan "?" at bounding box center [523, 260] width 7 height 22
click at [443, 349] on icon "0 30 300 150 20 15 10 120 º 85 º ? º" at bounding box center [410, 420] width 469 height 760
click at [677, 270] on input "text" at bounding box center [678, 261] width 39 height 17
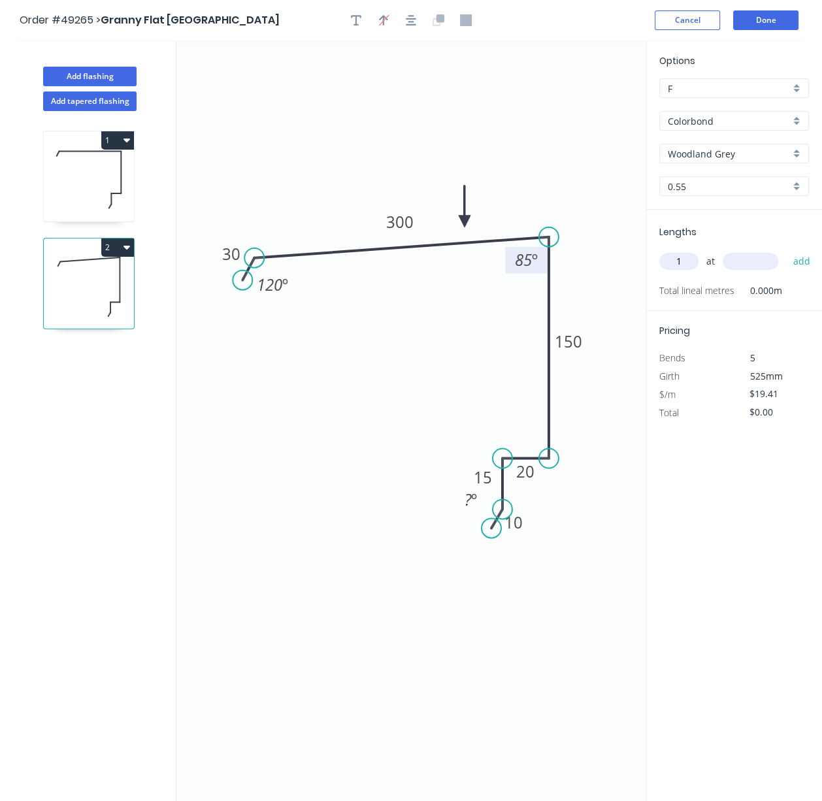
type input "1"
type input "5900"
click at [786, 250] on button "add" at bounding box center [801, 261] width 31 height 22
type input "$114.52"
click at [105, 80] on button "Add flashing" at bounding box center [89, 77] width 93 height 20
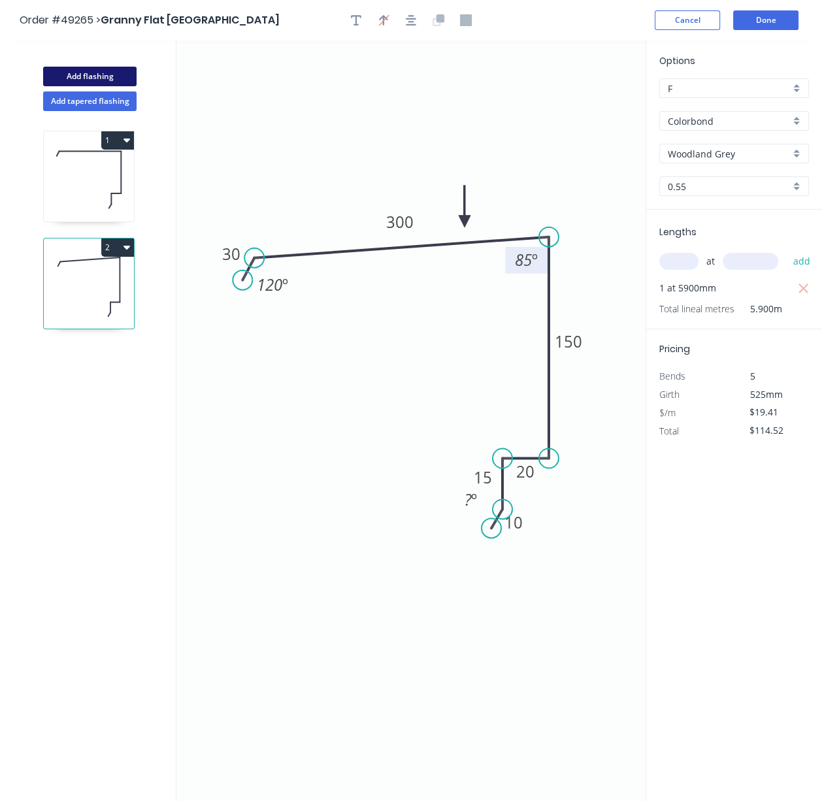
type input "$0.00"
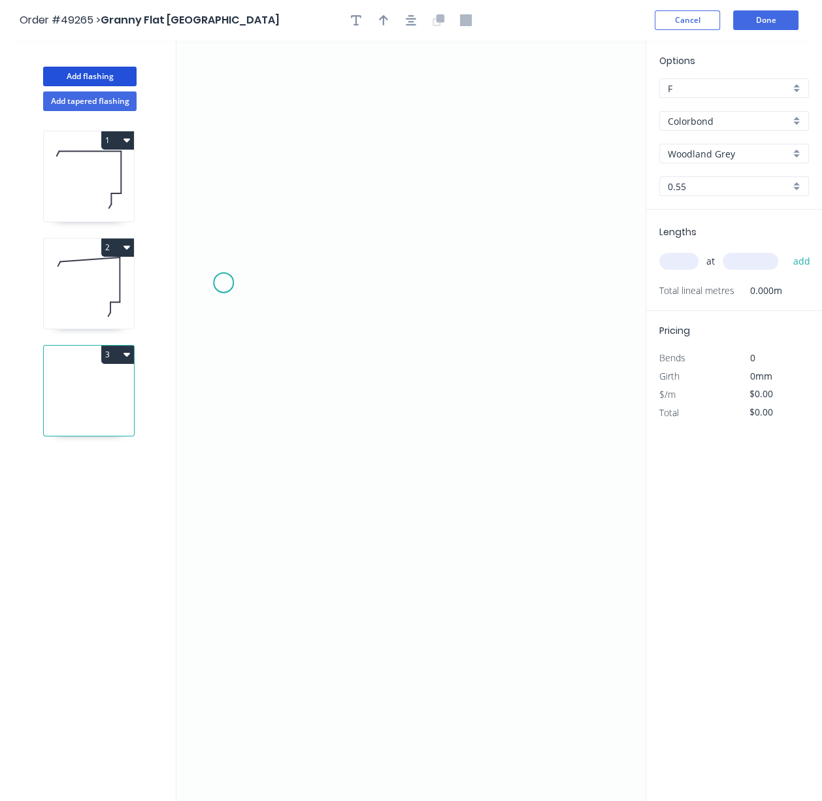
click at [214, 280] on icon "0" at bounding box center [410, 420] width 469 height 760
click at [338, 296] on icon "0" at bounding box center [410, 420] width 469 height 760
click at [340, 438] on icon "0 ?" at bounding box center [410, 420] width 469 height 760
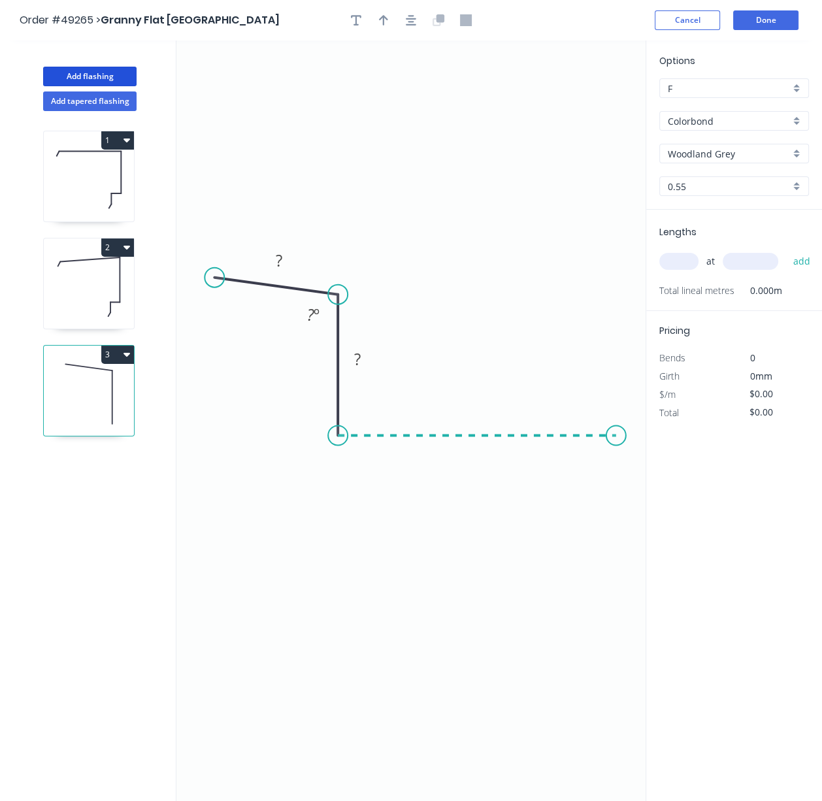
click at [616, 436] on icon "0 ? ? ? º" at bounding box center [410, 420] width 469 height 760
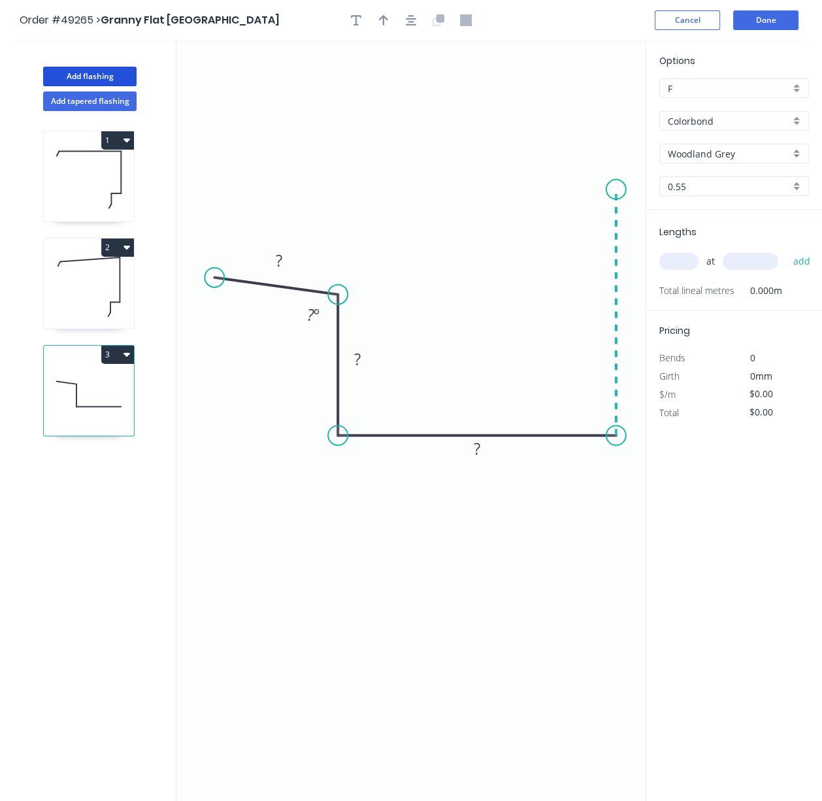
click at [615, 191] on icon "0 ? ? ? ? º" at bounding box center [410, 420] width 469 height 760
click at [604, 170] on icon "0 ? ? ? ? ? º" at bounding box center [410, 420] width 469 height 760
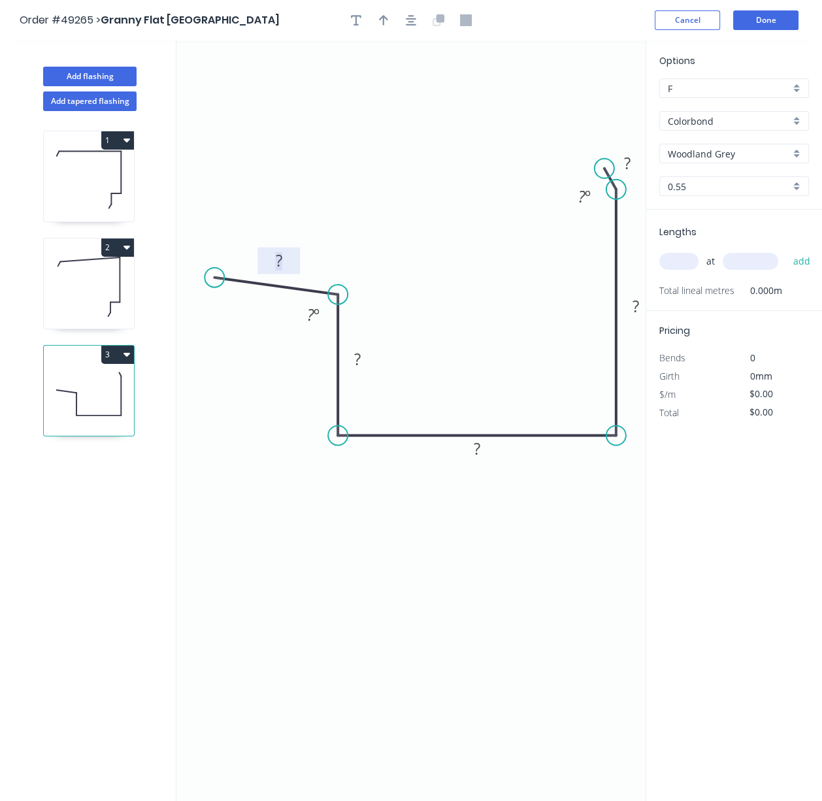
click at [289, 266] on rect at bounding box center [279, 261] width 26 height 18
click at [308, 315] on tspan "?" at bounding box center [310, 315] width 7 height 22
click at [366, 356] on rect at bounding box center [357, 360] width 26 height 18
click at [488, 453] on rect at bounding box center [477, 449] width 26 height 18
click at [637, 307] on tspan "?" at bounding box center [635, 306] width 7 height 22
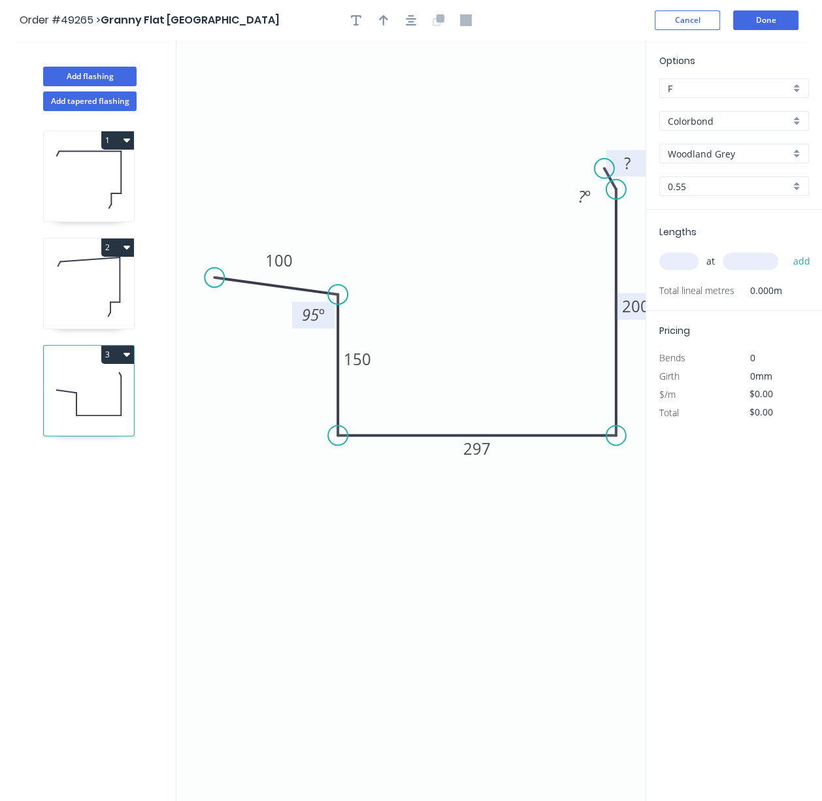
click at [629, 161] on tspan "?" at bounding box center [627, 163] width 7 height 22
click at [523, 554] on icon "0 100 150 297 200 10 95 º ? º" at bounding box center [410, 420] width 469 height 760
type input "$24.20"
click at [385, 22] on icon "button" at bounding box center [383, 20] width 9 height 12
drag, startPoint x: 578, startPoint y: 107, endPoint x: 415, endPoint y: 294, distance: 248.1
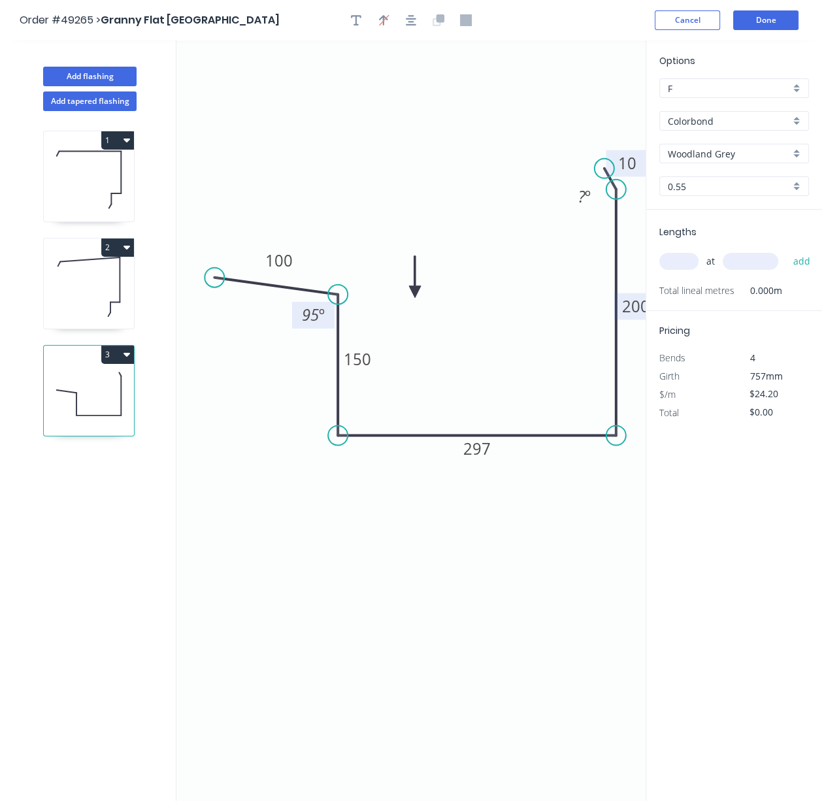
click at [415, 294] on icon at bounding box center [415, 277] width 12 height 42
click at [679, 270] on input "text" at bounding box center [678, 261] width 39 height 17
click at [0, 289] on html "Order #49265 > Granny Flat WA Cancel Done Add flashing Add tapered flashing 1 2…" at bounding box center [411, 412] width 822 height 825
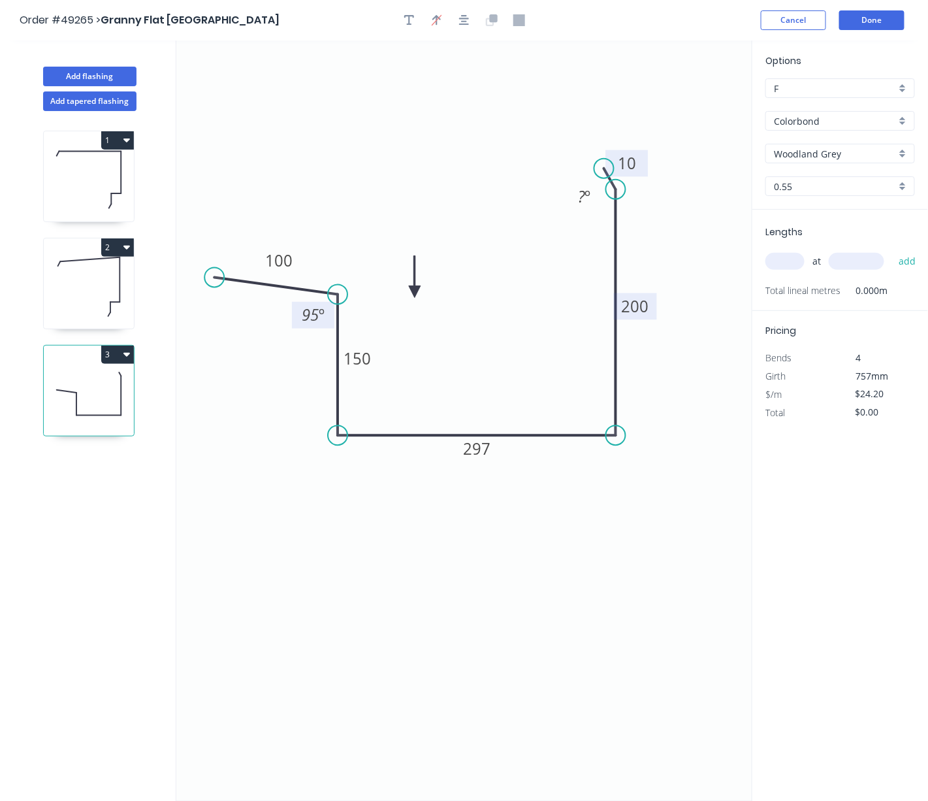
click at [790, 270] on input "text" at bounding box center [784, 261] width 39 height 17
type input "1"
type input "5900"
click at [892, 250] on button "add" at bounding box center [907, 261] width 31 height 22
type input "$142.78"
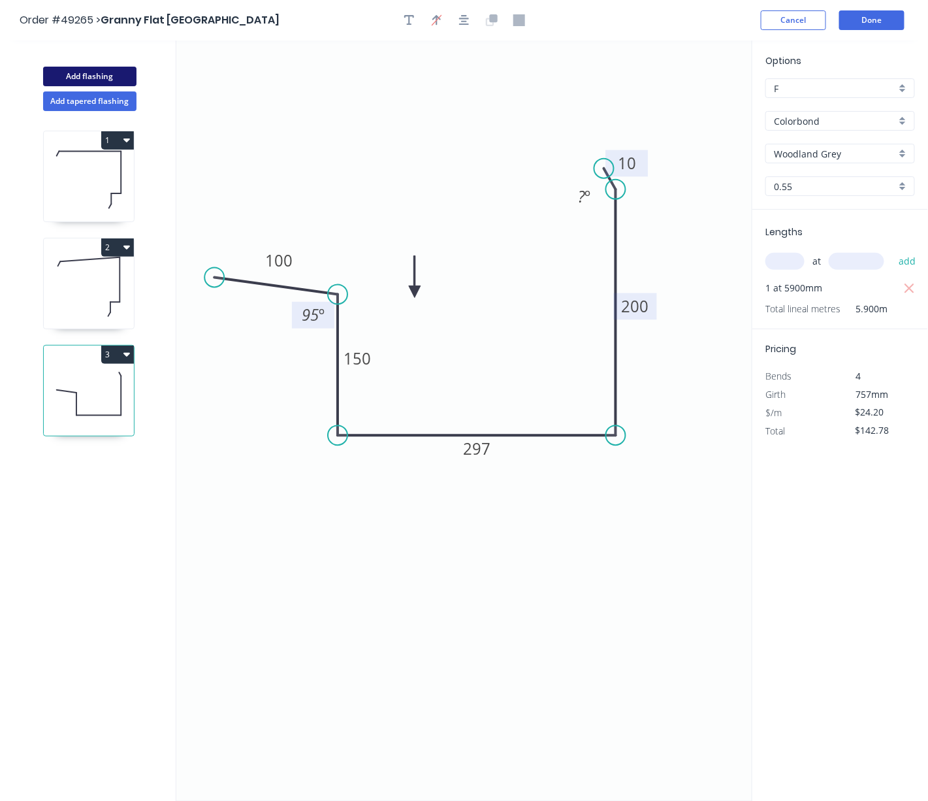
click at [112, 77] on button "Add flashing" at bounding box center [89, 77] width 93 height 20
type input "$0.00"
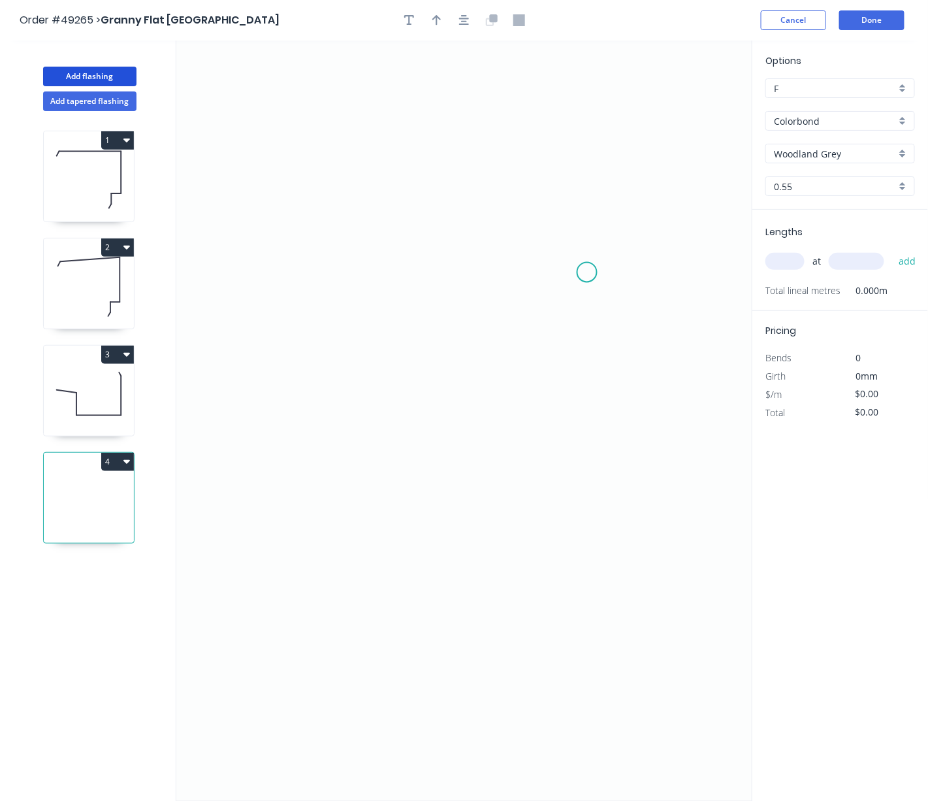
click at [587, 274] on icon "0" at bounding box center [464, 420] width 576 height 760
click at [592, 259] on icon at bounding box center [589, 264] width 5 height 15
drag, startPoint x: 588, startPoint y: 272, endPoint x: 551, endPoint y: 581, distance: 311.1
click at [551, 581] on circle at bounding box center [551, 578] width 20 height 20
drag, startPoint x: 592, startPoint y: 255, endPoint x: 628, endPoint y: 543, distance: 290.9
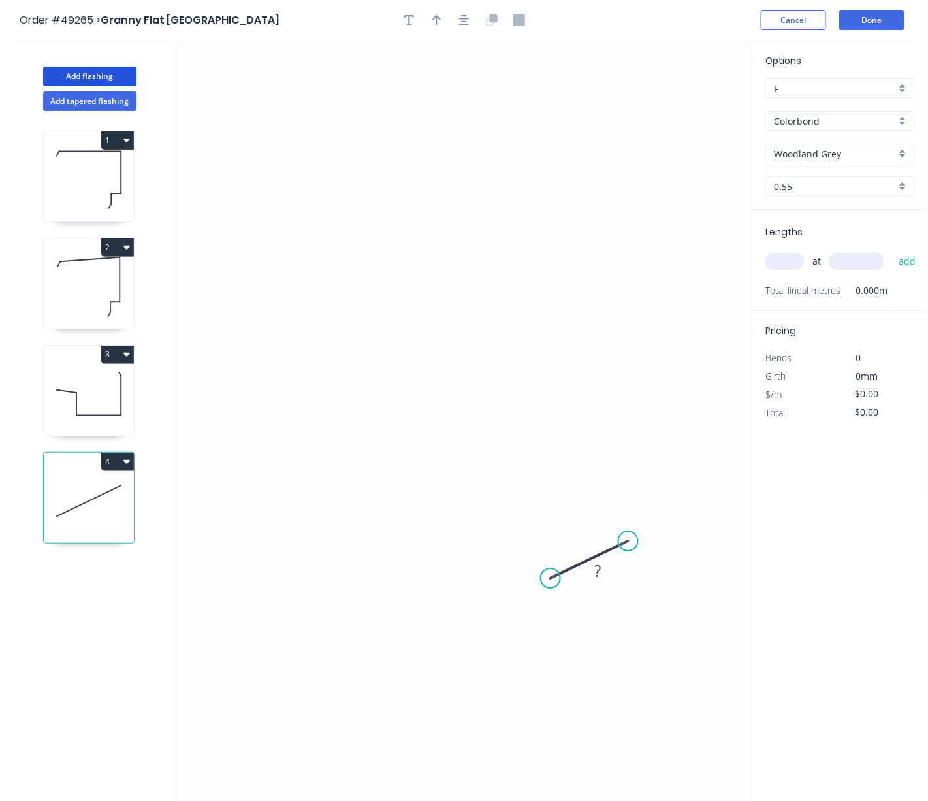
click at [628, 543] on circle at bounding box center [628, 541] width 20 height 20
drag, startPoint x: 572, startPoint y: 594, endPoint x: 616, endPoint y: 571, distance: 49.4
click at [616, 571] on circle at bounding box center [616, 568] width 20 height 20
click at [629, 542] on circle at bounding box center [628, 541] width 20 height 20
click at [688, 544] on icon "0 ?" at bounding box center [464, 420] width 576 height 760
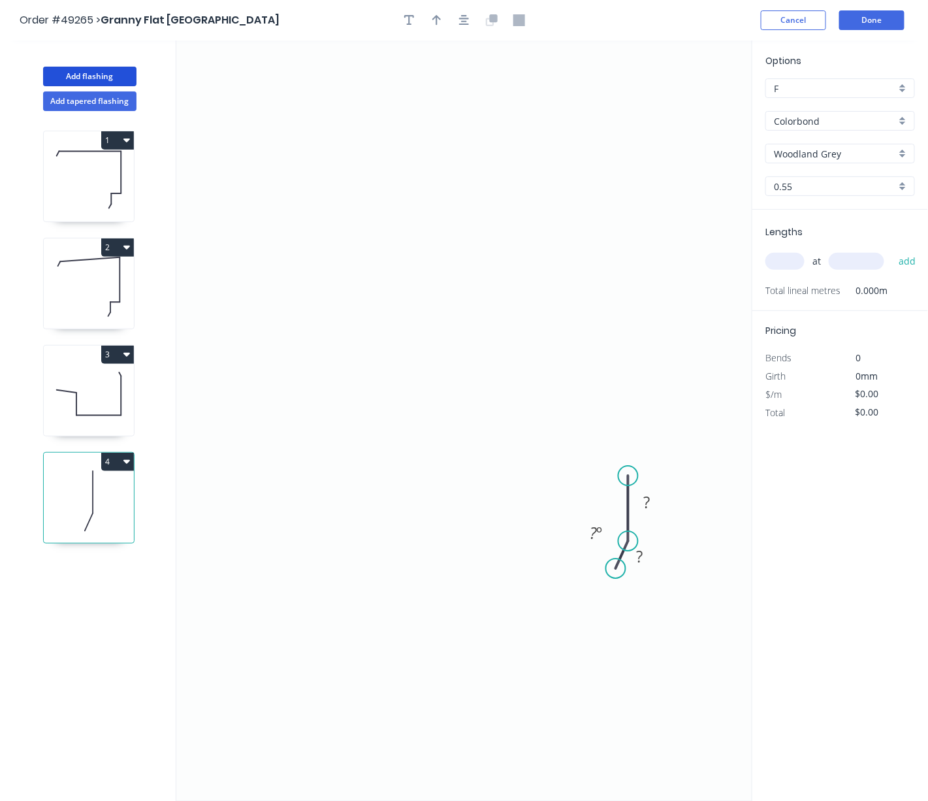
drag, startPoint x: 691, startPoint y: 543, endPoint x: 626, endPoint y: 478, distance: 91.9
click at [626, 478] on circle at bounding box center [628, 476] width 20 height 20
drag, startPoint x: 628, startPoint y: 478, endPoint x: 660, endPoint y: 479, distance: 32.0
click at [629, 478] on circle at bounding box center [628, 476] width 20 height 20
click at [630, 475] on circle at bounding box center [628, 476] width 20 height 20
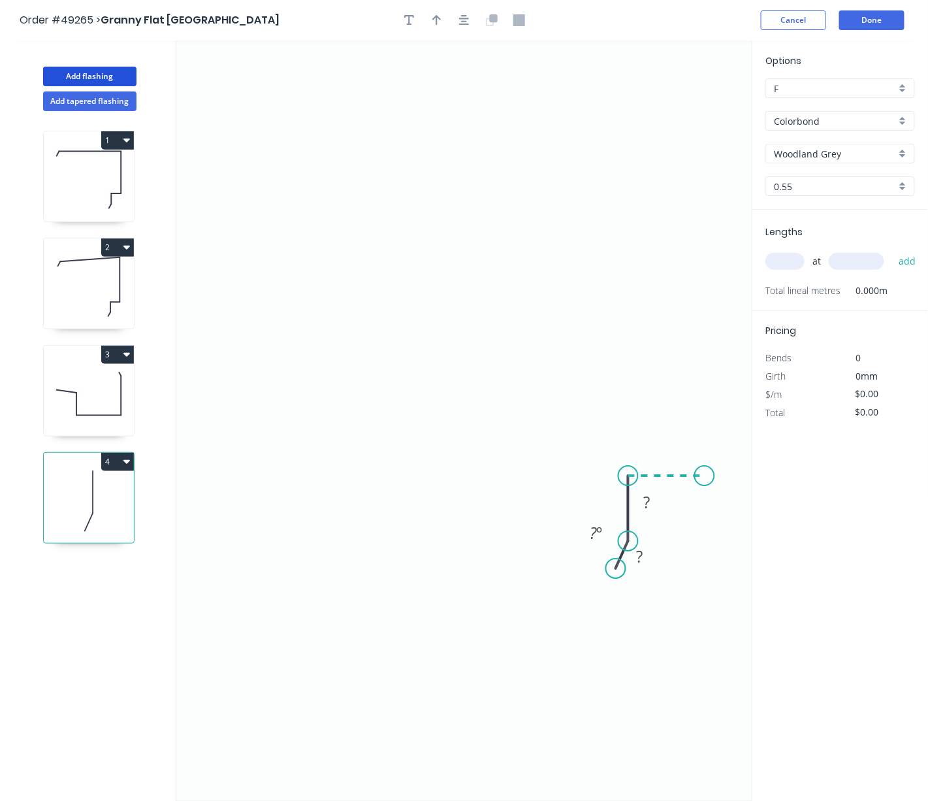
click at [705, 475] on icon "0 ? ? ? º" at bounding box center [464, 420] width 576 height 760
click at [706, 207] on icon "0 ? ? ? ? º" at bounding box center [464, 420] width 576 height 760
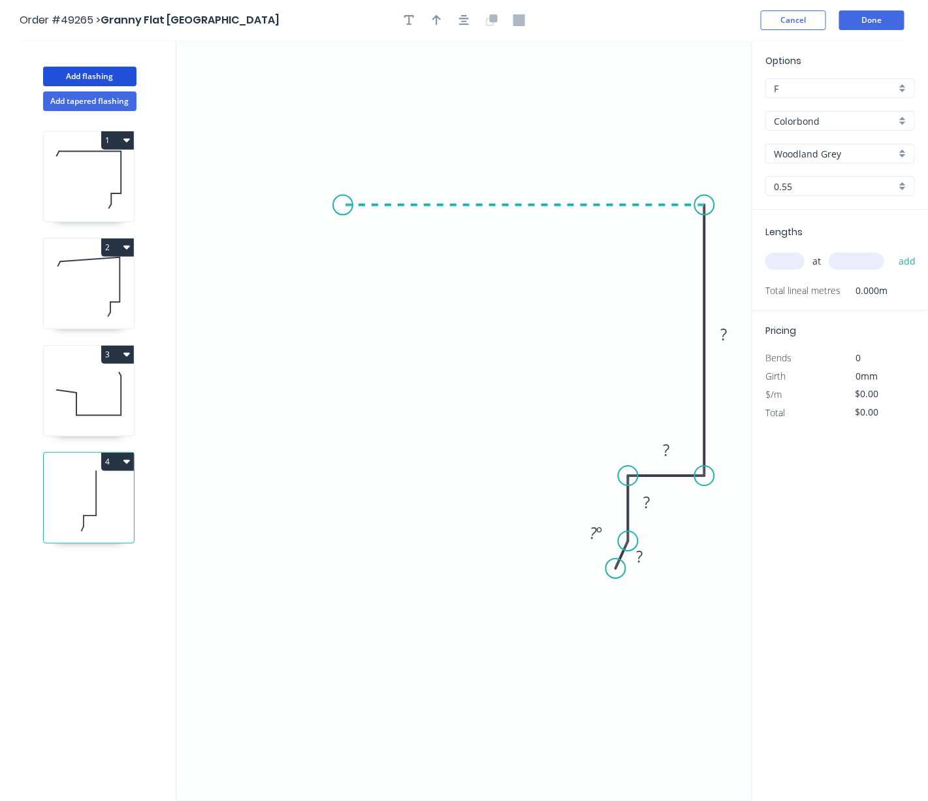
click at [343, 202] on icon "0 ? ? ? ? ? º" at bounding box center [464, 420] width 576 height 760
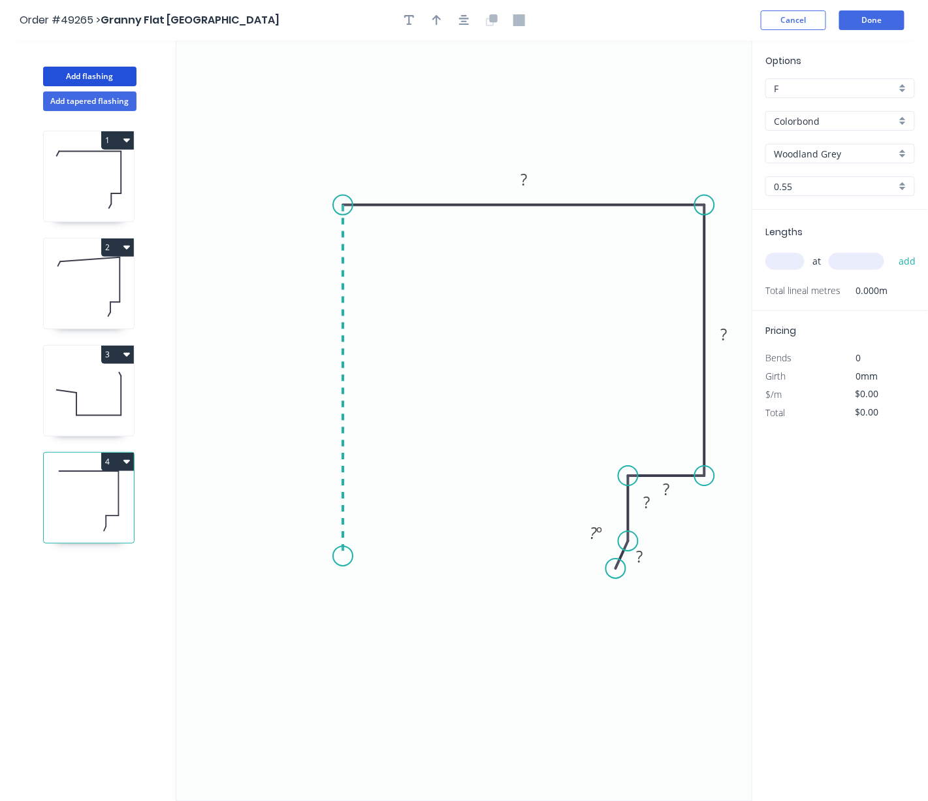
click at [335, 558] on icon "0 ? ? ? ? ? ? º" at bounding box center [464, 420] width 576 height 760
click at [329, 600] on icon "0 ? ? ? ? ? ? ? º" at bounding box center [464, 420] width 576 height 760
click at [354, 579] on tspan "?" at bounding box center [354, 577] width 7 height 22
click at [312, 560] on tspan "º" at bounding box center [314, 550] width 6 height 22
click at [373, 378] on rect at bounding box center [362, 375] width 26 height 18
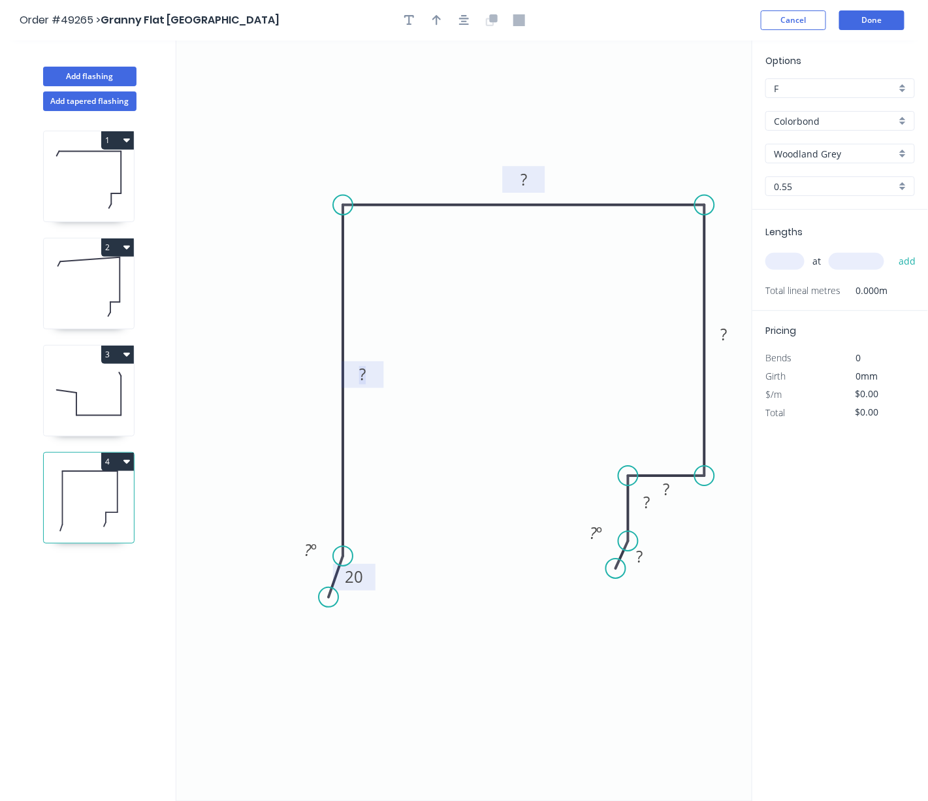
click at [530, 183] on rect at bounding box center [524, 180] width 26 height 18
click at [649, 561] on rect at bounding box center [640, 558] width 26 height 18
click at [645, 509] on tspan "?" at bounding box center [646, 502] width 7 height 22
click at [675, 494] on rect at bounding box center [666, 490] width 26 height 18
click at [690, 590] on icon "0 20 ? ? ? 20 15 10 ? º ? º" at bounding box center [464, 420] width 576 height 760
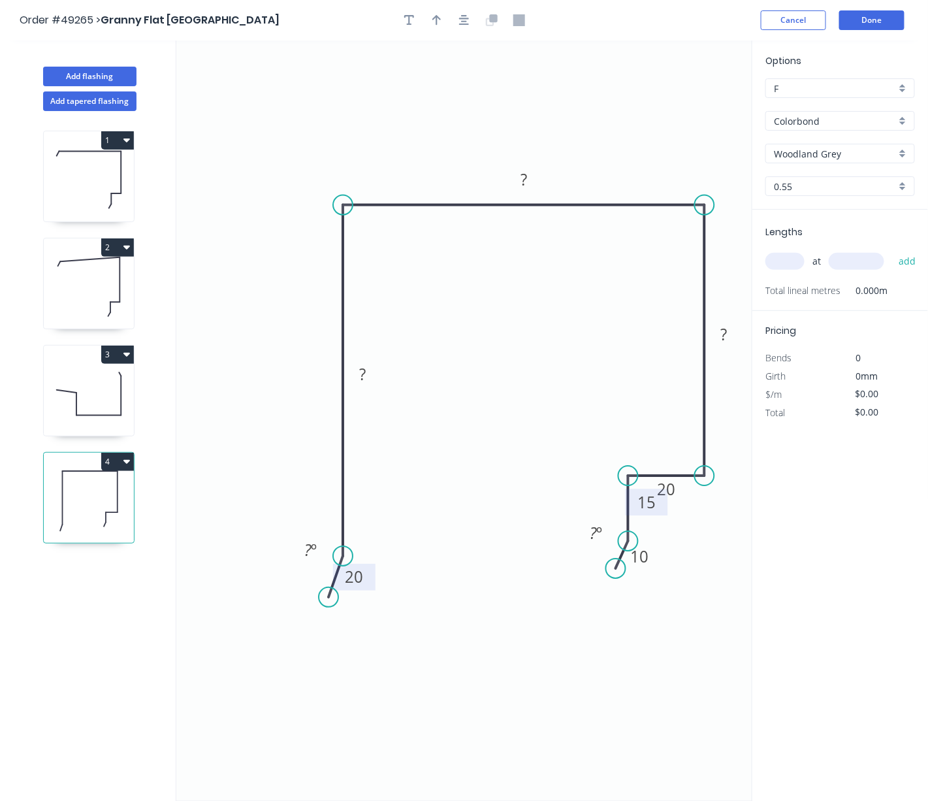
click at [649, 507] on tspan "15" at bounding box center [646, 502] width 18 height 22
drag, startPoint x: 666, startPoint y: 514, endPoint x: 669, endPoint y: 534, distance: 19.8
click at [669, 534] on rect at bounding box center [649, 522] width 42 height 27
click at [701, 554] on icon "0 20 ? ? ? 20 15 10 ? º ? º" at bounding box center [464, 420] width 576 height 760
click at [729, 340] on rect at bounding box center [724, 335] width 26 height 18
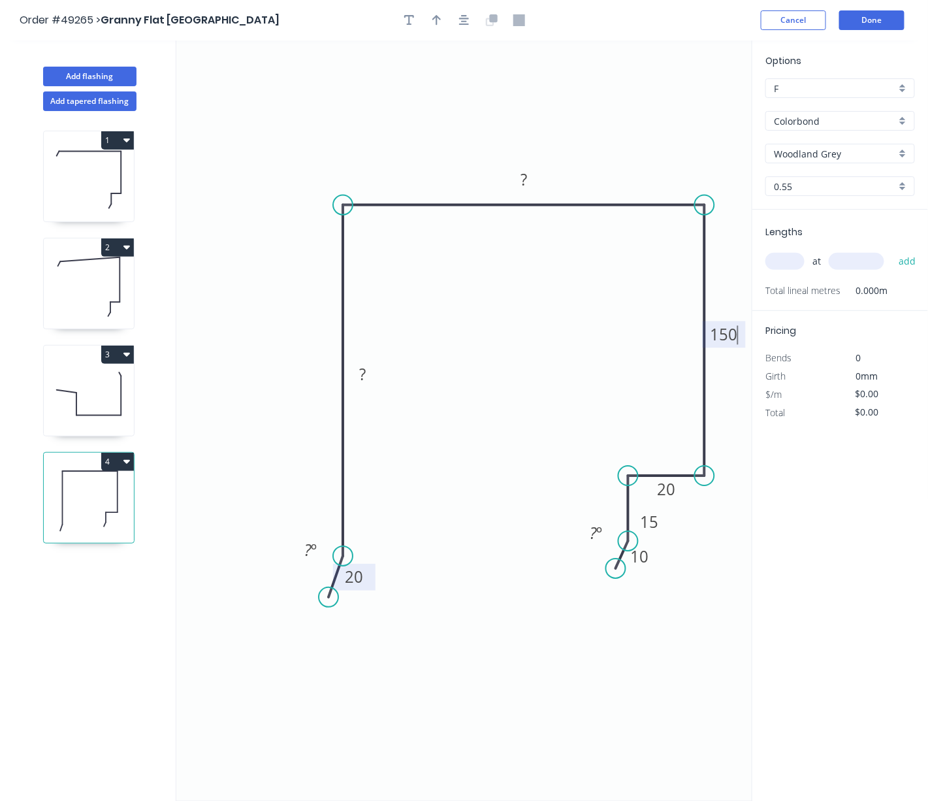
click at [692, 637] on icon "0 20 ? ? 150 20 15 10 ? º ? º" at bounding box center [464, 420] width 576 height 760
click at [531, 176] on rect at bounding box center [524, 180] width 26 height 18
click at [437, 460] on icon "0 20 ? 112 150 20 15 10 ? º ? º" at bounding box center [464, 420] width 576 height 760
click at [367, 382] on rect at bounding box center [362, 375] width 26 height 18
click at [476, 543] on icon "0 20 ? 112 150 20 15 10 ? º ? º" at bounding box center [464, 420] width 576 height 760
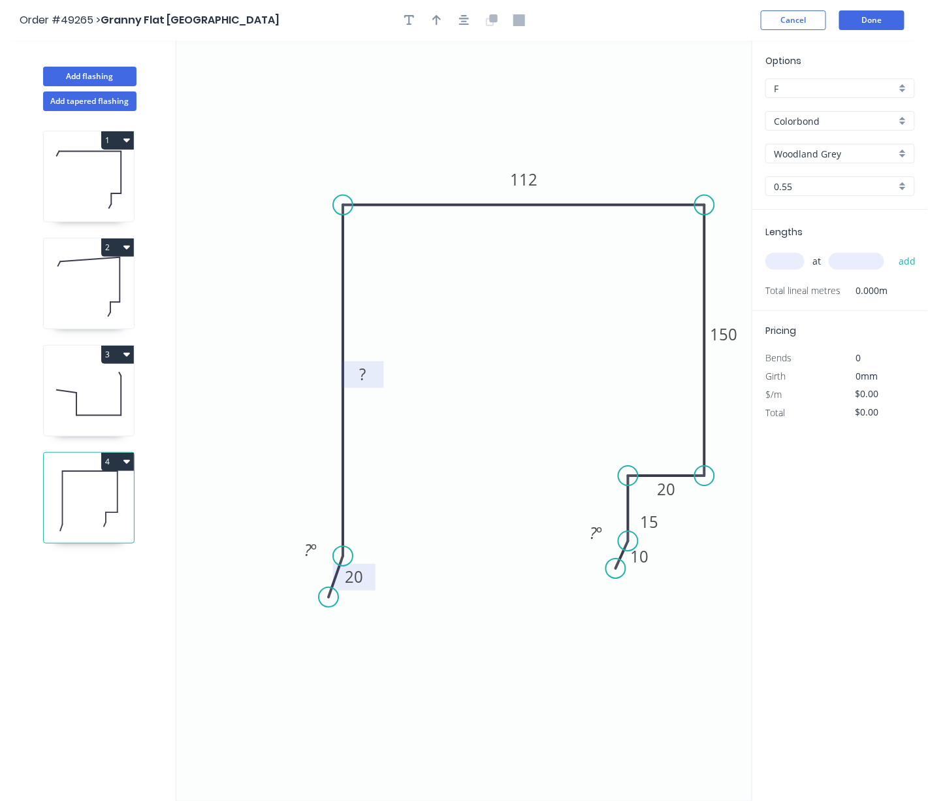
click at [369, 372] on rect at bounding box center [362, 375] width 26 height 18
click at [624, 340] on icon "0 20 105 112 150 20 15 10 ? º ? º" at bounding box center [464, 420] width 576 height 760
type input "$17.47"
click at [437, 24] on icon "button" at bounding box center [436, 20] width 9 height 12
drag, startPoint x: 646, startPoint y: 103, endPoint x: 423, endPoint y: 148, distance: 227.7
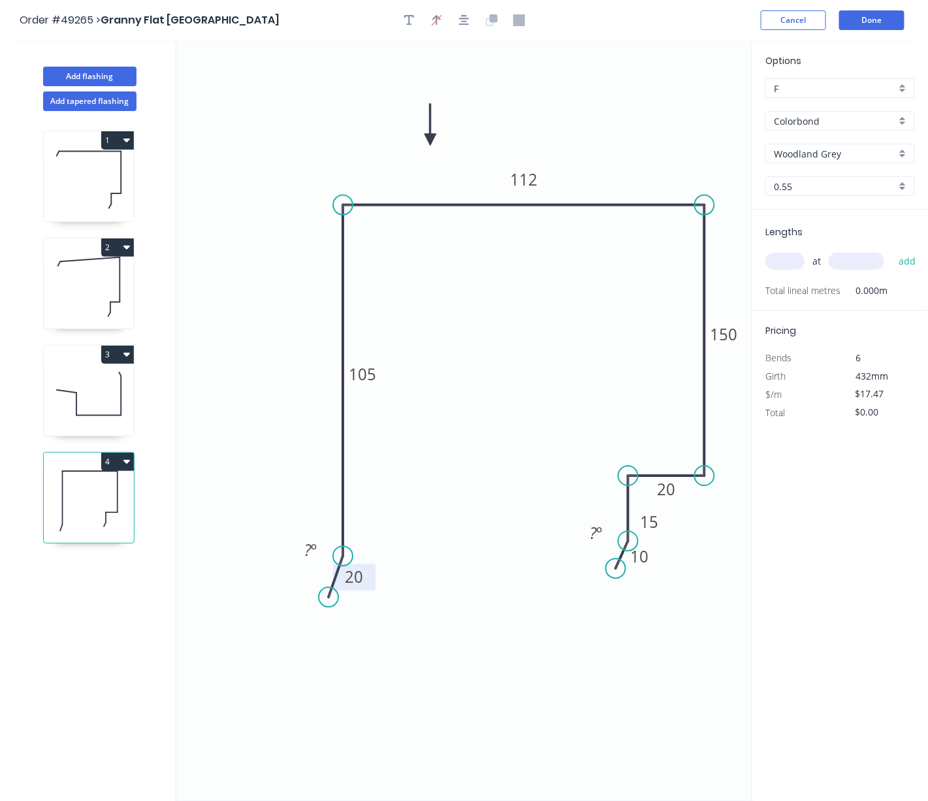
click at [425, 146] on icon at bounding box center [431, 125] width 12 height 42
click at [783, 270] on input "text" at bounding box center [784, 261] width 39 height 17
type input "1"
type input "5900"
click at [892, 250] on button "add" at bounding box center [907, 261] width 31 height 22
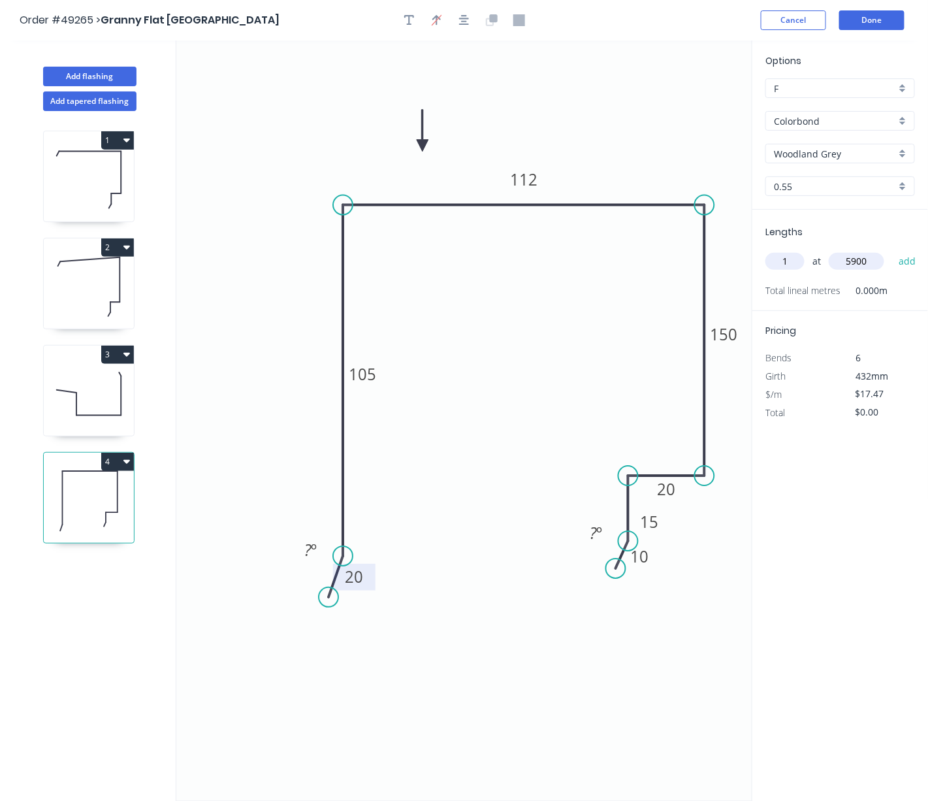
type input "$103.07"
click at [410, 23] on icon "button" at bounding box center [409, 20] width 10 height 12
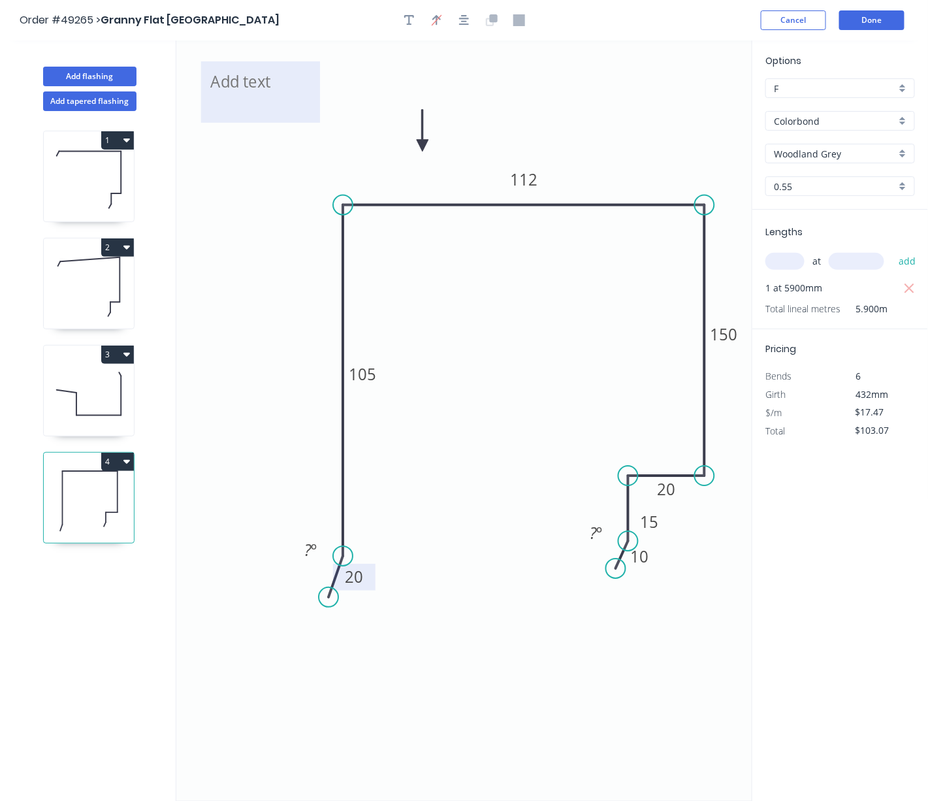
click at [231, 85] on textarea at bounding box center [261, 92] width 106 height 48
type textarea "TBC"
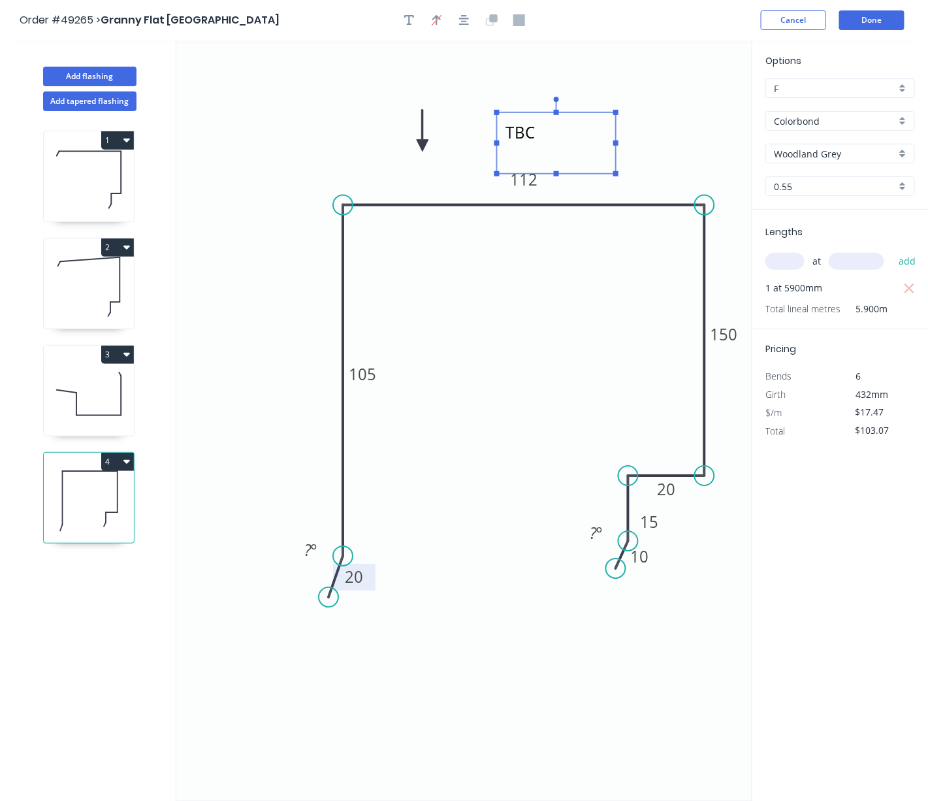
drag, startPoint x: 283, startPoint y: 66, endPoint x: 579, endPoint y: 117, distance: 300.2
click at [579, 117] on rect at bounding box center [556, 142] width 119 height 61
click at [76, 415] on icon at bounding box center [76, 404] width 0 height 23
click at [88, 419] on icon at bounding box center [89, 394] width 90 height 84
type input "$24.20"
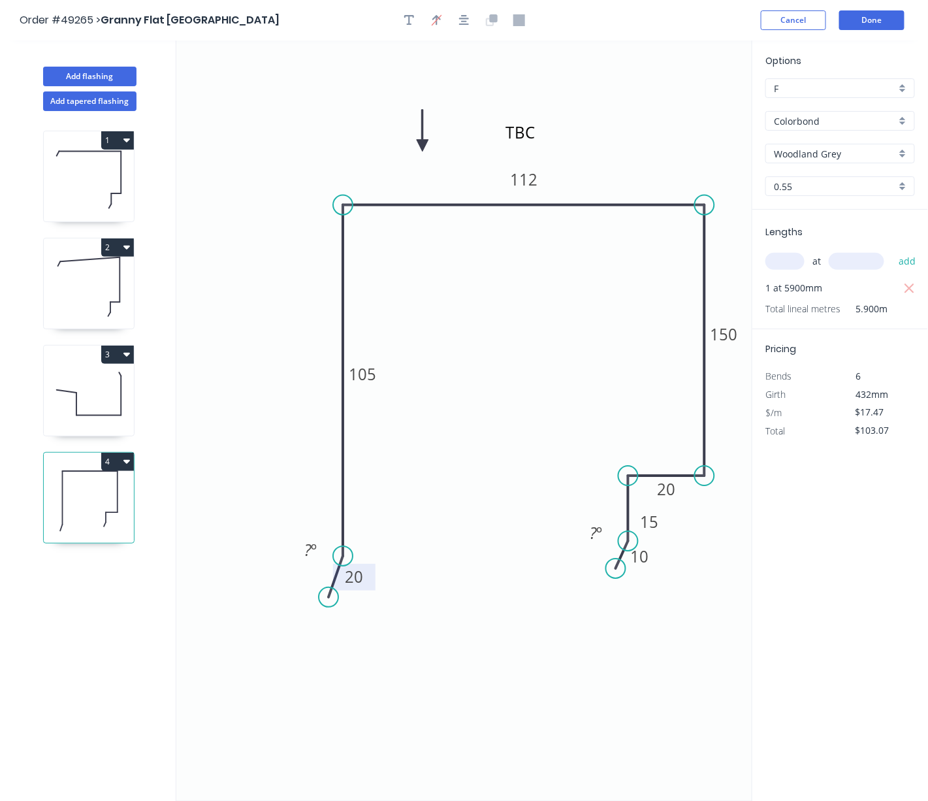
type input "$142.78"
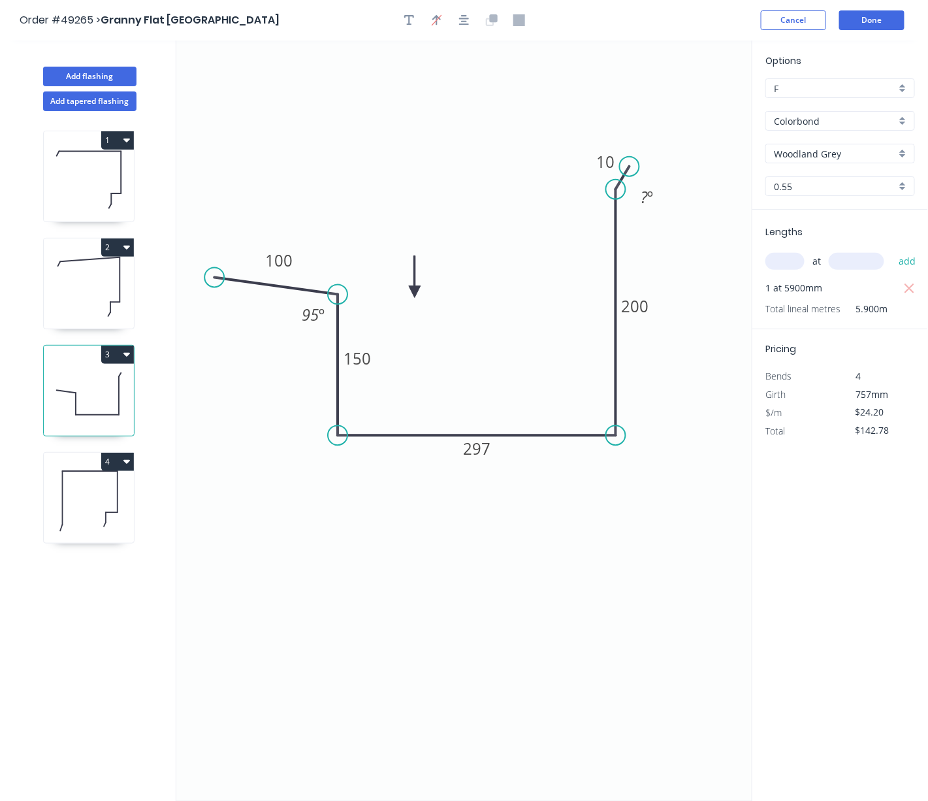
drag, startPoint x: 605, startPoint y: 167, endPoint x: 630, endPoint y: 168, distance: 24.2
click at [630, 168] on circle at bounding box center [630, 167] width 20 height 20
click at [410, 26] on icon "button" at bounding box center [409, 20] width 10 height 12
click at [260, 93] on textarea at bounding box center [261, 92] width 106 height 48
type textarea "t"
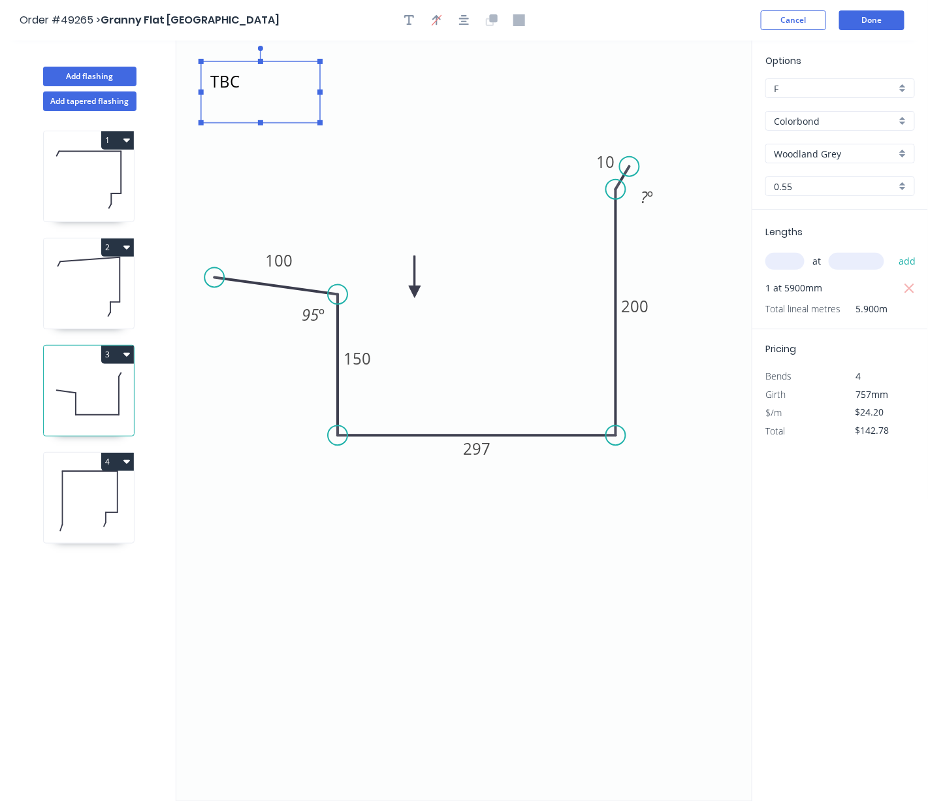
type textarea "TBC"
drag, startPoint x: 283, startPoint y: 64, endPoint x: 455, endPoint y: 167, distance: 200.6
click at [455, 167] on rect at bounding box center [431, 194] width 119 height 61
click at [848, 551] on div "Options F F Colorbond Colorbond Woodland Grey Woodland Grey 0.55 0.55 Lengths a…" at bounding box center [840, 420] width 176 height 761
click at [877, 24] on button "Done" at bounding box center [871, 20] width 65 height 20
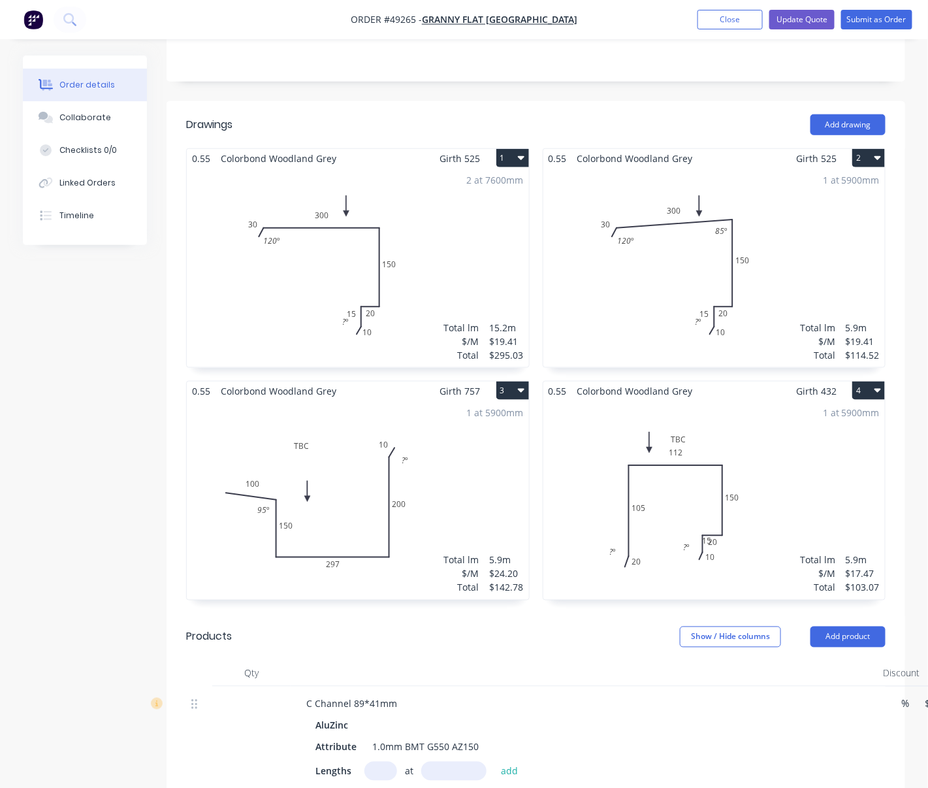
scroll to position [406, 0]
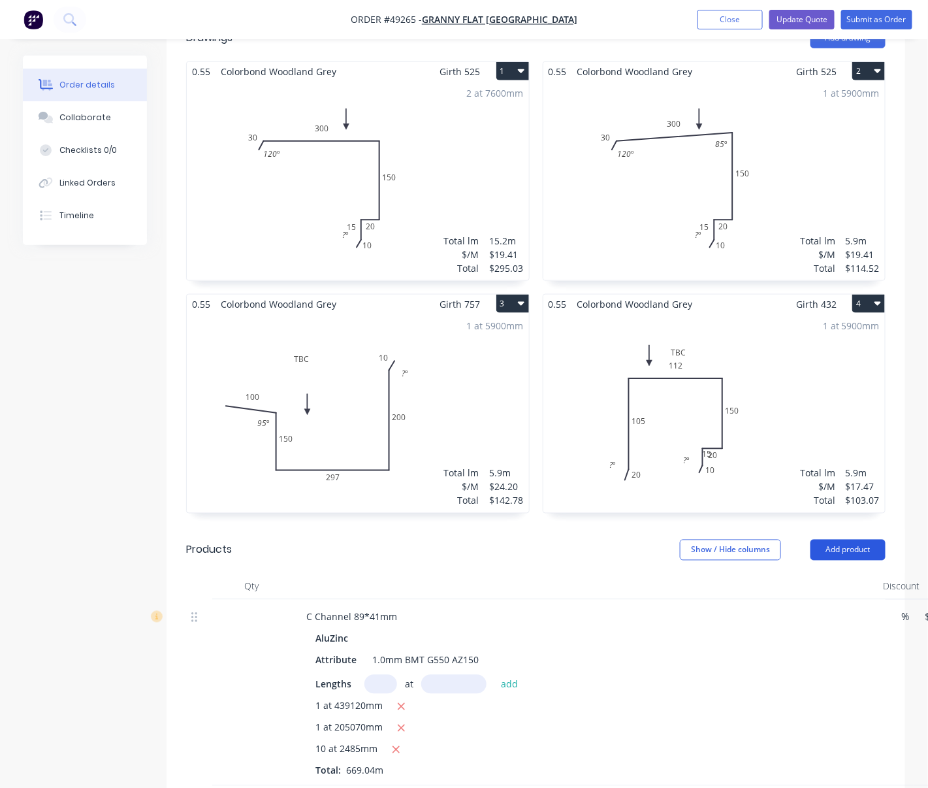
click at [860, 539] on button "Add product" at bounding box center [847, 549] width 75 height 21
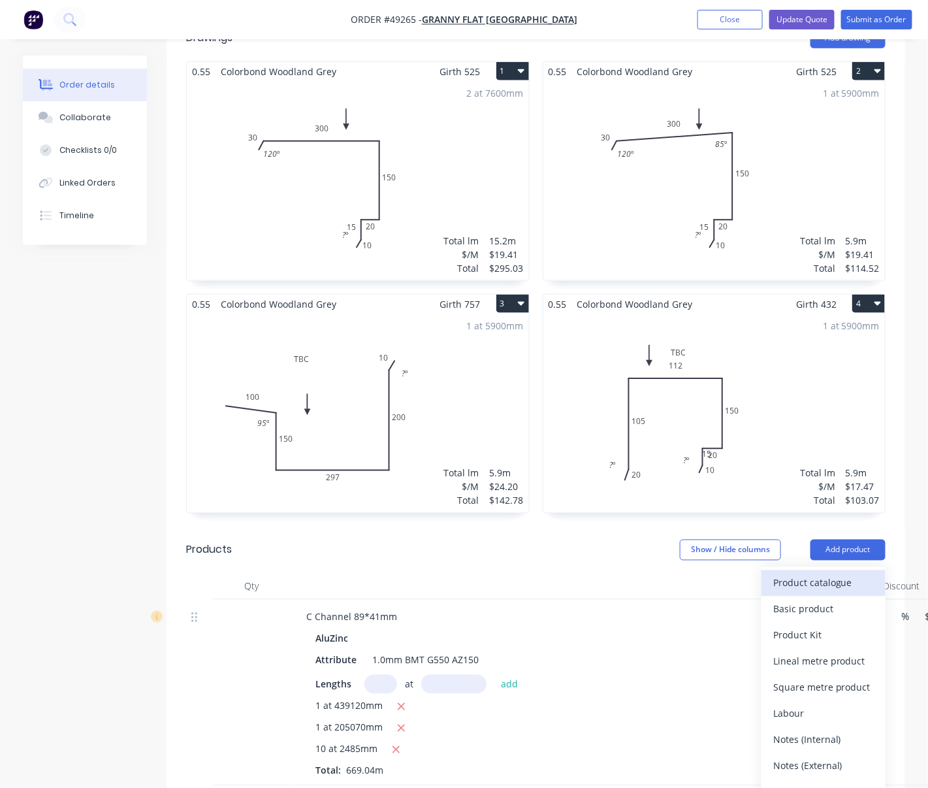
click at [822, 573] on div "Product catalogue" at bounding box center [823, 582] width 101 height 19
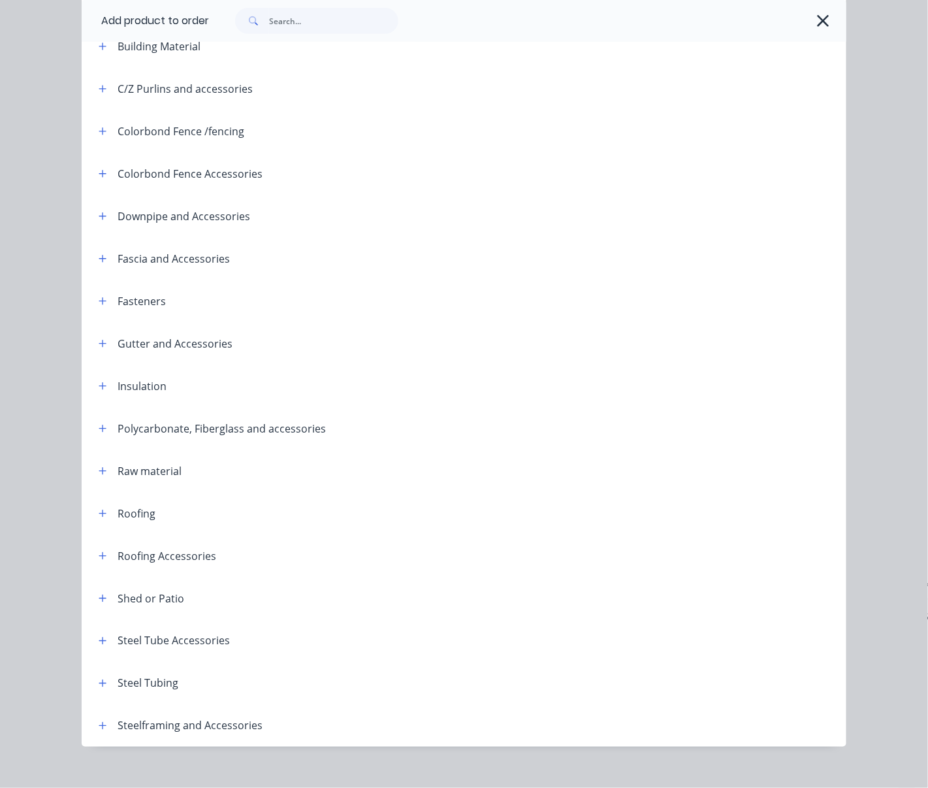
scroll to position [0, 0]
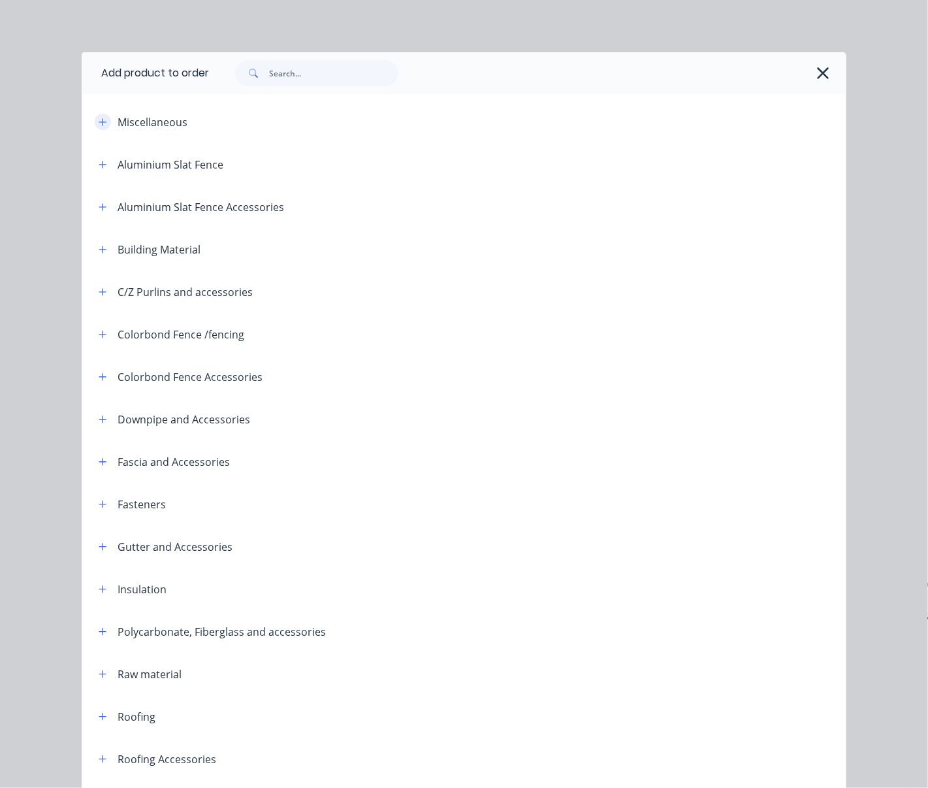
click at [99, 127] on icon "button" at bounding box center [103, 122] width 8 height 9
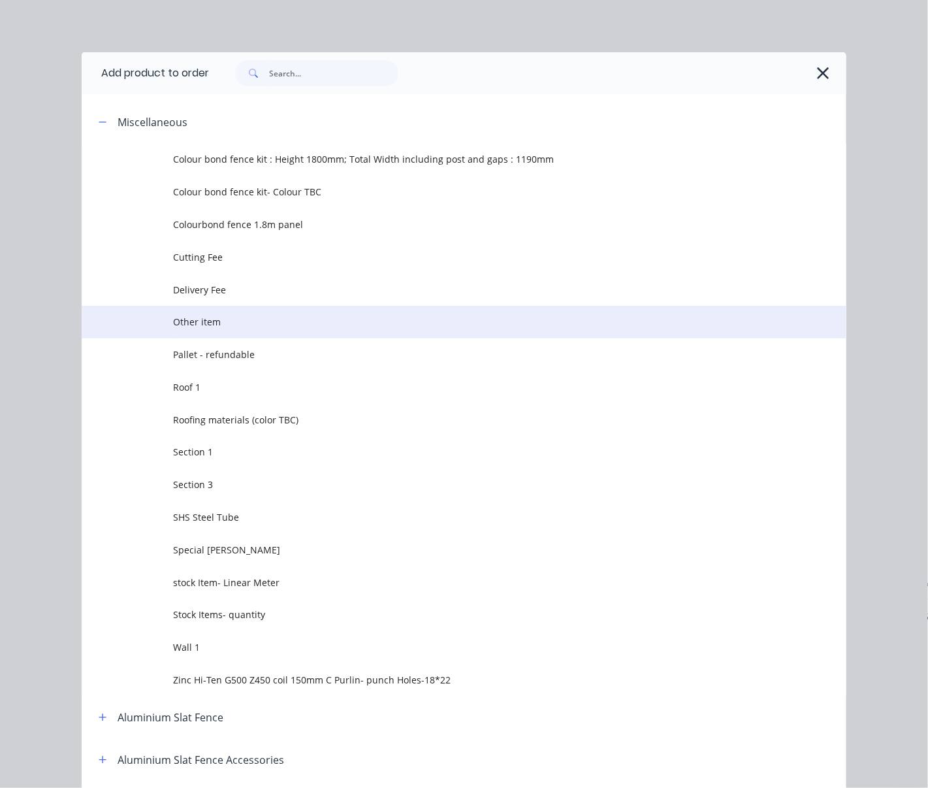
click at [249, 329] on span "Other item" at bounding box center [443, 322] width 538 height 14
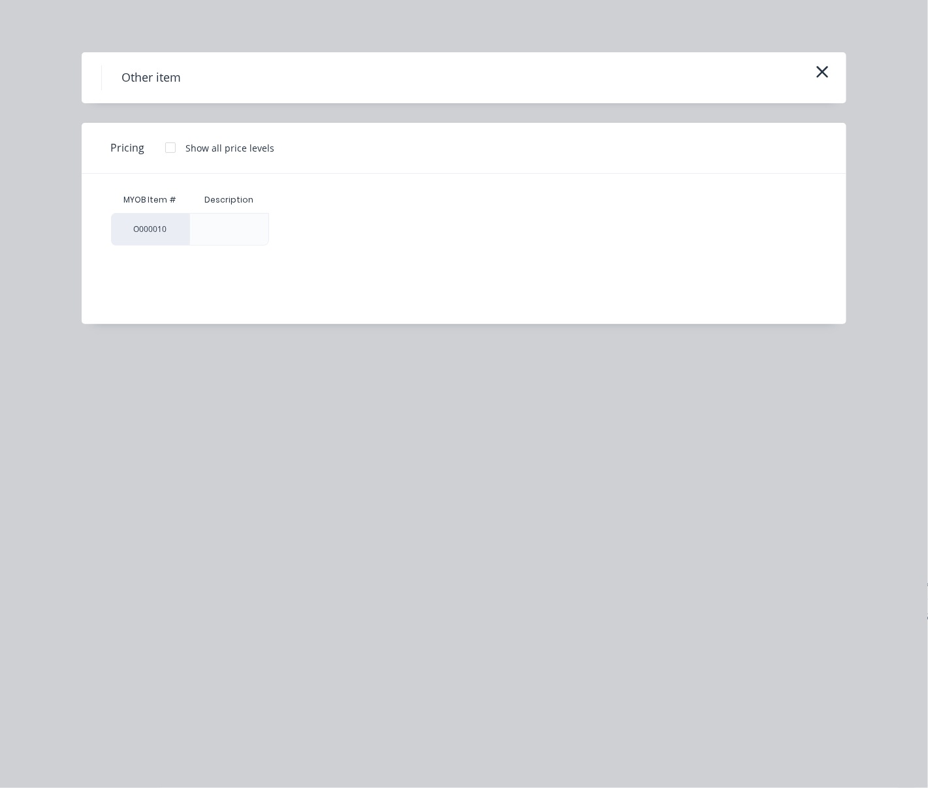
click at [178, 153] on div at bounding box center [170, 148] width 26 height 26
click at [318, 244] on div "$0.00" at bounding box center [305, 229] width 70 height 31
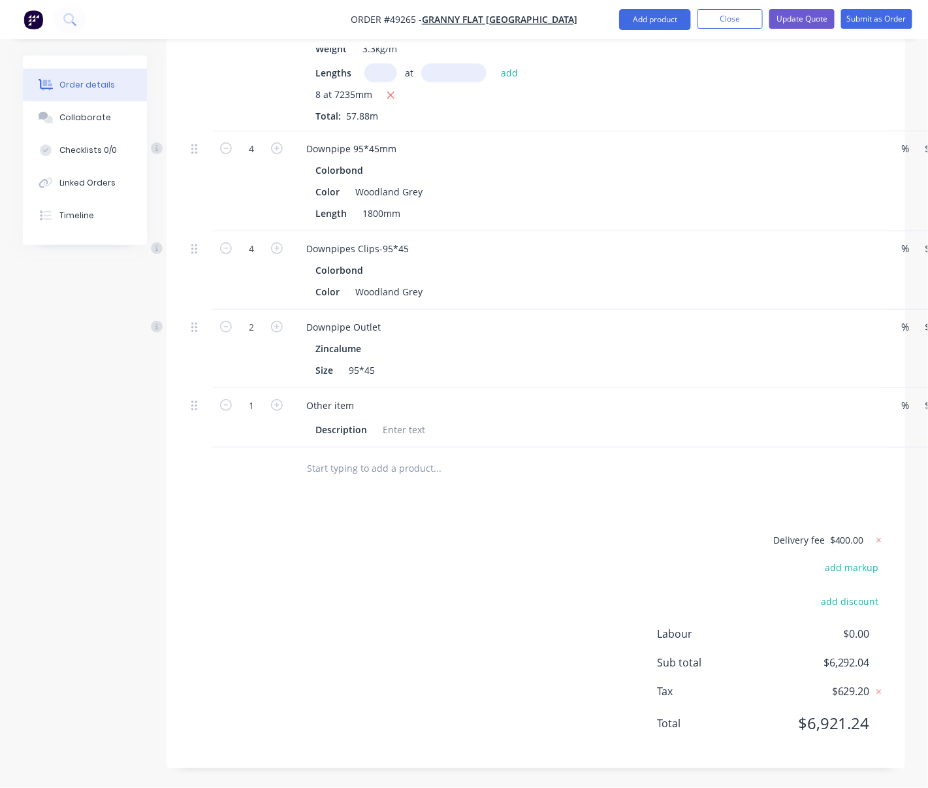
scroll to position [1880, 0]
click at [334, 396] on div "Other item" at bounding box center [330, 405] width 69 height 19
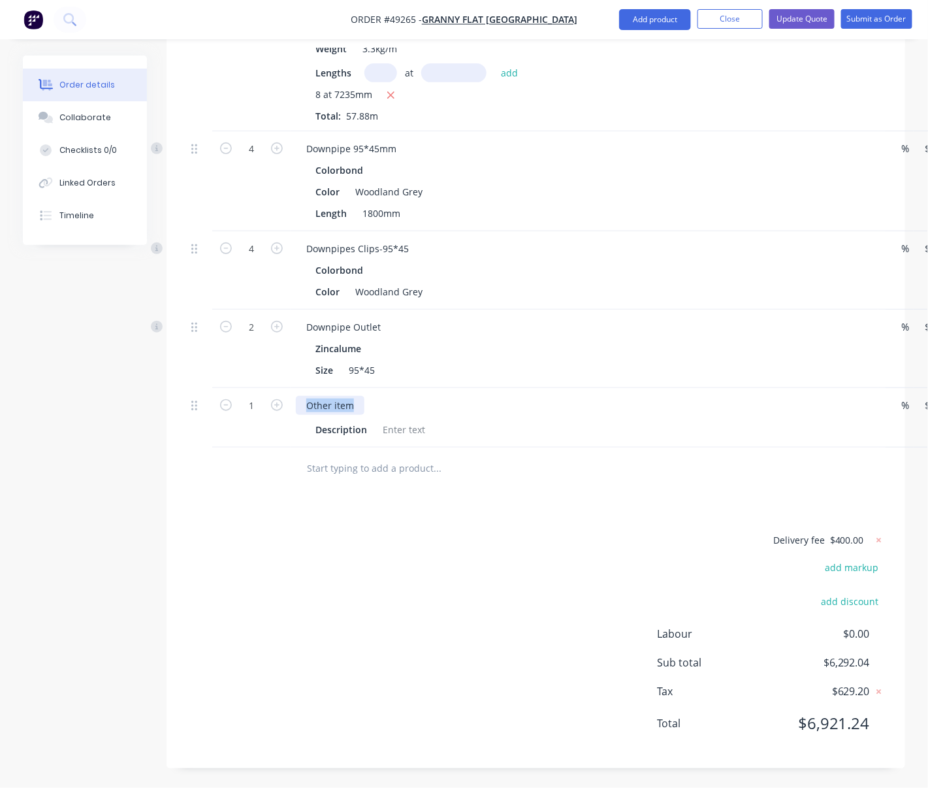
click at [334, 396] on div "Other item" at bounding box center [330, 405] width 69 height 19
click at [398, 420] on div at bounding box center [403, 429] width 53 height 19
click at [399, 420] on div at bounding box center [403, 429] width 53 height 19
click at [277, 399] on icon "button" at bounding box center [277, 405] width 12 height 12
type input "2"
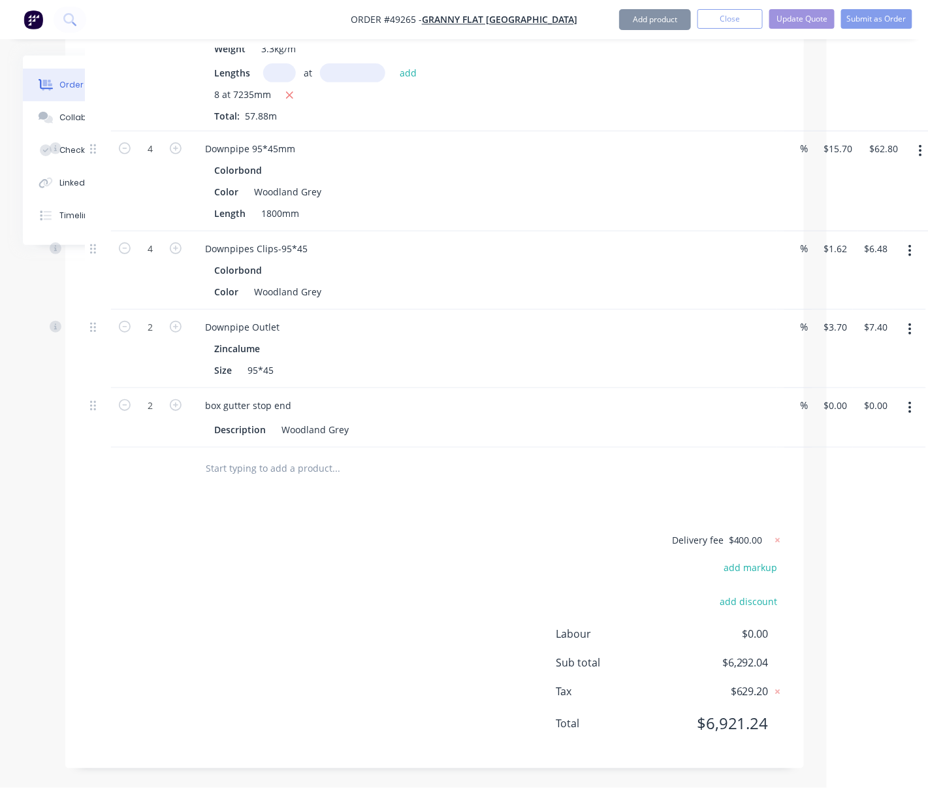
drag, startPoint x: 438, startPoint y: 547, endPoint x: 792, endPoint y: 534, distance: 354.2
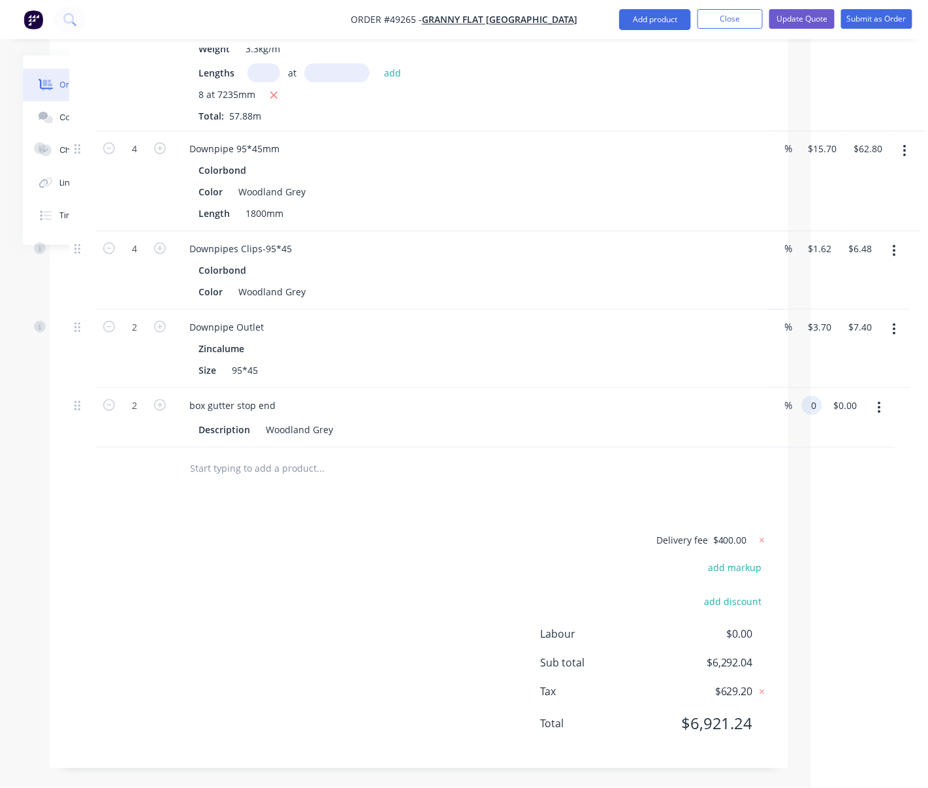
click at [769, 389] on div "2 box gutter stop end Description Woodland Grey % 0 0 $0.00 $0.00" at bounding box center [418, 417] width 699 height 59
type input "$5.00"
type input "$10.00"
click at [797, 19] on button "Update Quote" at bounding box center [801, 19] width 65 height 20
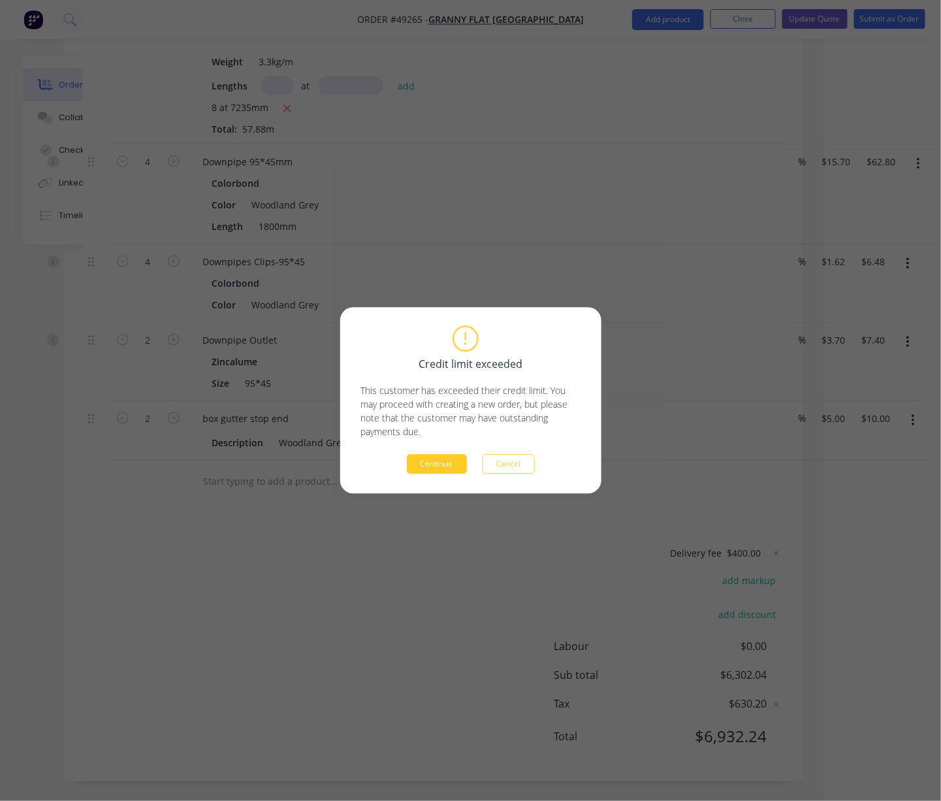
click at [443, 462] on button "Continue" at bounding box center [437, 465] width 60 height 20
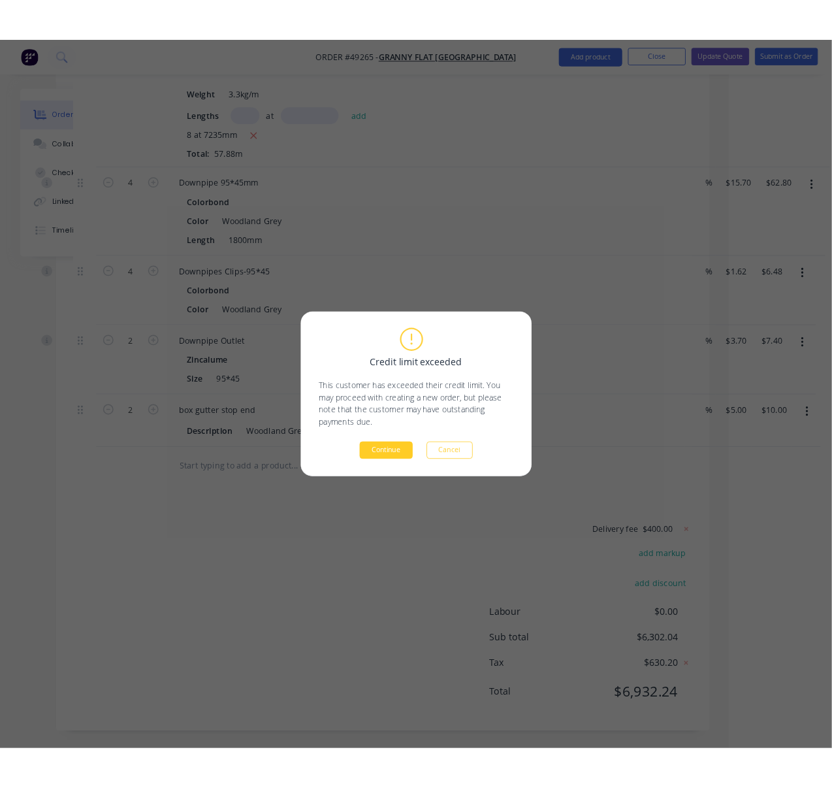
scroll to position [0, 0]
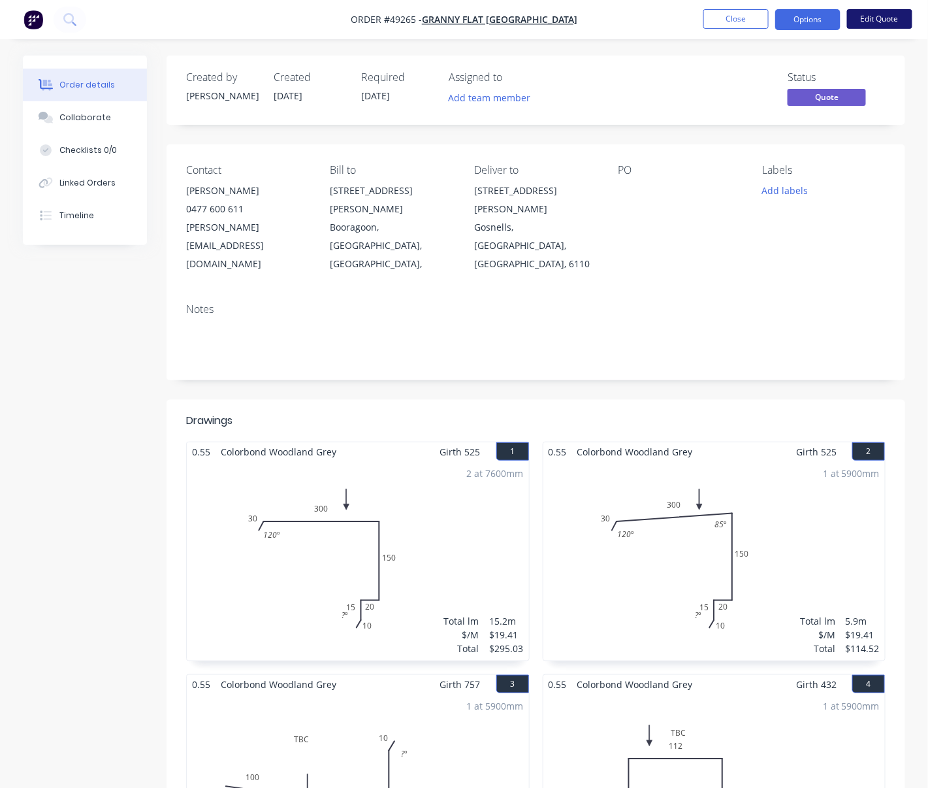
click at [898, 11] on button "Edit Quote" at bounding box center [879, 19] width 65 height 20
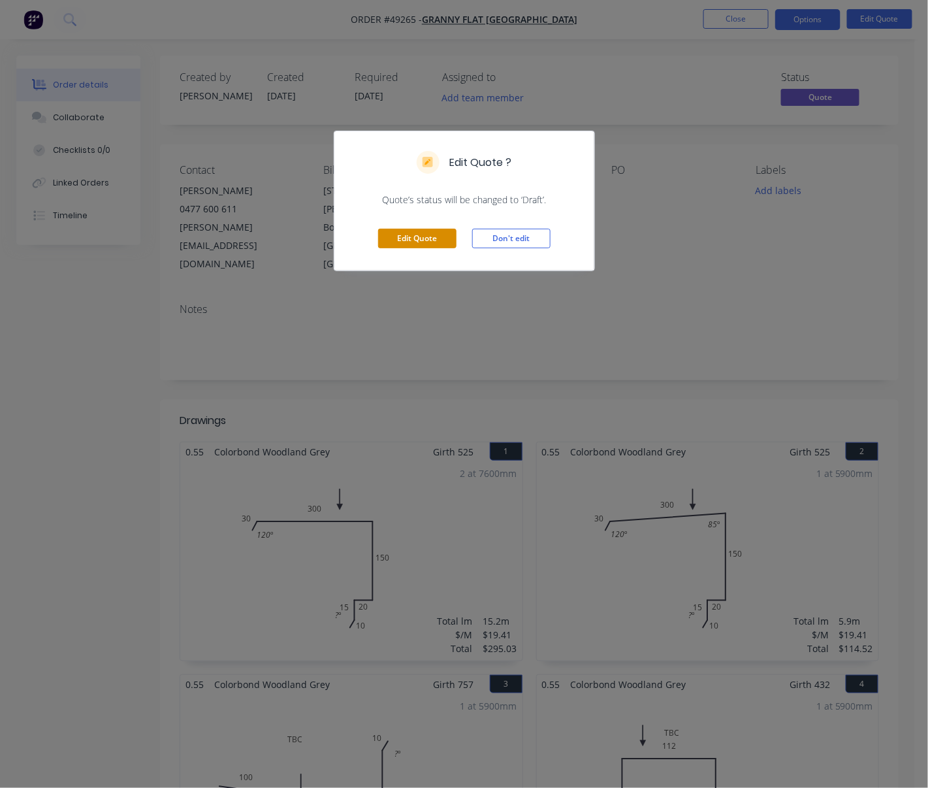
click at [409, 246] on button "Edit Quote" at bounding box center [417, 239] width 78 height 20
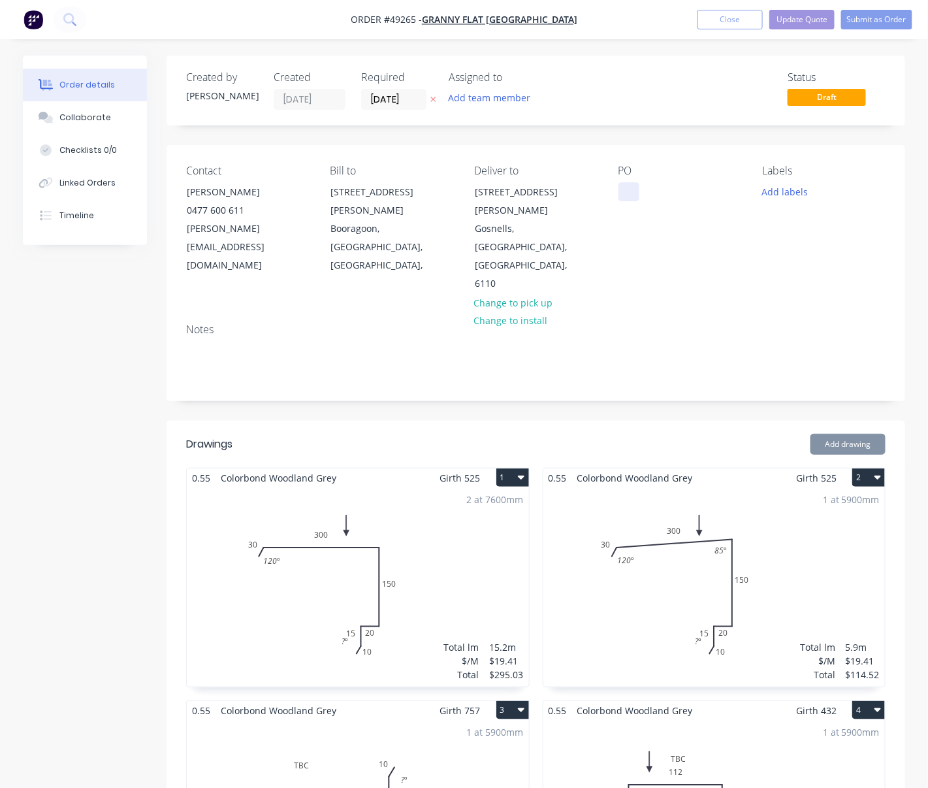
click at [622, 199] on div at bounding box center [628, 191] width 21 height 19
click at [798, 24] on button "Update Quote" at bounding box center [801, 20] width 65 height 20
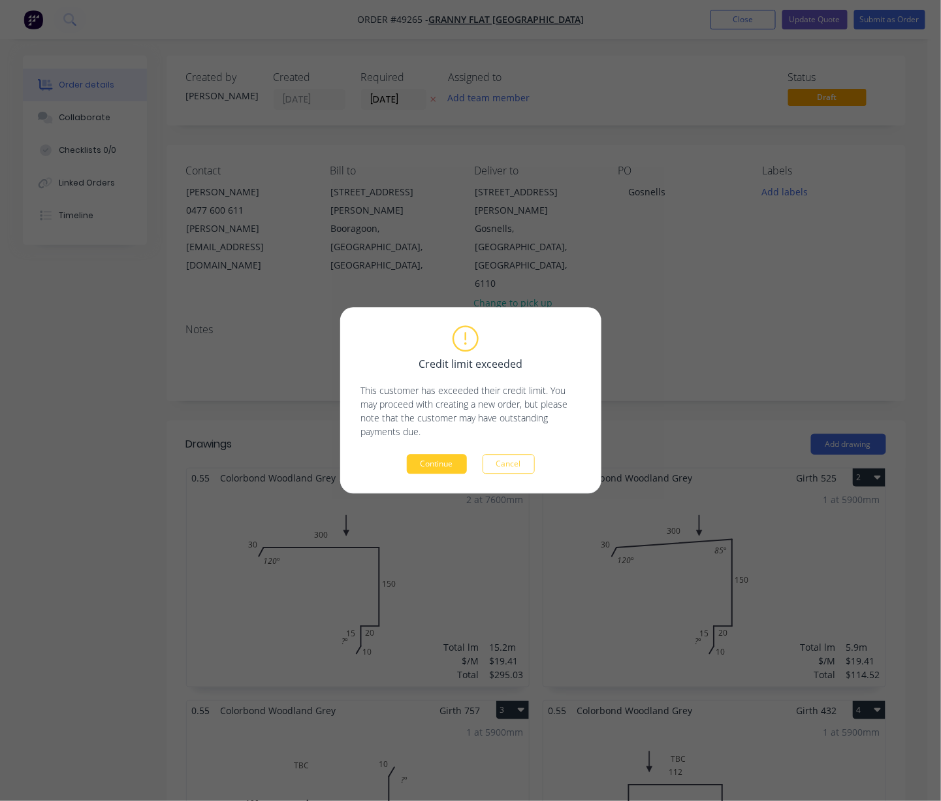
click at [445, 473] on button "Continue" at bounding box center [437, 465] width 60 height 20
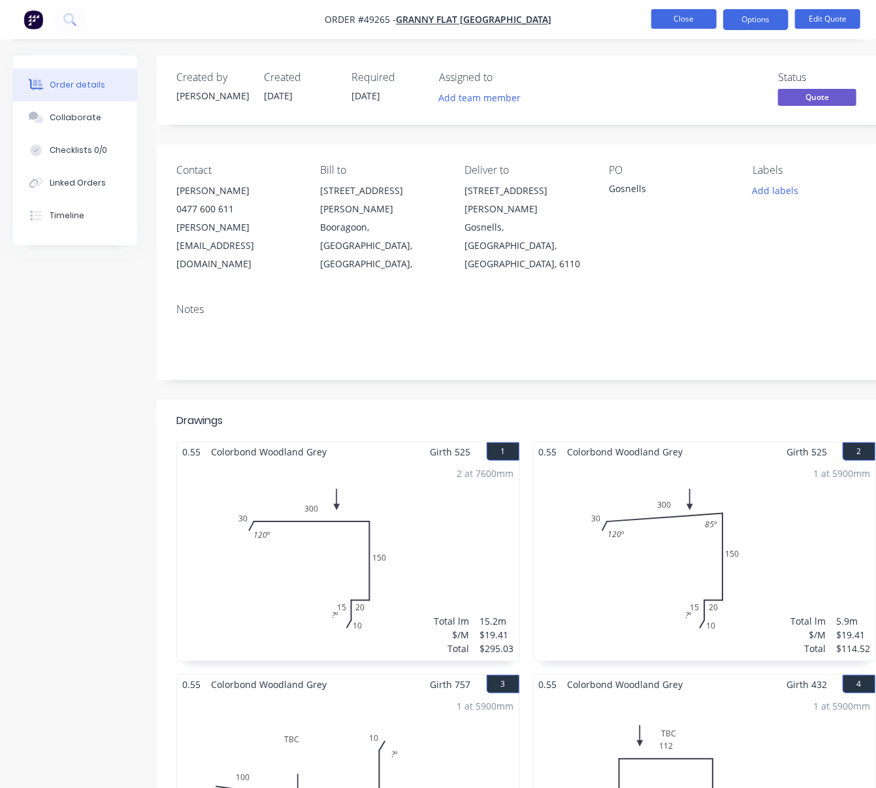
click at [677, 15] on button "Close" at bounding box center [683, 19] width 65 height 20
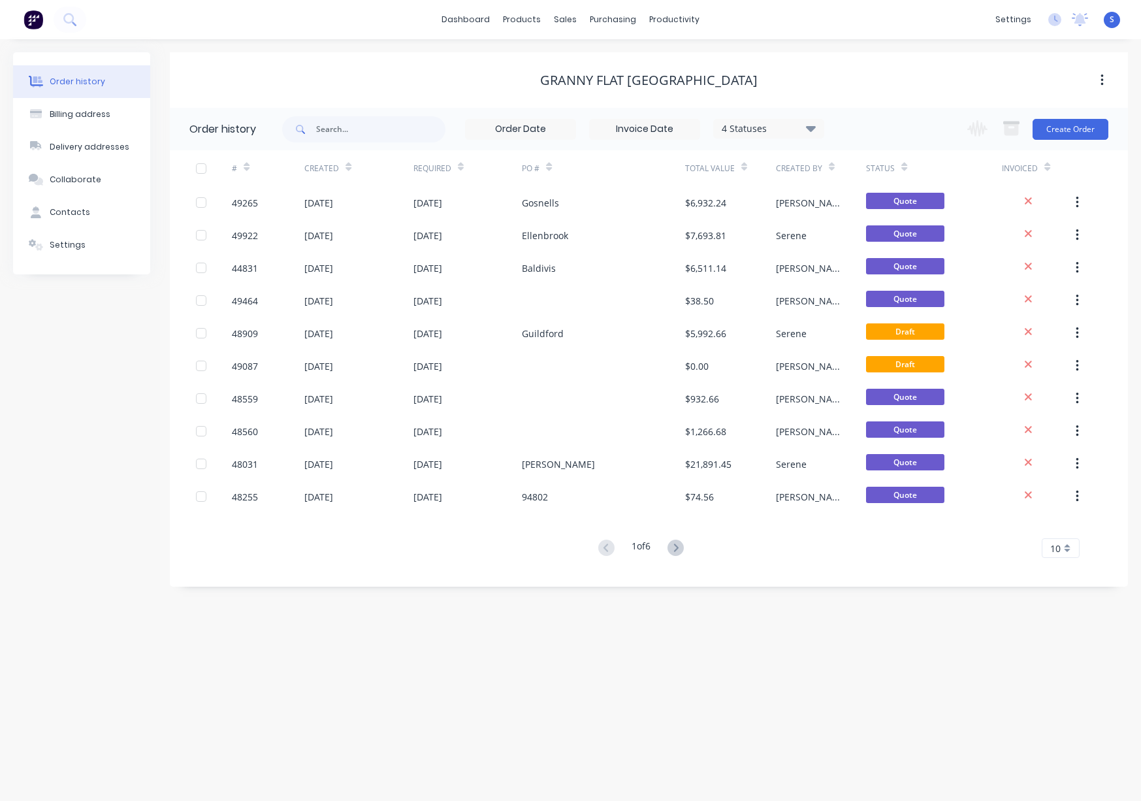
click at [801, 135] on div "4 Statuses" at bounding box center [769, 128] width 110 height 14
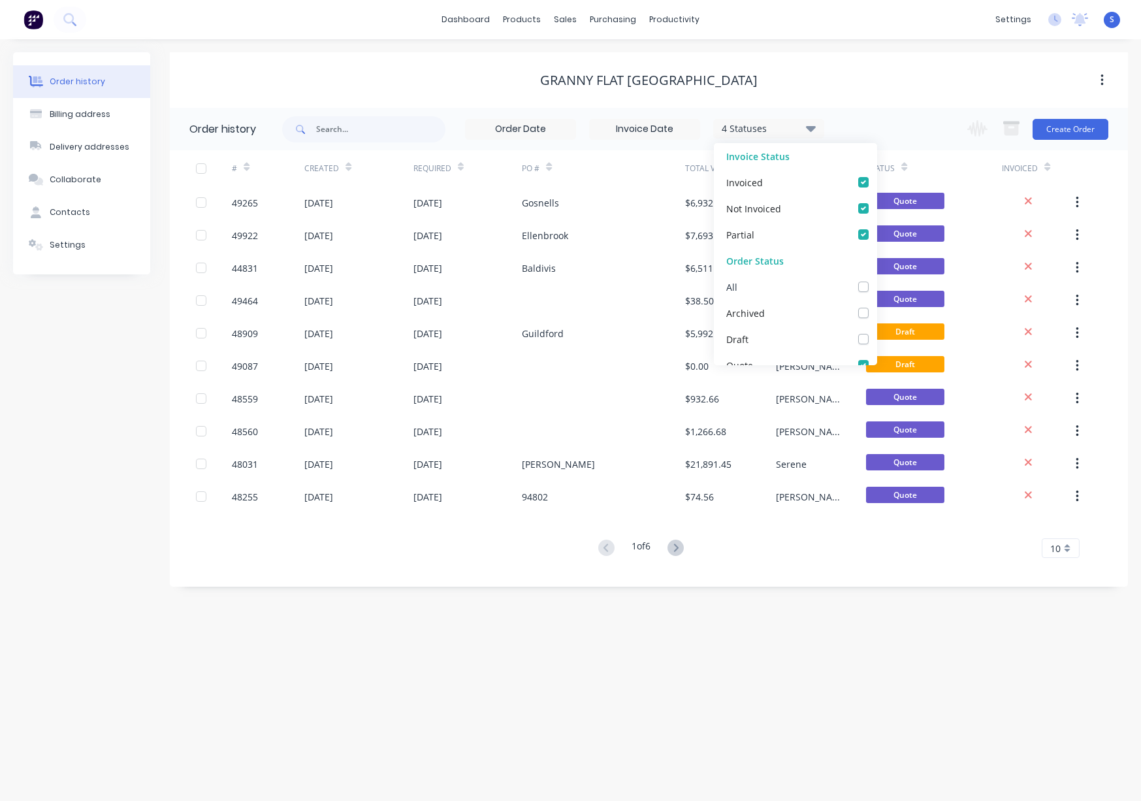
click at [857, 283] on div "All" at bounding box center [795, 287] width 163 height 26
click at [876, 280] on label at bounding box center [876, 280] width 0 height 0
click at [876, 287] on input "checkbox" at bounding box center [881, 286] width 10 height 12
checkbox input "true"
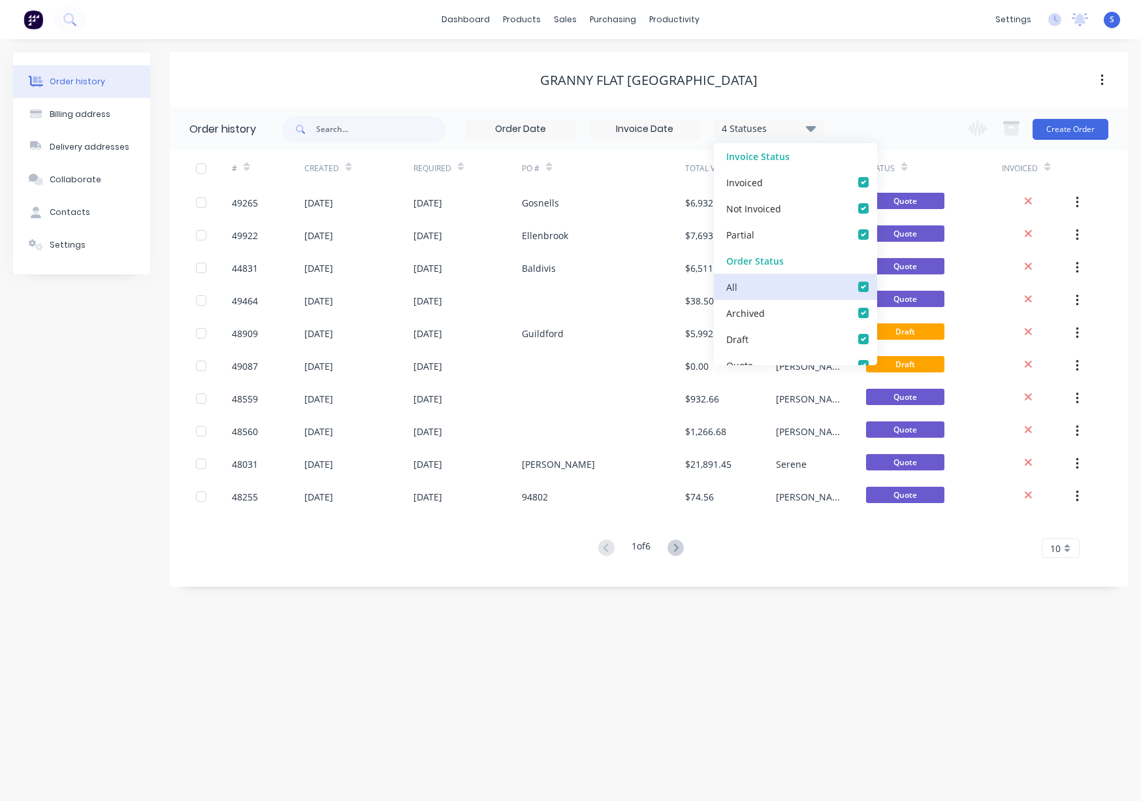
checkbox input "true"
checkbox _checkbox_fa9d56c1-1b30-4402-8531-bc47b5cbca4bundefined "true"
checkbox Up_checkbox_6208f69f-1ba5-45dd-833a-b9197696ed13undefined "true"
checkbox input "true"
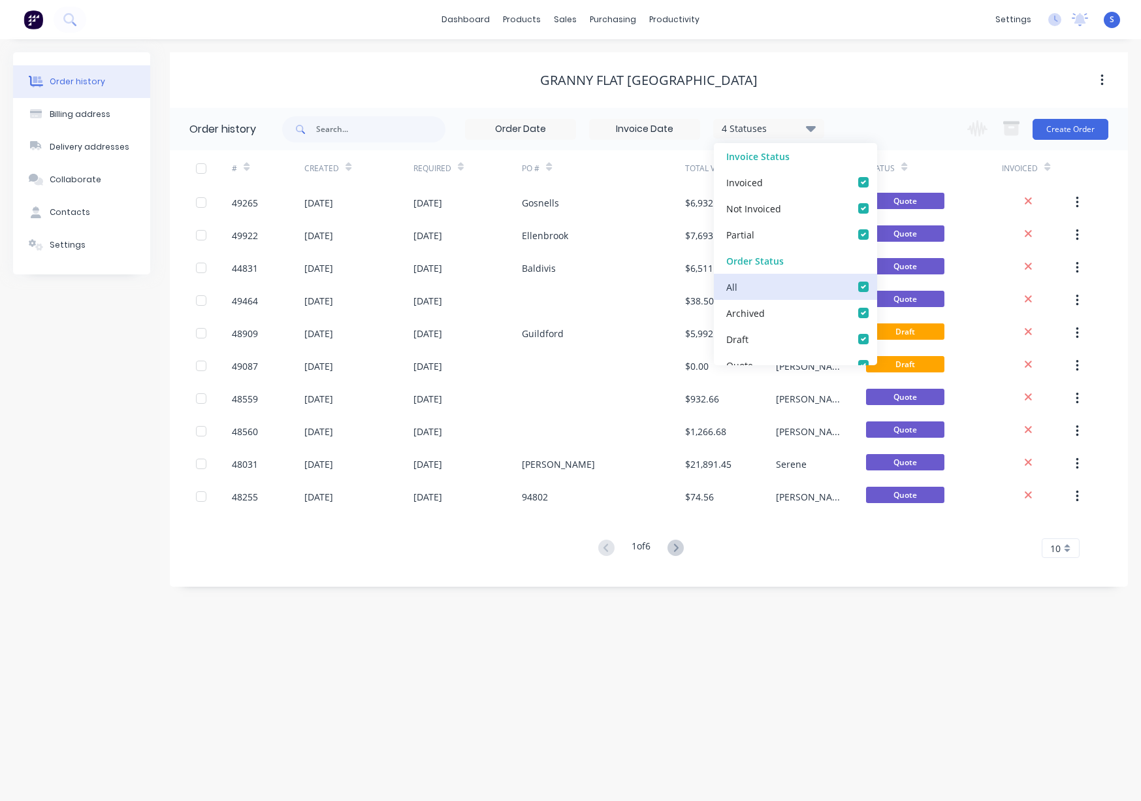
checkbox input "true"
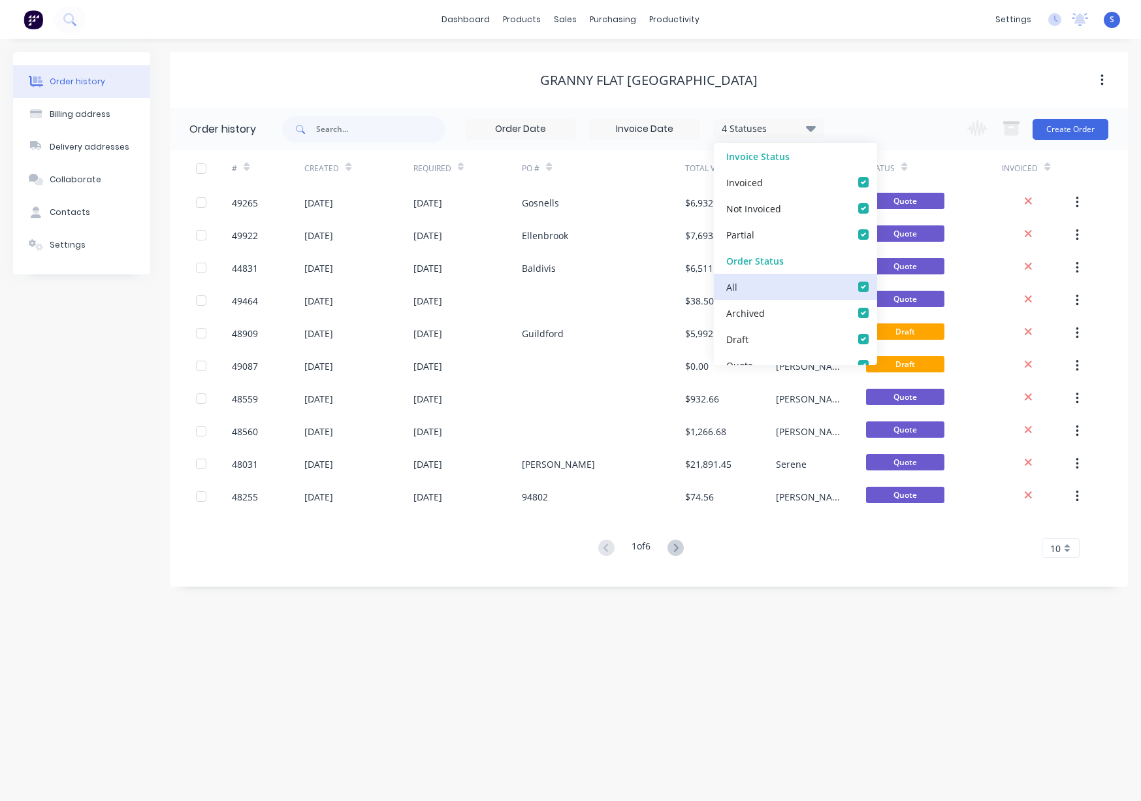
checkbox Up_checkbox_a8e76undefined "true"
click at [876, 306] on label at bounding box center [876, 306] width 0 height 0
click at [876, 310] on input "checkbox" at bounding box center [881, 312] width 10 height 12
checkbox input "false"
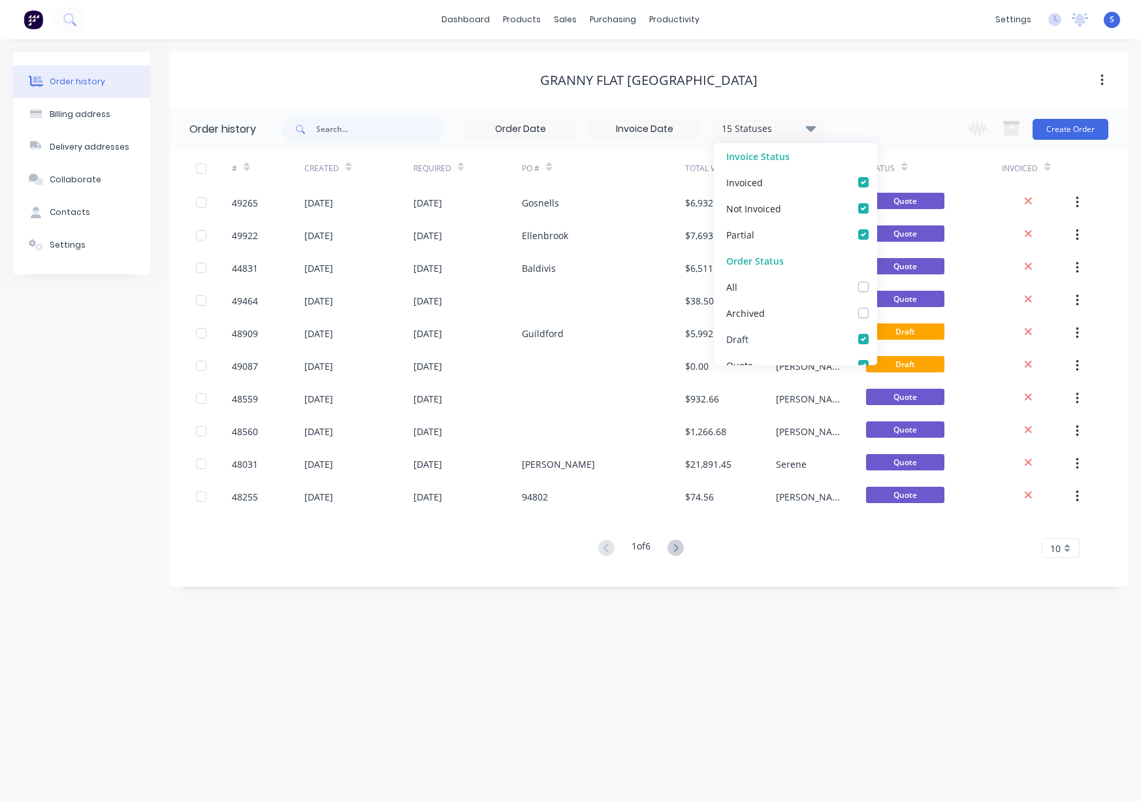
click at [876, 332] on label at bounding box center [876, 332] width 0 height 0
click at [876, 342] on input "checkbox" at bounding box center [881, 338] width 10 height 12
checkbox input "false"
click at [876, 358] on label at bounding box center [876, 358] width 0 height 0
click at [876, 369] on input "checkbox" at bounding box center [881, 364] width 10 height 12
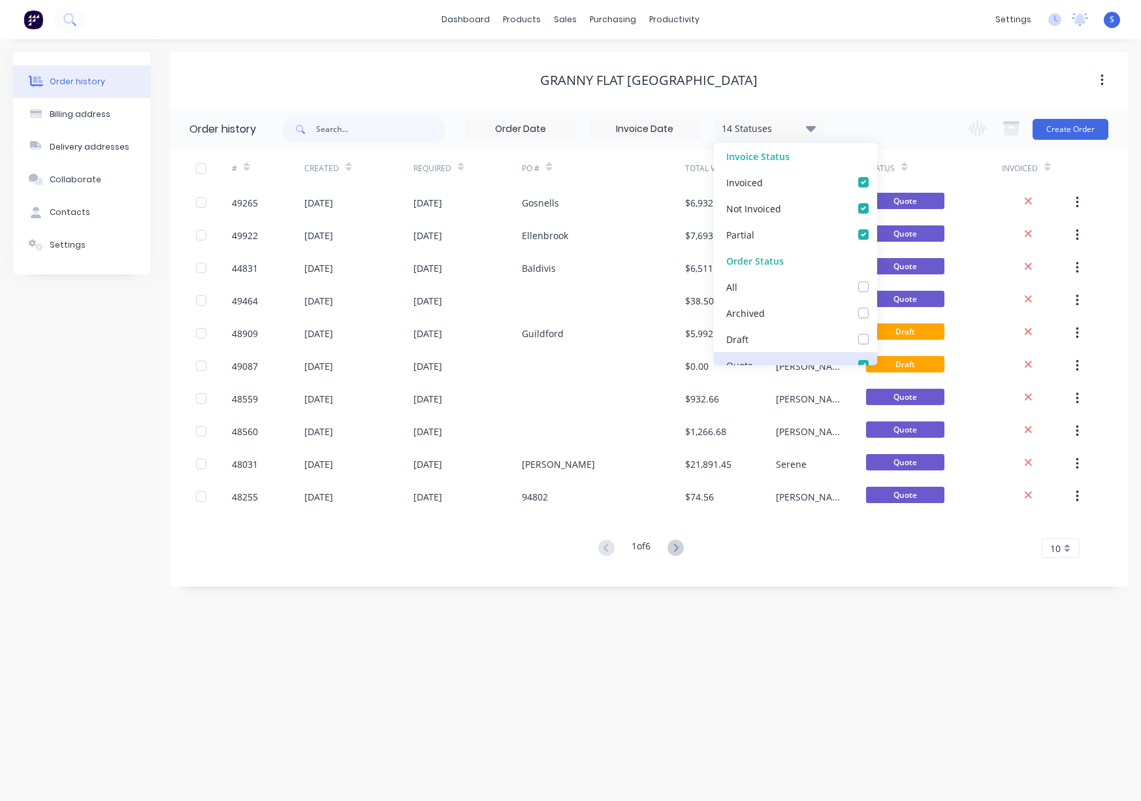
checkbox input "false"
click at [876, 332] on label at bounding box center [876, 332] width 0 height 0
click at [876, 340] on input "checkbox" at bounding box center [881, 338] width 10 height 12
checkbox input "true"
click at [827, 665] on div "Order history Billing address Delivery addresses Collaborate Contacts Settings …" at bounding box center [570, 419] width 1141 height 761
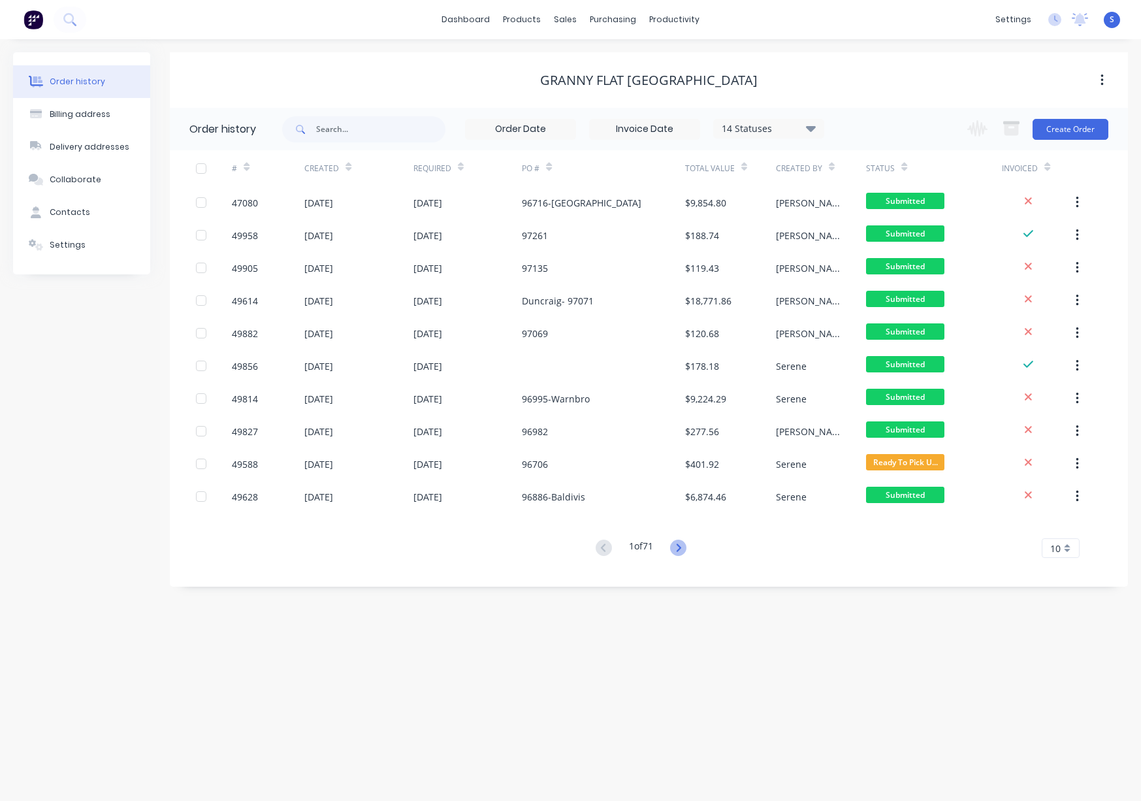
click at [680, 545] on icon at bounding box center [678, 547] width 16 height 16
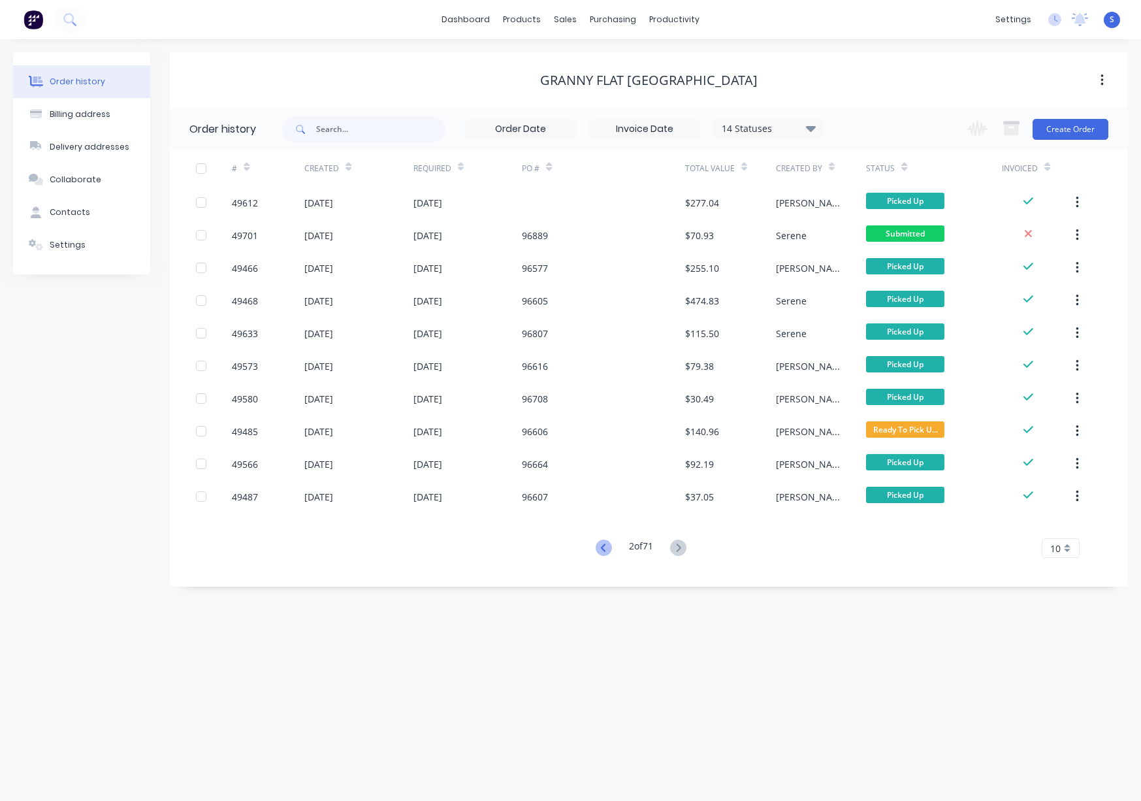
click at [601, 545] on icon at bounding box center [603, 547] width 5 height 8
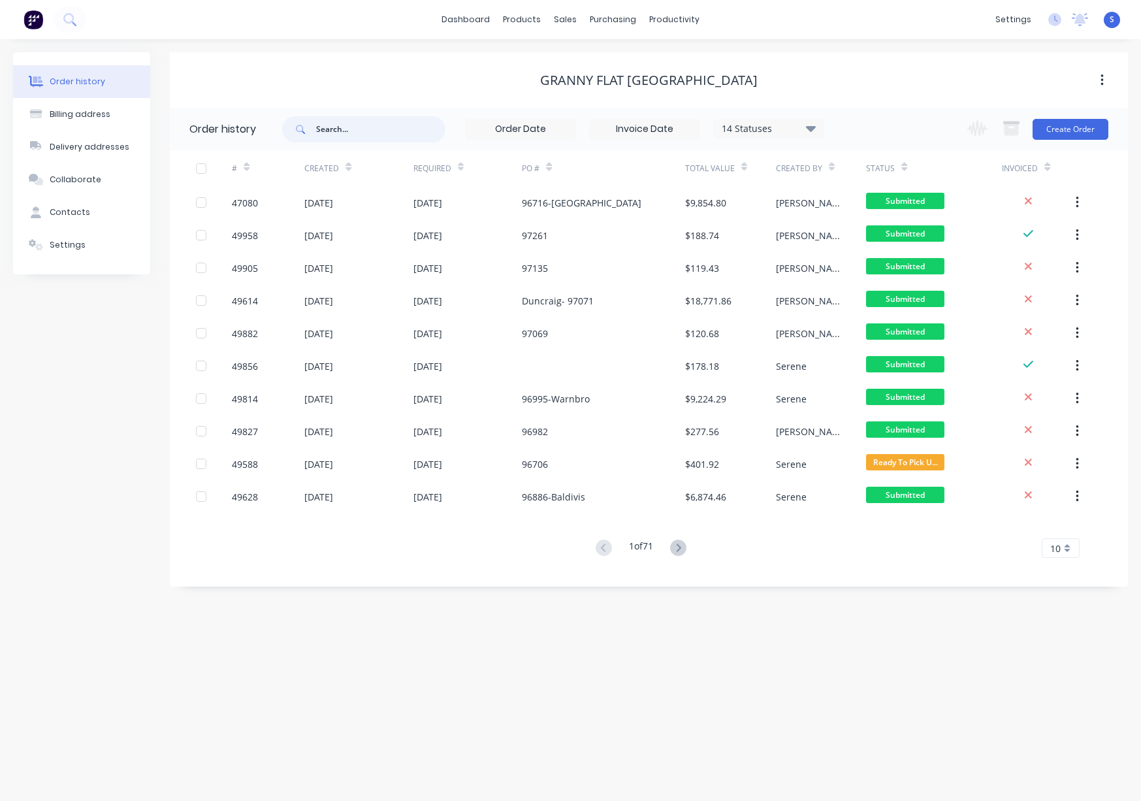
click at [338, 124] on input "text" at bounding box center [380, 129] width 129 height 26
type input "44532"
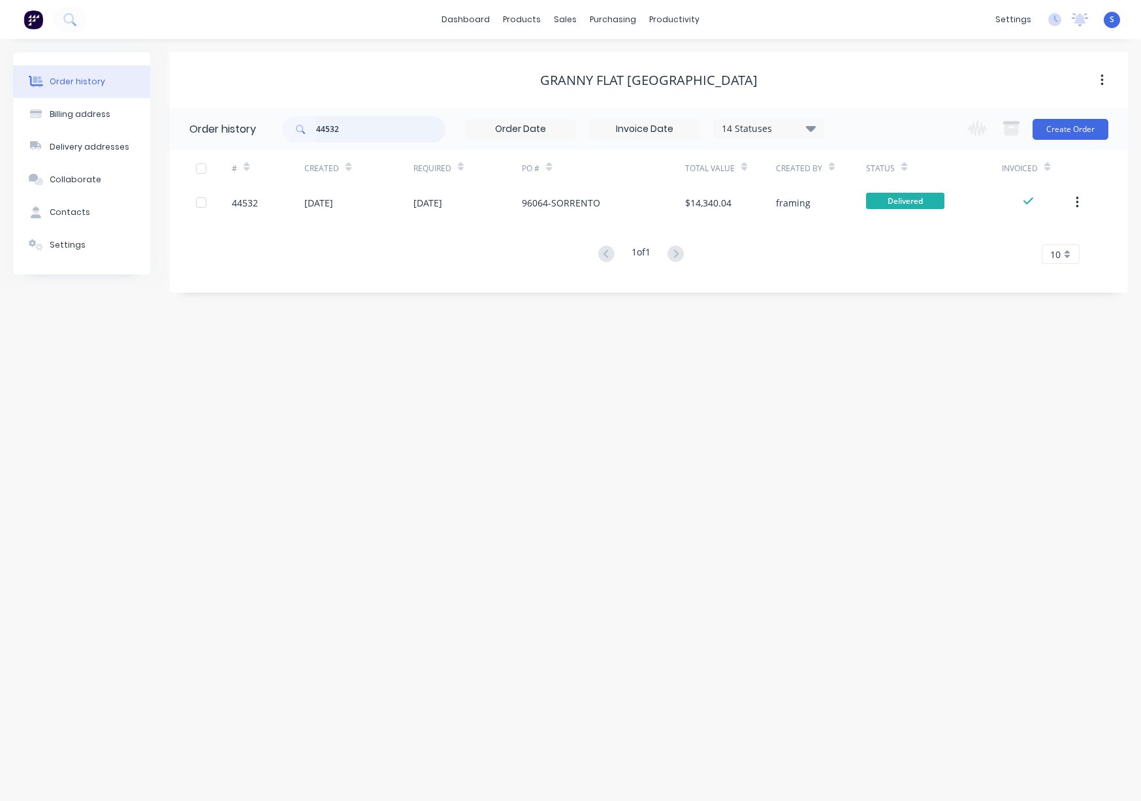
drag, startPoint x: 338, startPoint y: 123, endPoint x: 340, endPoint y: 129, distance: 6.8
click at [340, 129] on input "44532" at bounding box center [380, 129] width 129 height 26
type input "4"
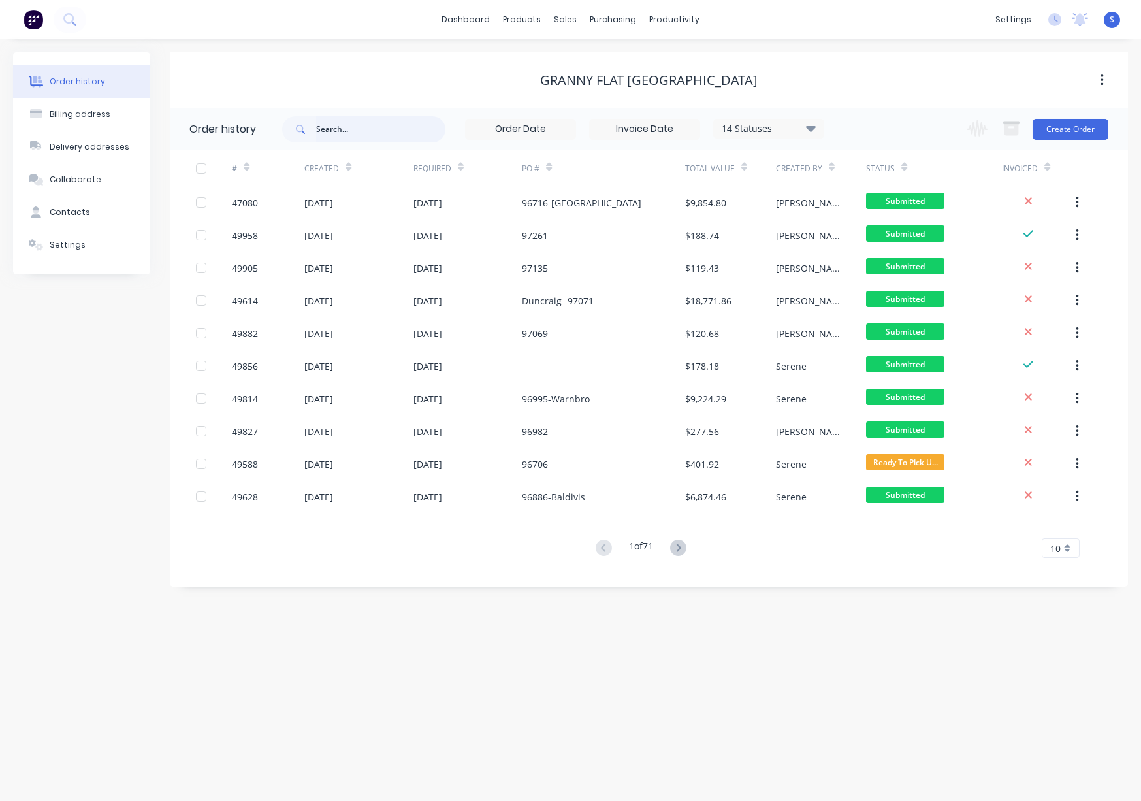
click at [340, 129] on input "text" at bounding box center [380, 129] width 129 height 26
type input "49353"
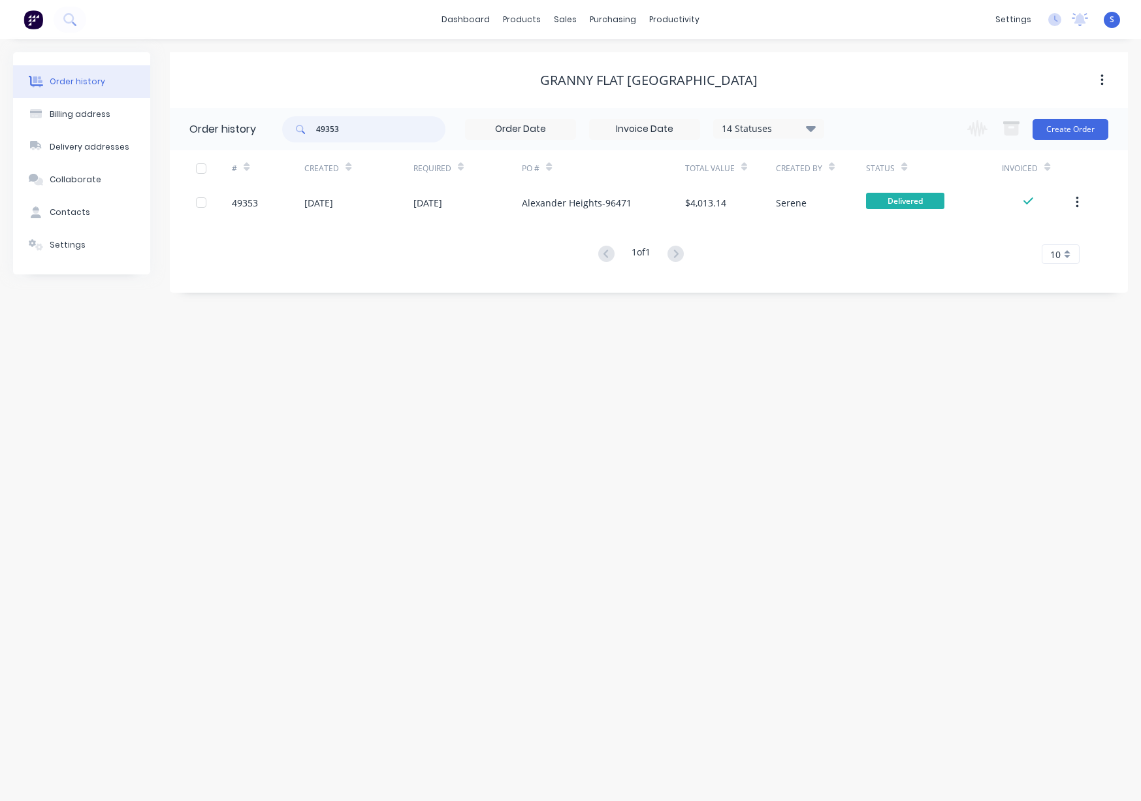
drag, startPoint x: 317, startPoint y: 126, endPoint x: 287, endPoint y: 126, distance: 30.7
click at [288, 126] on div "49353" at bounding box center [363, 129] width 163 height 26
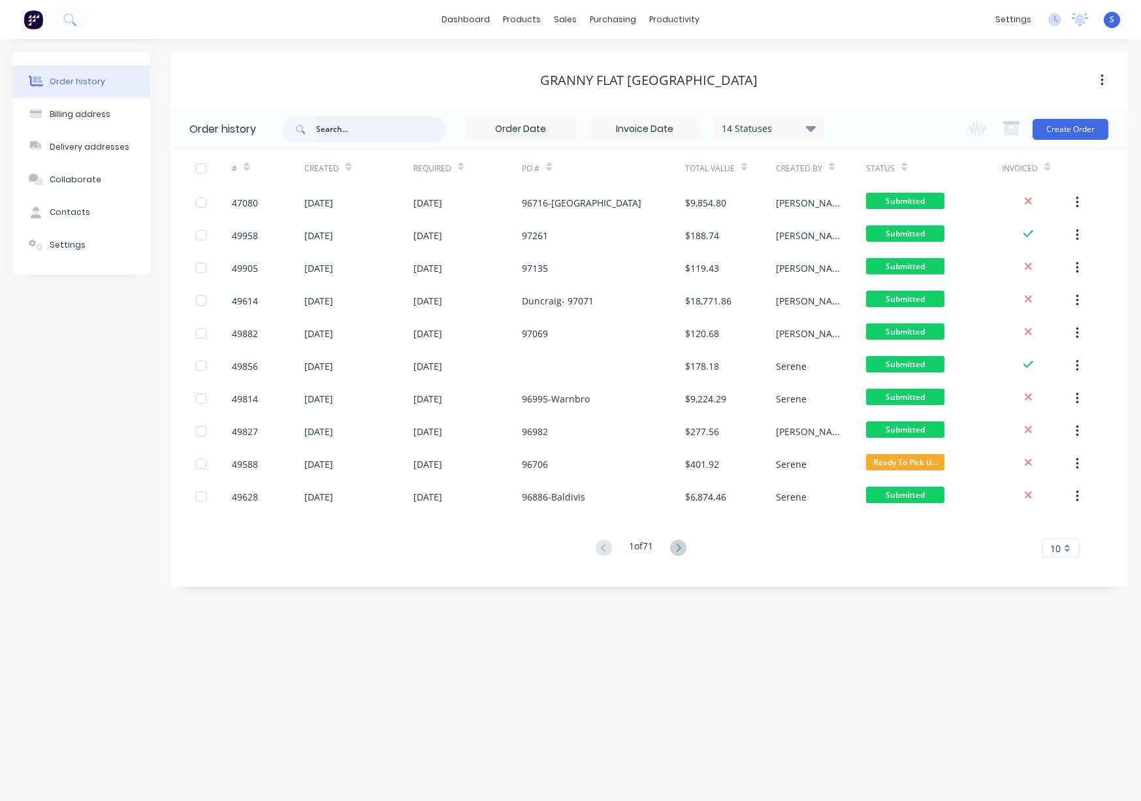
click at [350, 130] on input "text" at bounding box center [380, 129] width 129 height 26
type input "49266"
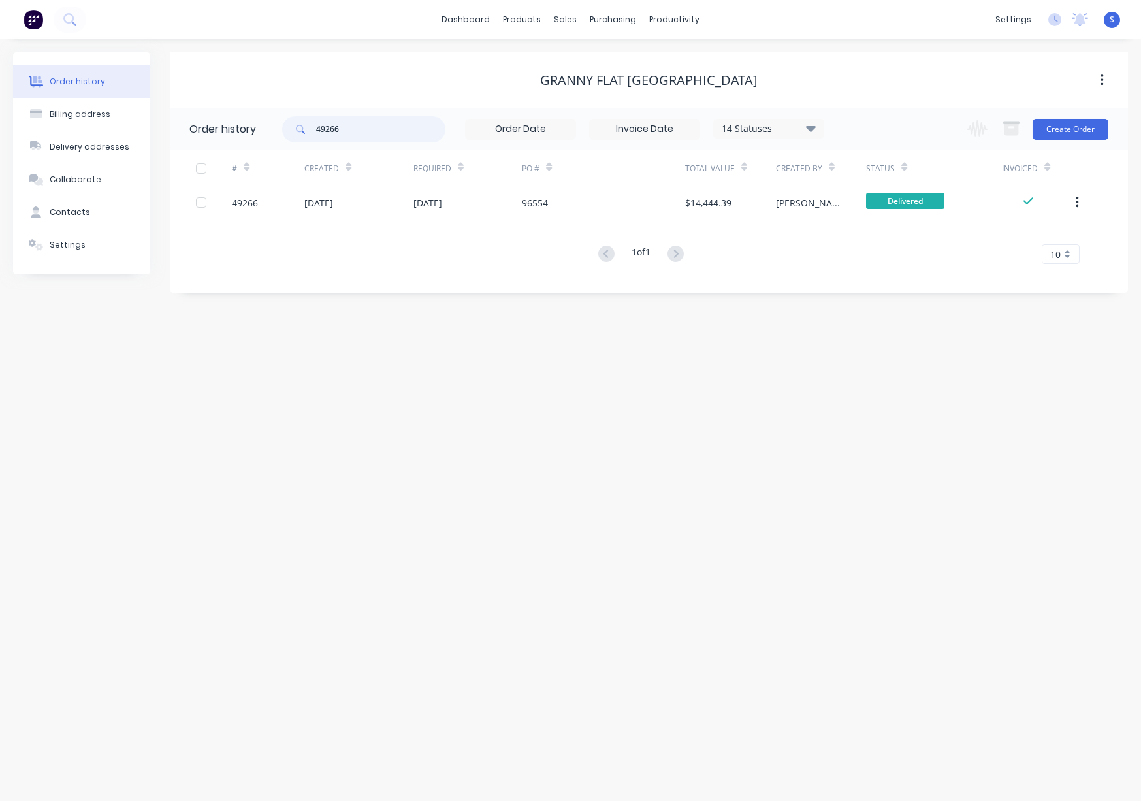
drag, startPoint x: 348, startPoint y: 128, endPoint x: 283, endPoint y: 126, distance: 64.7
click at [283, 126] on div "49266" at bounding box center [363, 129] width 163 height 26
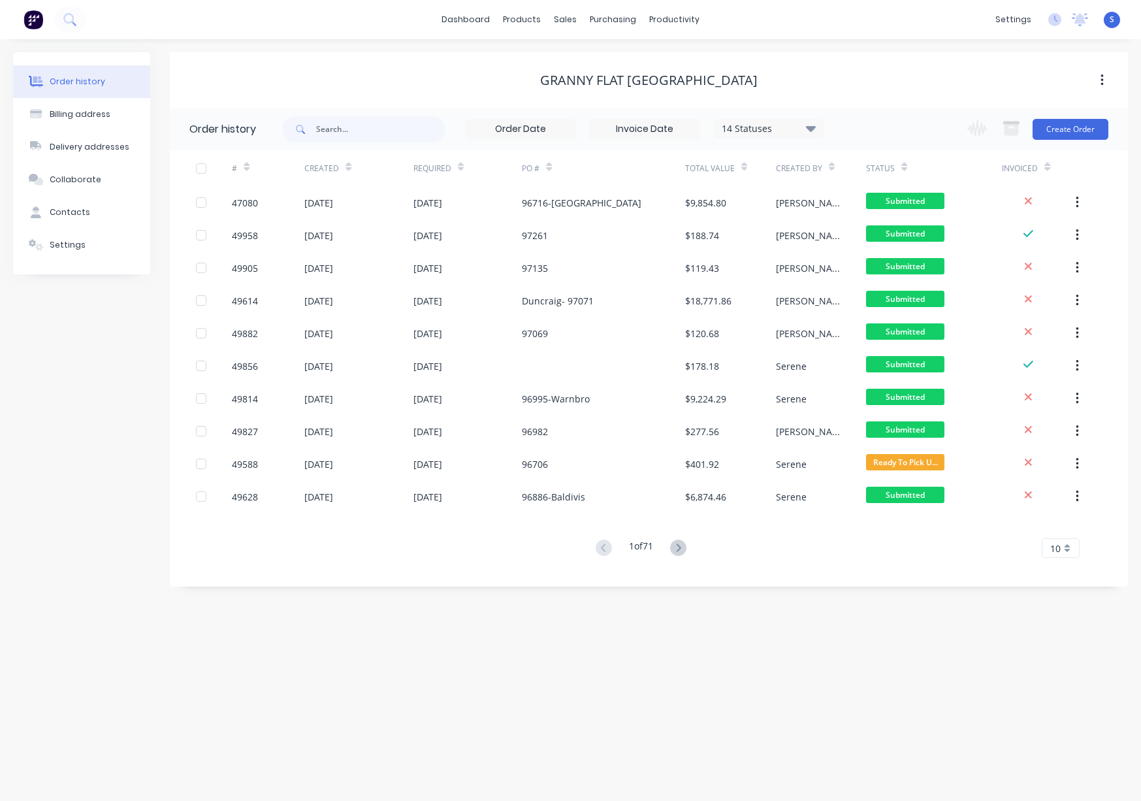
click at [694, 665] on div "Order history Billing address Delivery addresses Collaborate Contacts Settings …" at bounding box center [570, 419] width 1141 height 761
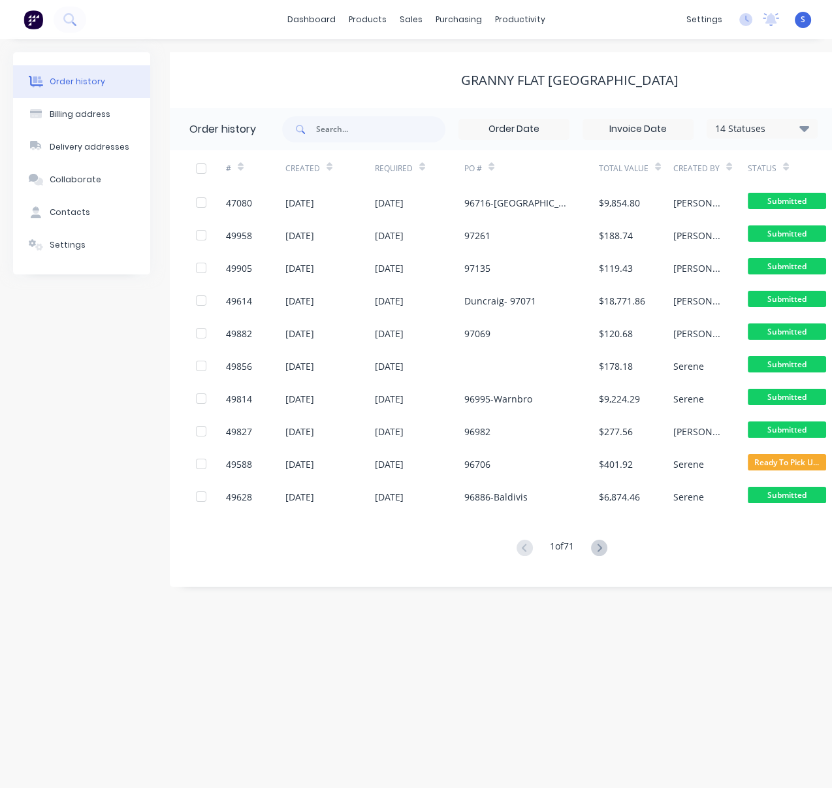
click at [216, 631] on div "Order history Billing address Delivery addresses Collaborate Contacts Settings …" at bounding box center [416, 413] width 832 height 748
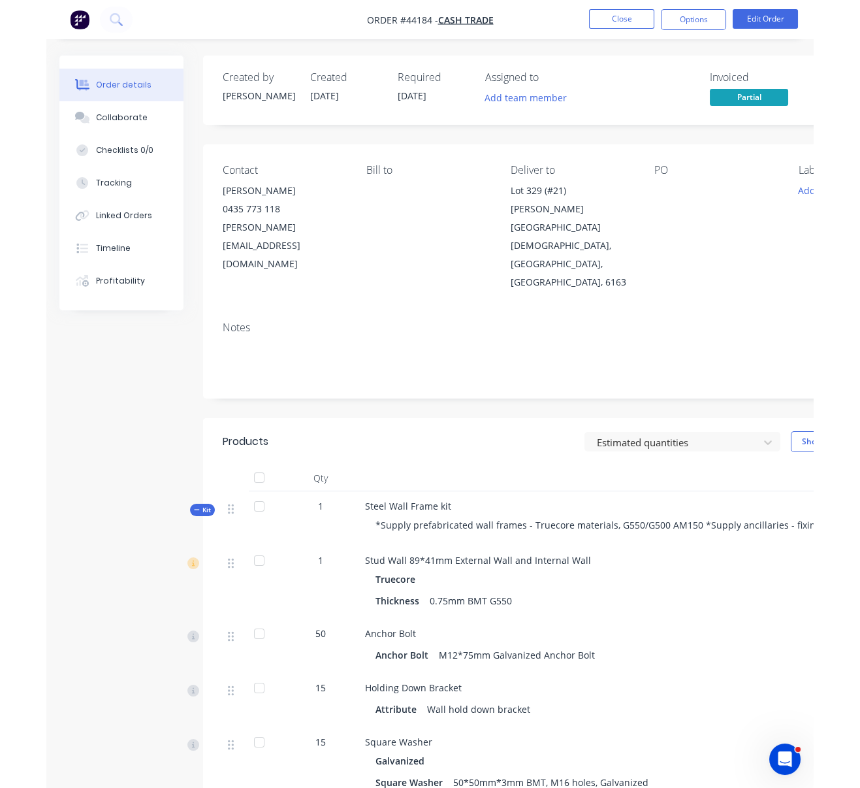
scroll to position [0, 18]
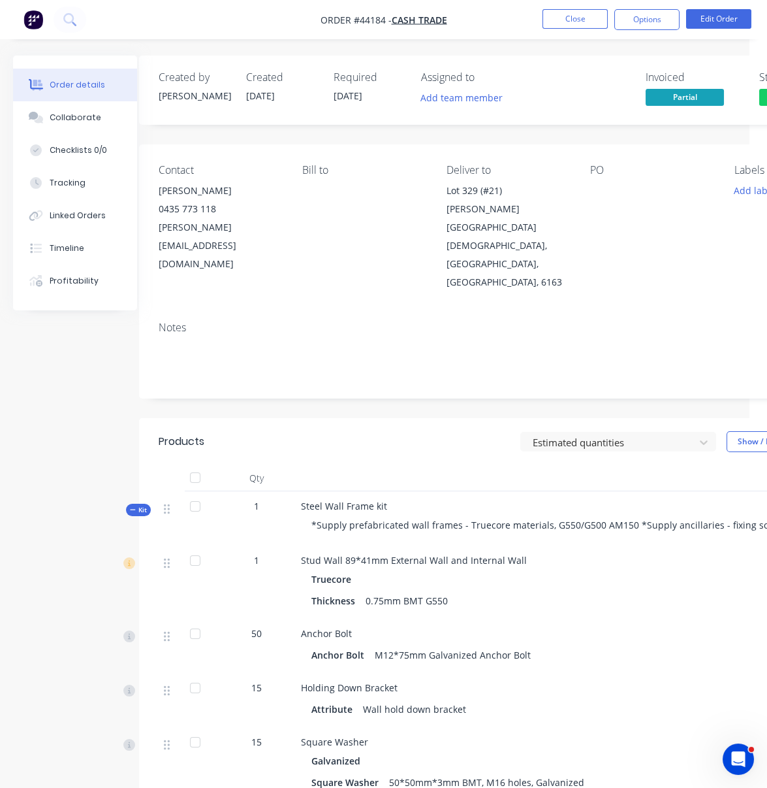
drag, startPoint x: 364, startPoint y: 412, endPoint x: 440, endPoint y: 407, distance: 75.3
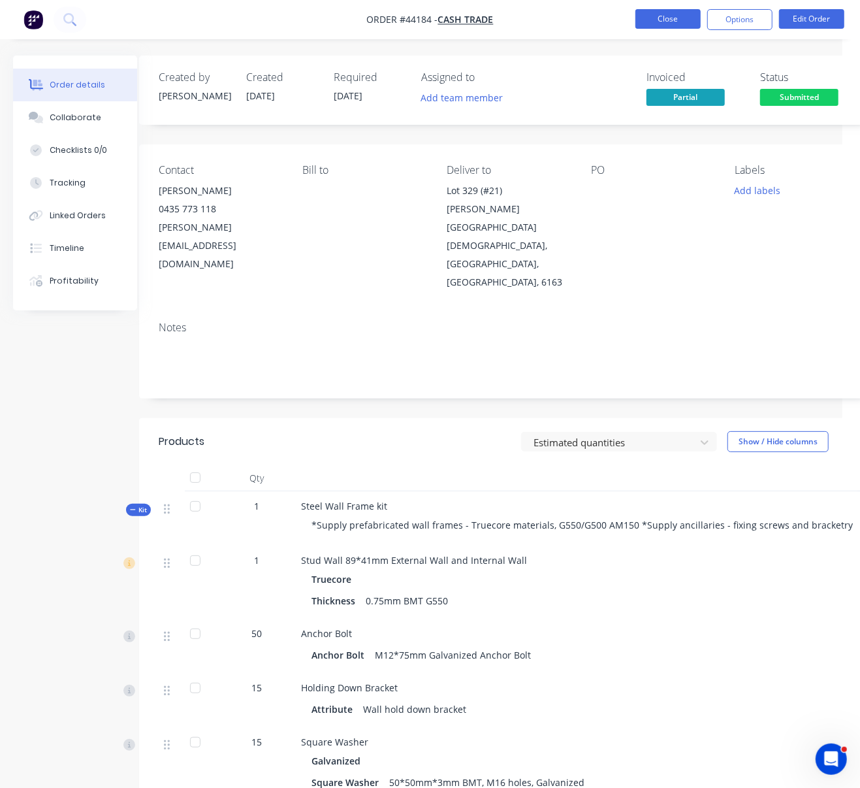
click at [660, 24] on button "Close" at bounding box center [667, 19] width 65 height 20
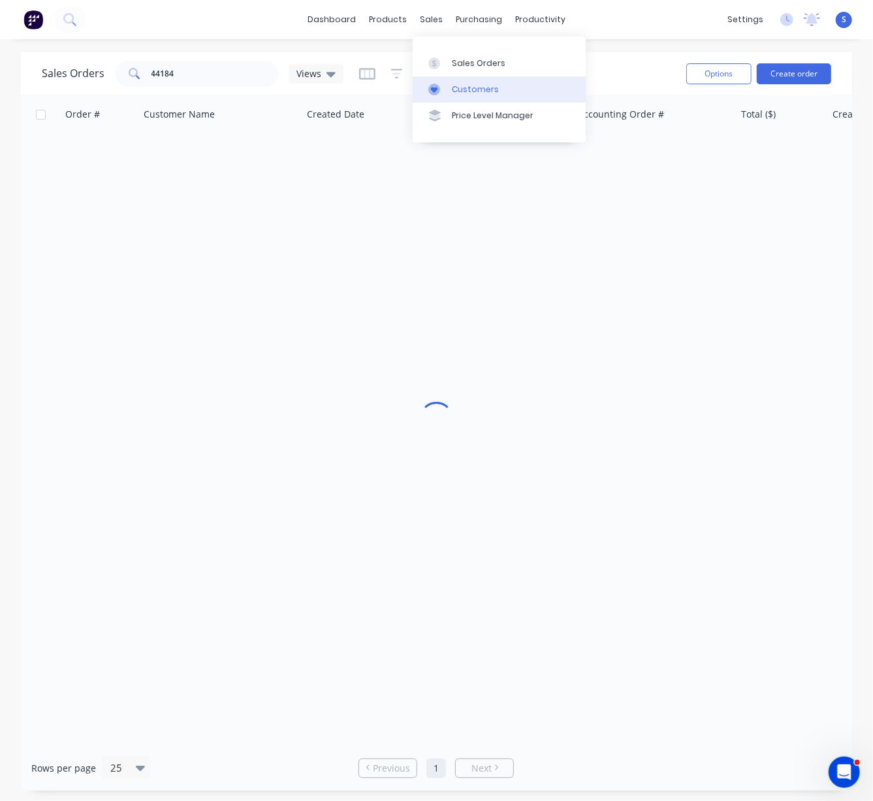
click at [466, 90] on div "Customers" at bounding box center [475, 90] width 47 height 12
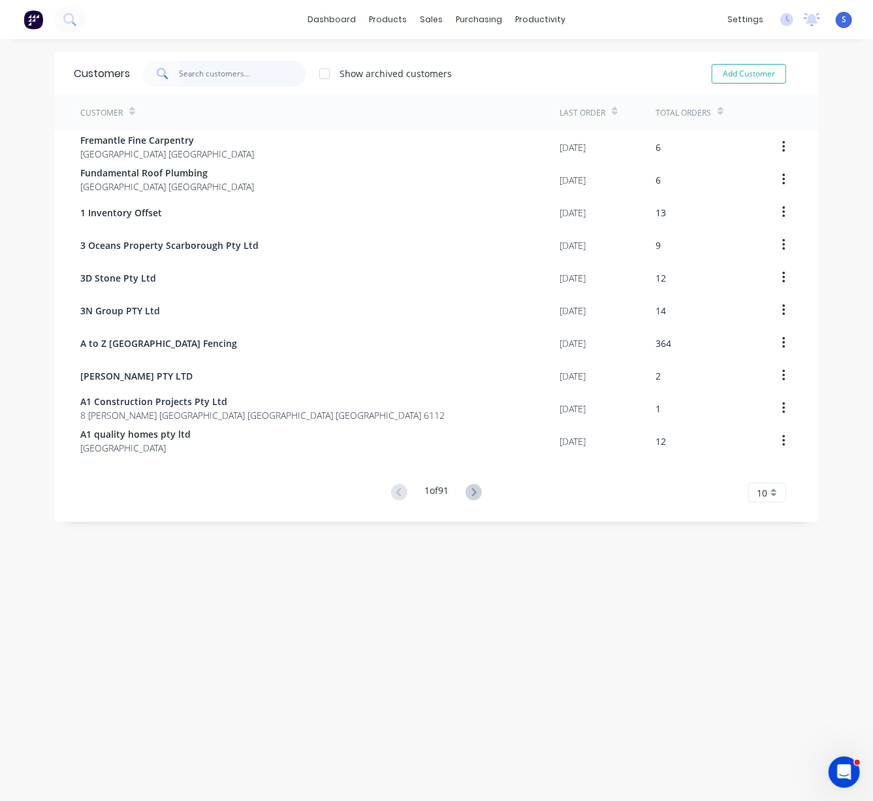
click at [213, 76] on input "text" at bounding box center [243, 74] width 127 height 26
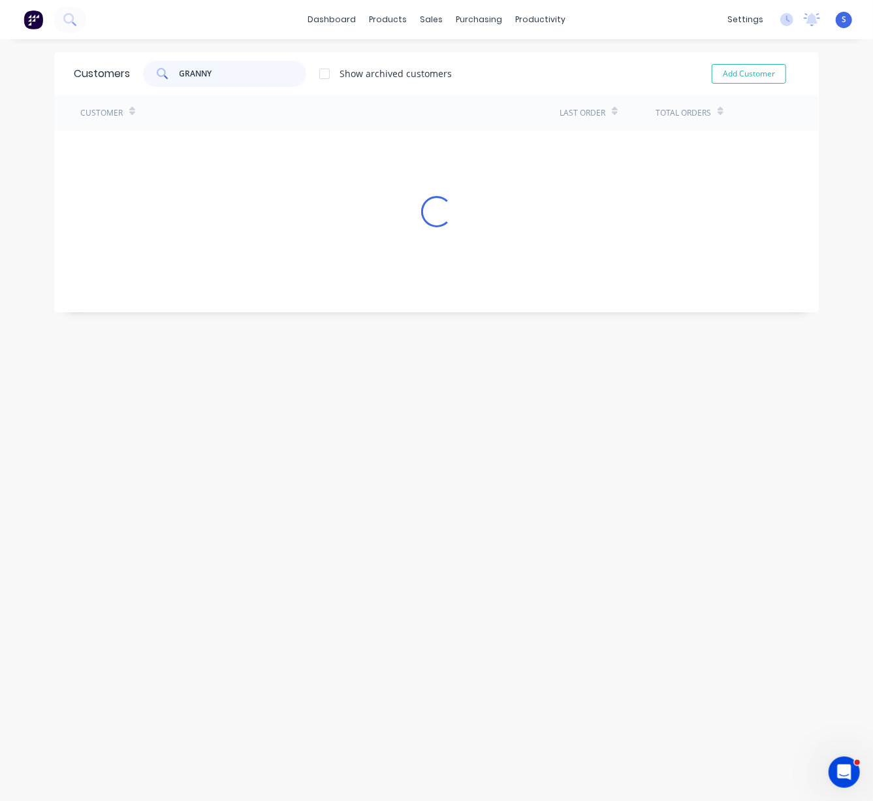
type input "GRANNY"
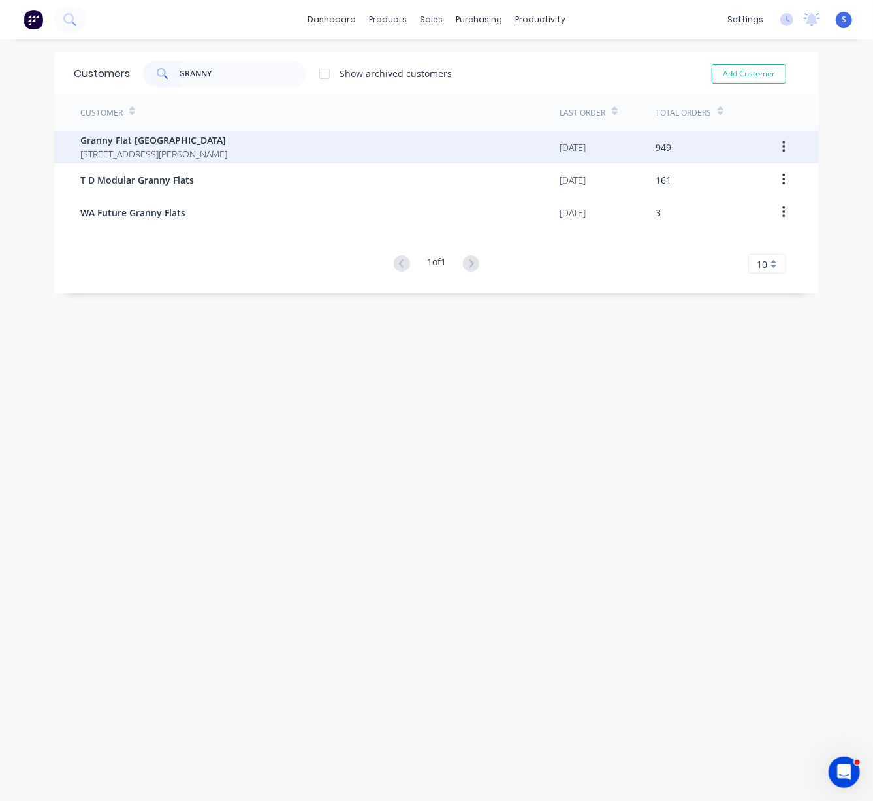
click at [178, 133] on span "Granny Flat [GEOGRAPHIC_DATA]" at bounding box center [153, 140] width 147 height 14
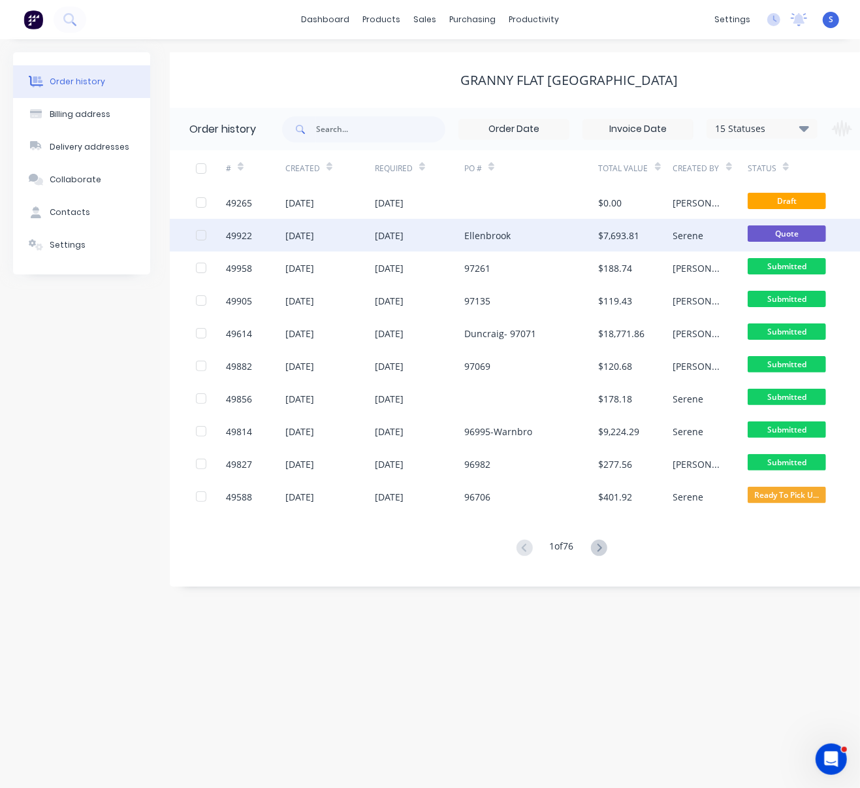
click at [404, 231] on div "[DATE]" at bounding box center [389, 236] width 29 height 14
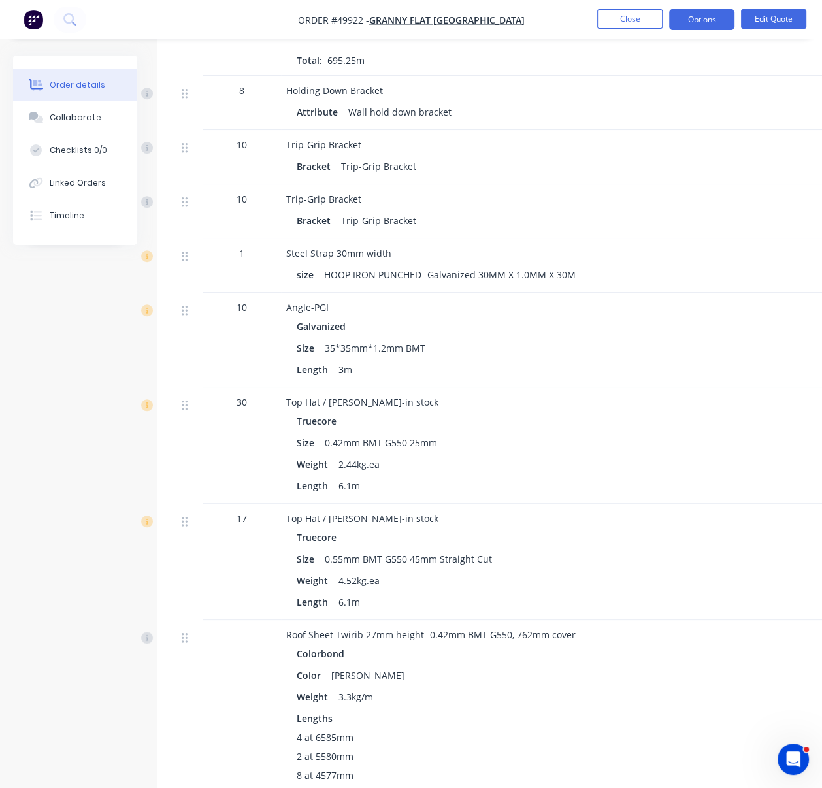
scroll to position [1016, 0]
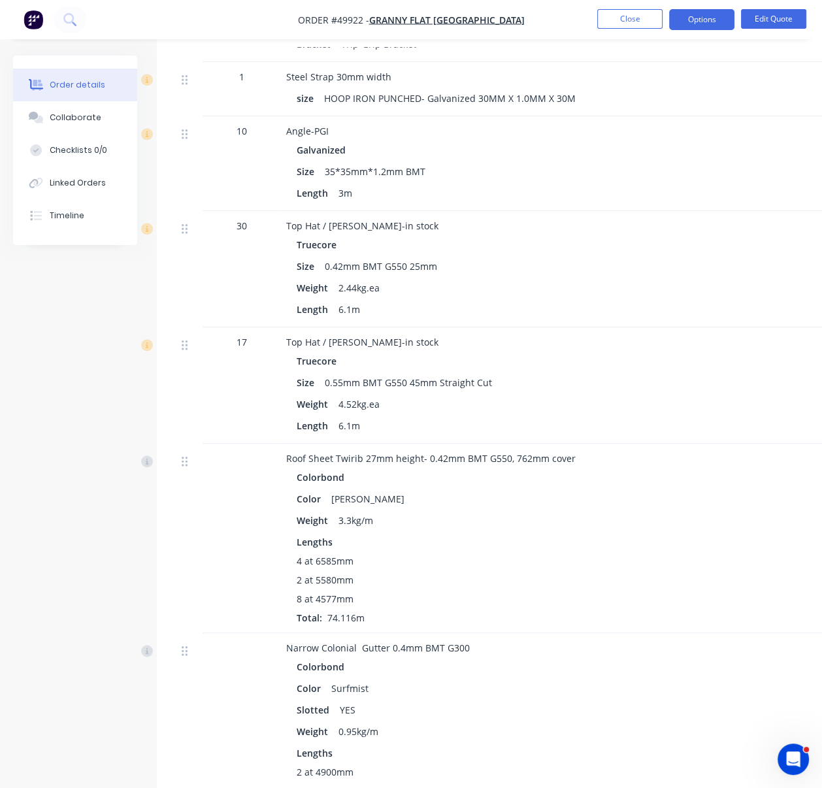
click at [576, 349] on div "Top Hat / [PERSON_NAME]-in stock" at bounding box center [574, 342] width 577 height 14
click at [543, 319] on div "Length 6.1m" at bounding box center [574, 309] width 556 height 19
click at [592, 254] on div "Truecore" at bounding box center [574, 244] width 556 height 19
click at [594, 276] on div "Size 0.42mm BMT G550 25mm" at bounding box center [574, 266] width 556 height 19
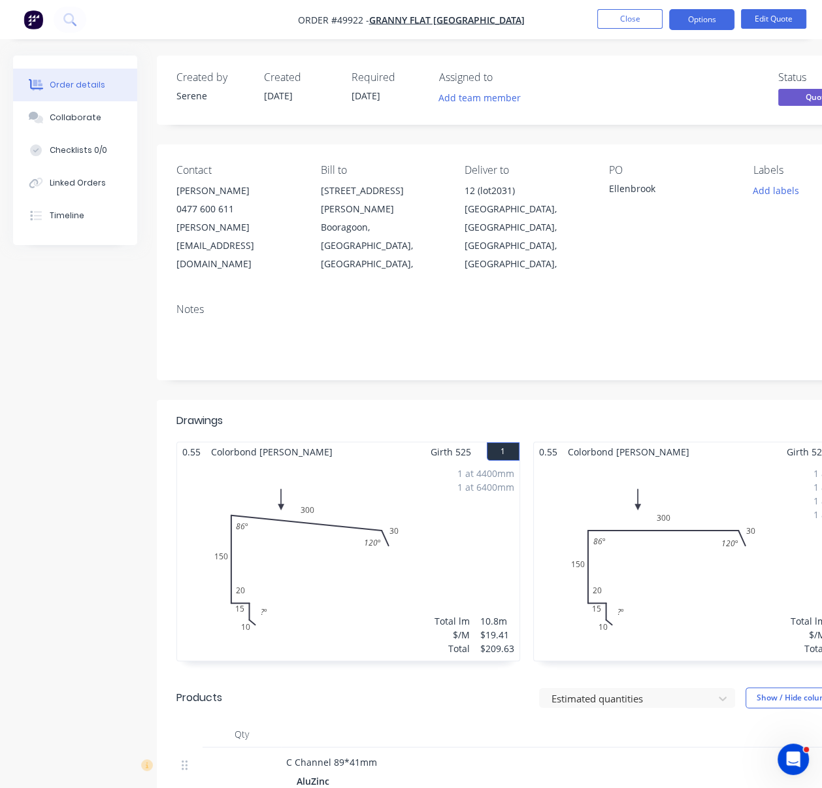
scroll to position [0, 0]
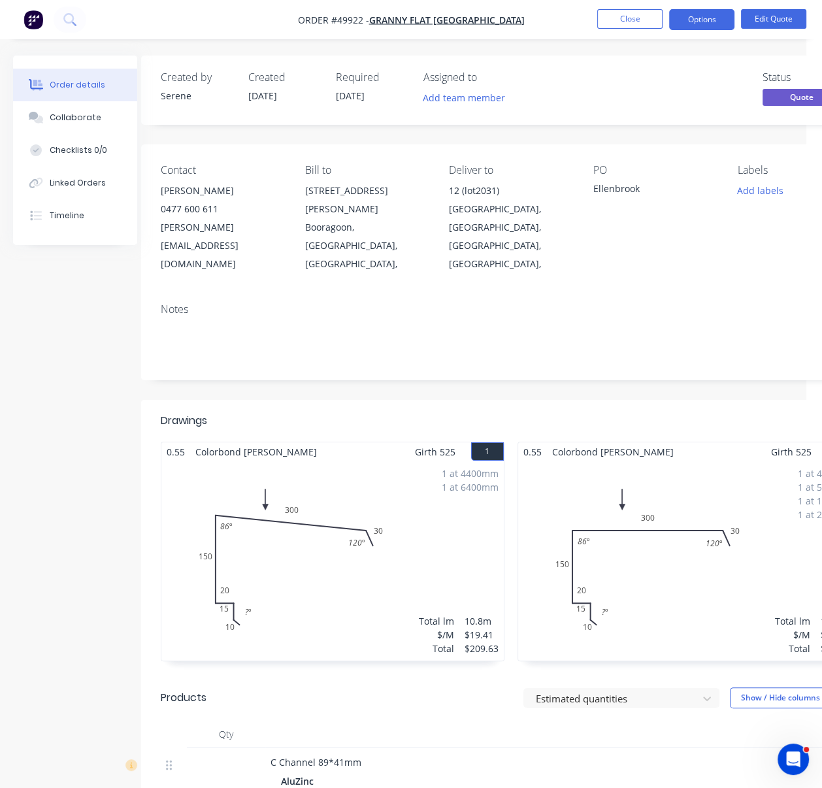
drag, startPoint x: 436, startPoint y: 393, endPoint x: 586, endPoint y: 249, distance: 208.3
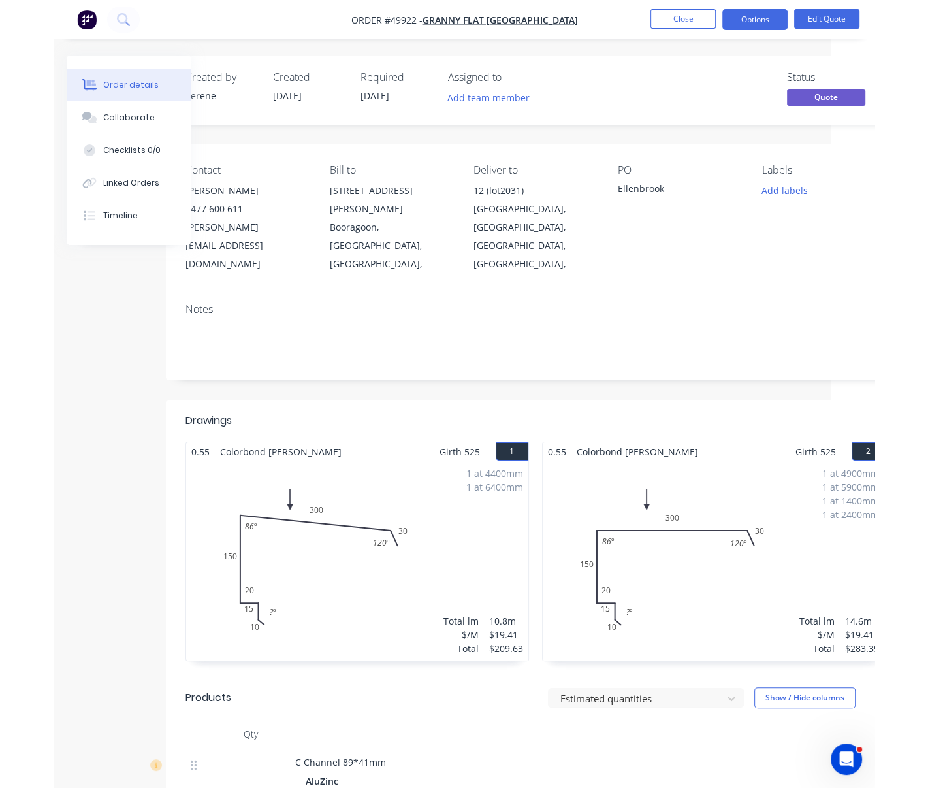
scroll to position [0, 38]
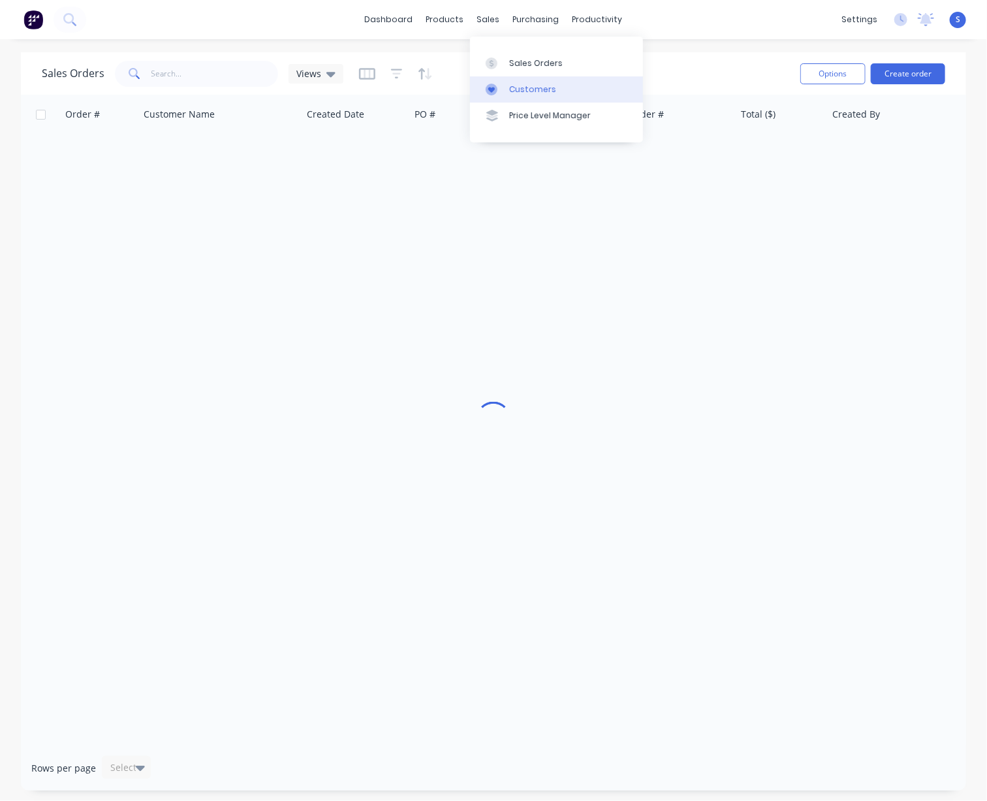
drag, startPoint x: 525, startPoint y: 95, endPoint x: 513, endPoint y: 95, distance: 12.4
click at [525, 95] on div "Customers" at bounding box center [532, 90] width 47 height 12
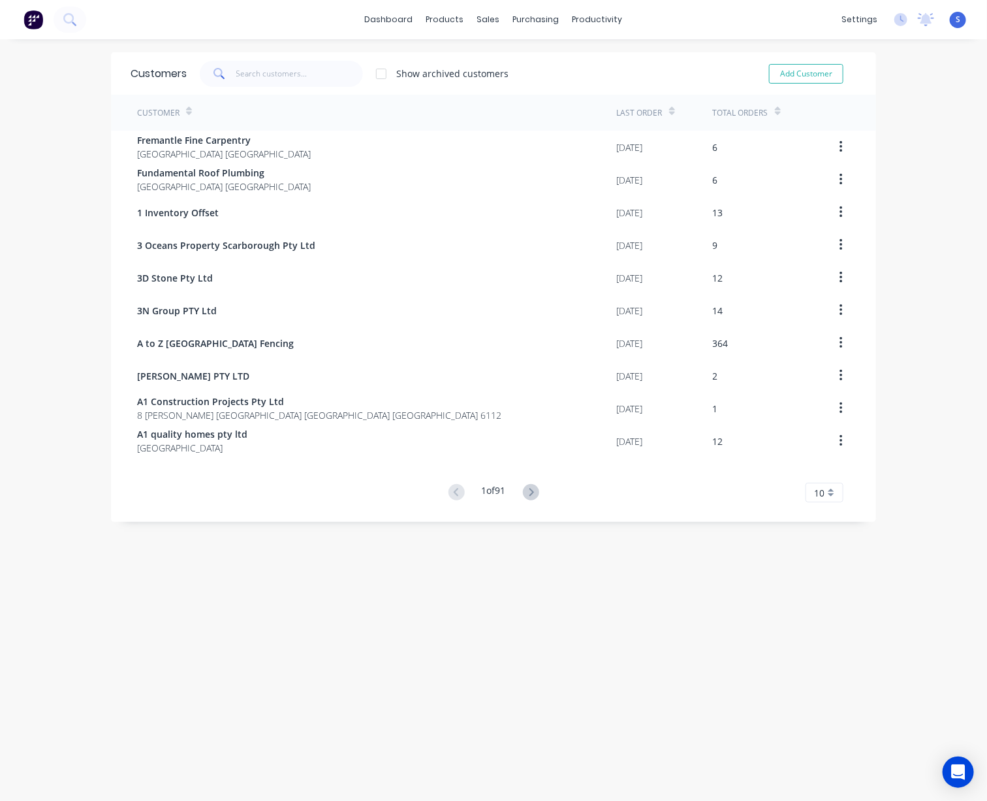
click at [227, 80] on span at bounding box center [218, 74] width 37 height 26
click at [264, 75] on input "text" at bounding box center [299, 74] width 127 height 26
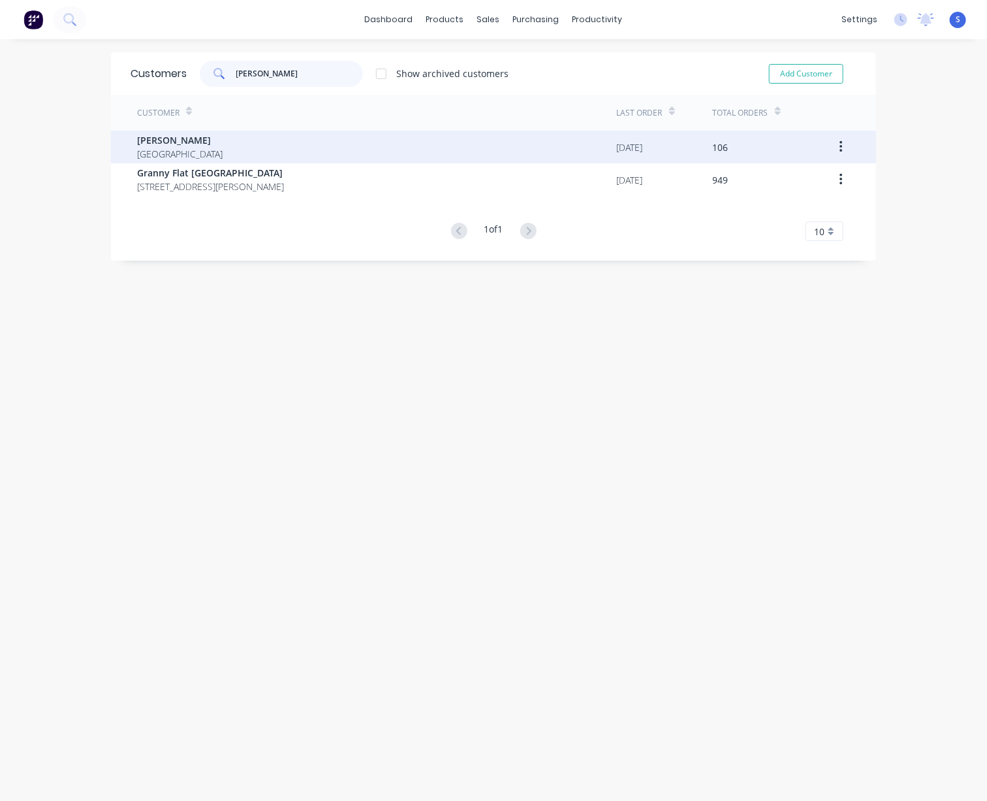
type input "chris"
click at [249, 146] on div "Chris Gu Australia" at bounding box center [377, 147] width 480 height 33
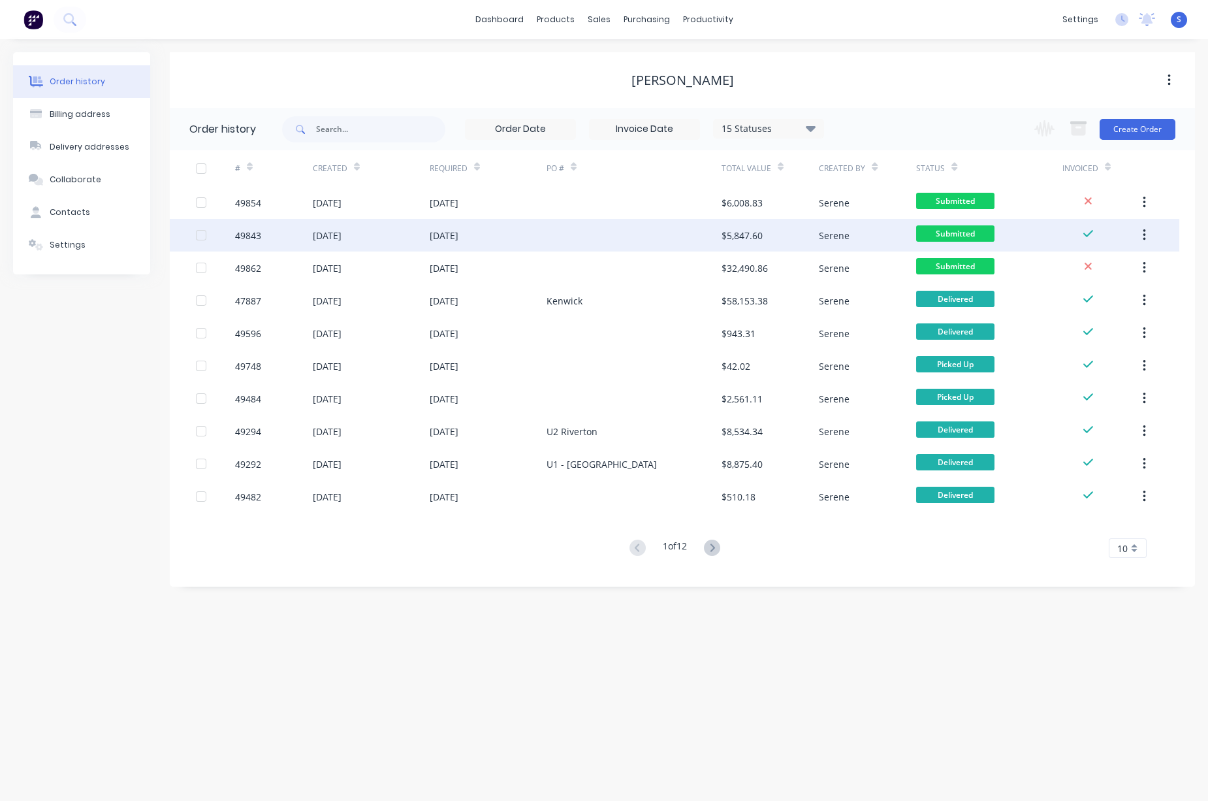
click at [601, 232] on div at bounding box center [634, 235] width 175 height 33
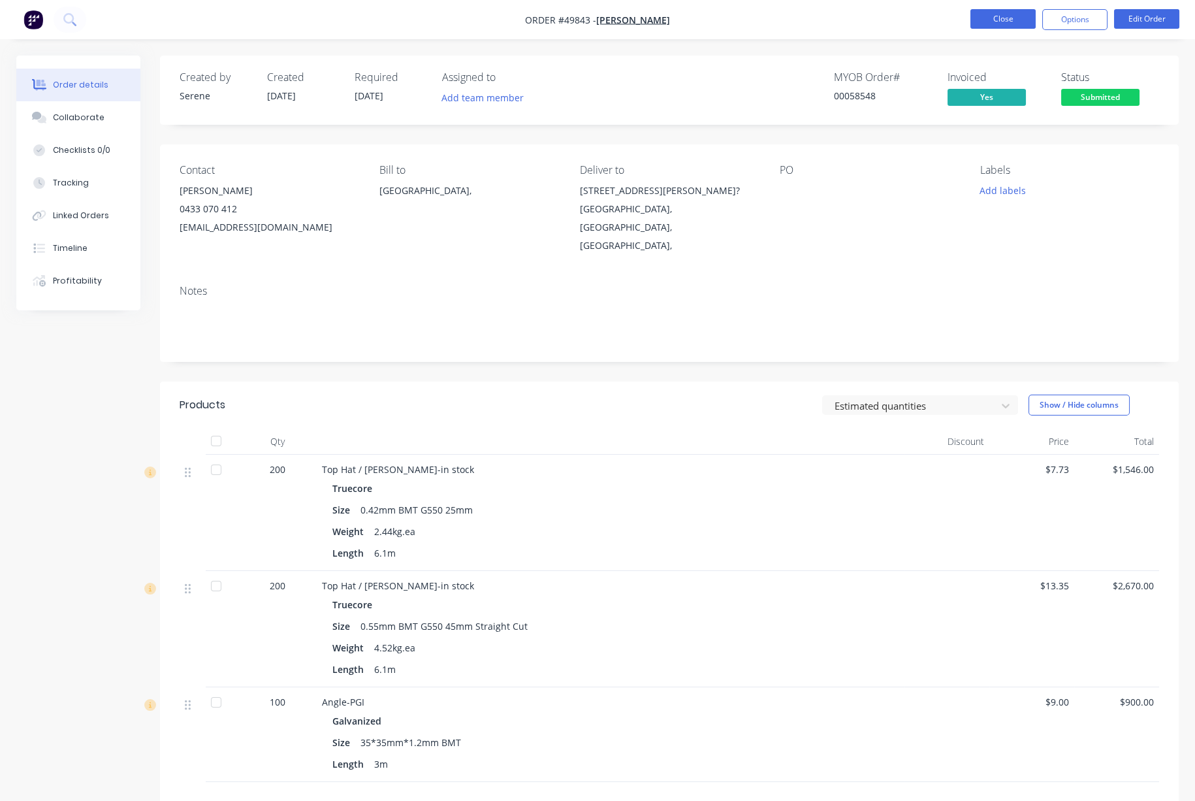
click at [987, 22] on button "Close" at bounding box center [1002, 19] width 65 height 20
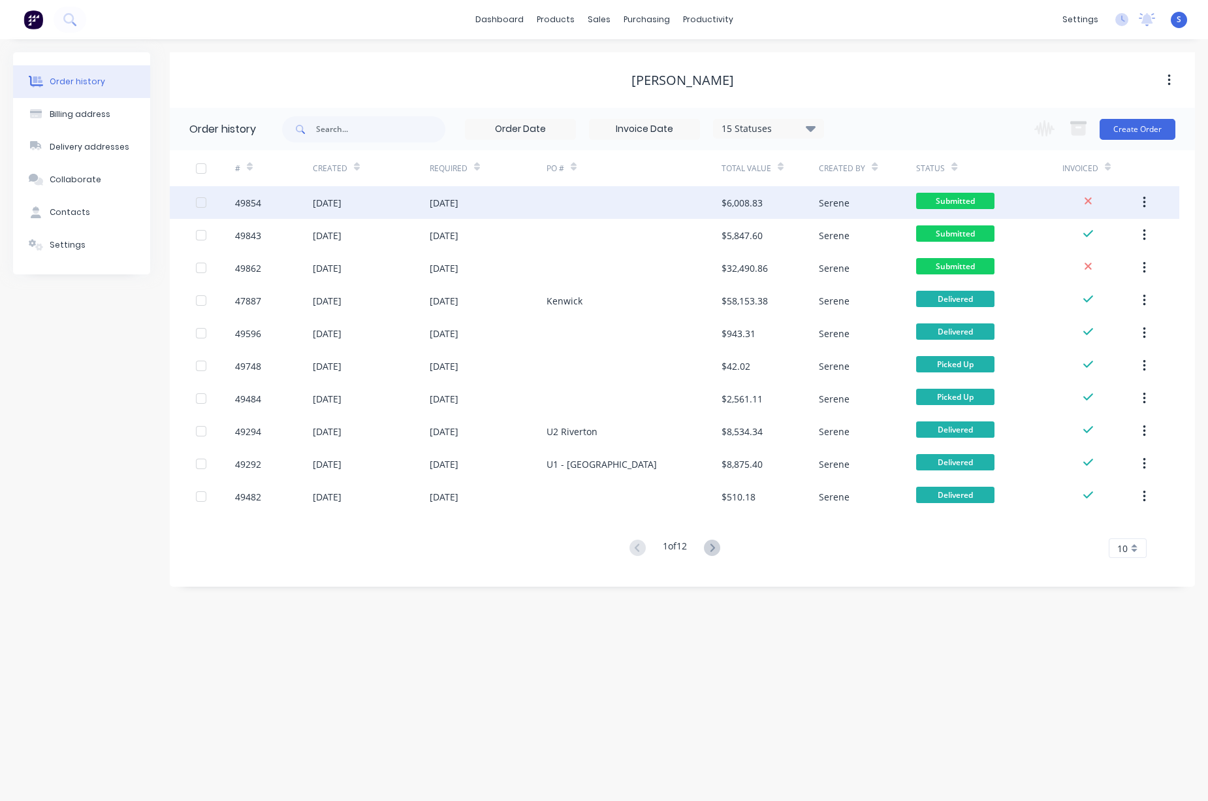
click at [591, 210] on div at bounding box center [634, 202] width 175 height 33
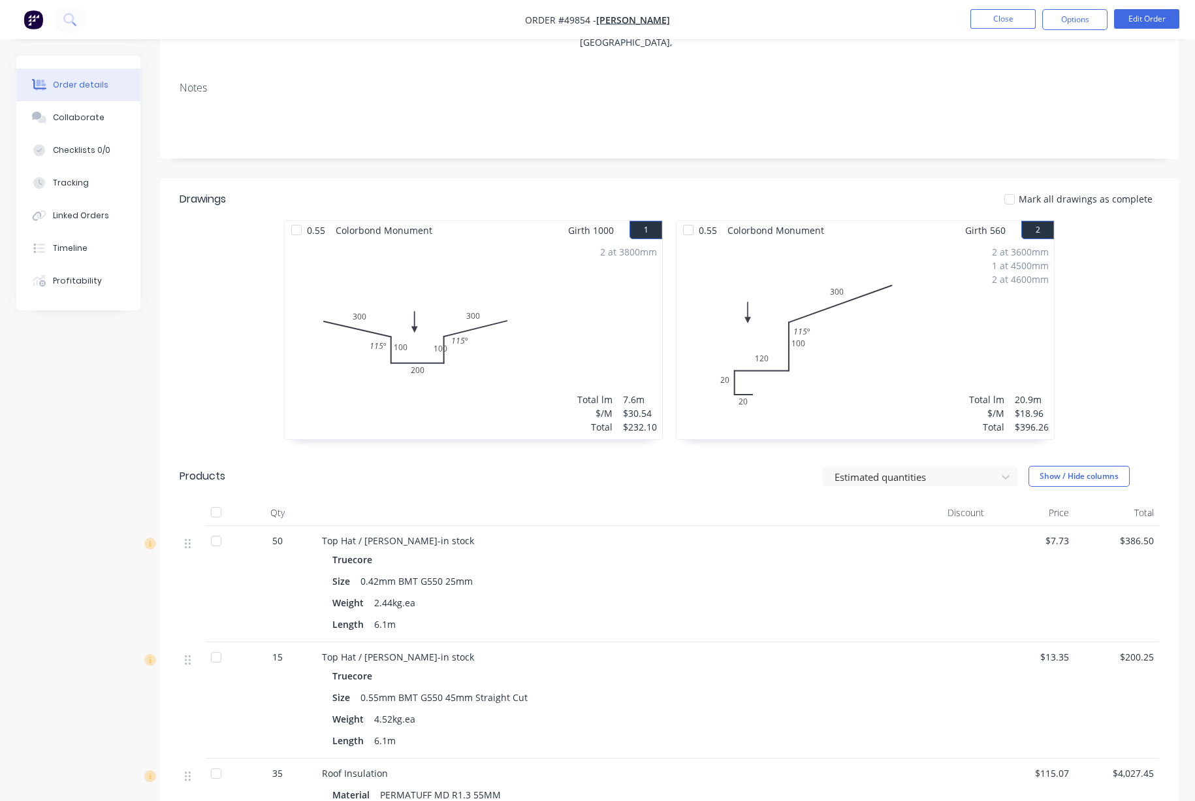
scroll to position [406, 0]
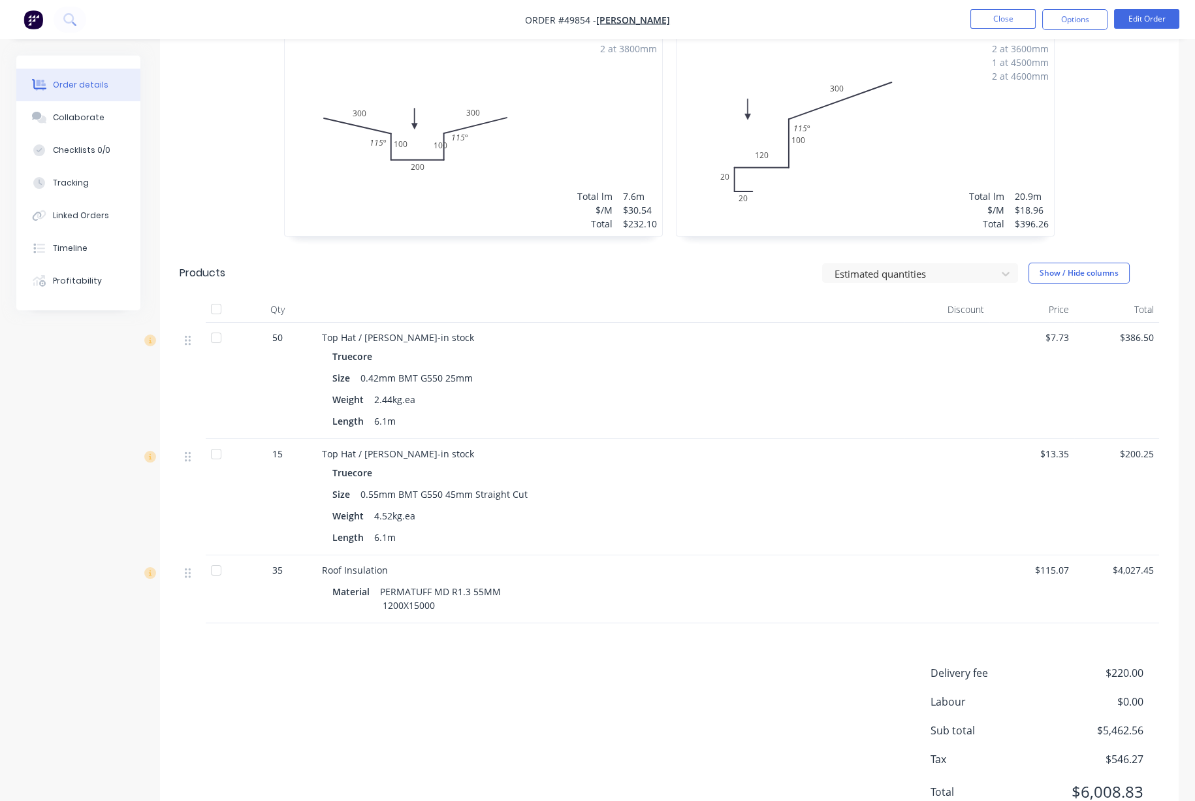
click at [607, 681] on div "Drawings Mark all drawings as complete 0.55 Colorbond Monument Girth 1000 1 0 3…" at bounding box center [669, 405] width 1019 height 861
click at [469, 697] on div "Delivery fee $220.00 Labour $0.00 Sub total $5,462.56 Tax $546.27 Total $6,008.…" at bounding box center [670, 741] width 980 height 152
click at [987, 21] on button "Edit Order" at bounding box center [1146, 19] width 65 height 20
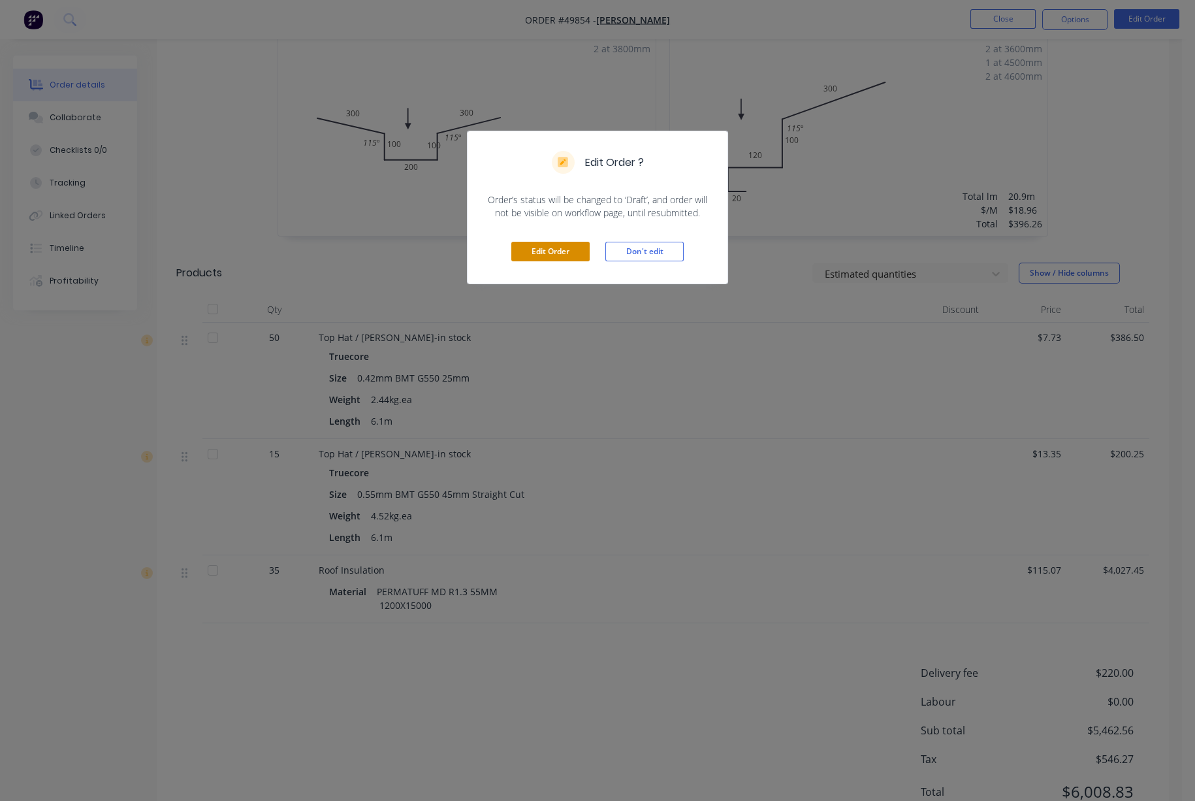
click at [555, 260] on button "Edit Order" at bounding box center [550, 252] width 78 height 20
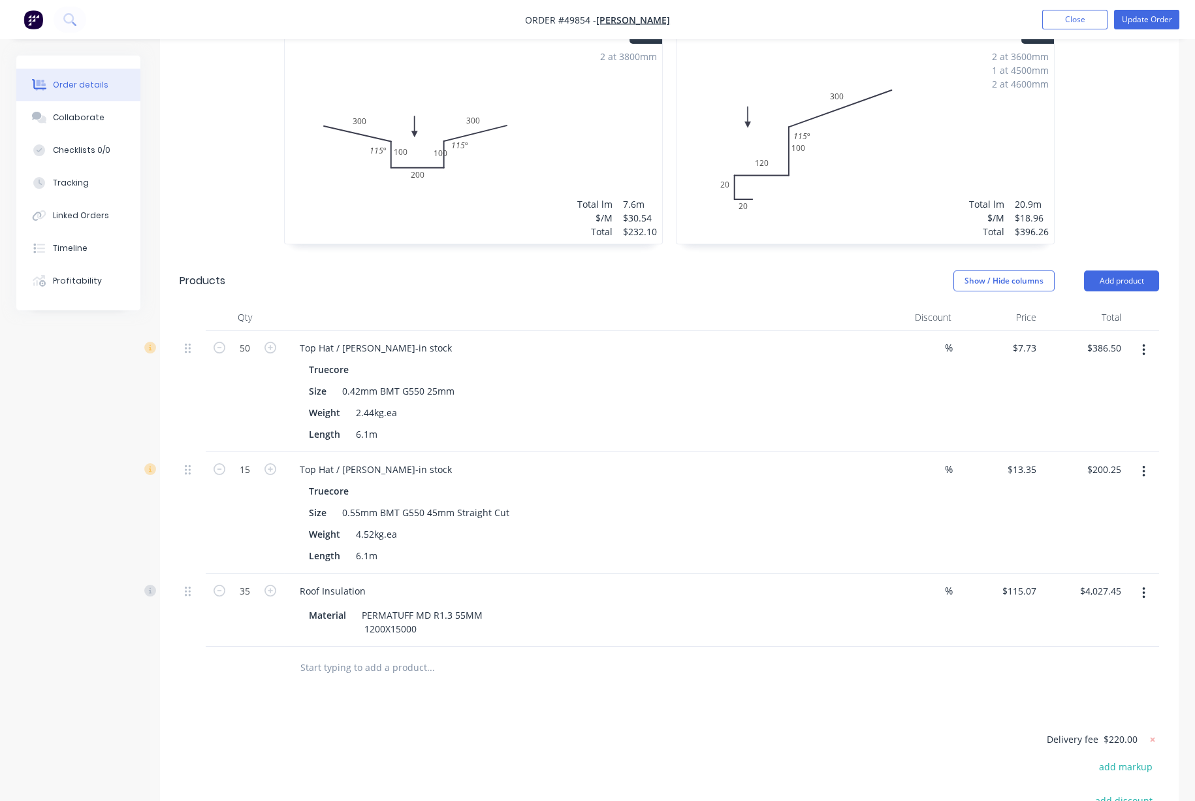
click at [987, 479] on icon "button" at bounding box center [1143, 471] width 3 height 14
click at [987, 590] on div "Delete" at bounding box center [1097, 584] width 101 height 19
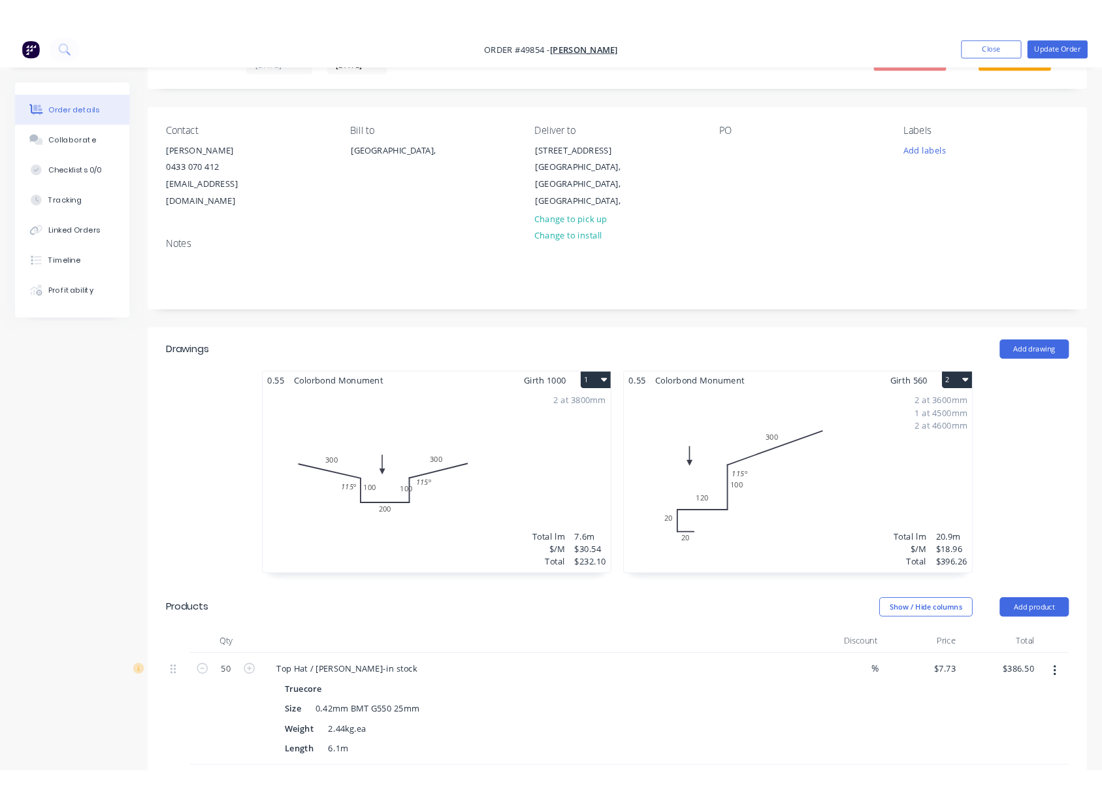
scroll to position [0, 0]
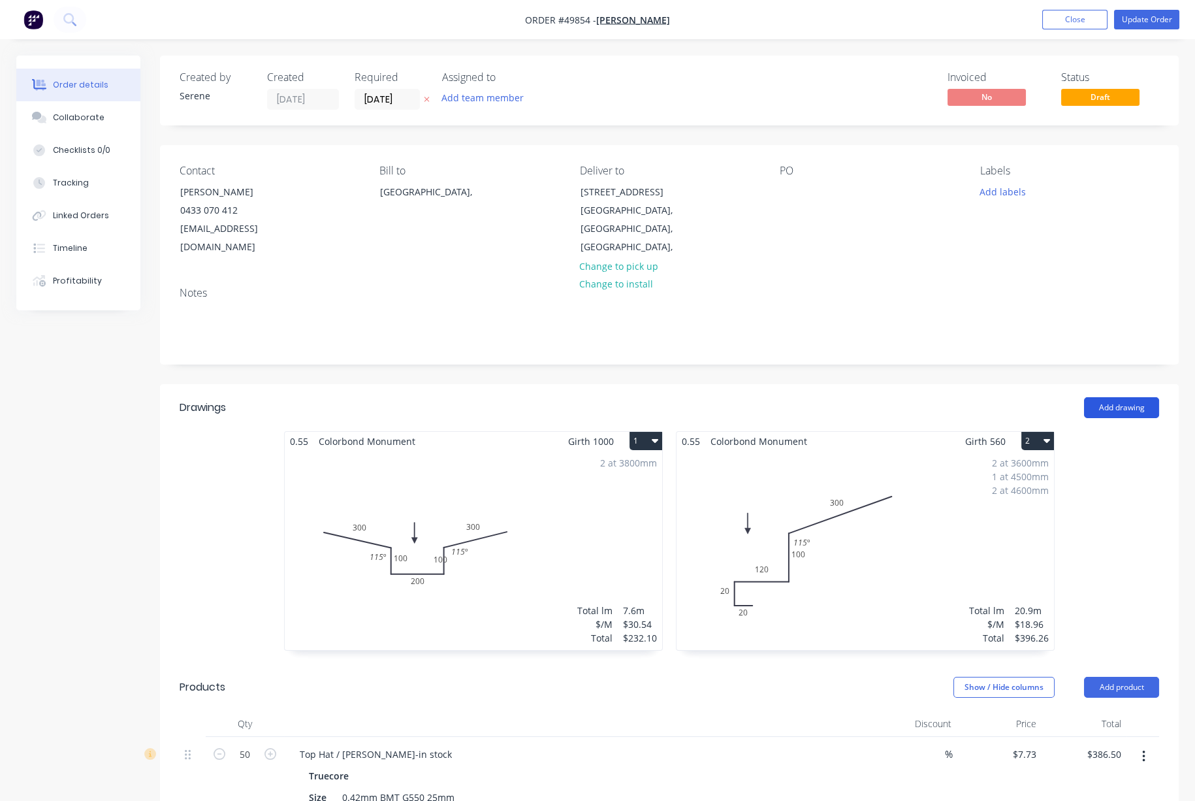
click at [987, 409] on button "Add drawing" at bounding box center [1121, 407] width 75 height 21
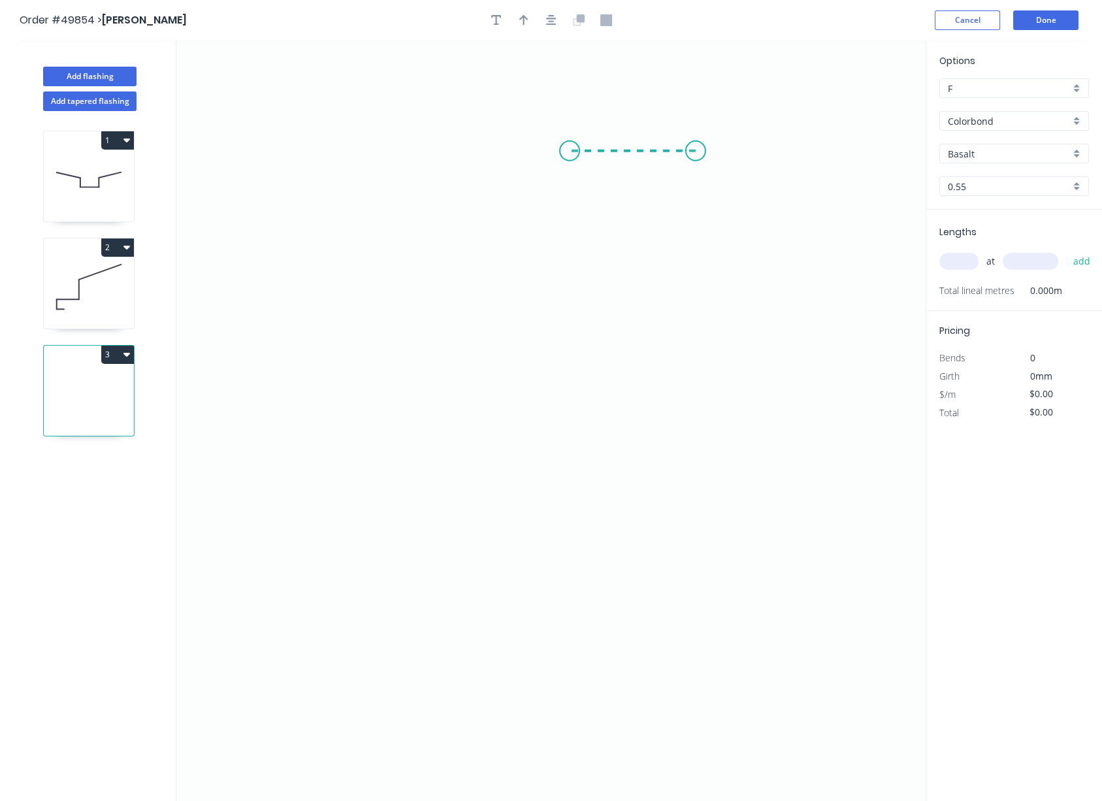
drag, startPoint x: 696, startPoint y: 153, endPoint x: 564, endPoint y: 155, distance: 131.9
click at [564, 155] on icon "0" at bounding box center [557, 420] width 762 height 760
drag, startPoint x: 563, startPoint y: 156, endPoint x: 374, endPoint y: 127, distance: 191.0
click at [374, 127] on icon "0 ?" at bounding box center [557, 420] width 762 height 760
drag, startPoint x: 697, startPoint y: 148, endPoint x: 351, endPoint y: 152, distance: 346.8
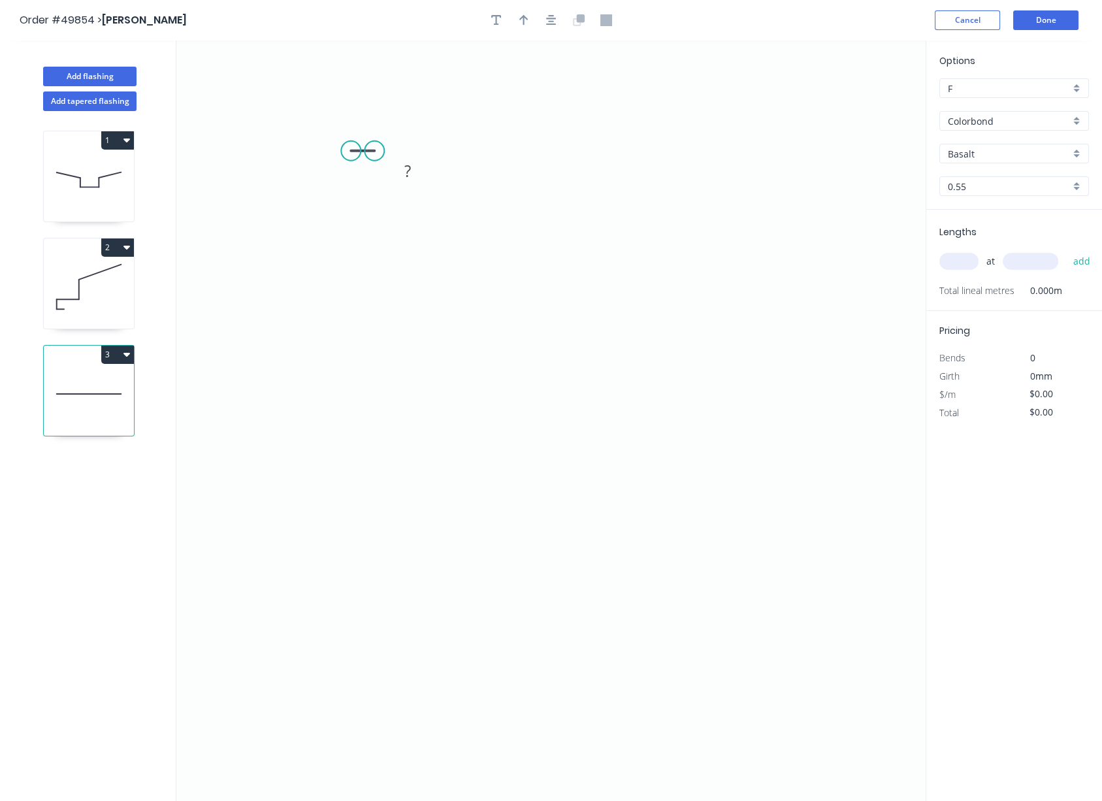
click at [351, 152] on circle at bounding box center [351, 151] width 20 height 20
click at [347, 155] on circle at bounding box center [351, 151] width 20 height 20
click at [351, 394] on icon "0 ?" at bounding box center [557, 420] width 762 height 760
click at [684, 398] on icon "0 ? ?" at bounding box center [557, 420] width 762 height 760
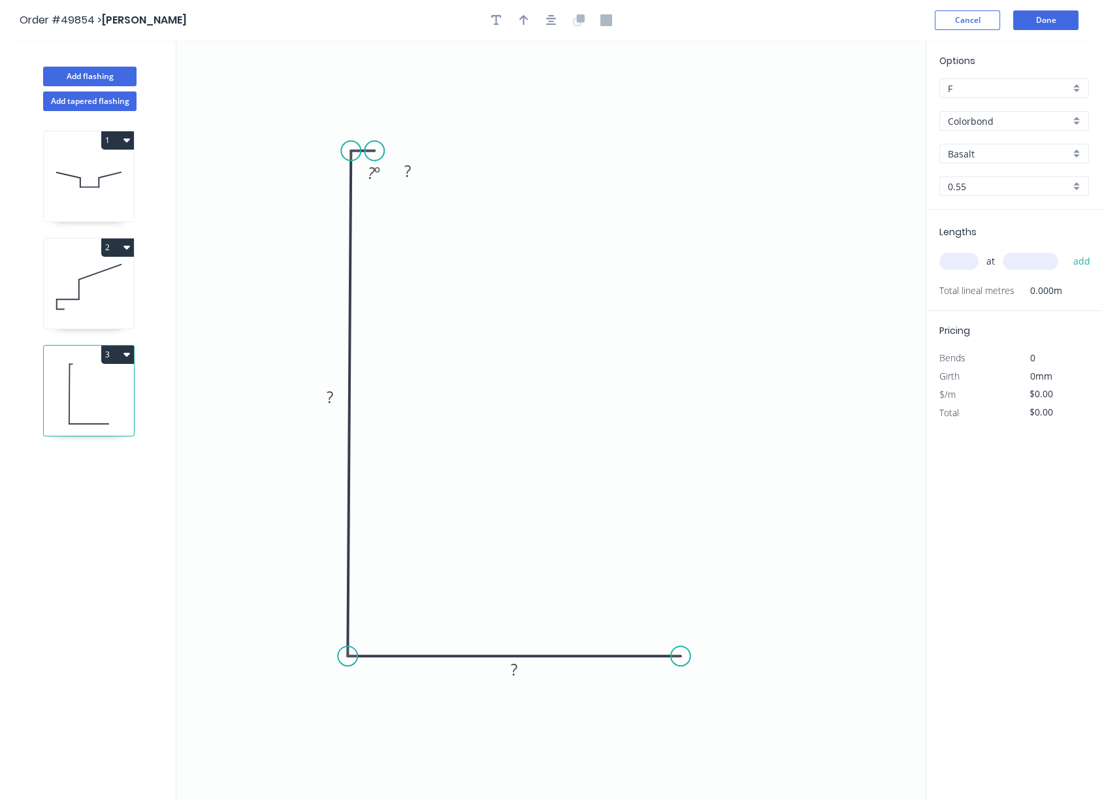
drag, startPoint x: 470, startPoint y: 393, endPoint x: 467, endPoint y: 660, distance: 267.1
click at [467, 660] on icon "0 ? ? ? ? º" at bounding box center [557, 420] width 762 height 760
drag, startPoint x: 363, startPoint y: 153, endPoint x: 360, endPoint y: 396, distance: 243.6
click at [360, 396] on icon "0 ? ? ?" at bounding box center [557, 420] width 762 height 760
click at [680, 656] on circle at bounding box center [681, 656] width 20 height 20
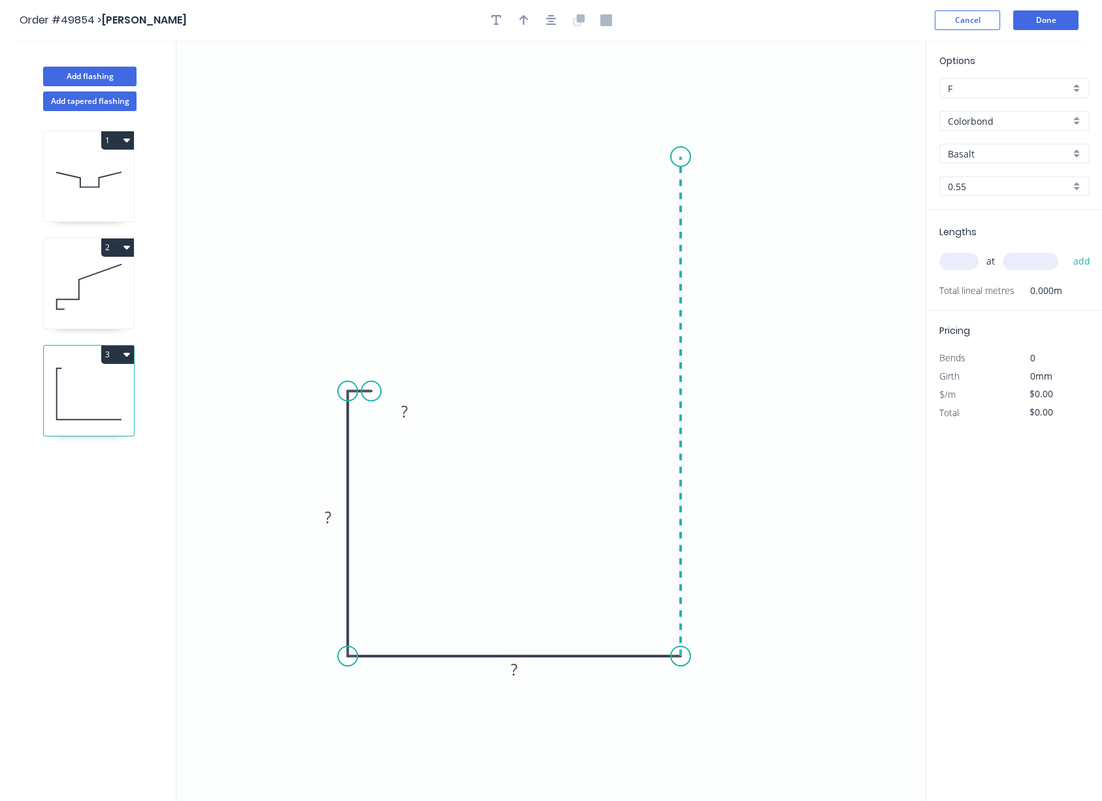
click at [662, 159] on icon "0 ? ? ?" at bounding box center [557, 420] width 762 height 760
click at [620, 153] on icon "0 ? ? ? ?" at bounding box center [557, 420] width 762 height 760
click at [619, 215] on icon "0 ? ? ? ? ?" at bounding box center [557, 420] width 762 height 760
drag, startPoint x: 376, startPoint y: 393, endPoint x: 393, endPoint y: 395, distance: 17.7
click at [393, 395] on circle at bounding box center [393, 391] width 20 height 20
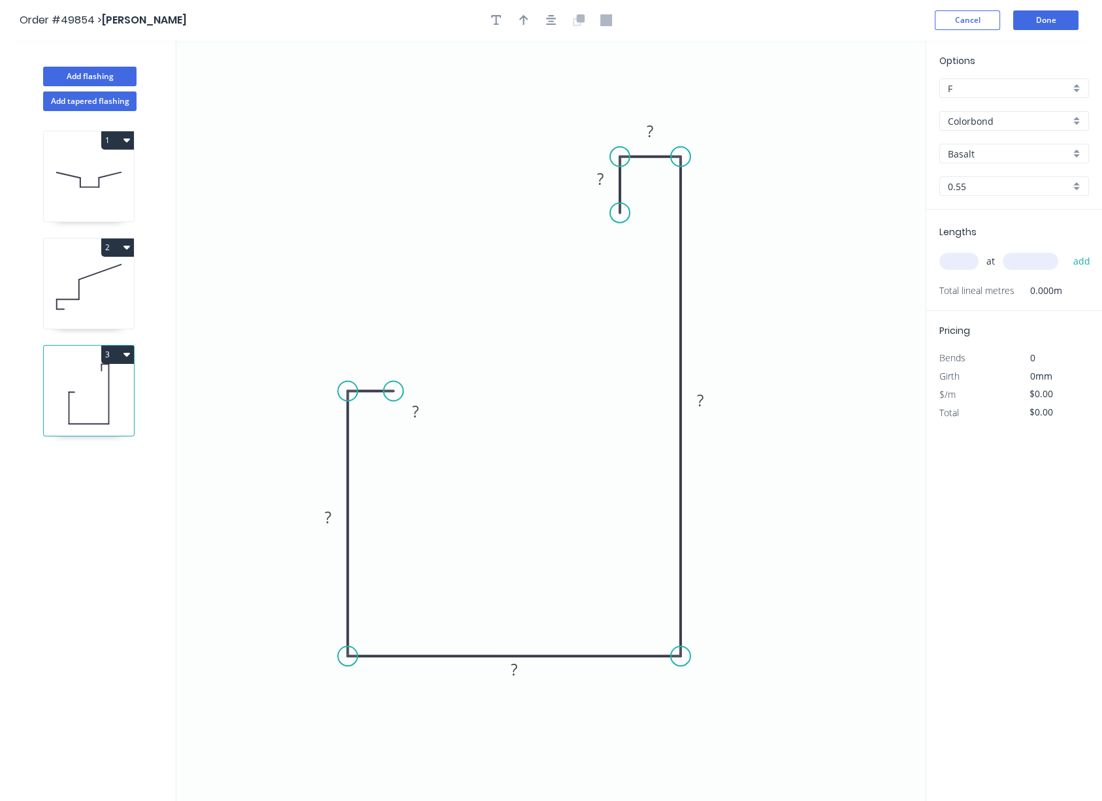
click at [393, 432] on icon "0 ? ? ? ? ? ?" at bounding box center [557, 420] width 762 height 760
click at [417, 412] on tspan "?" at bounding box center [415, 411] width 7 height 22
click at [329, 520] on tspan "?" at bounding box center [328, 517] width 7 height 22
click at [530, 670] on rect at bounding box center [514, 669] width 42 height 27
click at [521, 667] on rect at bounding box center [514, 670] width 26 height 18
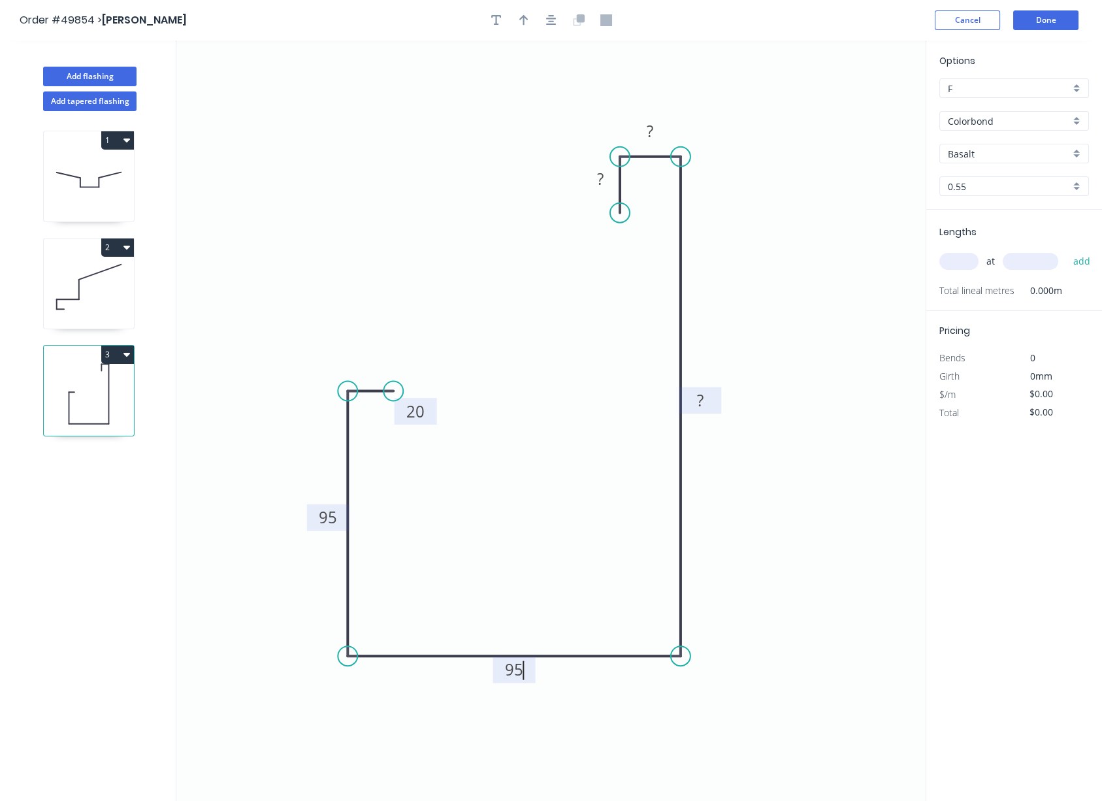
click at [702, 402] on tspan "?" at bounding box center [700, 400] width 7 height 22
click at [652, 133] on tspan "?" at bounding box center [650, 131] width 7 height 22
click at [607, 180] on rect at bounding box center [600, 179] width 26 height 18
drag, startPoint x: 542, startPoint y: 380, endPoint x: 564, endPoint y: 157, distance: 223.8
click at [542, 379] on icon "0 20 95 95 150 20 20" at bounding box center [557, 420] width 762 height 760
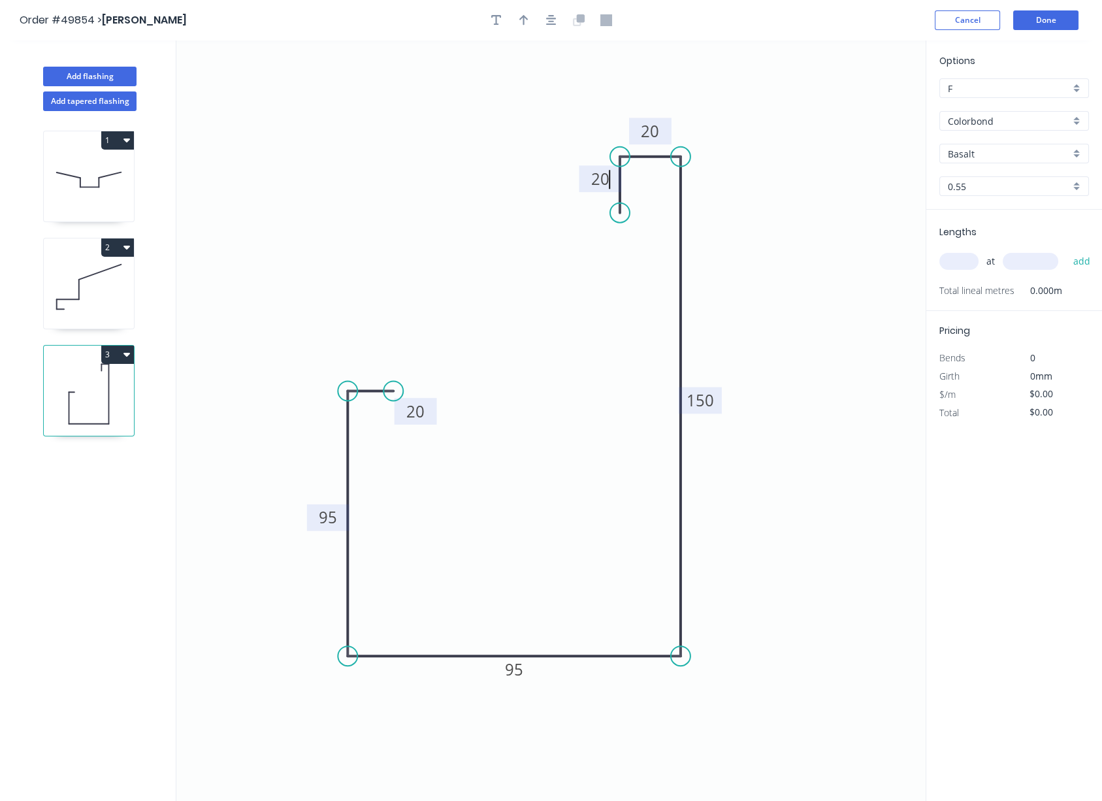
type input "$14.07"
click at [521, 22] on icon "button" at bounding box center [523, 20] width 9 height 12
click at [873, 108] on icon at bounding box center [873, 91] width 12 height 42
click at [873, 108] on icon at bounding box center [884, 95] width 38 height 38
drag, startPoint x: 873, startPoint y: 108, endPoint x: 750, endPoint y: 444, distance: 358.0
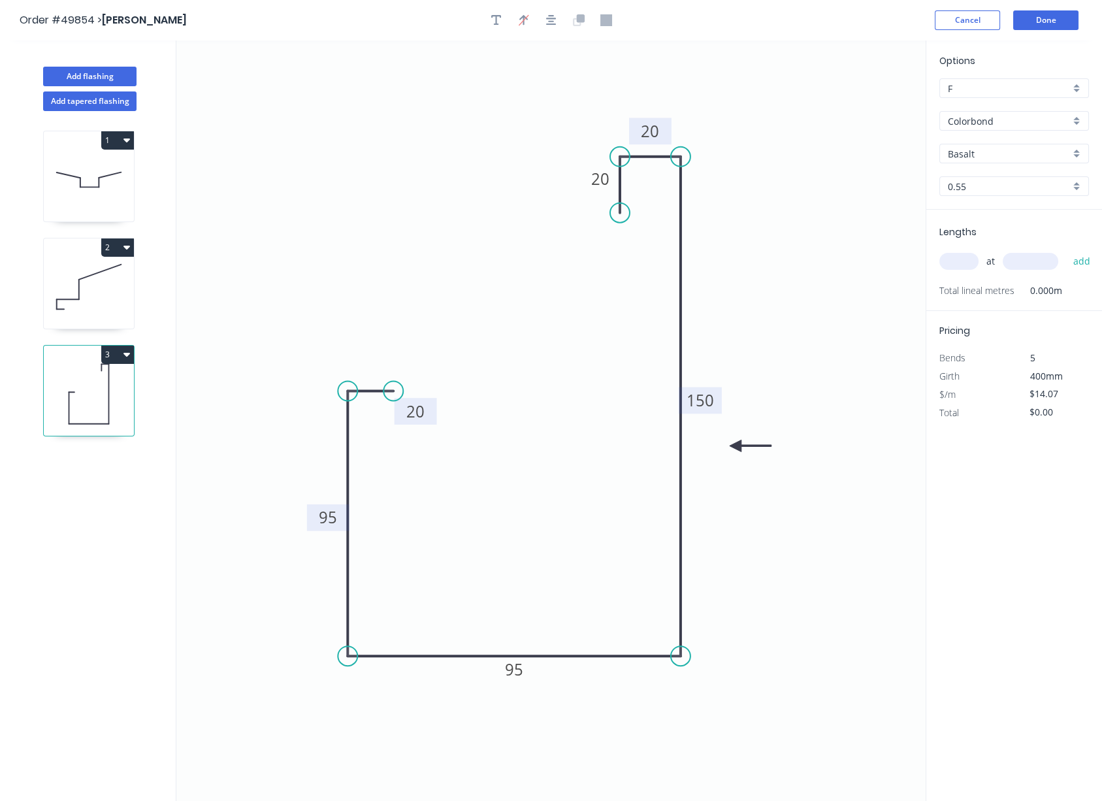
click at [733, 451] on icon at bounding box center [750, 446] width 42 height 12
click at [987, 161] on input "Basalt" at bounding box center [1009, 154] width 122 height 14
click at [987, 191] on div "Monument" at bounding box center [1014, 179] width 148 height 23
type input "Monument"
click at [978, 268] on input "text" at bounding box center [958, 261] width 39 height 17
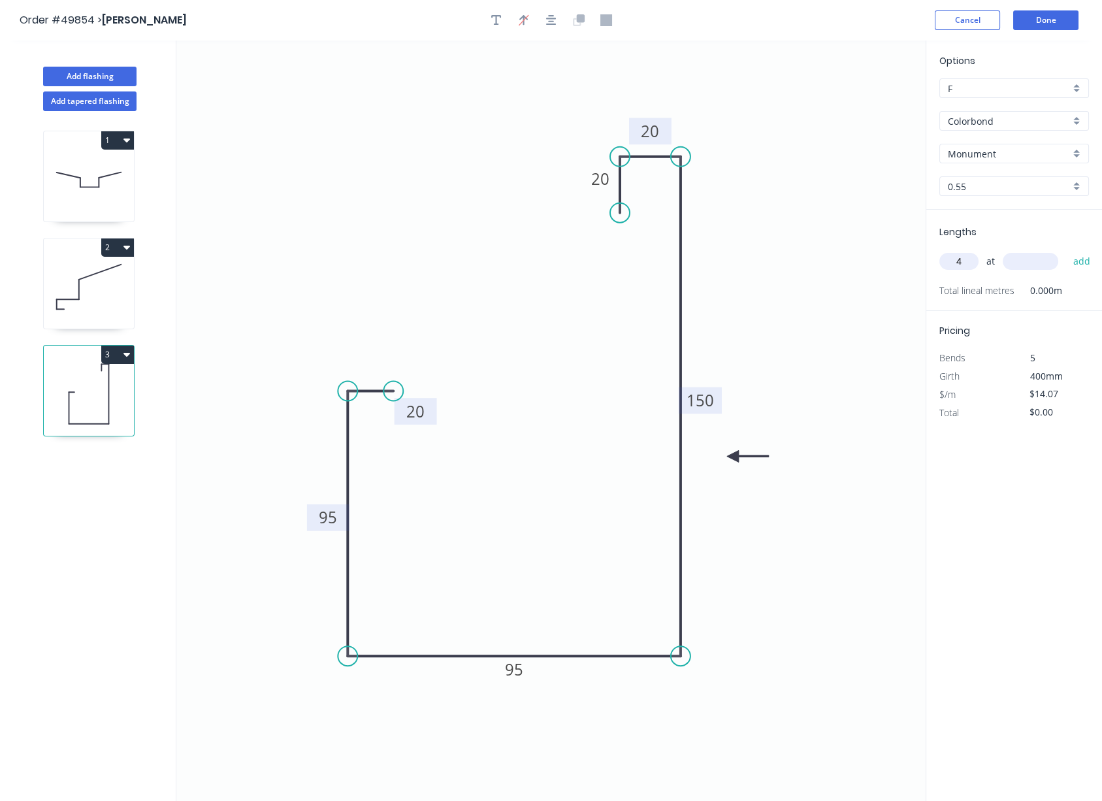
type input "4"
type input "3800"
click at [987, 250] on button "add" at bounding box center [1081, 261] width 31 height 22
type input "$213.86"
click at [987, 23] on button "Done" at bounding box center [1045, 20] width 65 height 20
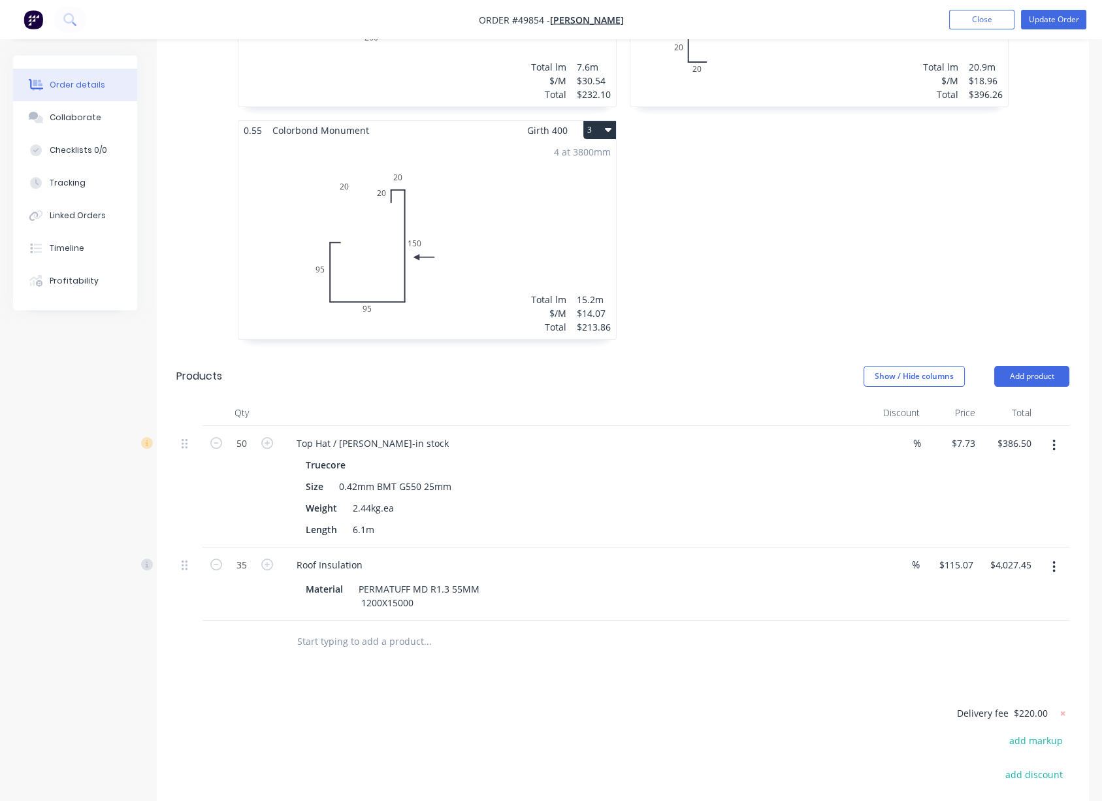
scroll to position [609, 0]
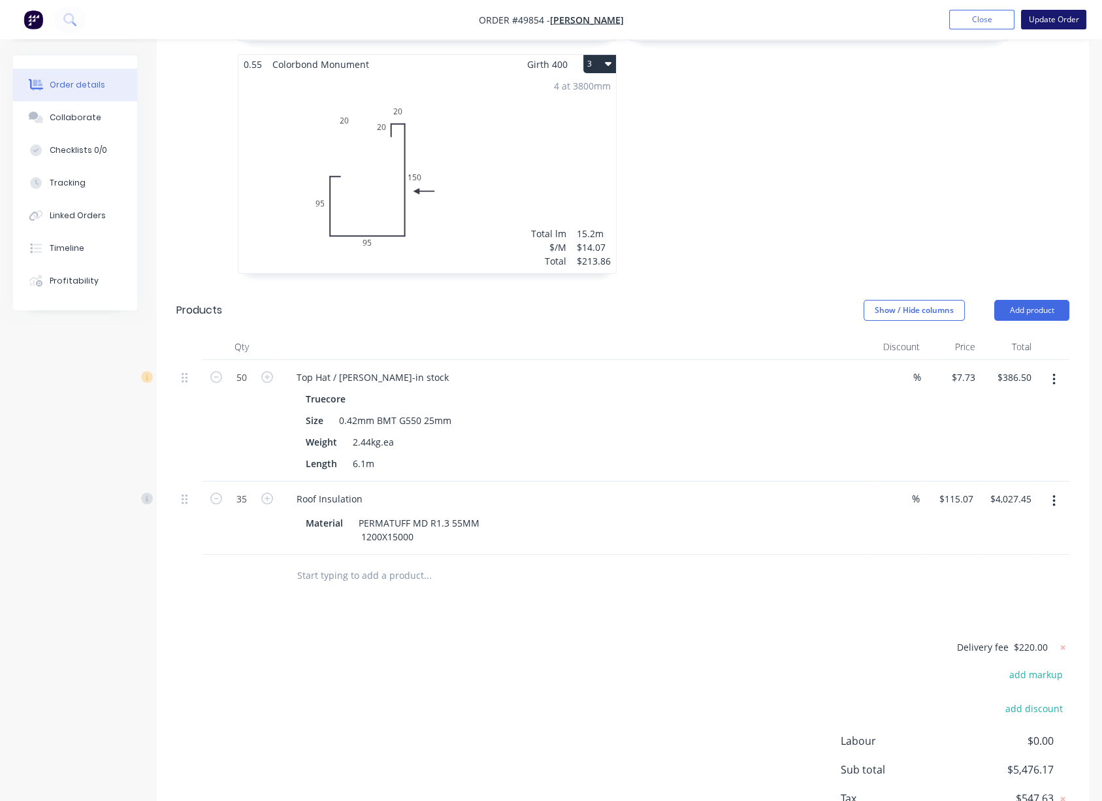
click at [987, 18] on button "Update Order" at bounding box center [1053, 20] width 65 height 20
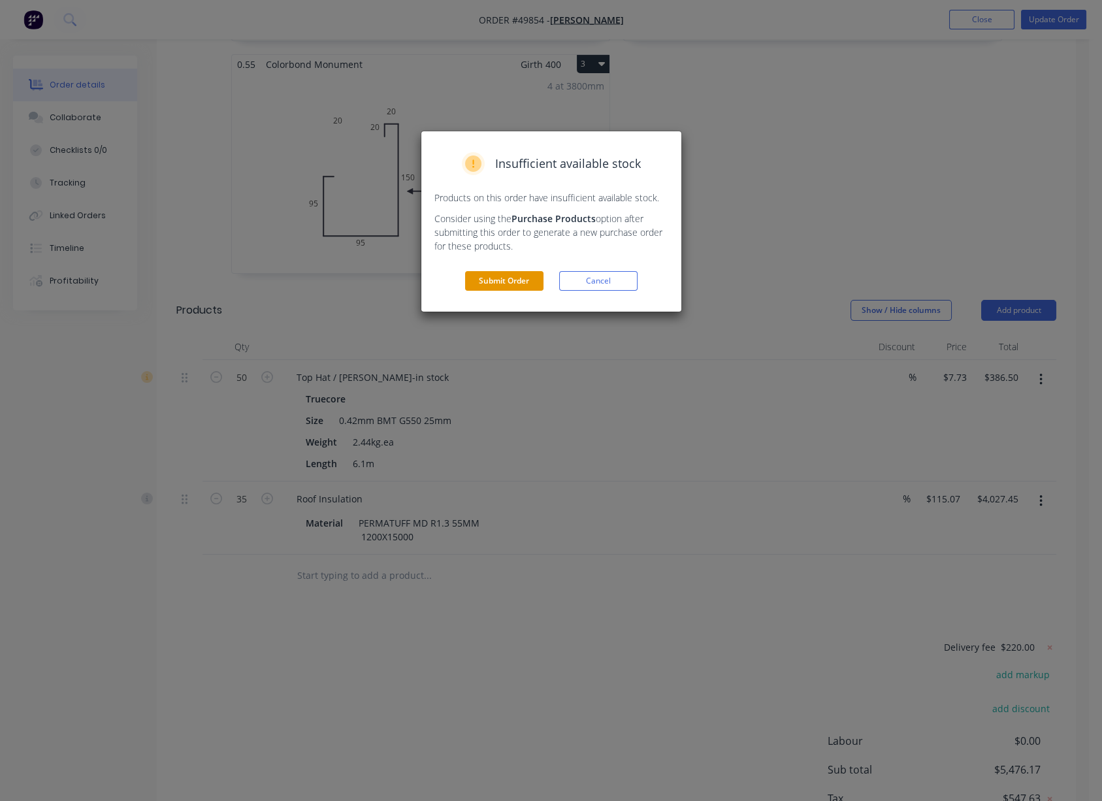
click at [494, 291] on button "Submit Order" at bounding box center [504, 281] width 78 height 20
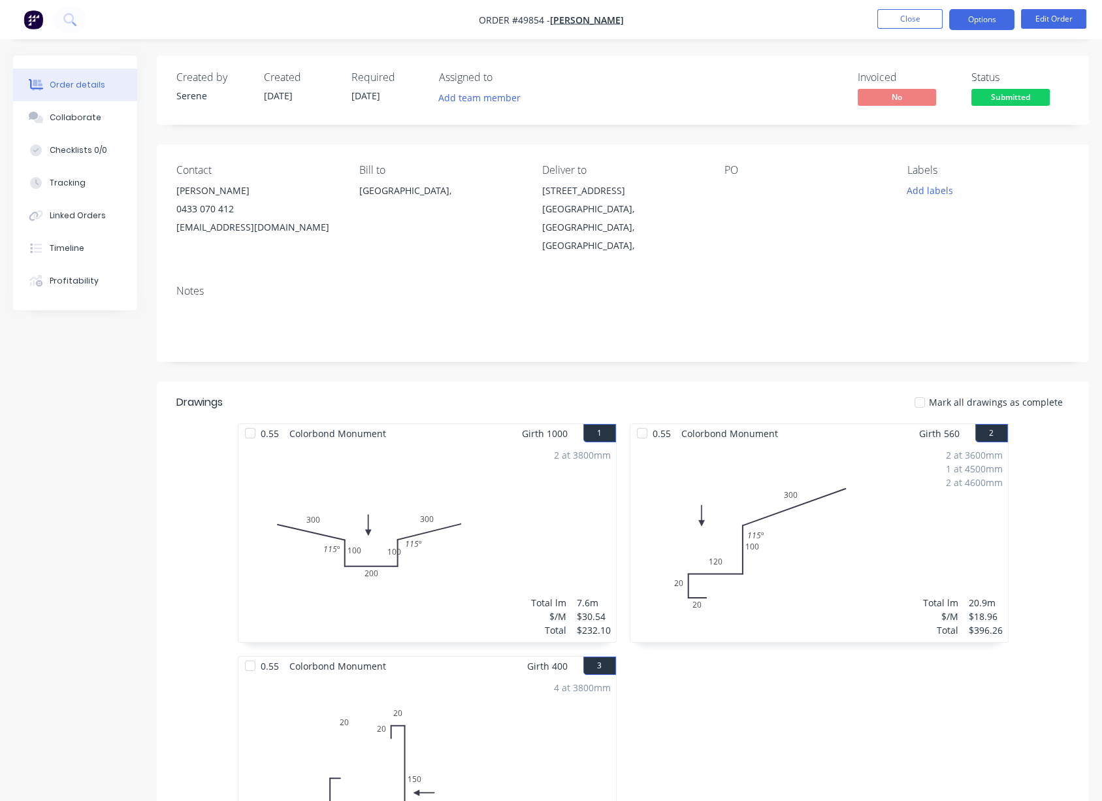
click at [982, 24] on button "Options" at bounding box center [981, 19] width 65 height 21
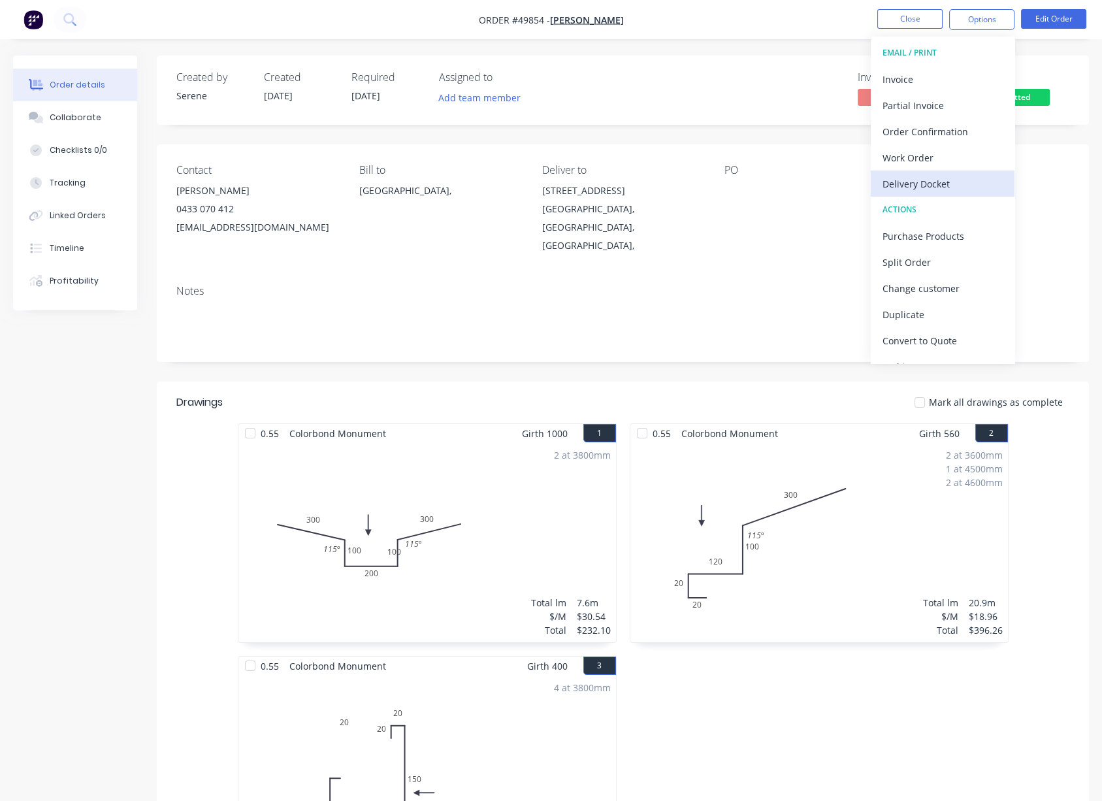
click at [925, 180] on div "Delivery Docket" at bounding box center [942, 183] width 120 height 19
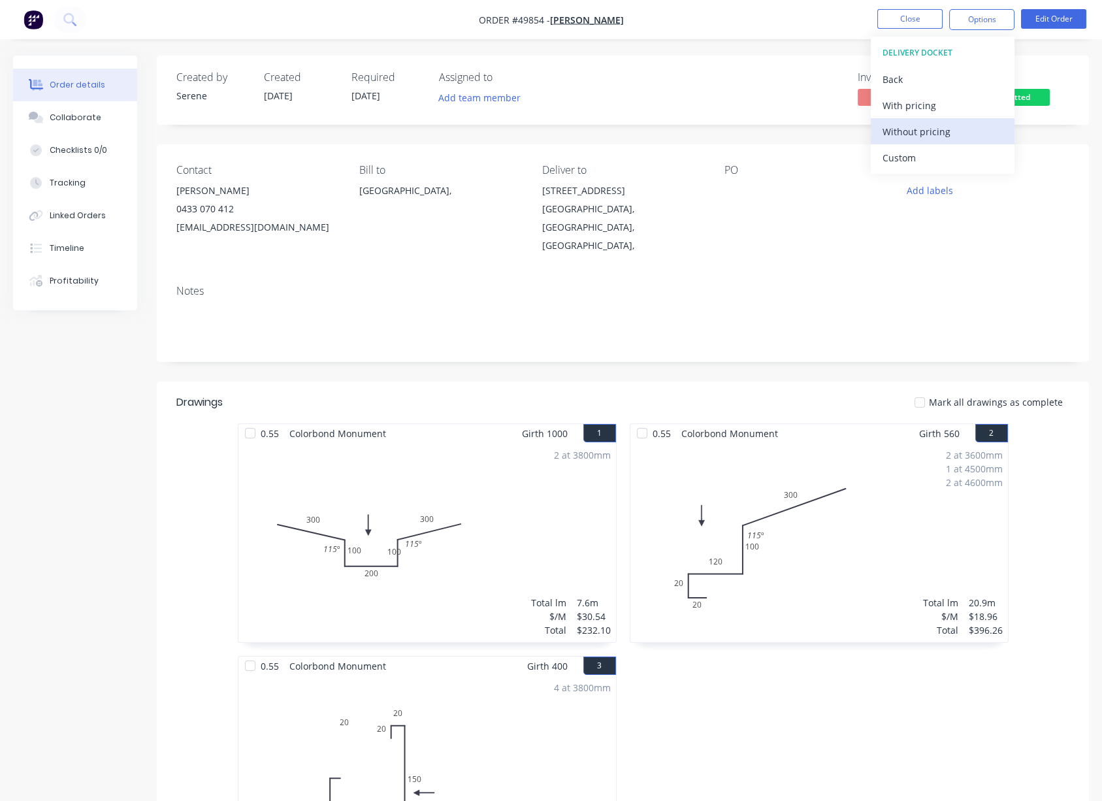
click at [920, 133] on div "Without pricing" at bounding box center [942, 131] width 120 height 19
click at [750, 406] on div "Mark all drawings as complete" at bounding box center [717, 402] width 703 height 14
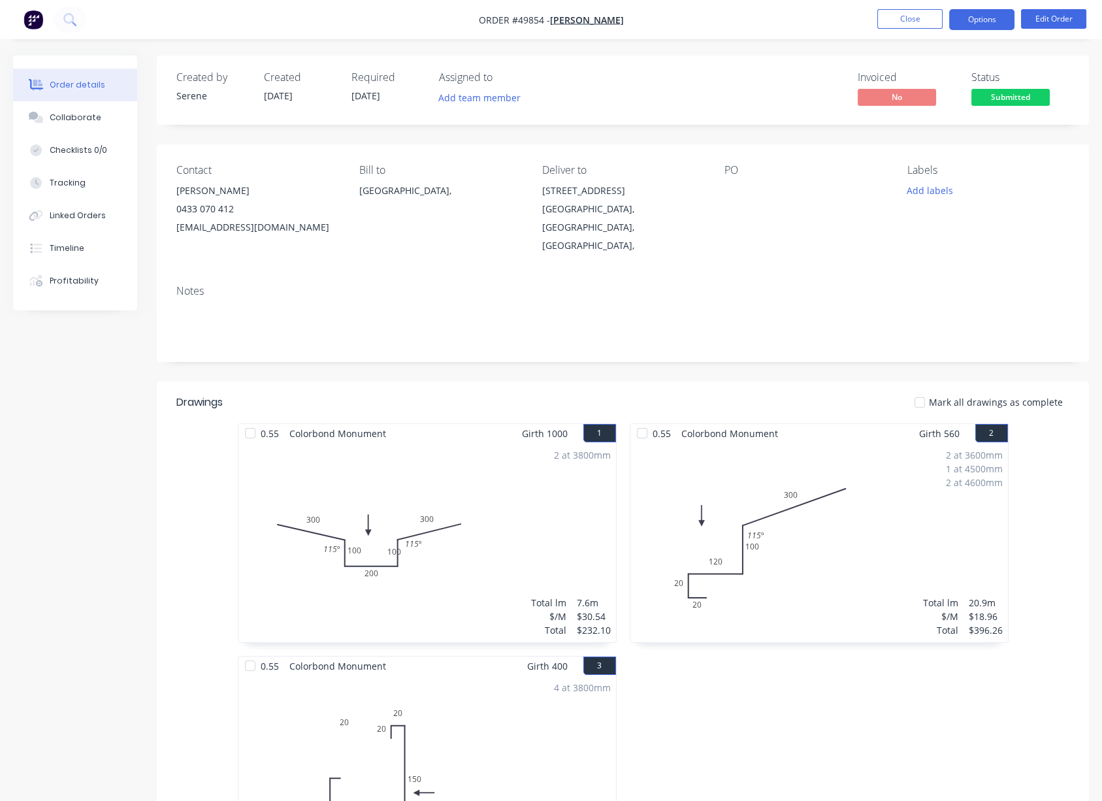
click at [984, 18] on button "Options" at bounding box center [981, 19] width 65 height 21
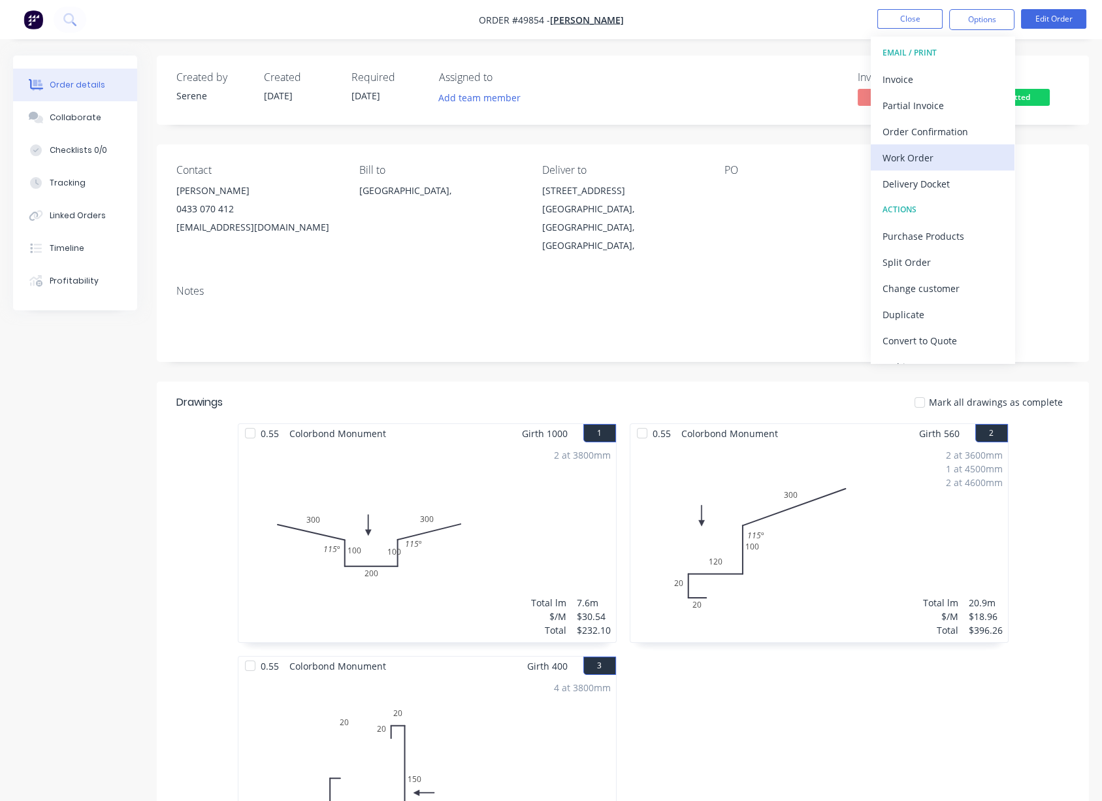
click at [931, 152] on div "Work Order" at bounding box center [942, 157] width 120 height 19
click at [923, 140] on div "Without pricing" at bounding box center [942, 131] width 120 height 19
click at [923, 157] on div "Work Order" at bounding box center [942, 157] width 120 height 19
click at [922, 163] on div "Custom" at bounding box center [942, 157] width 120 height 19
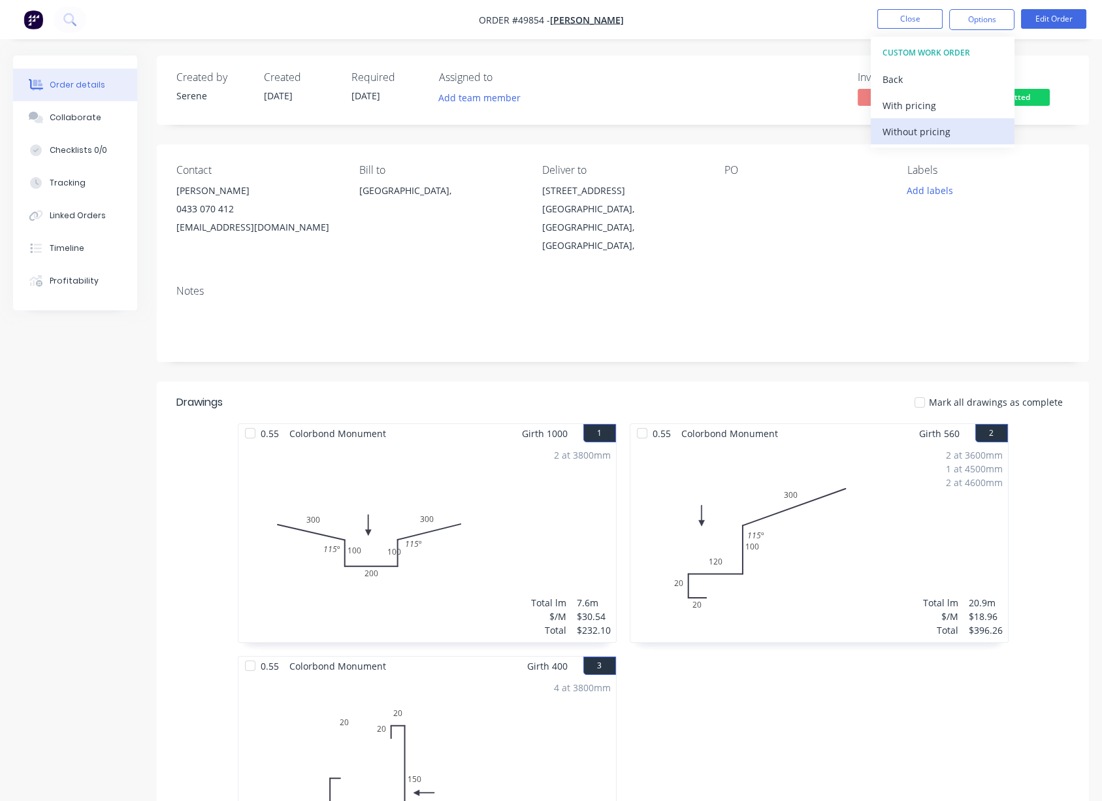
click at [921, 134] on div "Without pricing" at bounding box center [942, 131] width 120 height 19
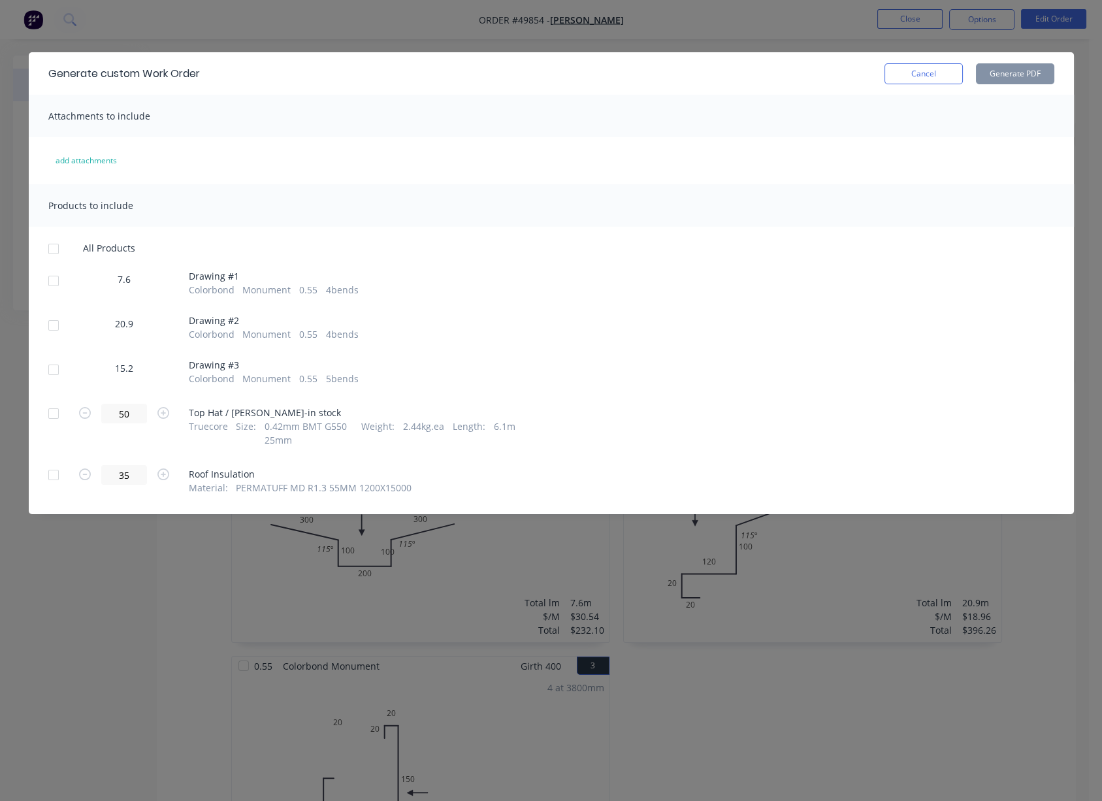
click at [52, 378] on div at bounding box center [53, 370] width 26 height 26
click at [987, 76] on button "Generate PDF" at bounding box center [1015, 73] width 78 height 21
click at [946, 73] on button "Cancel" at bounding box center [923, 73] width 78 height 21
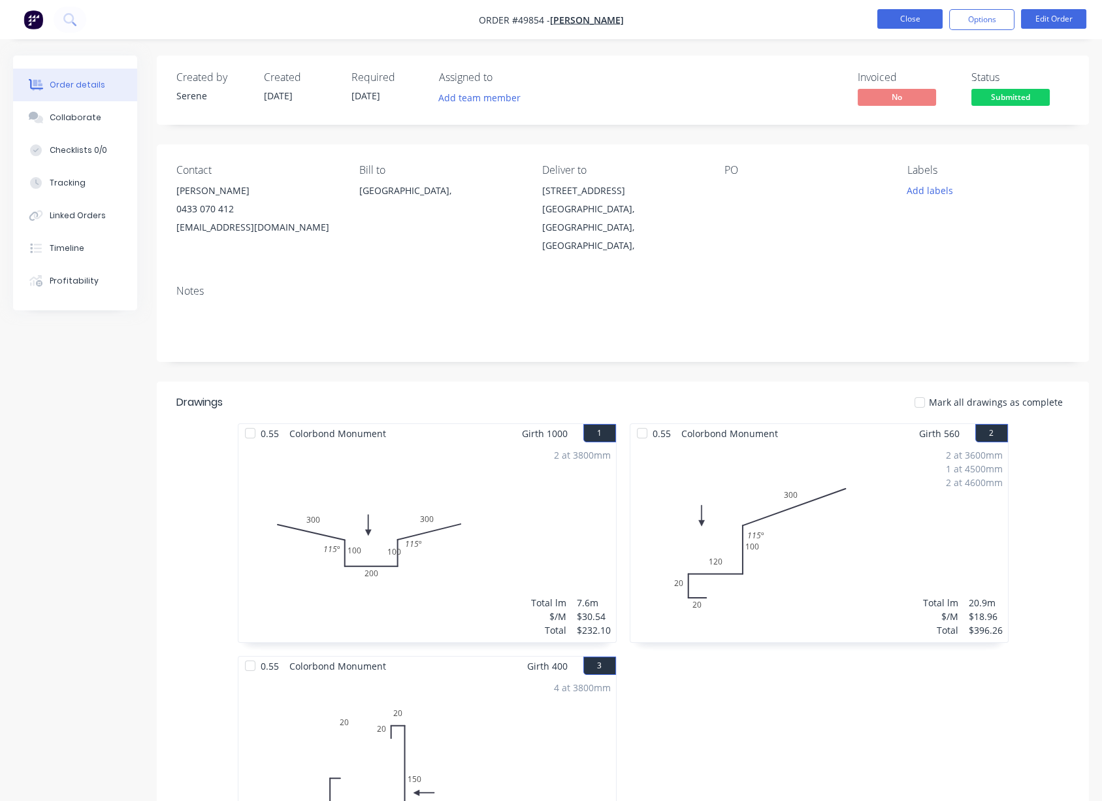
click at [918, 16] on button "Close" at bounding box center [909, 19] width 65 height 20
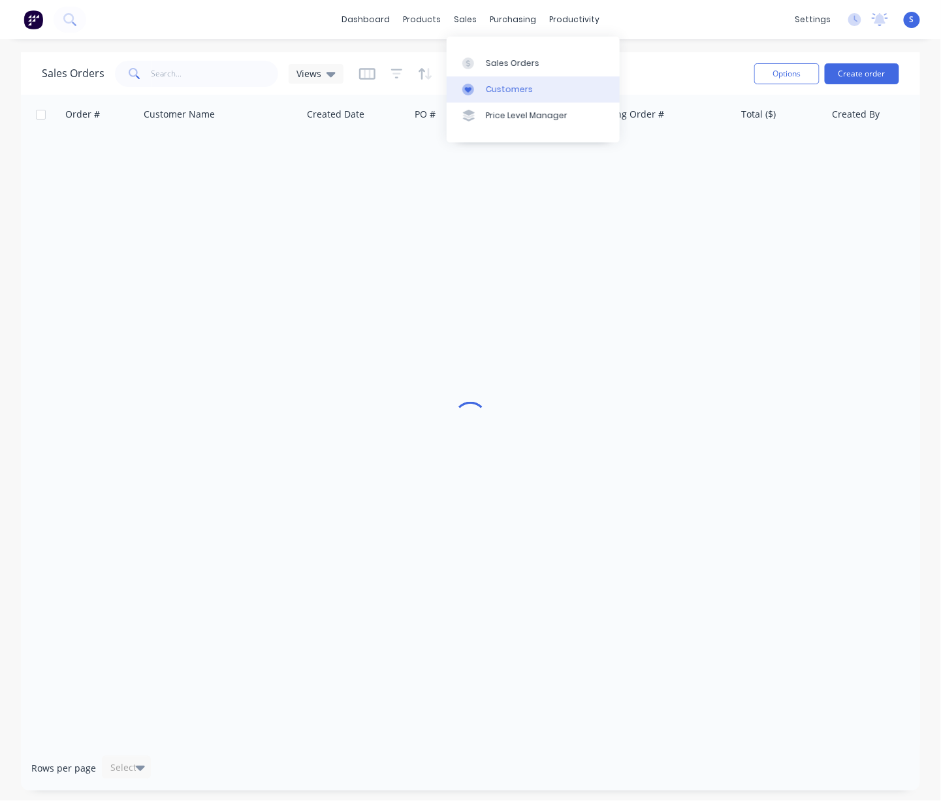
drag, startPoint x: 0, startPoint y: 0, endPoint x: 498, endPoint y: 93, distance: 507.0
click at [498, 93] on div "Customers" at bounding box center [509, 90] width 47 height 12
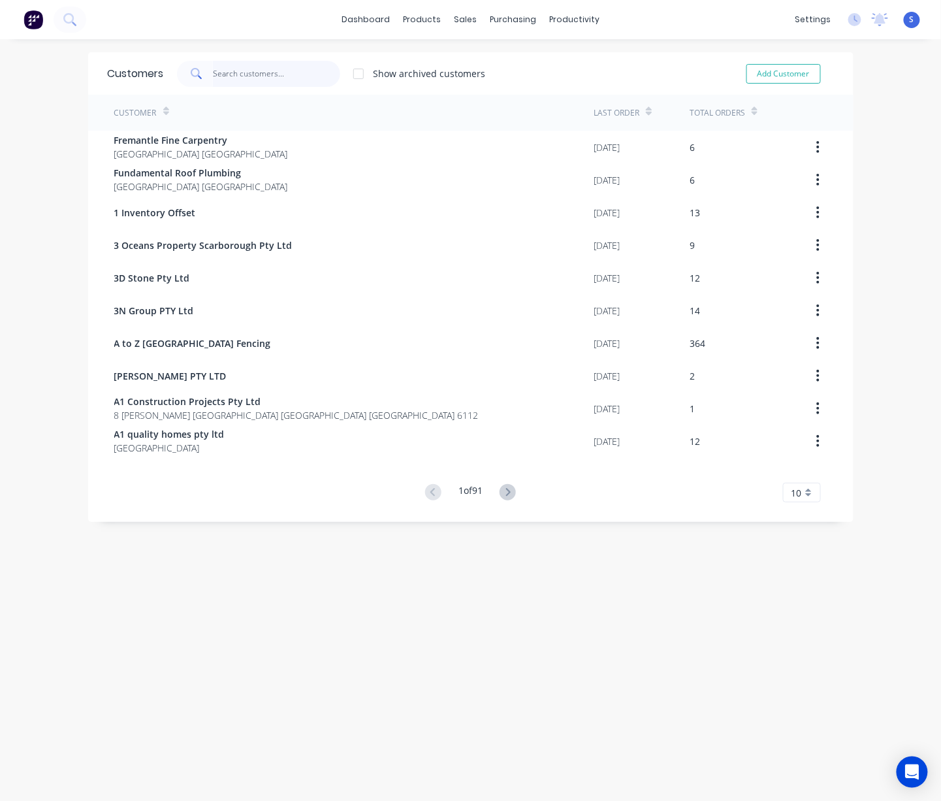
click at [268, 69] on input "text" at bounding box center [276, 74] width 127 height 26
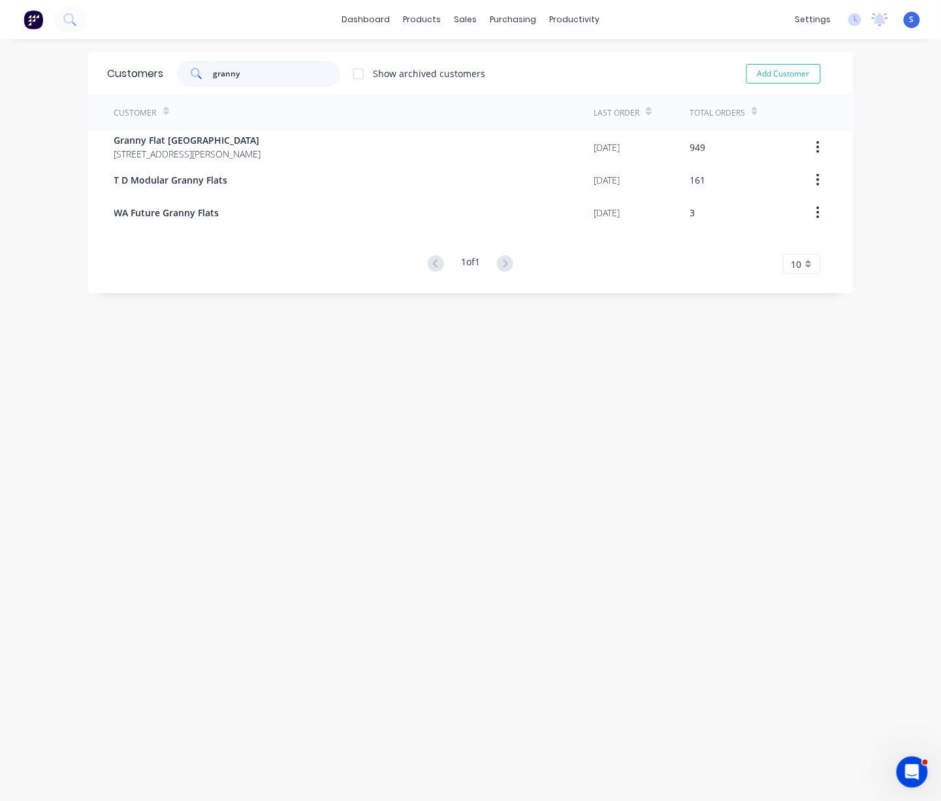
type input "granny"
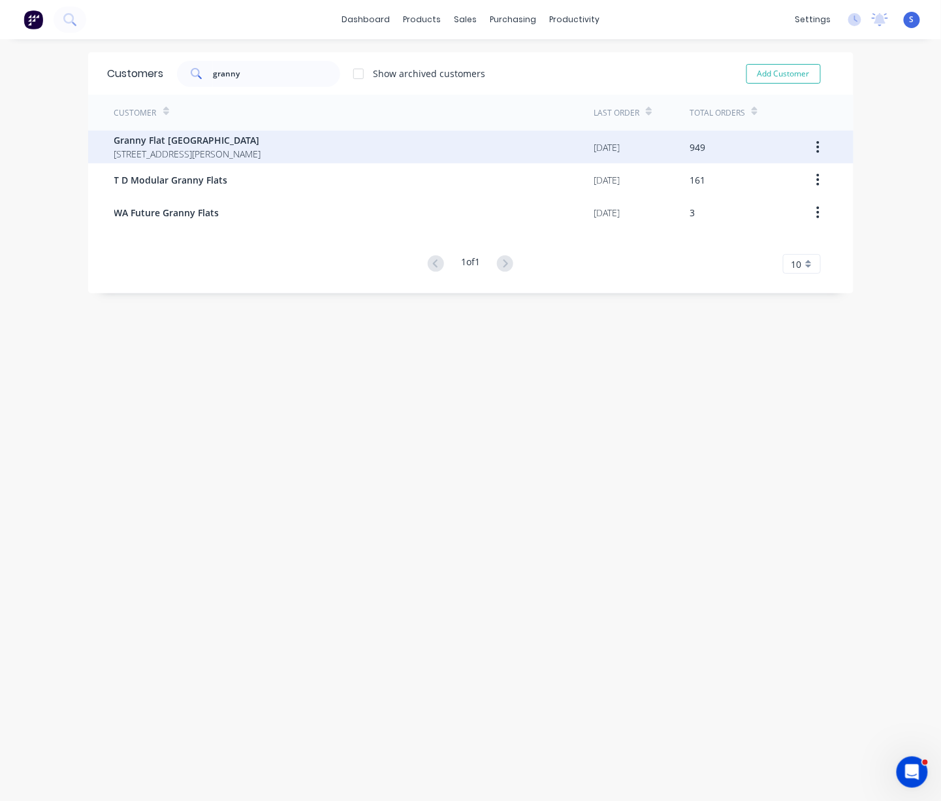
click at [261, 138] on span "Granny Flat [GEOGRAPHIC_DATA]" at bounding box center [187, 140] width 147 height 14
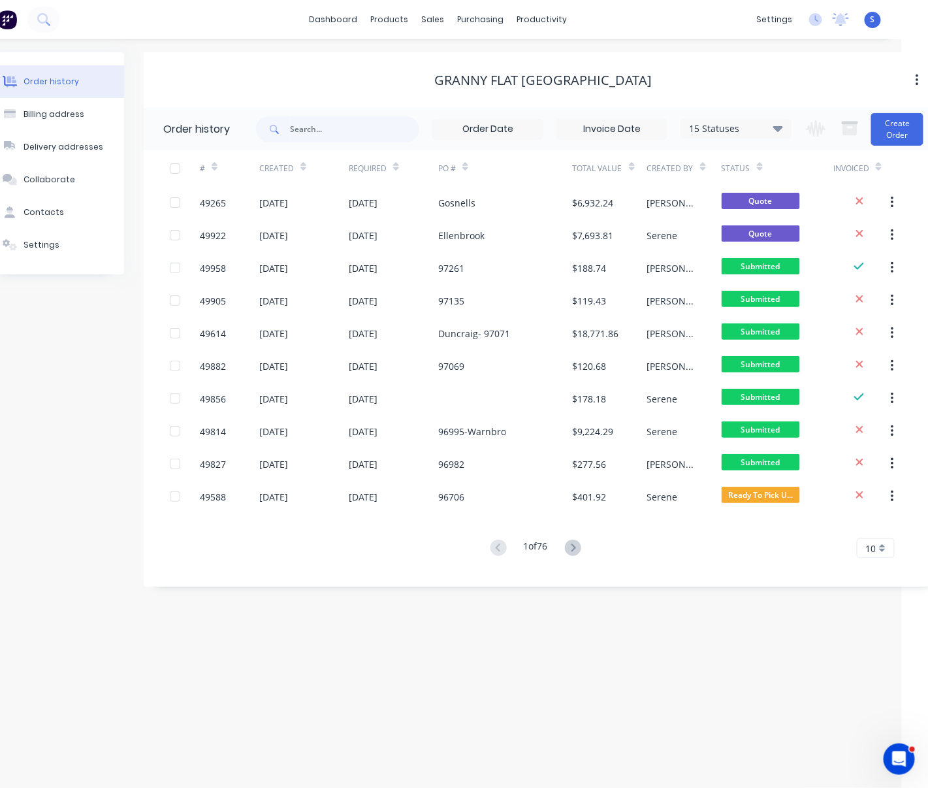
drag, startPoint x: 447, startPoint y: 626, endPoint x: 529, endPoint y: 639, distance: 82.7
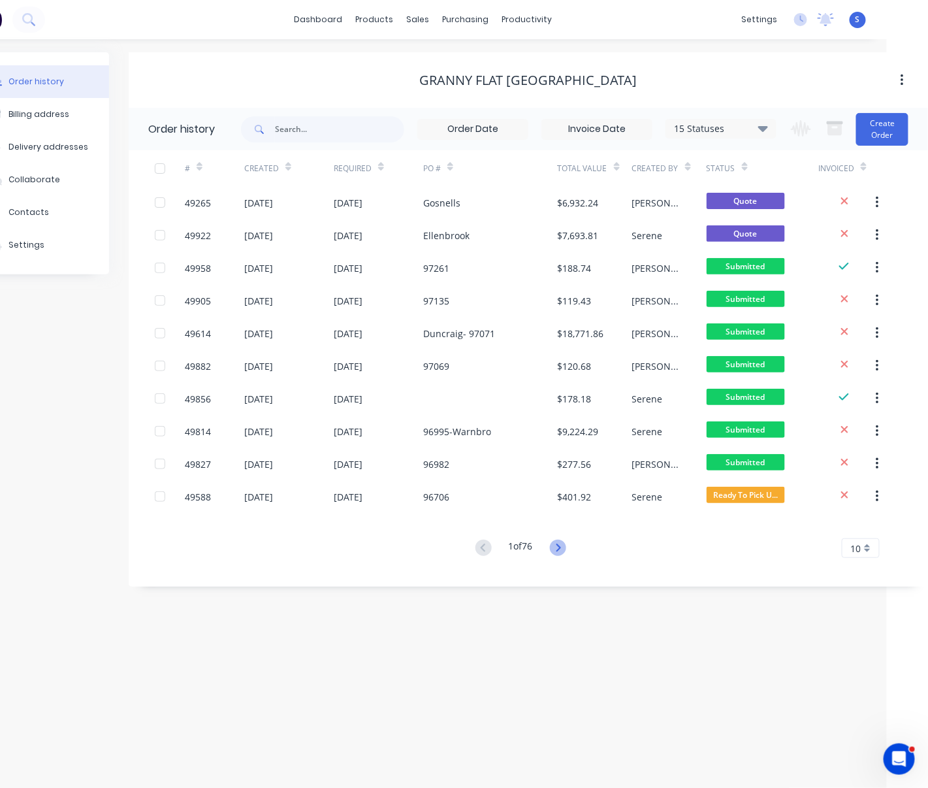
click at [562, 548] on icon at bounding box center [558, 547] width 16 height 16
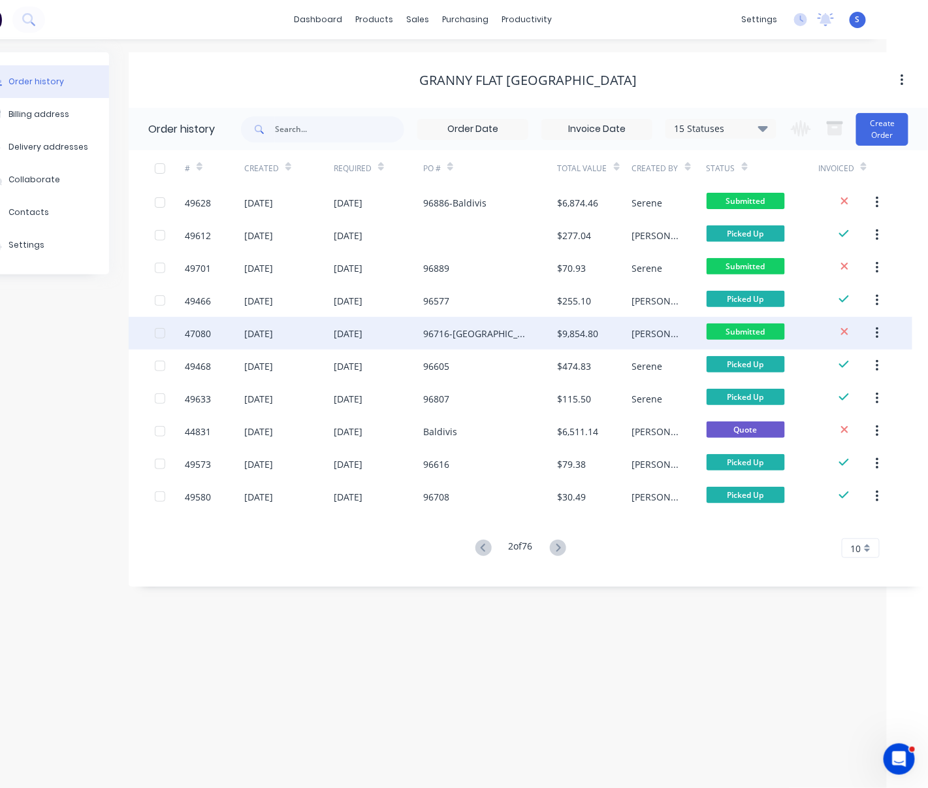
click at [457, 338] on div "96716-[GEOGRAPHIC_DATA]" at bounding box center [477, 334] width 108 height 14
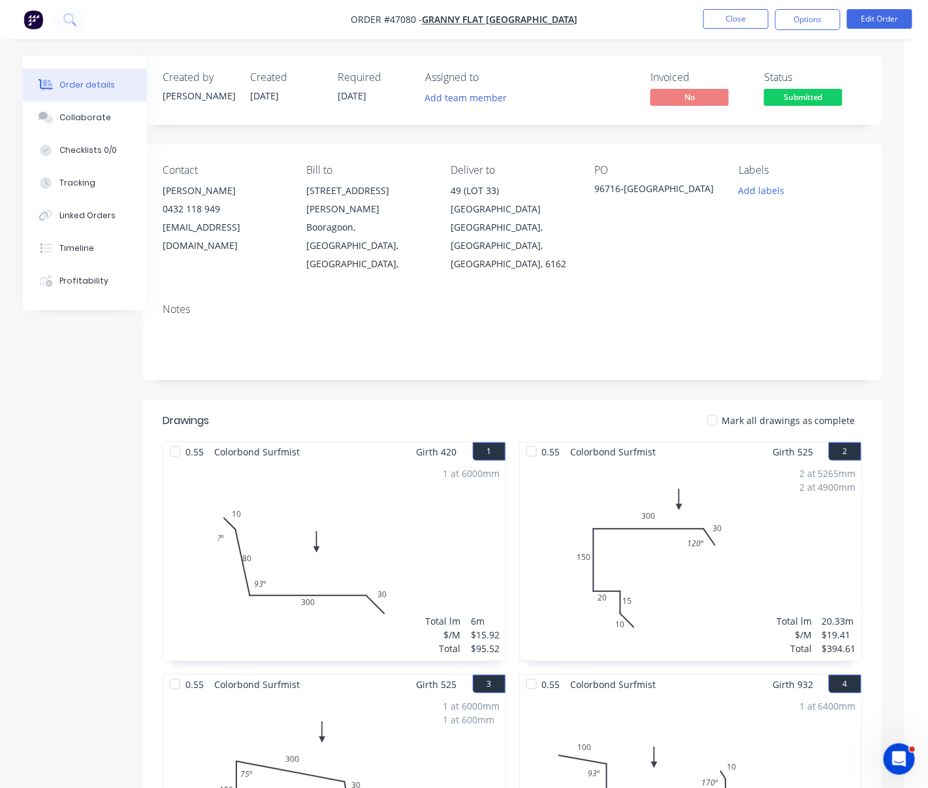
drag, startPoint x: 302, startPoint y: 397, endPoint x: 375, endPoint y: 401, distance: 72.6
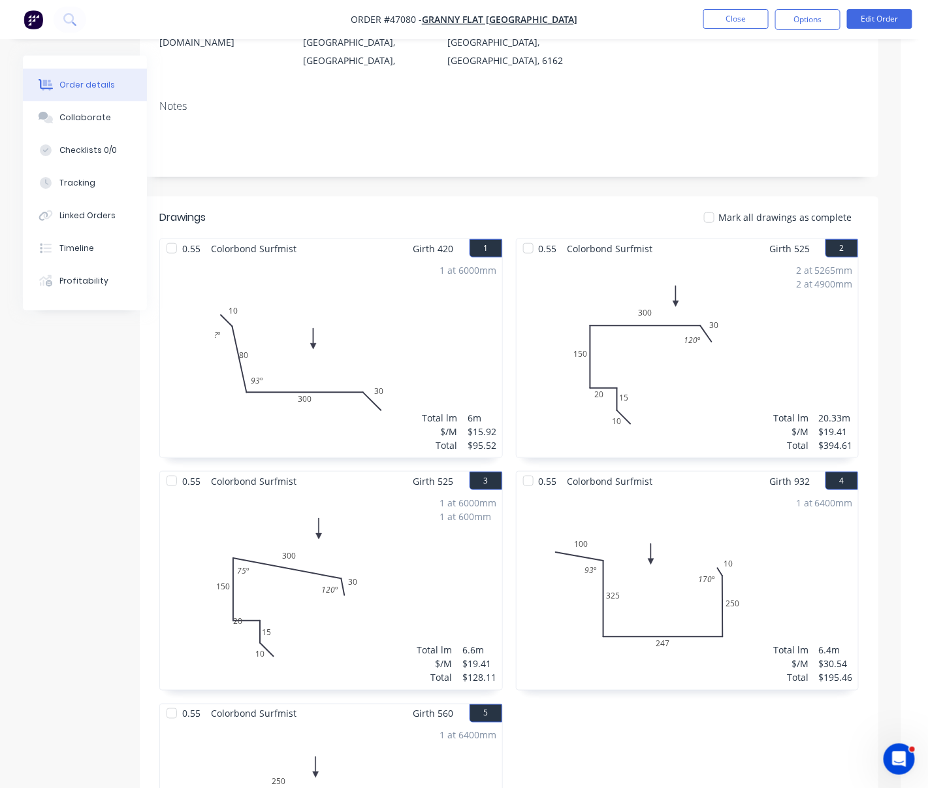
scroll to position [406, 27]
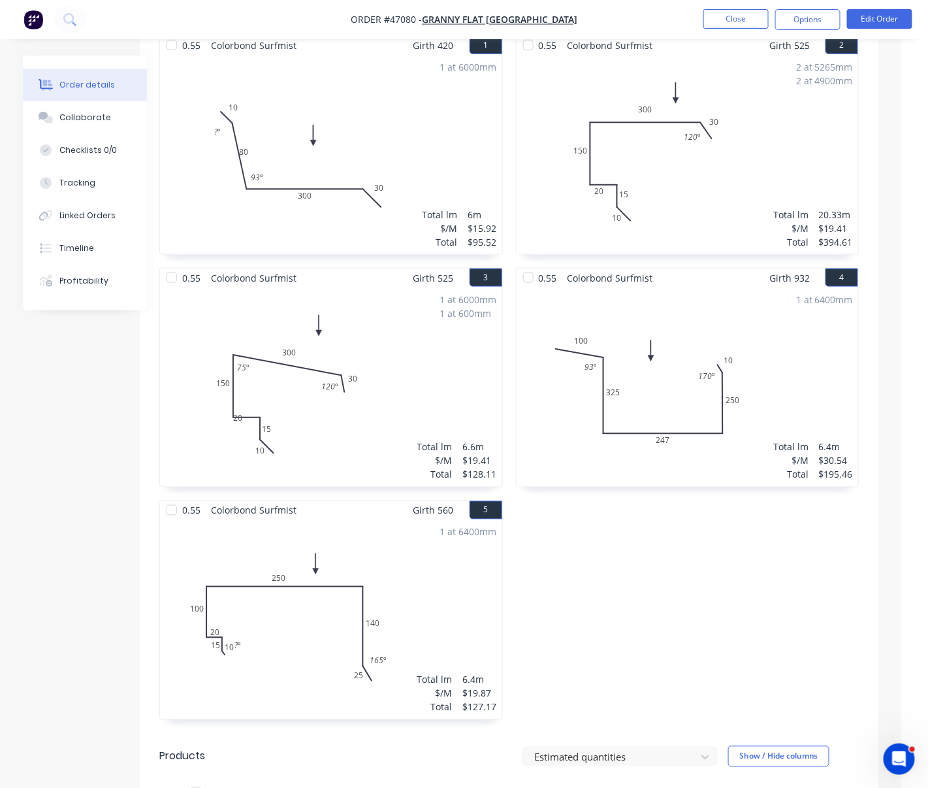
click at [639, 607] on div "0.55 Colorbond Surfmist Girth 525 2 0 10 15 20 150 300 30 120 º 0 10 15 20 150 …" at bounding box center [687, 383] width 357 height 697
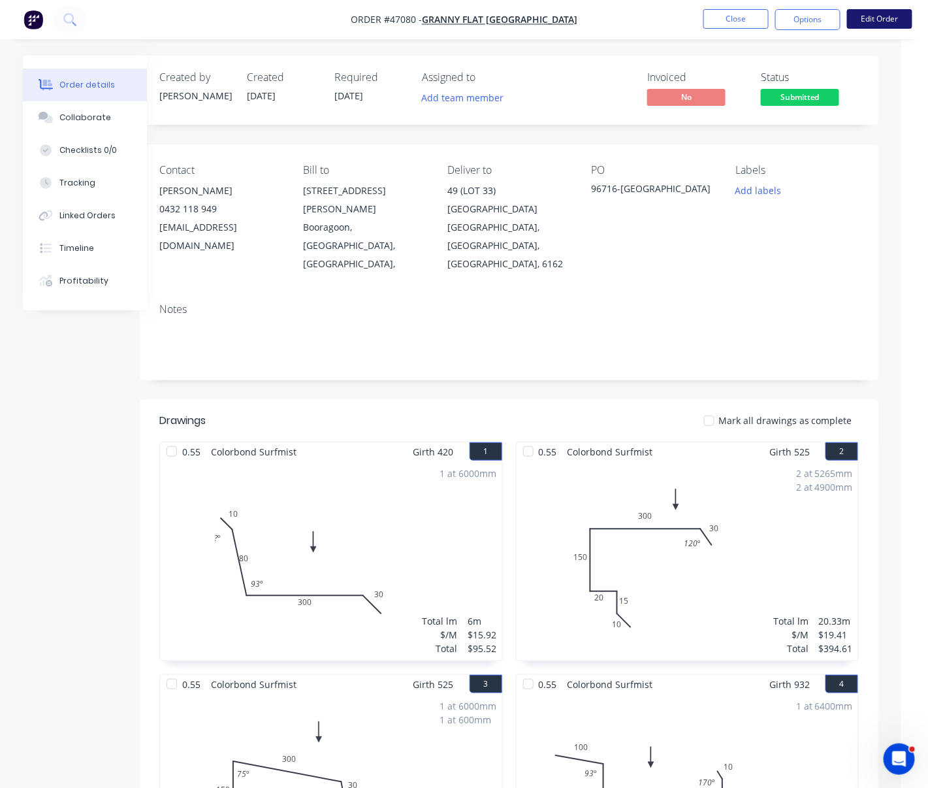
click at [882, 18] on button "Edit Order" at bounding box center [879, 19] width 65 height 20
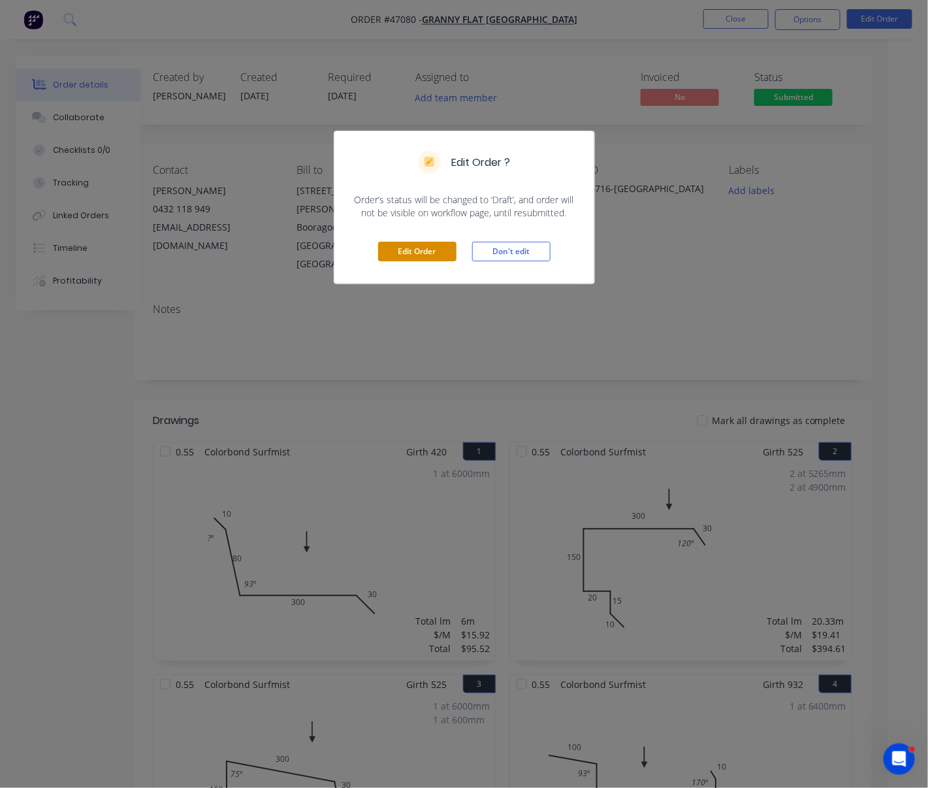
click at [406, 261] on button "Edit Order" at bounding box center [417, 252] width 78 height 20
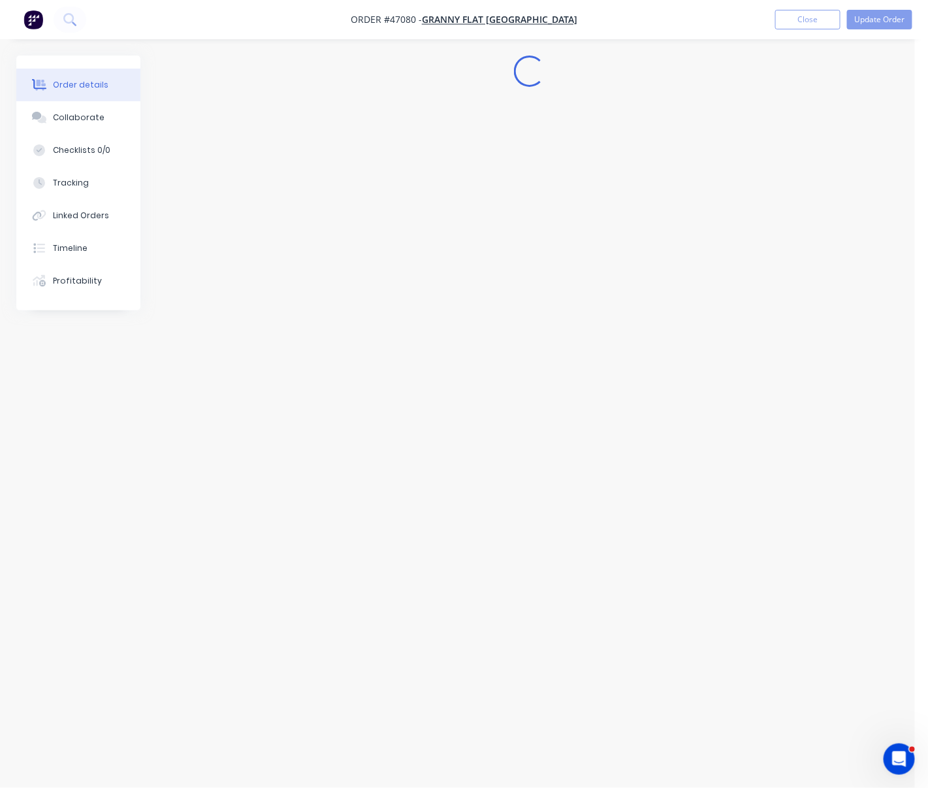
scroll to position [0, 0]
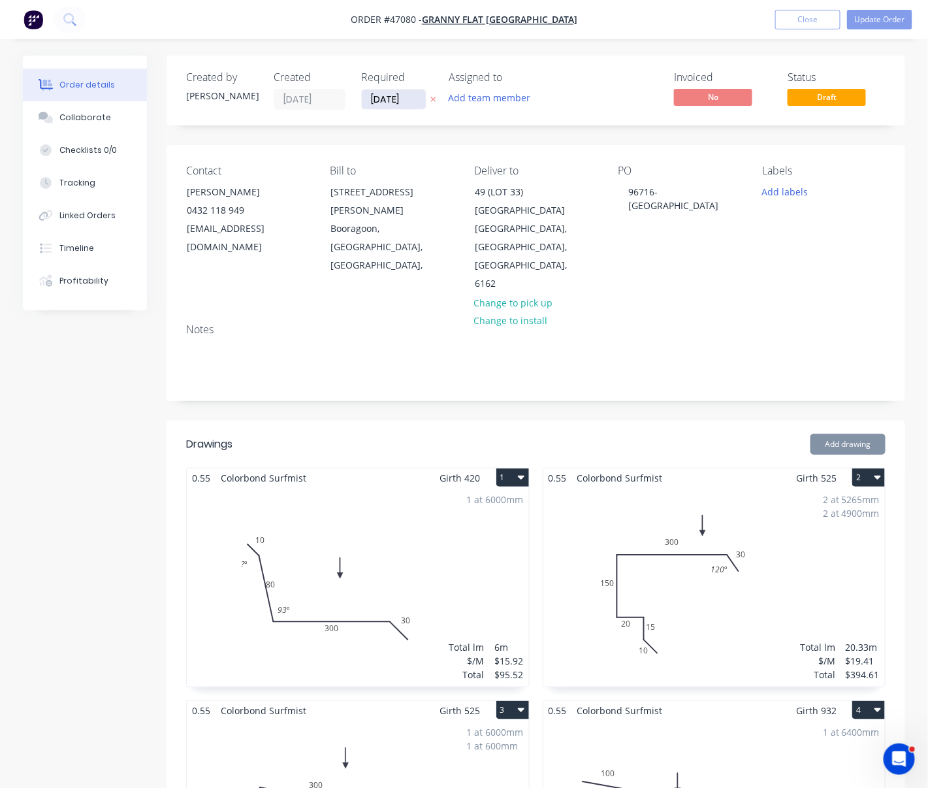
click at [387, 99] on input "08/10/25" at bounding box center [394, 99] width 64 height 20
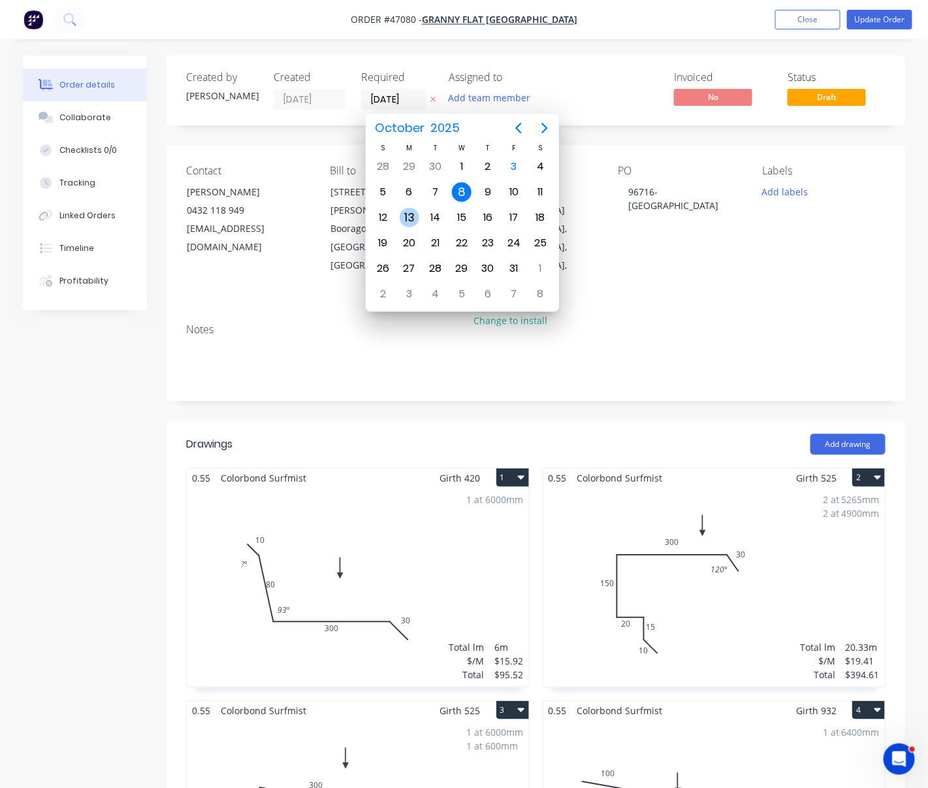
click at [405, 217] on div "13" at bounding box center [410, 218] width 20 height 20
type input "13/10/25"
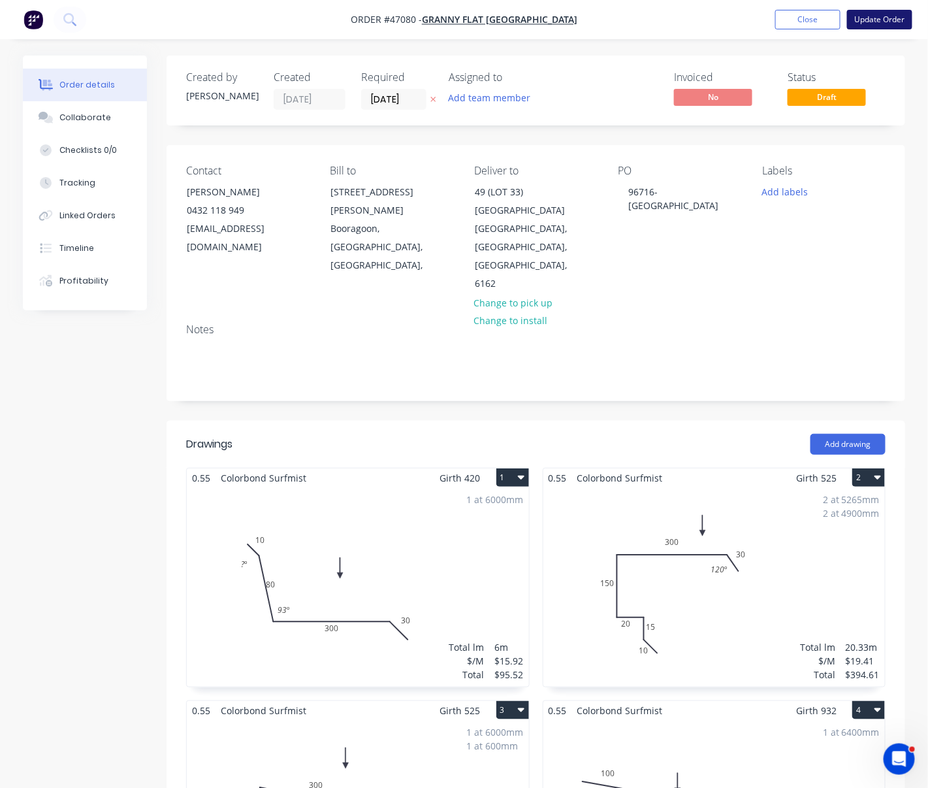
click at [876, 25] on button "Update Order" at bounding box center [879, 20] width 65 height 20
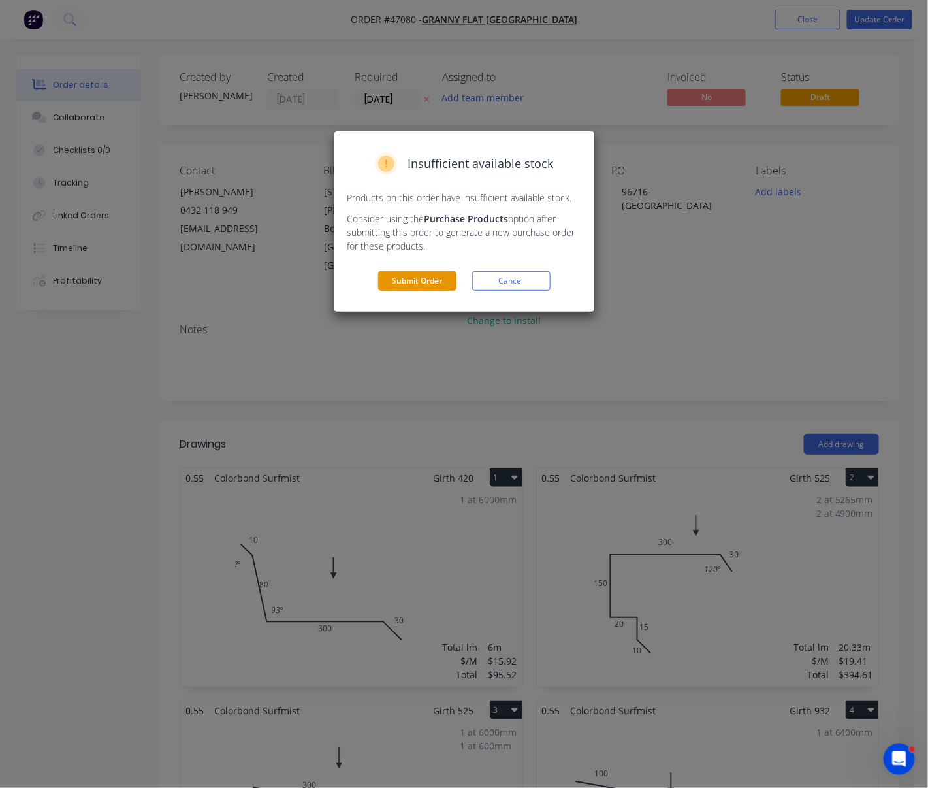
click at [438, 291] on button "Submit Order" at bounding box center [417, 281] width 78 height 20
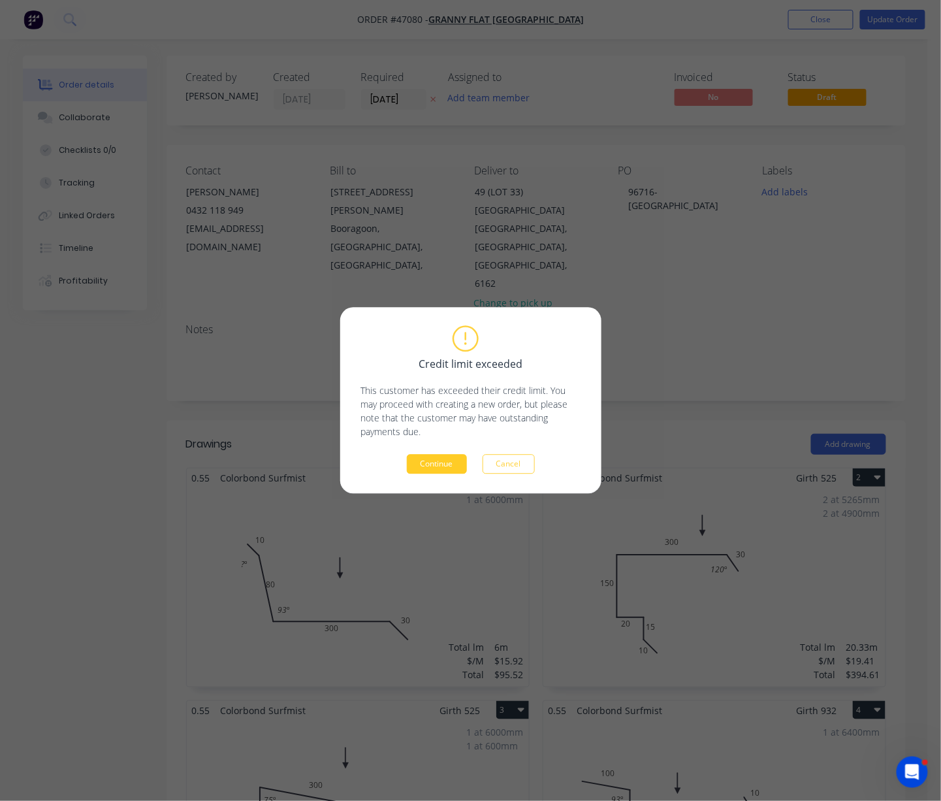
click at [446, 466] on button "Continue" at bounding box center [437, 465] width 60 height 20
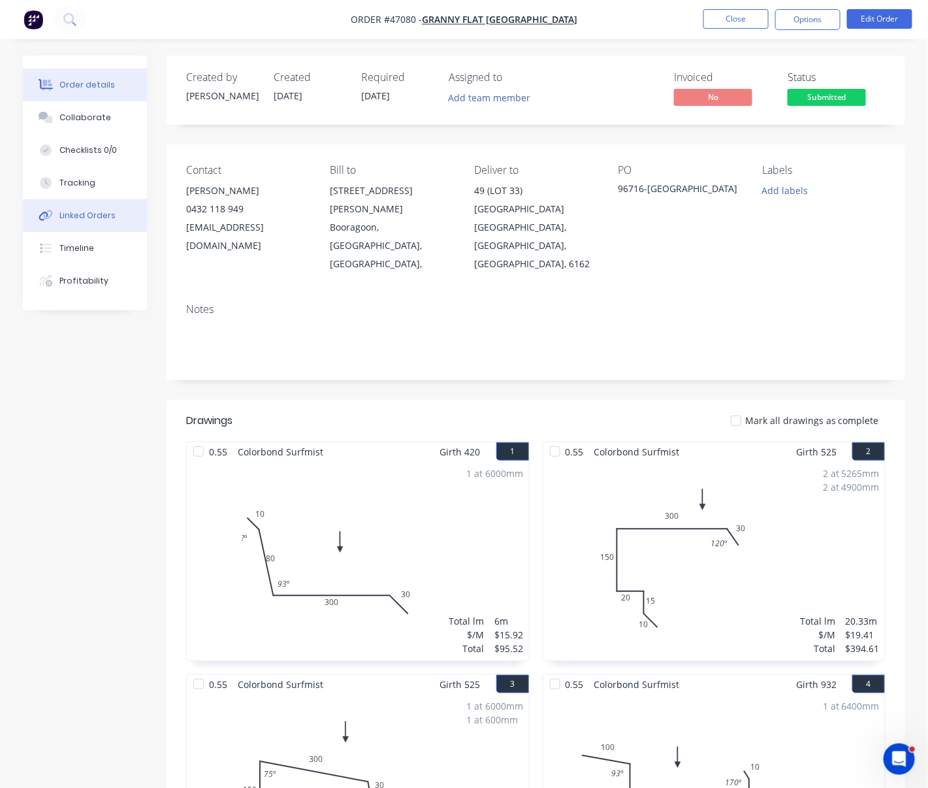
click at [86, 215] on button "Linked Orders" at bounding box center [85, 215] width 124 height 33
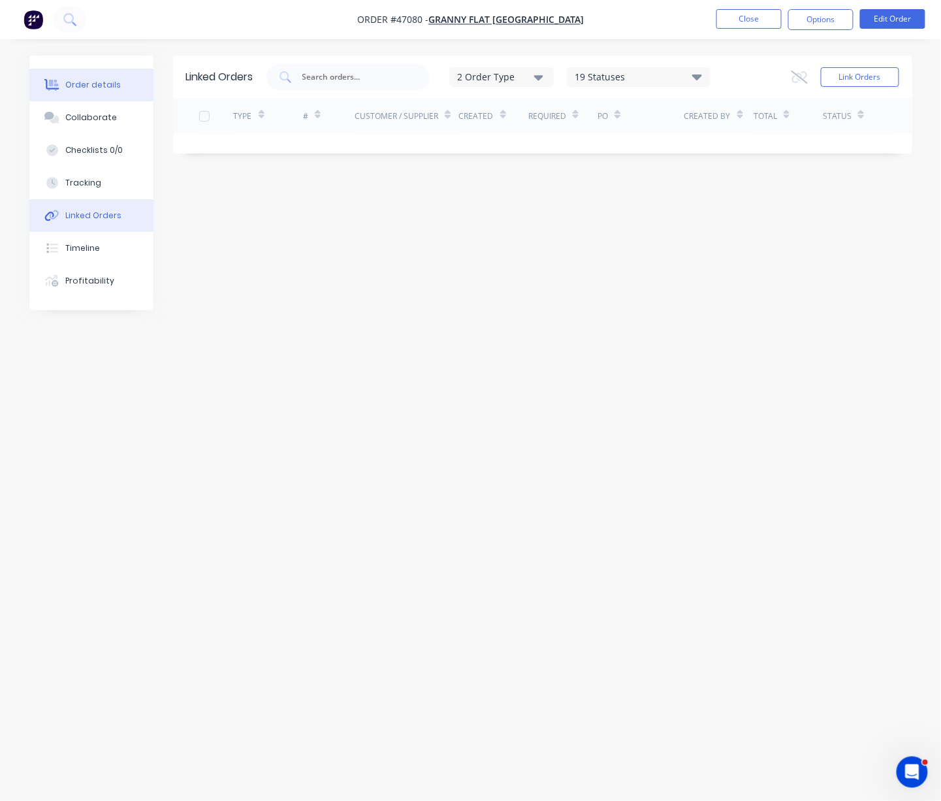
click at [88, 80] on div "Order details" at bounding box center [93, 85] width 56 height 12
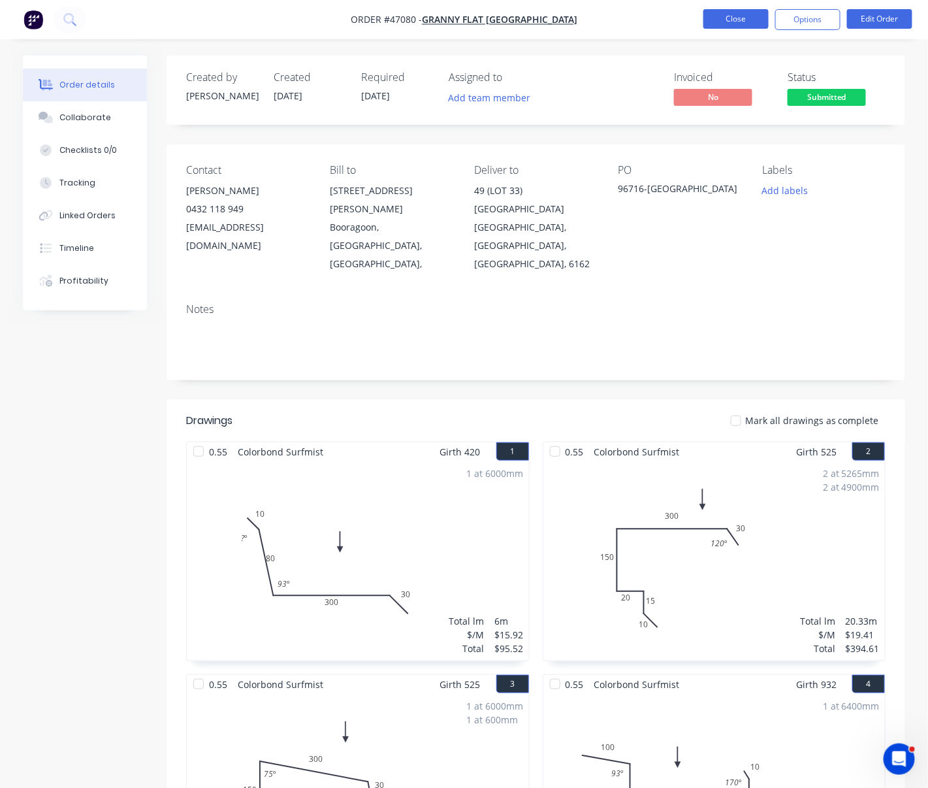
click at [725, 18] on button "Close" at bounding box center [735, 19] width 65 height 20
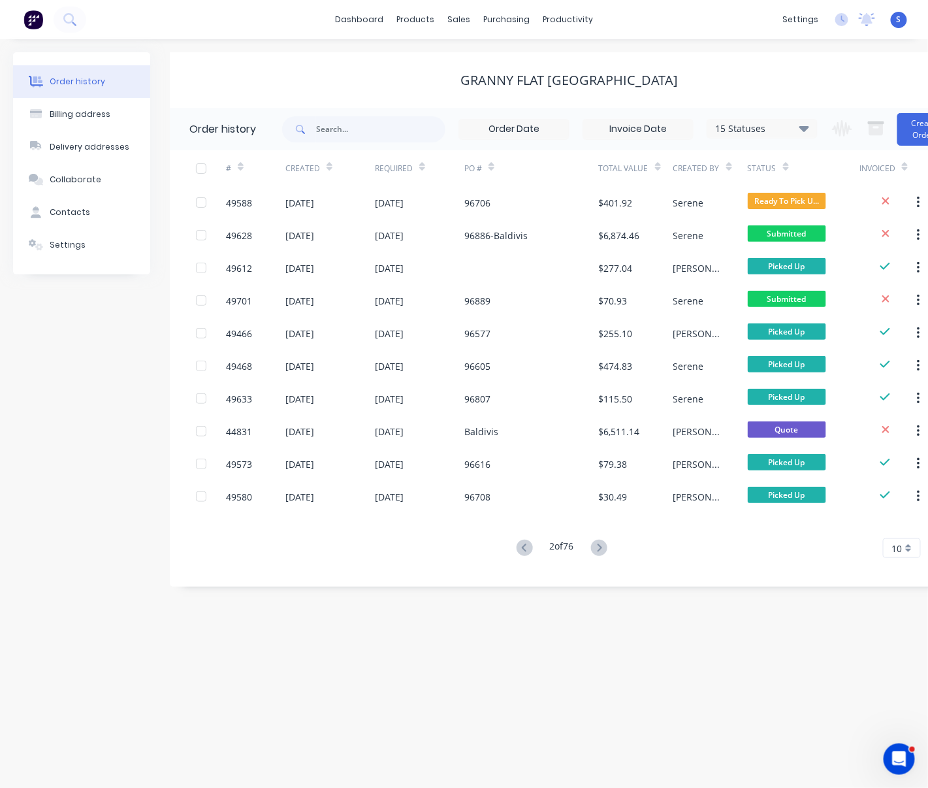
click at [401, 618] on div "Order history Billing address Delivery addresses Collaborate Contacts Settings …" at bounding box center [464, 413] width 928 height 748
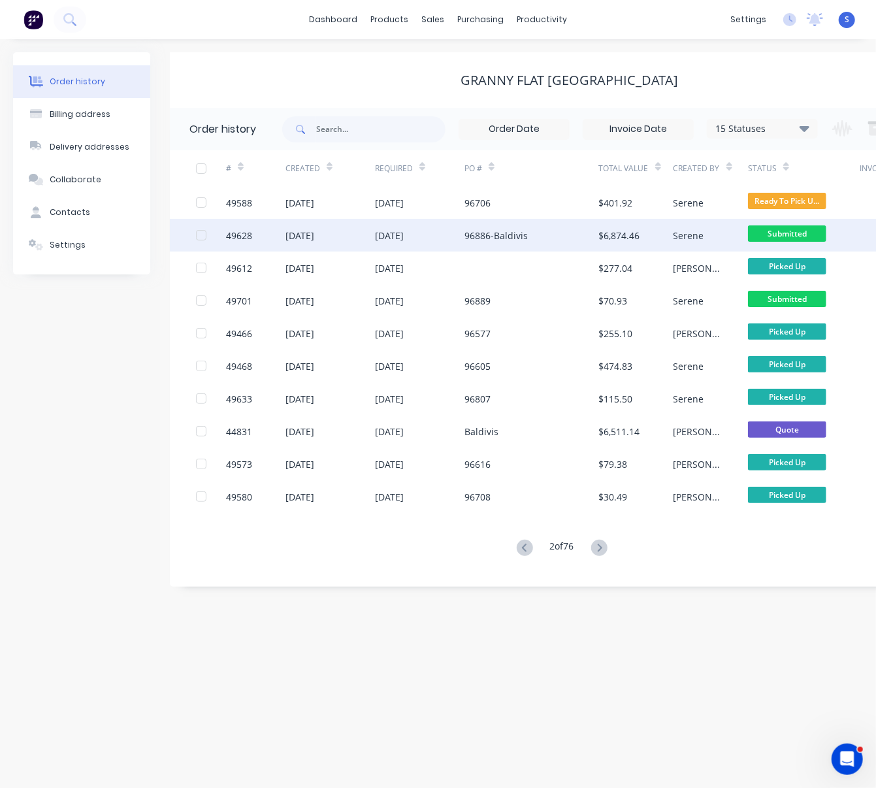
click at [536, 230] on div "96886-Baldivis" at bounding box center [531, 235] width 135 height 33
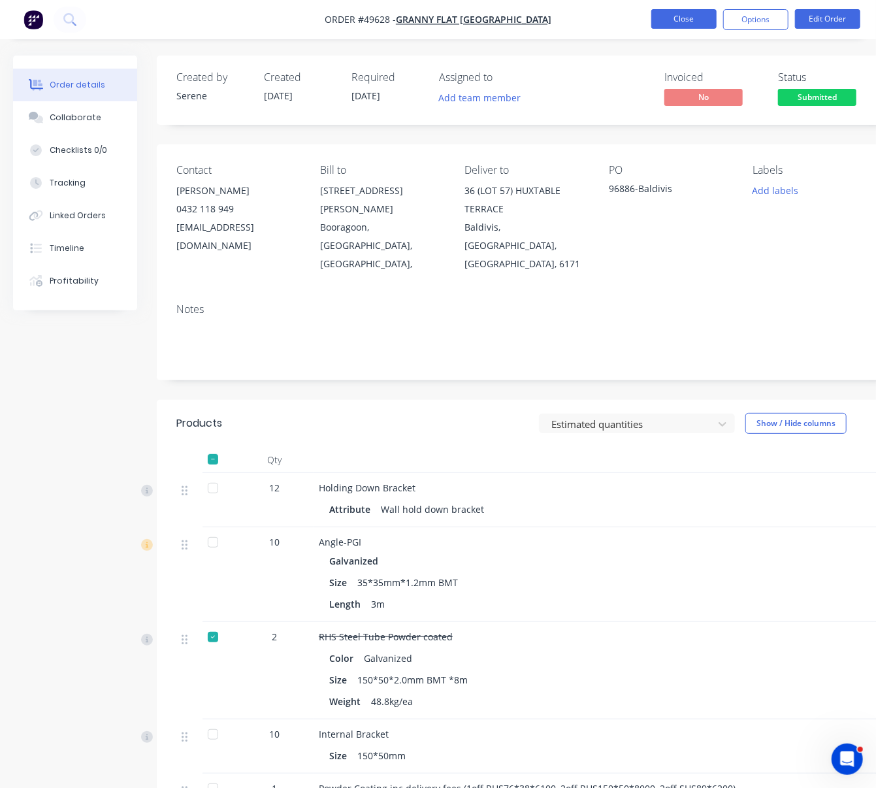
click at [686, 22] on button "Close" at bounding box center [683, 19] width 65 height 20
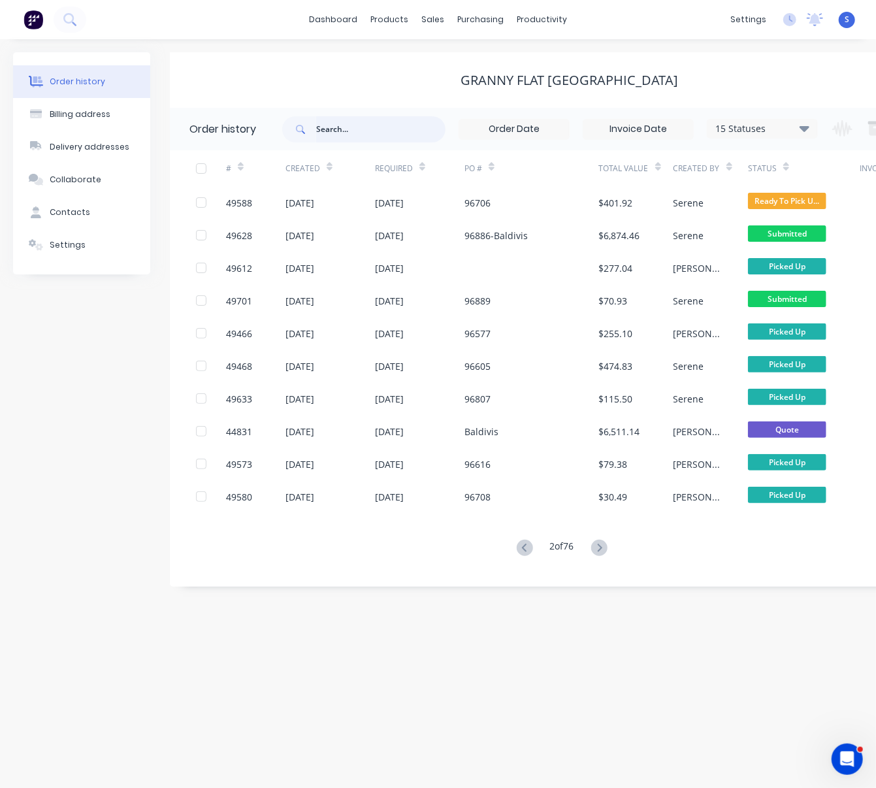
click at [356, 131] on input "text" at bounding box center [380, 129] width 129 height 26
type input "g"
click at [517, 544] on icon at bounding box center [525, 547] width 16 height 16
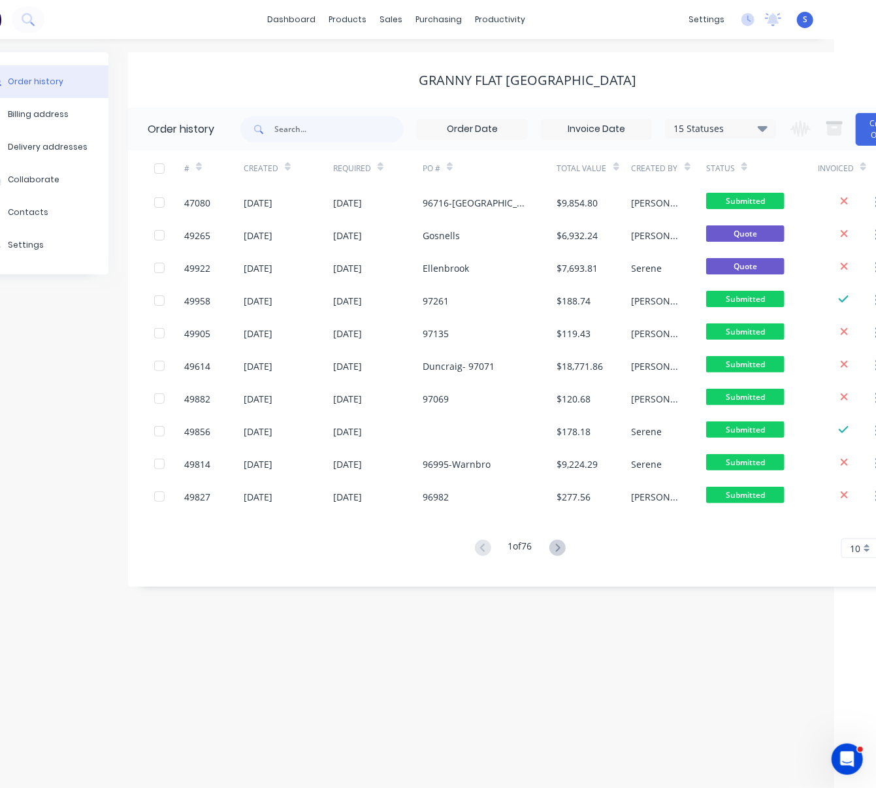
drag, startPoint x: 439, startPoint y: 624, endPoint x: 573, endPoint y: 629, distance: 134.0
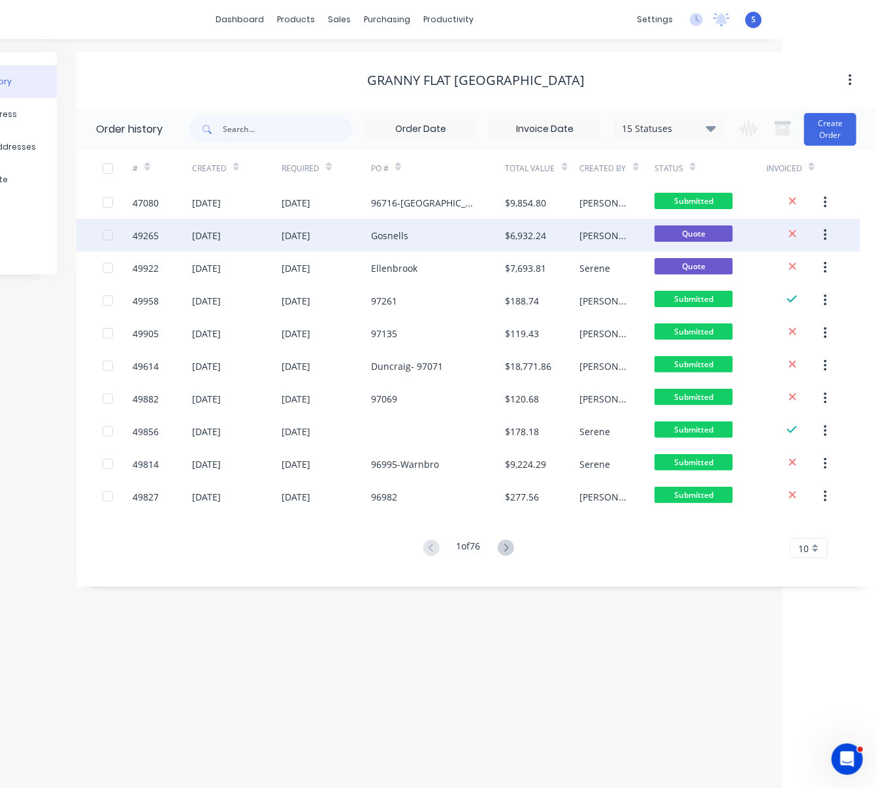
click at [381, 234] on div "Gosnells" at bounding box center [389, 236] width 37 height 14
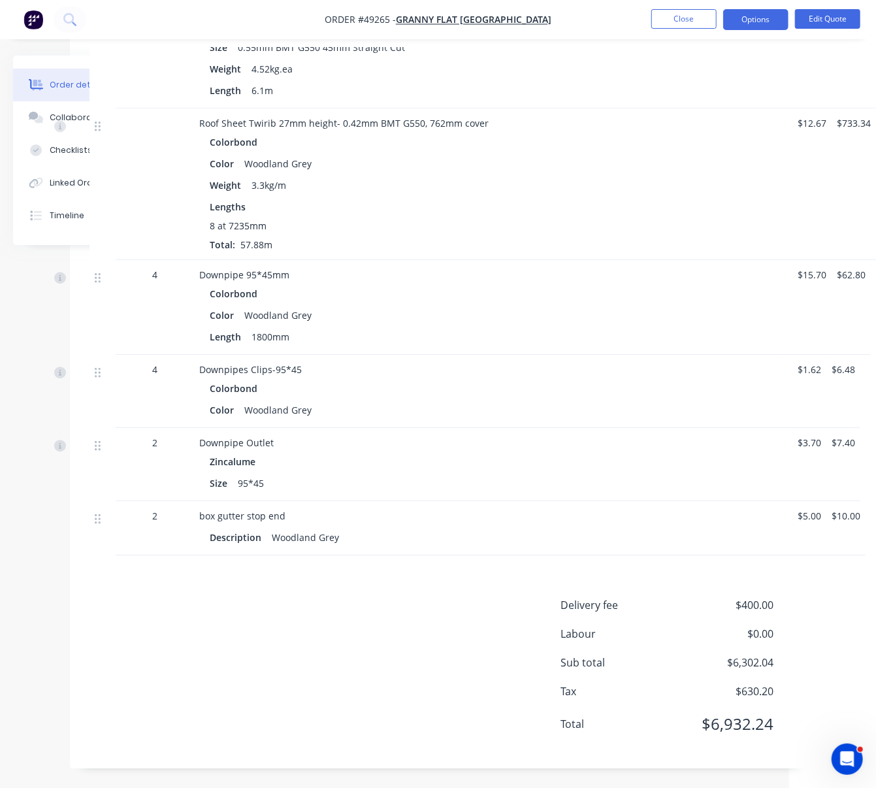
scroll to position [1625, 104]
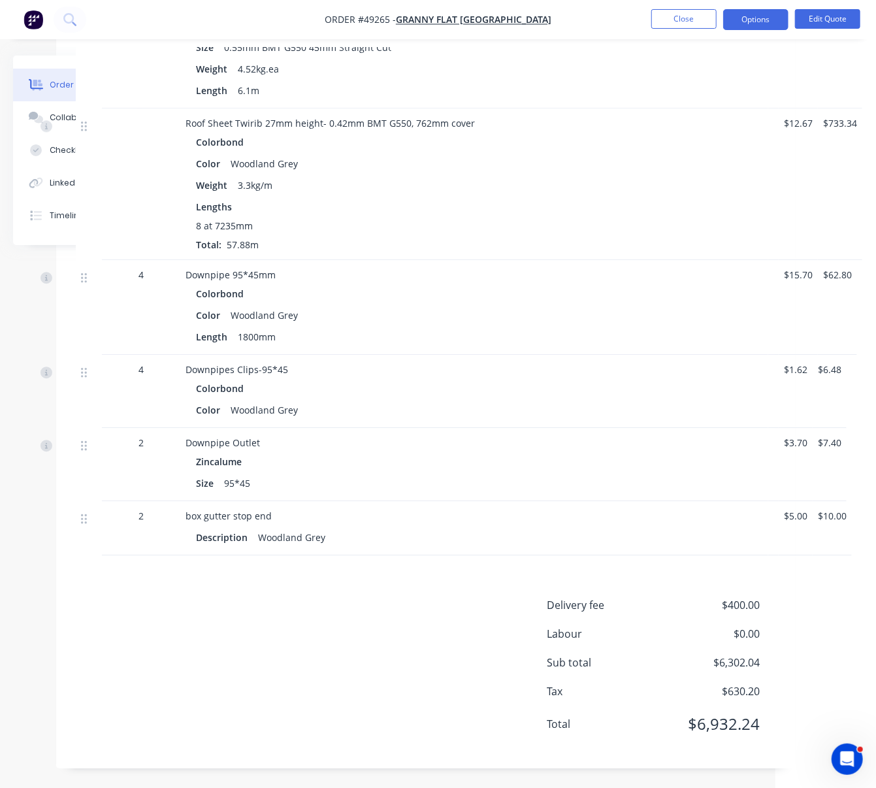
drag, startPoint x: 477, startPoint y: 477, endPoint x: 652, endPoint y: 485, distance: 175.2
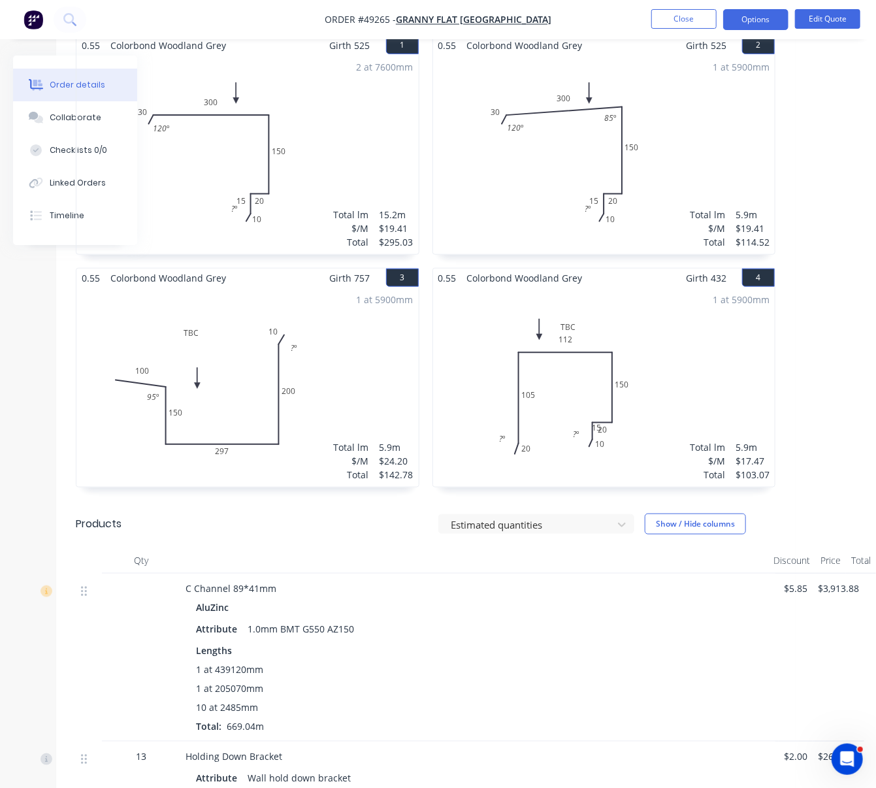
scroll to position [0, 104]
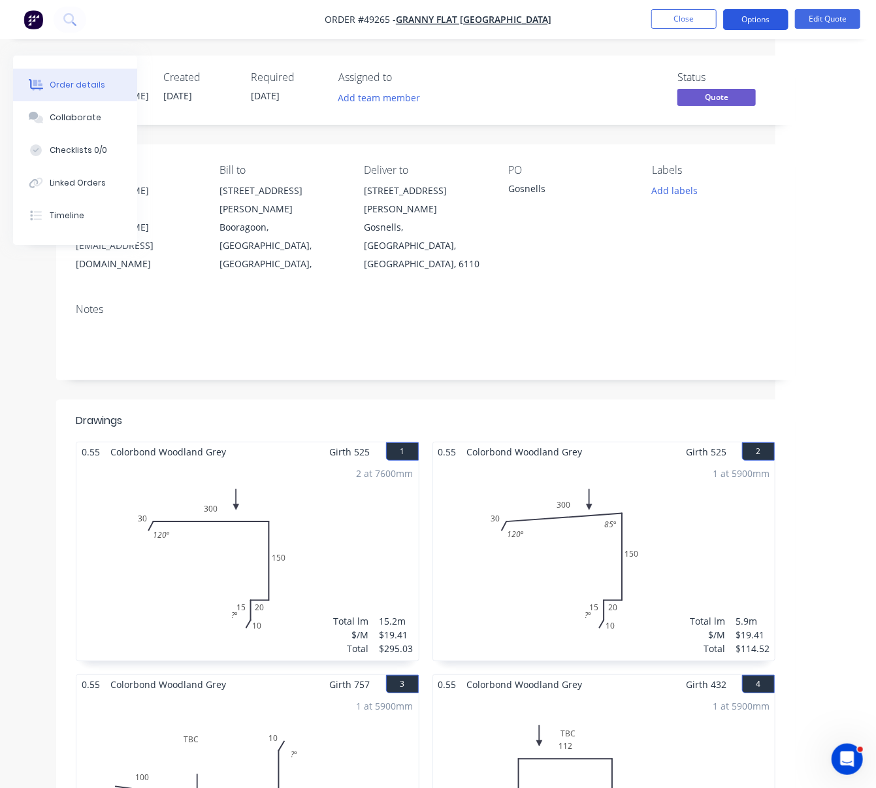
click at [761, 18] on button "Options" at bounding box center [755, 19] width 65 height 21
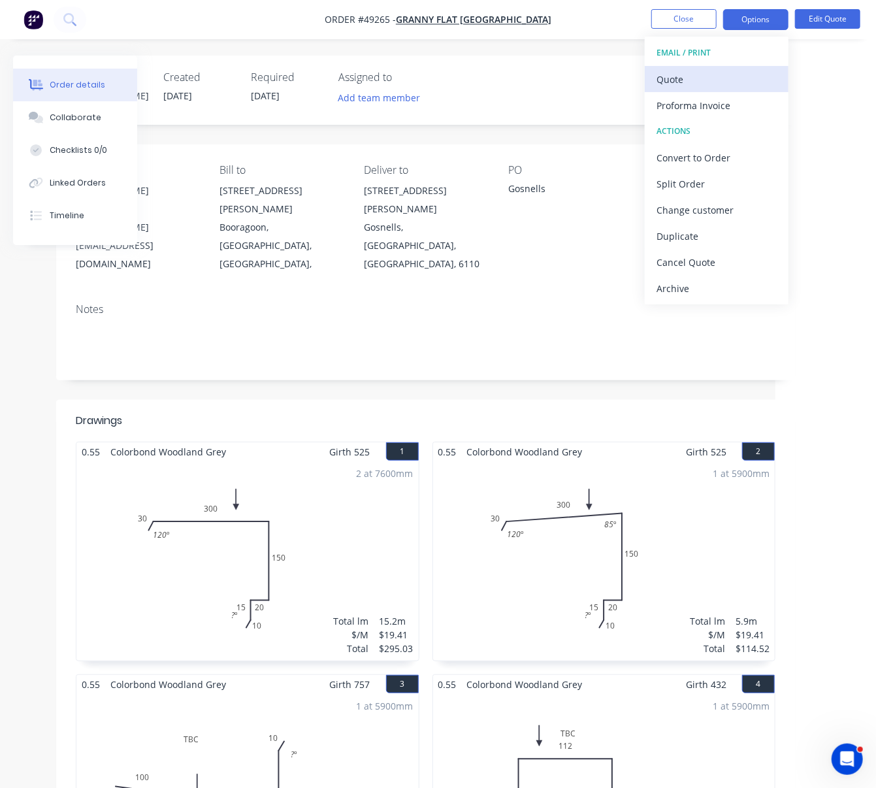
click at [705, 81] on div "Quote" at bounding box center [716, 79] width 120 height 19
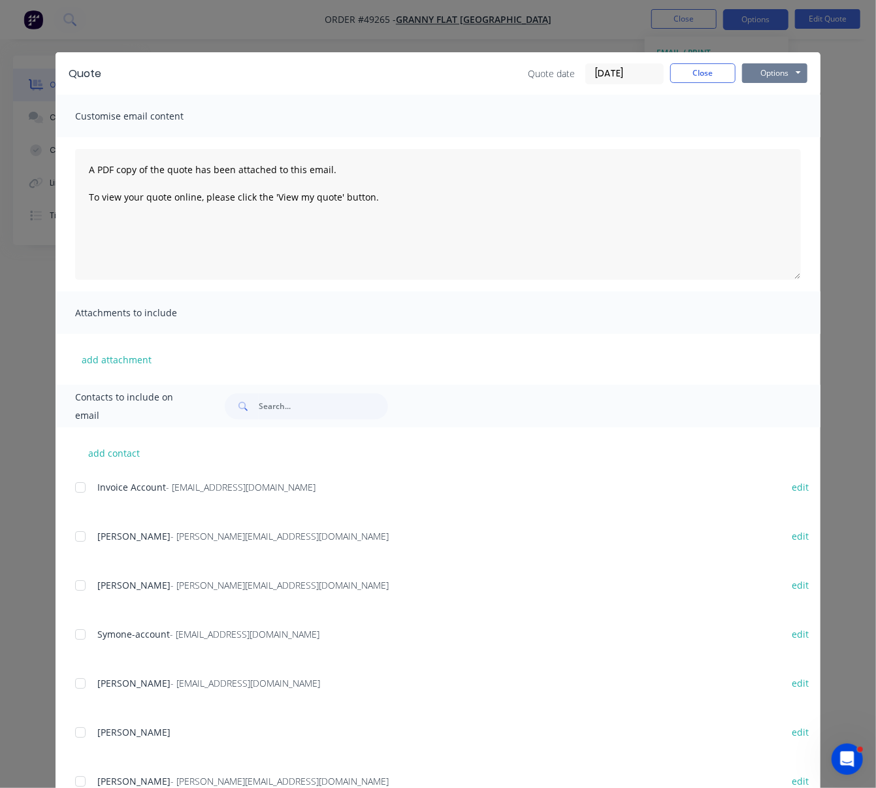
click at [777, 78] on button "Options" at bounding box center [774, 73] width 65 height 20
click at [775, 120] on button "Print" at bounding box center [784, 118] width 84 height 22
click at [714, 82] on button "Close" at bounding box center [702, 73] width 65 height 20
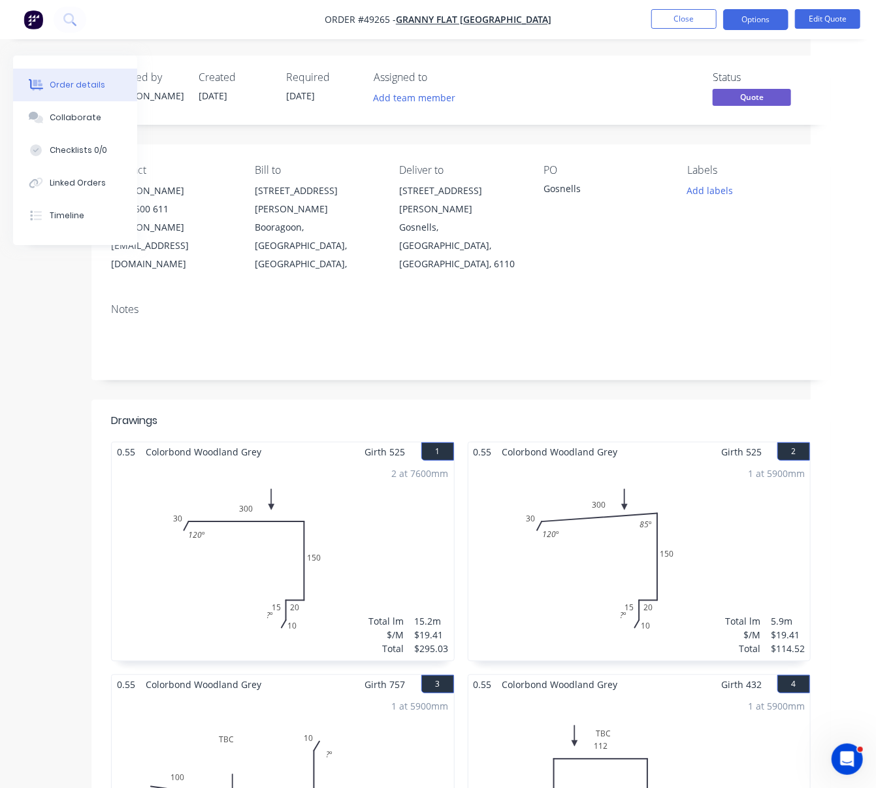
scroll to position [0, 0]
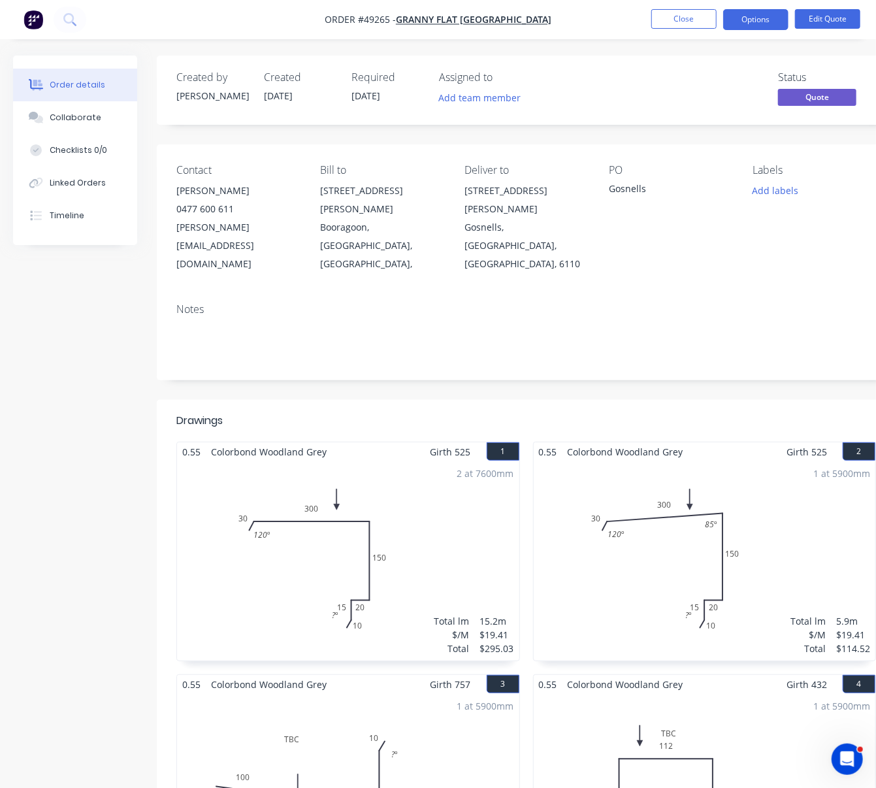
drag, startPoint x: 425, startPoint y: 381, endPoint x: 284, endPoint y: 384, distance: 140.4
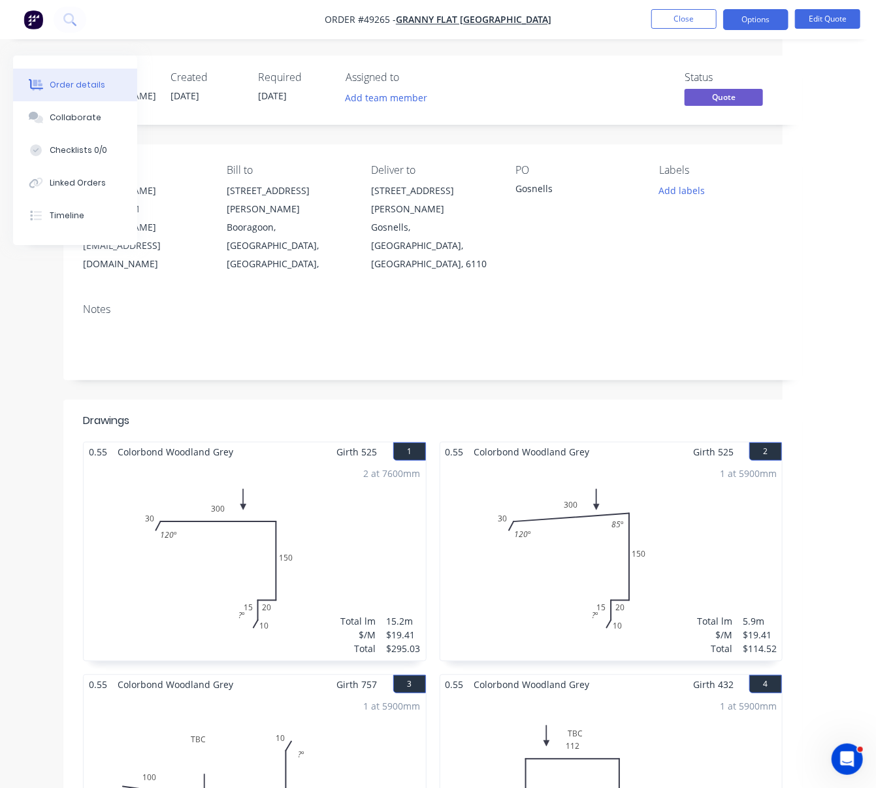
scroll to position [0, 104]
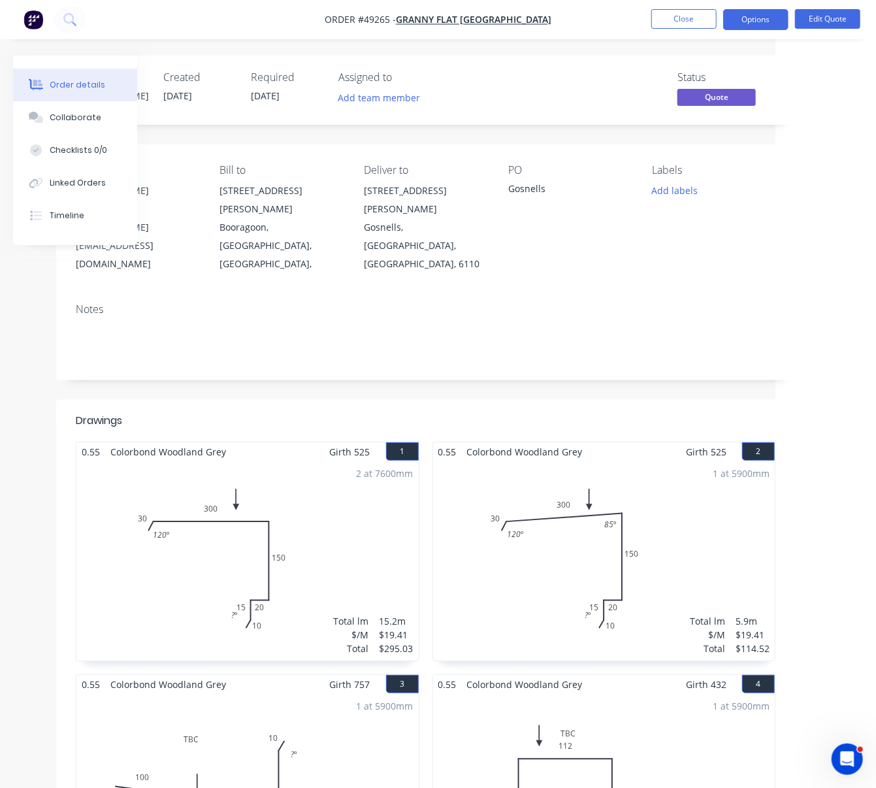
drag, startPoint x: 458, startPoint y: 389, endPoint x: 639, endPoint y: 379, distance: 181.2
click at [682, 22] on button "Close" at bounding box center [683, 19] width 65 height 20
